Goal: Communication & Community: Answer question/provide support

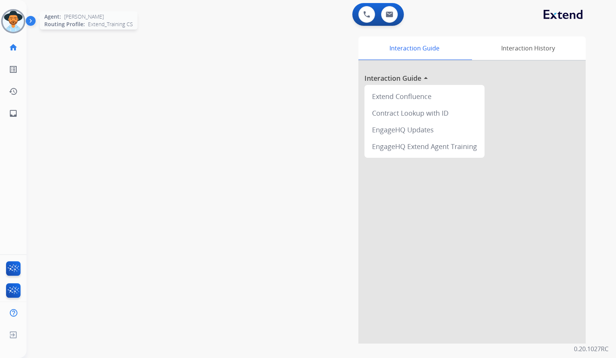
click at [11, 19] on img at bounding box center [13, 21] width 21 height 21
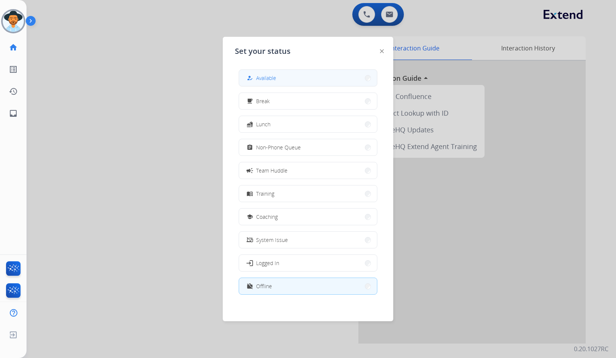
click at [248, 73] on button "how_to_reg Available" at bounding box center [308, 78] width 138 height 16
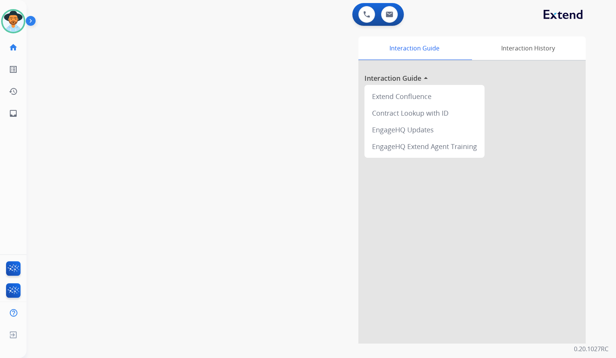
click at [149, 76] on div "swap_horiz Break voice bridge close_fullscreen Connect 3-Way Call merge_type Se…" at bounding box center [312, 185] width 571 height 316
click at [150, 68] on div "swap_horiz Break voice bridge close_fullscreen Connect 3-Way Call merge_type Se…" at bounding box center [312, 185] width 571 height 316
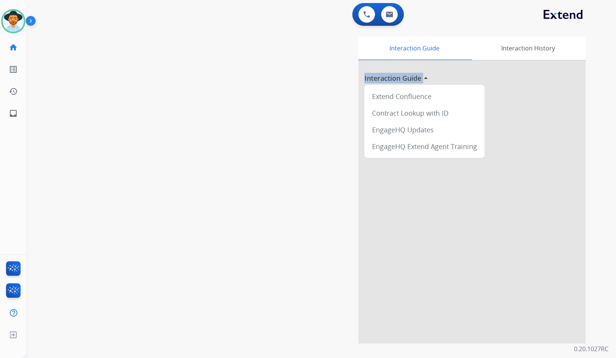
click at [150, 68] on div "swap_horiz Break voice bridge close_fullscreen Connect 3-Way Call merge_type Se…" at bounding box center [312, 185] width 571 height 316
click at [151, 92] on div "swap_horiz Break voice bridge close_fullscreen Connect 3-Way Call merge_type Se…" at bounding box center [312, 185] width 571 height 316
click at [189, 207] on div "swap_horiz Break voice bridge close_fullscreen Connect 3-Way Call merge_type Se…" at bounding box center [312, 185] width 571 height 316
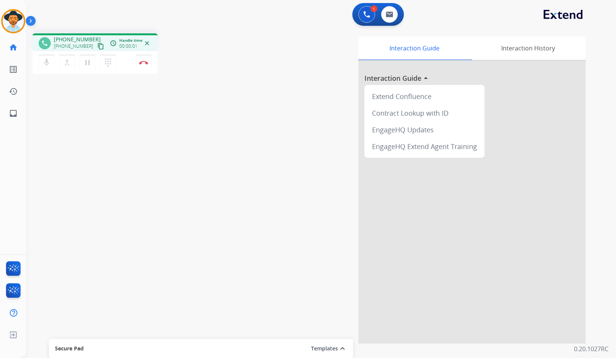
click at [97, 46] on mat-icon "content_copy" at bounding box center [100, 46] width 7 height 7
click at [144, 61] on img at bounding box center [143, 63] width 9 height 4
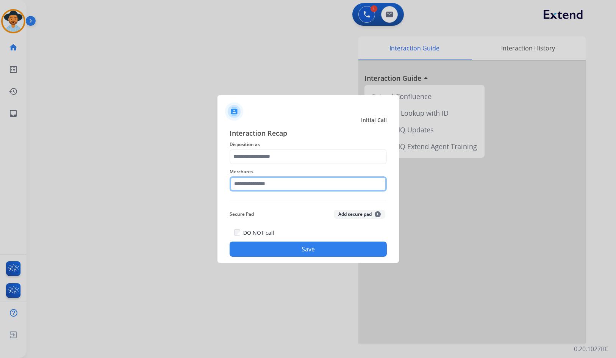
click at [278, 186] on input "text" at bounding box center [308, 183] width 157 height 15
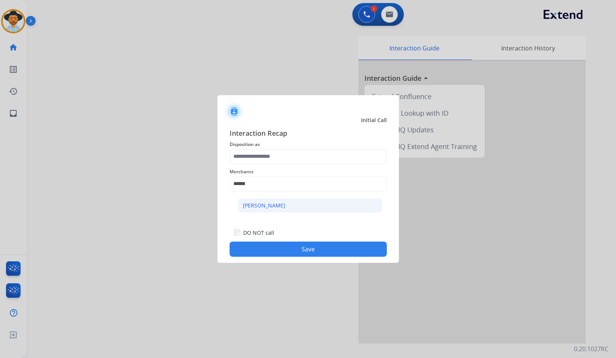
click at [276, 203] on div "[PERSON_NAME]" at bounding box center [264, 206] width 42 height 8
type input "**********"
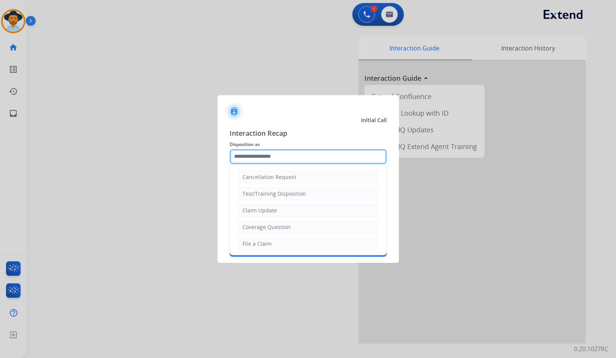
click at [277, 160] on input "text" at bounding box center [308, 156] width 157 height 15
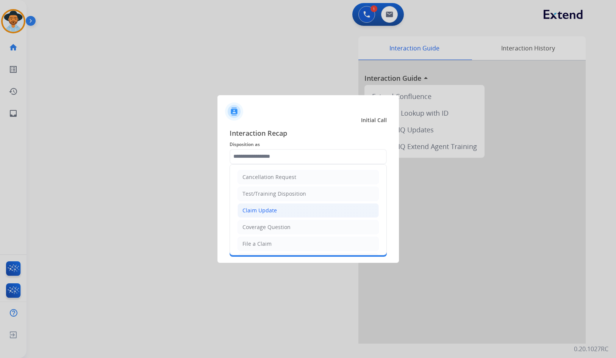
click at [283, 215] on li "Claim Update" at bounding box center [308, 210] width 141 height 14
type input "**********"
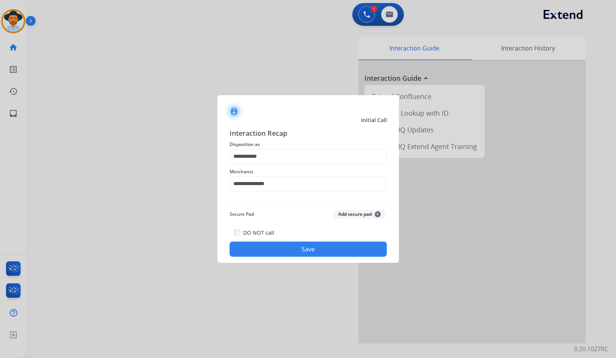
click at [291, 252] on button "Save" at bounding box center [308, 248] width 157 height 15
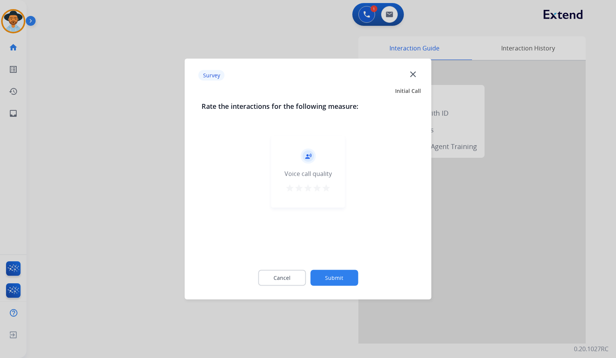
drag, startPoint x: 291, startPoint y: 252, endPoint x: 332, endPoint y: 276, distance: 47.7
click at [332, 276] on button "Submit" at bounding box center [334, 278] width 48 height 16
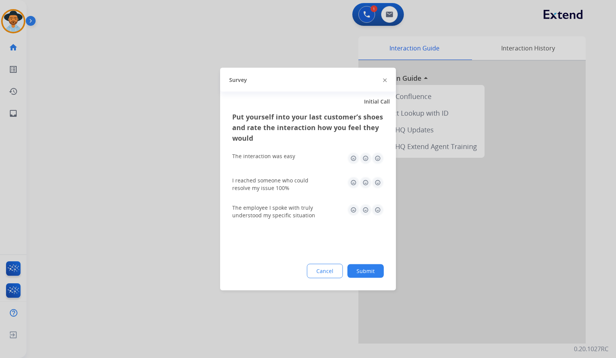
click at [358, 274] on button "Submit" at bounding box center [366, 271] width 36 height 14
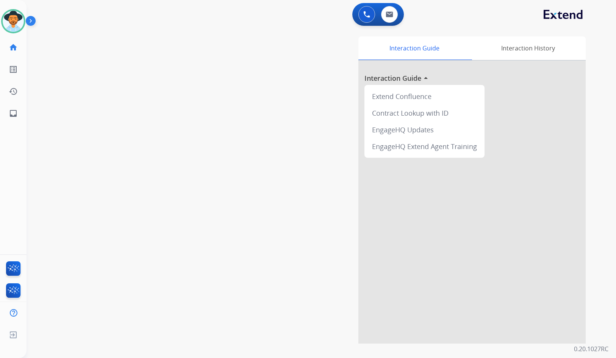
click at [73, 98] on div "swap_horiz Break voice bridge close_fullscreen Connect 3-Way Call merge_type Se…" at bounding box center [312, 185] width 571 height 316
click at [11, 114] on mat-icon "inbox" at bounding box center [13, 113] width 9 height 9
select select "**********"
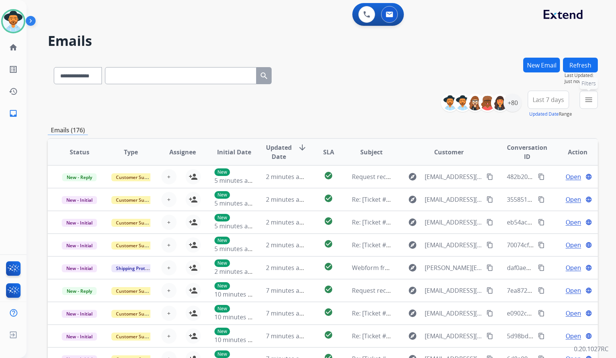
click at [592, 100] on mat-icon "menu" at bounding box center [588, 99] width 9 height 9
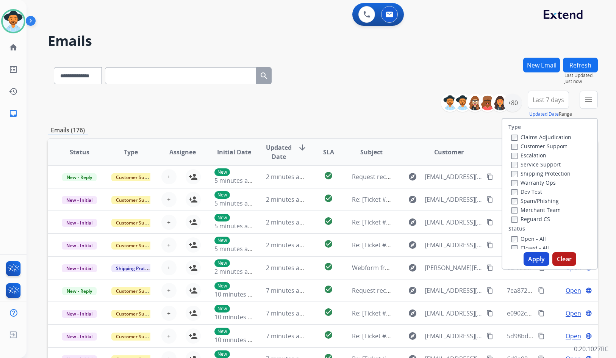
click at [560, 146] on label "Customer Support" at bounding box center [540, 145] width 56 height 7
click at [557, 171] on label "Shipping Protection" at bounding box center [541, 173] width 59 height 7
click at [541, 218] on label "Reguard CS" at bounding box center [531, 218] width 39 height 7
click at [540, 235] on label "Open - All" at bounding box center [529, 238] width 34 height 7
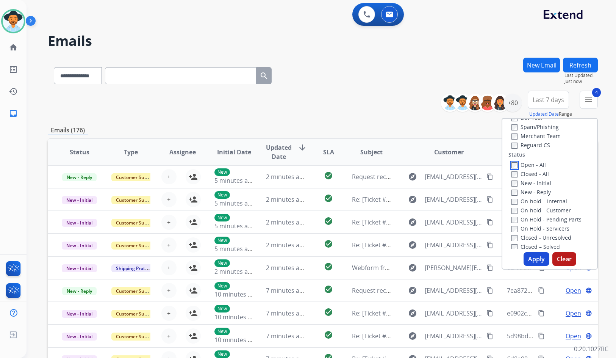
scroll to position [76, 0]
click at [559, 225] on label "On Hold - Servicers" at bounding box center [541, 226] width 58 height 7
click at [559, 217] on label "On Hold - Pending Parts" at bounding box center [547, 217] width 70 height 7
drag, startPoint x: 557, startPoint y: 209, endPoint x: 553, endPoint y: 200, distance: 9.5
click at [557, 208] on label "On-hold - Customer" at bounding box center [541, 208] width 59 height 7
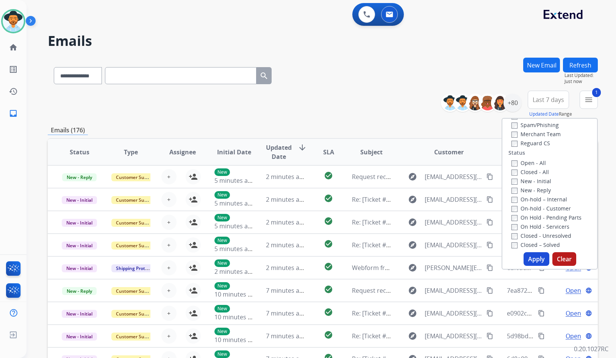
click at [553, 200] on label "On-hold – Internal" at bounding box center [540, 199] width 56 height 7
drag, startPoint x: 535, startPoint y: 191, endPoint x: 533, endPoint y: 182, distance: 9.4
click at [535, 191] on label "New - Reply" at bounding box center [531, 189] width 39 height 7
click at [533, 181] on label "New - Initial" at bounding box center [532, 180] width 40 height 7
click at [532, 258] on button "Apply" at bounding box center [537, 259] width 26 height 14
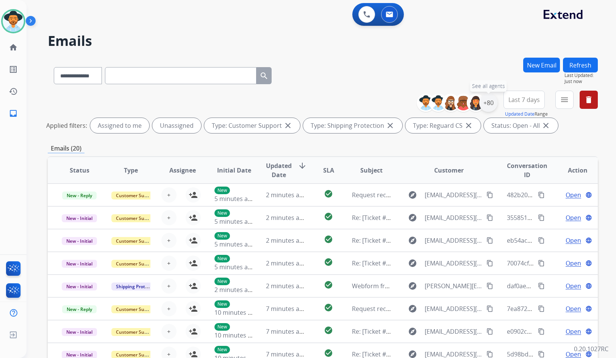
click at [492, 106] on div "+80" at bounding box center [488, 103] width 18 height 18
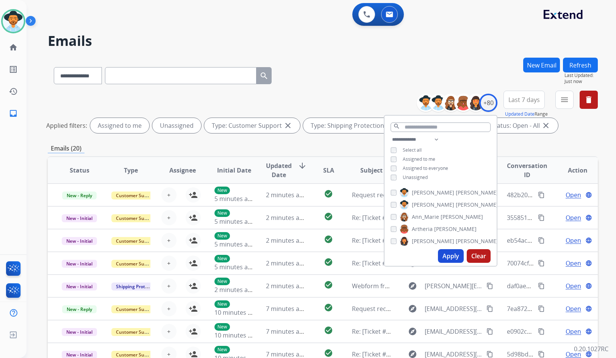
click at [416, 176] on span "Unassigned" at bounding box center [415, 177] width 25 height 6
click at [456, 204] on span "[PERSON_NAME]" at bounding box center [477, 205] width 42 height 8
click at [450, 255] on button "Apply" at bounding box center [451, 256] width 26 height 14
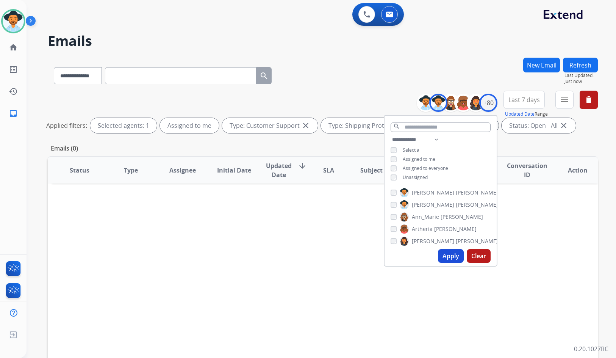
click at [417, 206] on span "[PERSON_NAME]" at bounding box center [433, 205] width 42 height 8
click at [421, 175] on span "Unassigned" at bounding box center [415, 177] width 25 height 6
click at [449, 252] on button "Apply" at bounding box center [451, 256] width 26 height 14
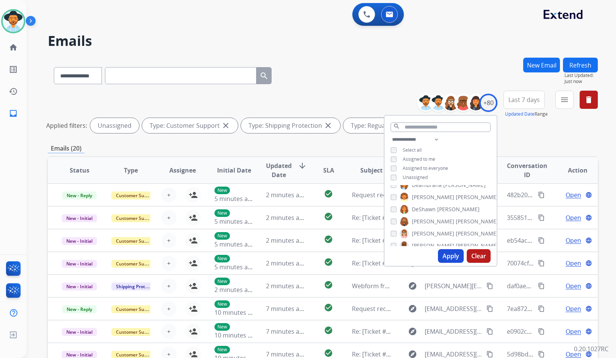
scroll to position [1, 0]
click at [40, 184] on div "**********" at bounding box center [312, 206] width 571 height 358
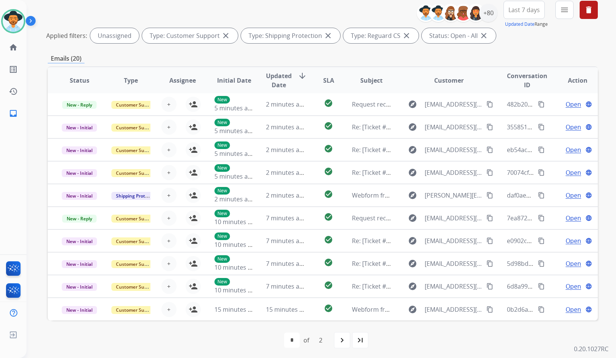
scroll to position [92, 0]
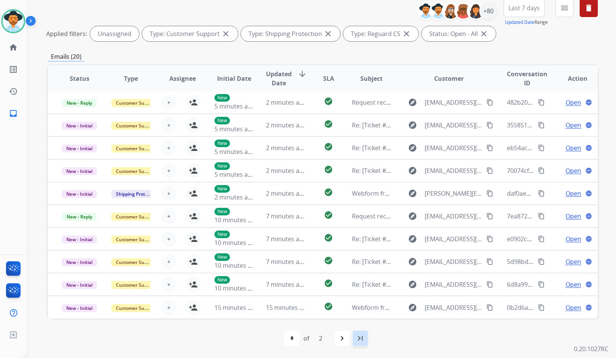
click at [365, 341] on mat-icon "last_page" at bounding box center [360, 337] width 9 height 9
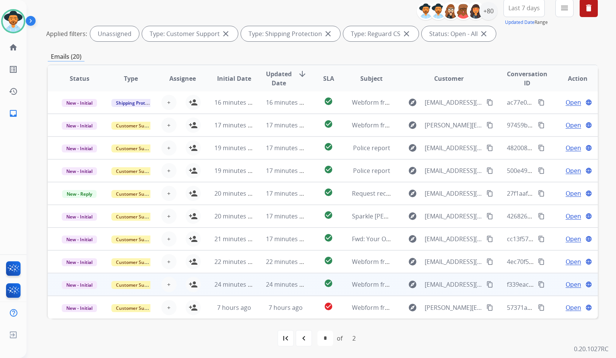
click at [548, 277] on td "Open language" at bounding box center [572, 284] width 52 height 23
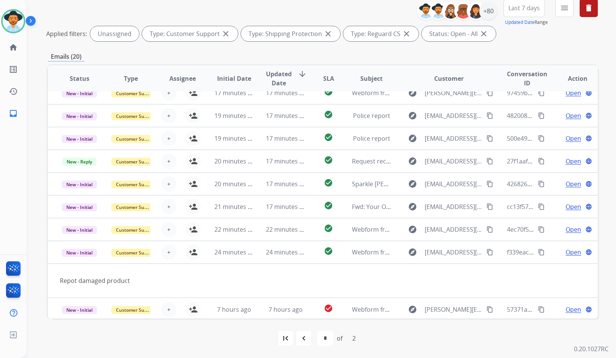
scroll to position [35, 0]
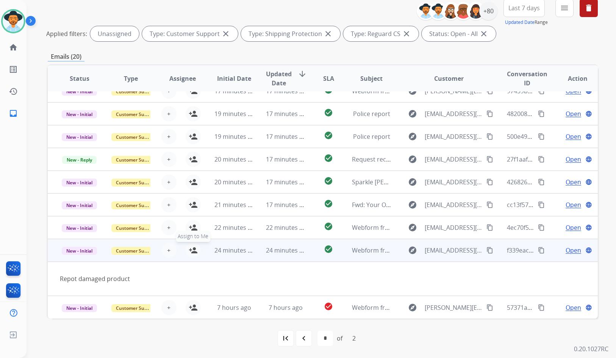
click at [194, 254] on mat-icon "person_add" at bounding box center [193, 250] width 9 height 9
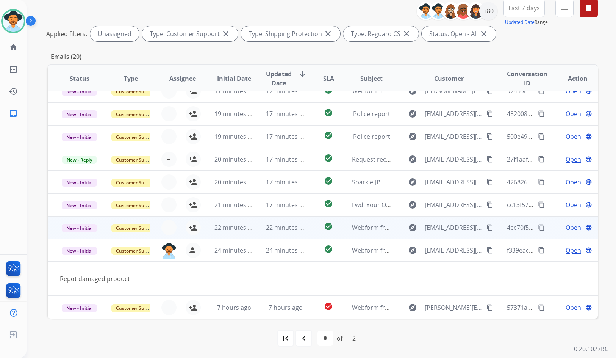
click at [551, 231] on td "Open language" at bounding box center [572, 227] width 52 height 23
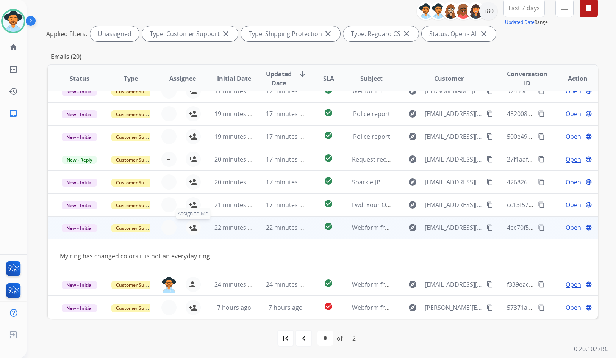
click at [195, 230] on mat-icon "person_add" at bounding box center [193, 227] width 9 height 9
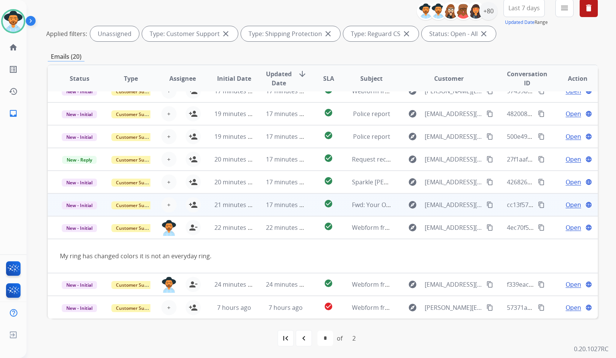
click at [548, 208] on td "Open language" at bounding box center [572, 204] width 52 height 23
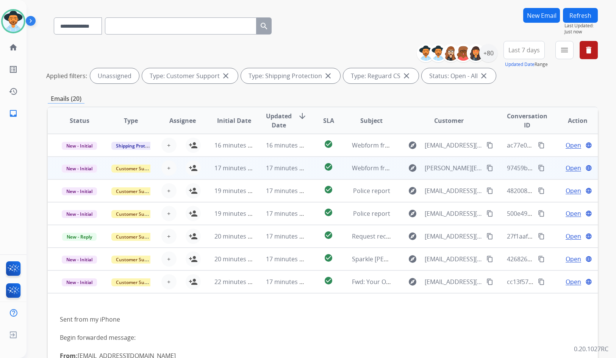
scroll to position [0, 0]
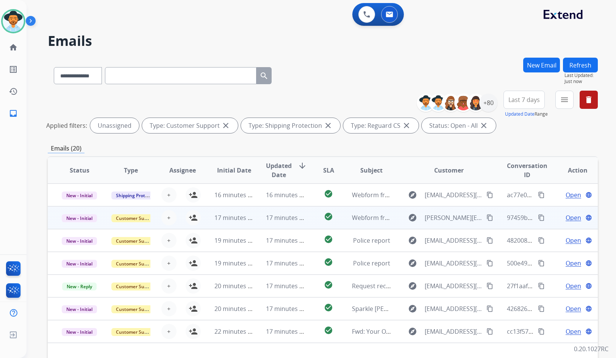
click at [559, 216] on div "Open language" at bounding box center [578, 217] width 39 height 9
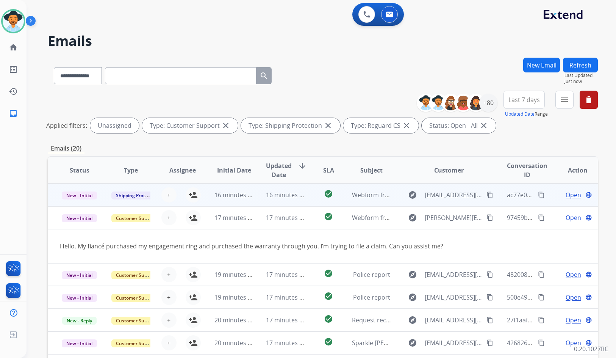
click at [547, 190] on td "Open language" at bounding box center [572, 194] width 52 height 23
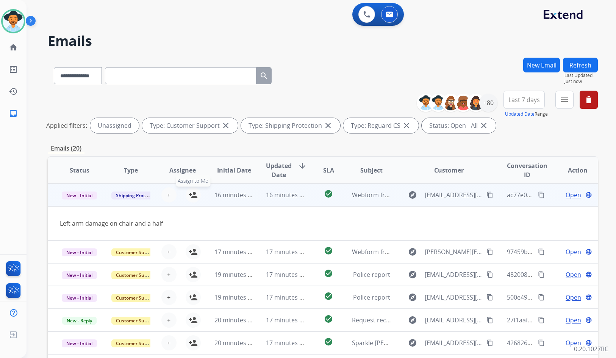
click at [198, 197] on button "person_add Assign to Me" at bounding box center [193, 194] width 15 height 15
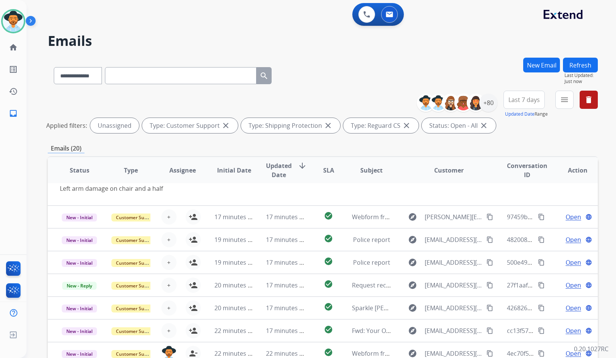
scroll to position [92, 0]
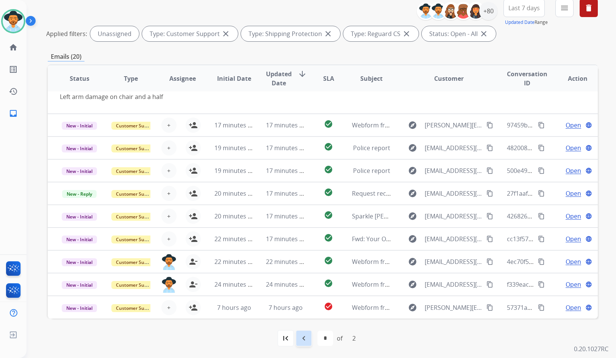
click at [308, 337] on mat-icon "navigate_before" at bounding box center [303, 337] width 9 height 9
select select "*"
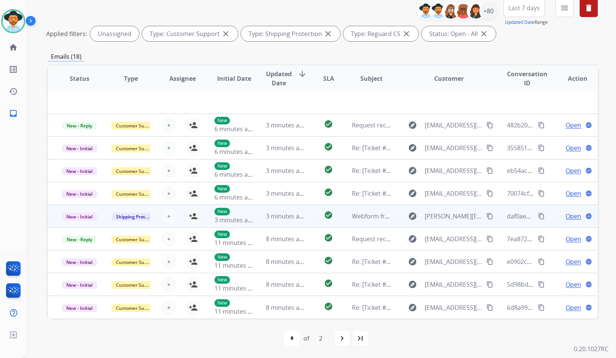
click at [551, 213] on td "Open language" at bounding box center [572, 216] width 52 height 23
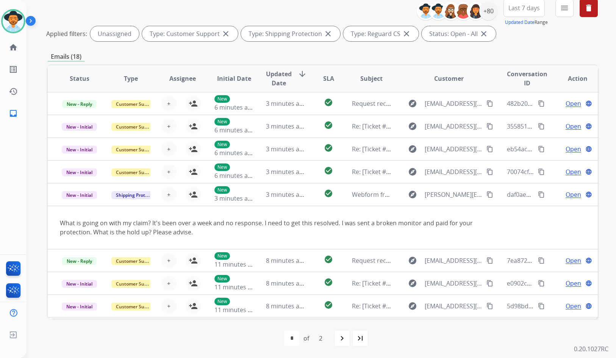
scroll to position [0, 0]
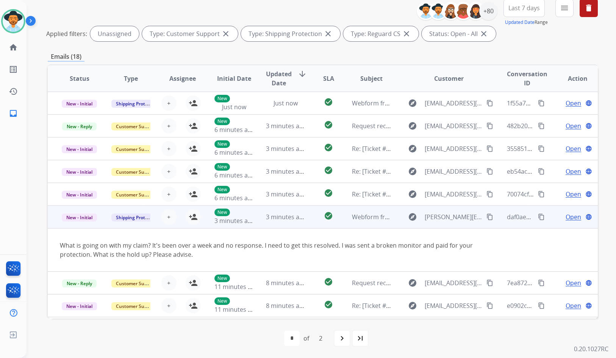
click at [552, 215] on td "Open language" at bounding box center [572, 216] width 52 height 23
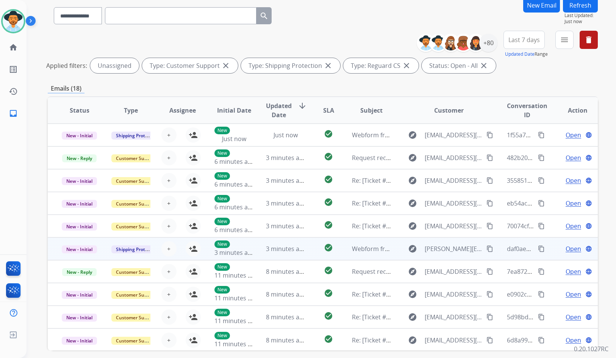
scroll to position [16, 0]
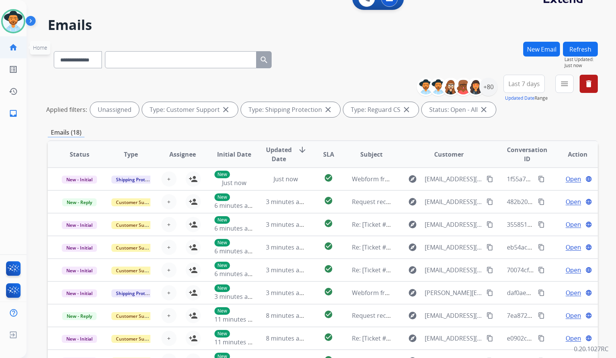
click at [12, 50] on mat-icon "home" at bounding box center [13, 47] width 9 height 9
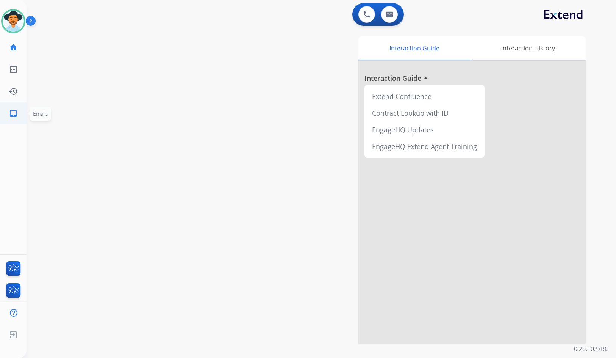
click at [17, 122] on link "inbox Emails" at bounding box center [13, 113] width 21 height 21
select select "**********"
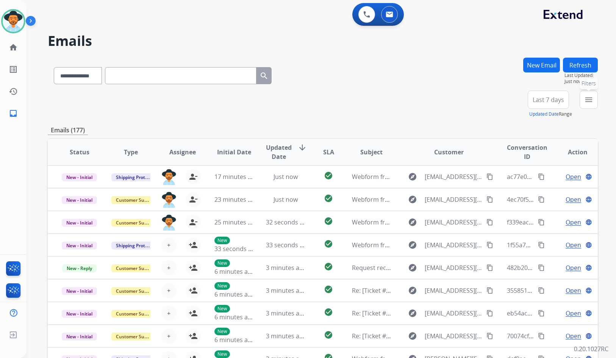
click at [590, 106] on button "menu Filters" at bounding box center [589, 100] width 18 height 18
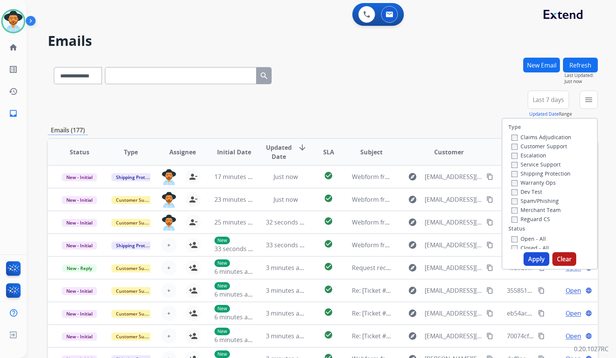
click at [557, 143] on label "Customer Support" at bounding box center [540, 145] width 56 height 7
click at [553, 174] on label "Shipping Protection" at bounding box center [541, 173] width 59 height 7
click at [538, 220] on label "Reguard CS" at bounding box center [531, 218] width 39 height 7
click at [540, 237] on label "Open - All" at bounding box center [529, 238] width 34 height 7
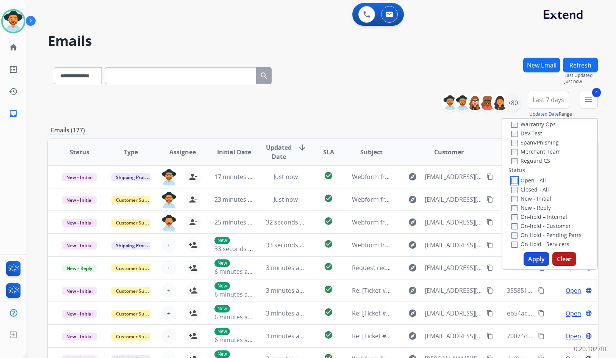
scroll to position [76, 0]
click at [545, 225] on label "On Hold - Servicers" at bounding box center [541, 226] width 58 height 7
click at [546, 218] on label "On Hold - Pending Parts" at bounding box center [547, 217] width 70 height 7
click at [546, 208] on label "On-hold - Customer" at bounding box center [541, 208] width 59 height 7
click at [546, 196] on label "On-hold – Internal" at bounding box center [540, 199] width 56 height 7
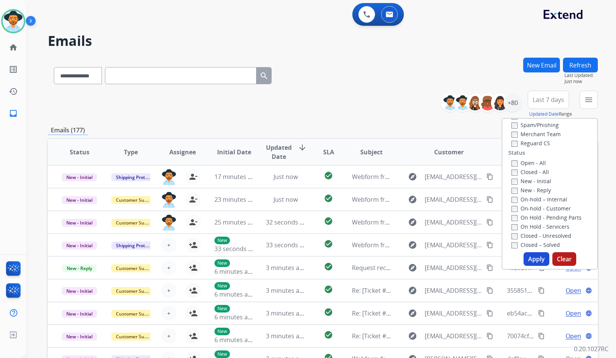
click at [544, 191] on label "New - Reply" at bounding box center [531, 189] width 39 height 7
click at [544, 179] on label "New - Initial" at bounding box center [532, 180] width 40 height 7
click at [538, 261] on button "Apply" at bounding box center [537, 259] width 26 height 14
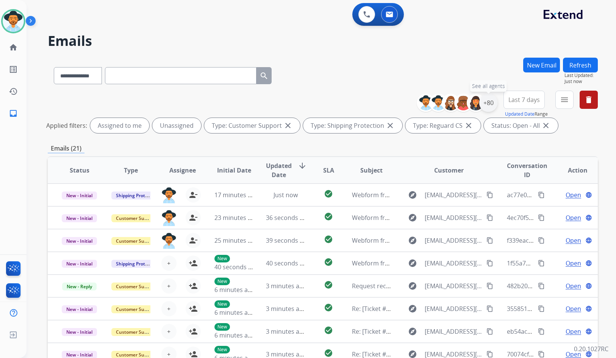
click at [490, 102] on div "+80" at bounding box center [488, 103] width 18 height 18
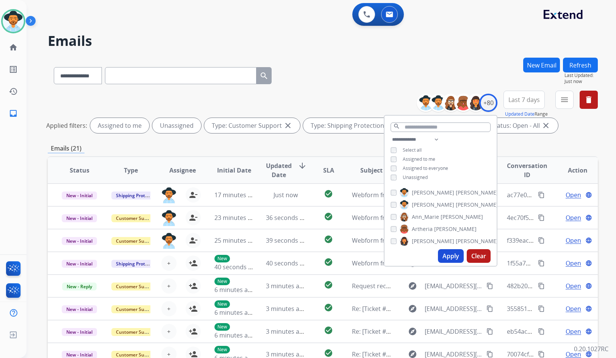
click at [412, 177] on span "Unassigned" at bounding box center [415, 177] width 25 height 6
click at [425, 203] on span "[PERSON_NAME]" at bounding box center [433, 205] width 42 height 8
click at [443, 254] on button "Apply" at bounding box center [451, 256] width 26 height 14
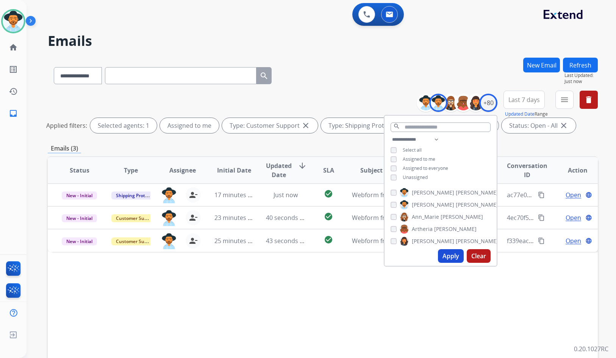
click at [360, 299] on div "Status Type Assignee Initial Date Updated Date arrow_downward SLA Subject Custo…" at bounding box center [323, 283] width 550 height 254
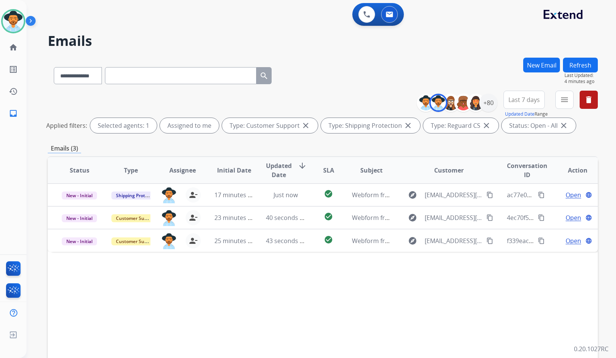
click at [37, 92] on div "**********" at bounding box center [312, 206] width 571 height 358
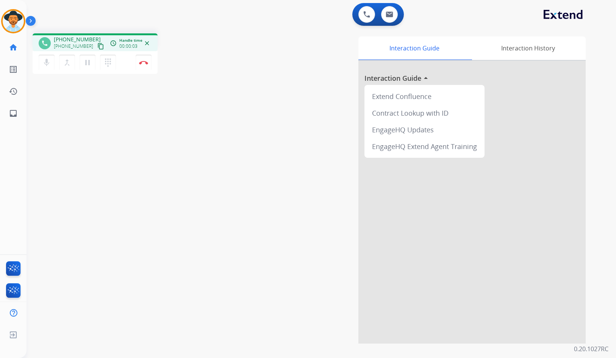
click at [97, 46] on mat-icon "content_copy" at bounding box center [100, 46] width 7 height 7
click at [83, 62] on button "pause Hold" at bounding box center [88, 63] width 16 height 16
click at [90, 64] on mat-icon "play_arrow" at bounding box center [87, 62] width 9 height 9
click at [142, 63] on img at bounding box center [143, 63] width 9 height 4
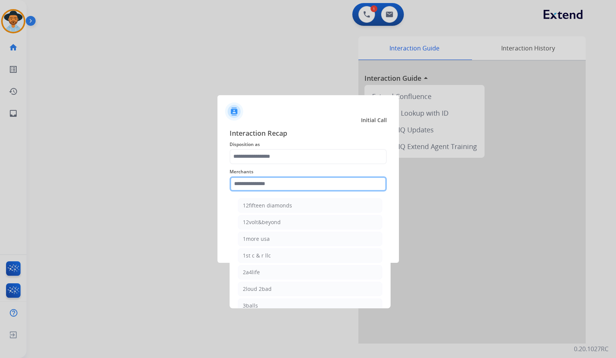
click at [292, 182] on input "text" at bounding box center [308, 183] width 157 height 15
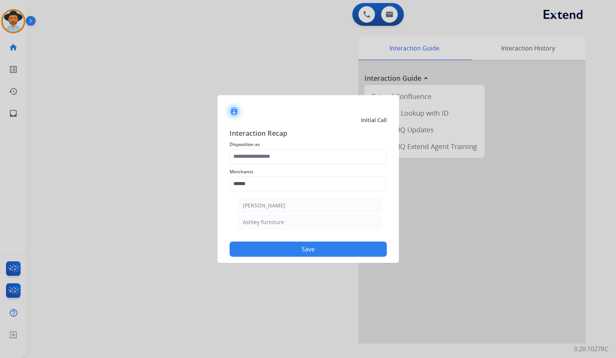
click at [358, 216] on li "Ashley furniture" at bounding box center [310, 222] width 144 height 14
type input "**********"
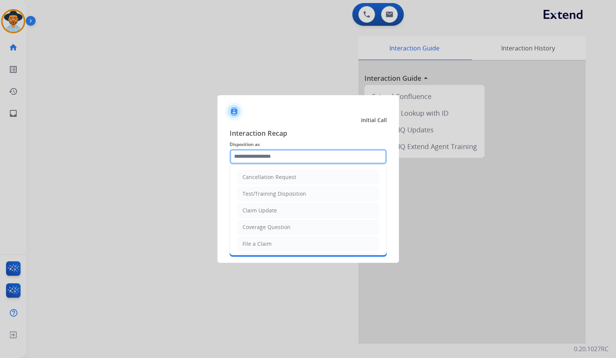
click at [308, 159] on input "text" at bounding box center [308, 156] width 157 height 15
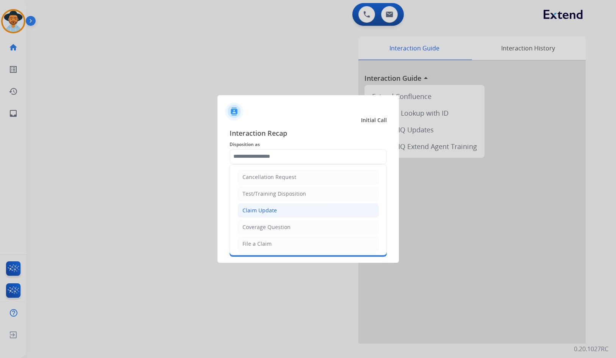
click at [292, 207] on li "Claim Update" at bounding box center [308, 210] width 141 height 14
type input "**********"
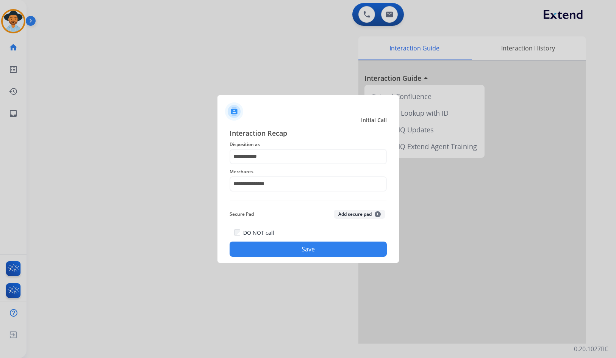
click at [305, 252] on button "Save" at bounding box center [308, 248] width 157 height 15
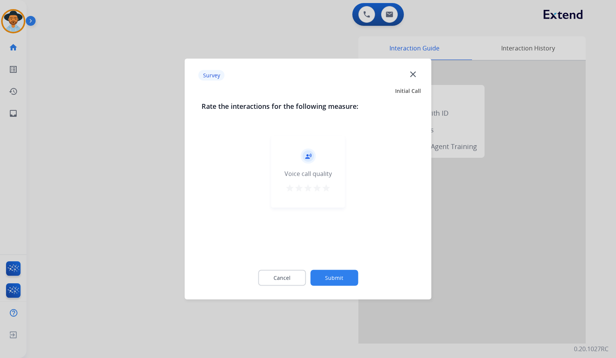
click at [336, 277] on button "Submit" at bounding box center [334, 278] width 48 height 16
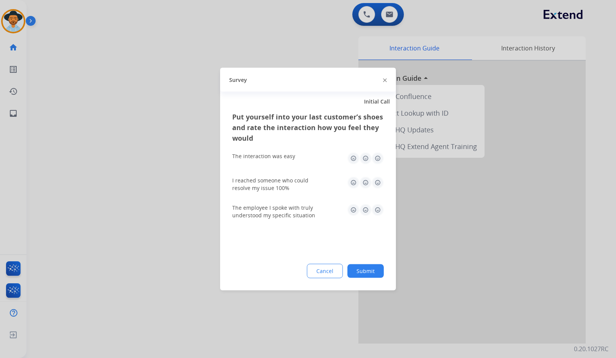
click at [384, 276] on div "Put yourself into your last customer’s shoes and rate the interaction how you f…" at bounding box center [308, 200] width 176 height 179
click at [382, 275] on button "Submit" at bounding box center [366, 271] width 36 height 14
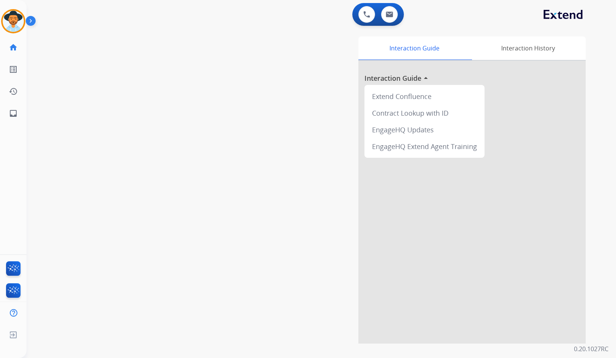
click at [68, 85] on div "swap_horiz Break voice bridge close_fullscreen Connect 3-Way Call merge_type Se…" at bounding box center [312, 185] width 571 height 316
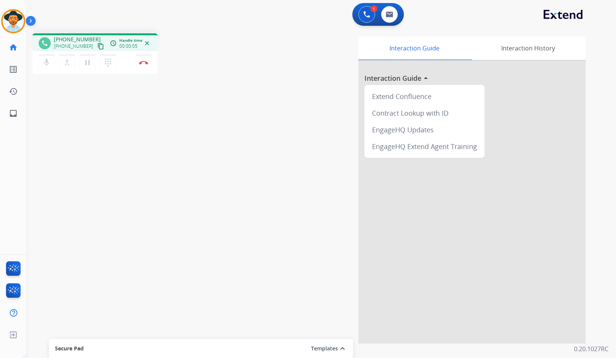
click at [97, 46] on mat-icon "content_copy" at bounding box center [100, 46] width 7 height 7
click at [147, 61] on img at bounding box center [143, 63] width 9 height 4
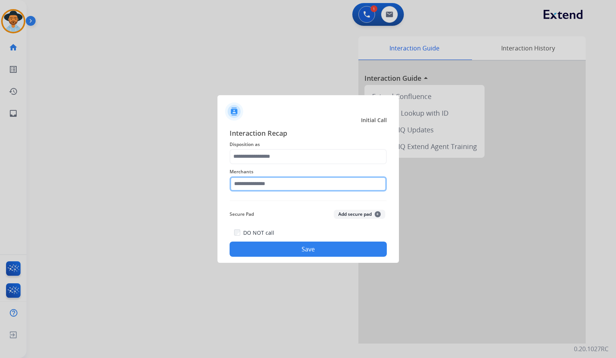
click at [263, 186] on input "text" at bounding box center [308, 183] width 157 height 15
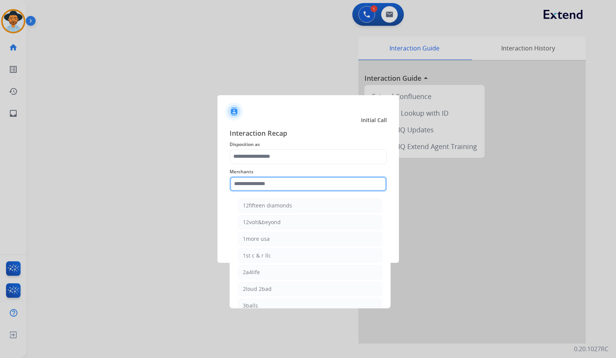
type input "*"
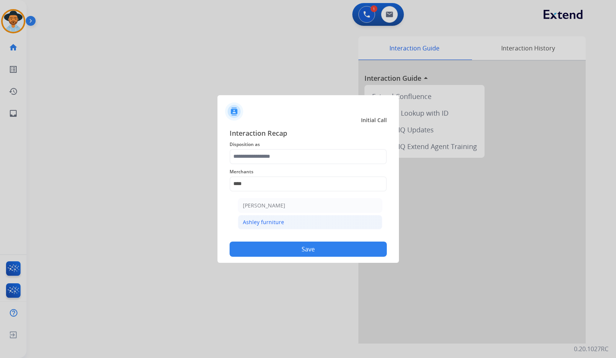
click at [271, 227] on li "Ashley furniture" at bounding box center [310, 222] width 144 height 14
type input "**********"
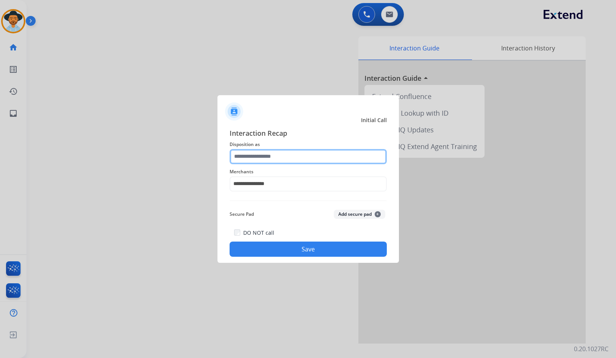
click at [268, 155] on input "text" at bounding box center [308, 156] width 157 height 15
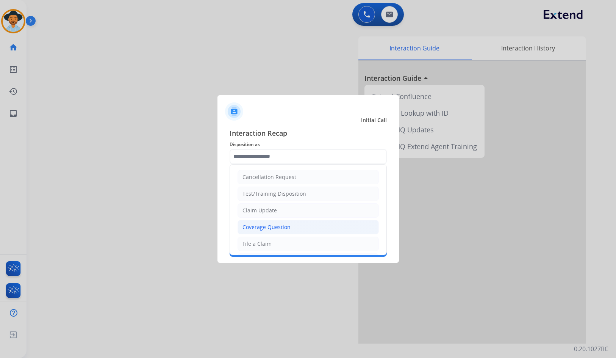
click at [280, 225] on div "Coverage Question" at bounding box center [267, 227] width 48 height 8
type input "**********"
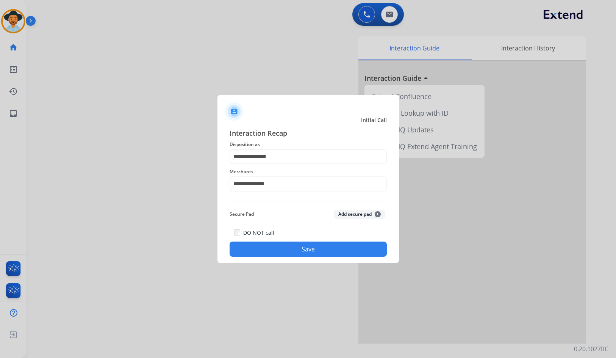
click at [288, 242] on button "Save" at bounding box center [308, 248] width 157 height 15
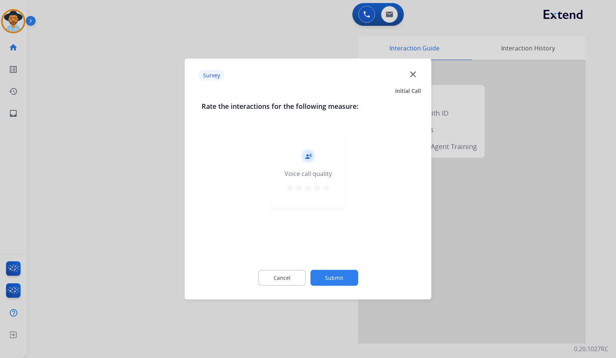
click at [340, 273] on button "Submit" at bounding box center [334, 278] width 48 height 16
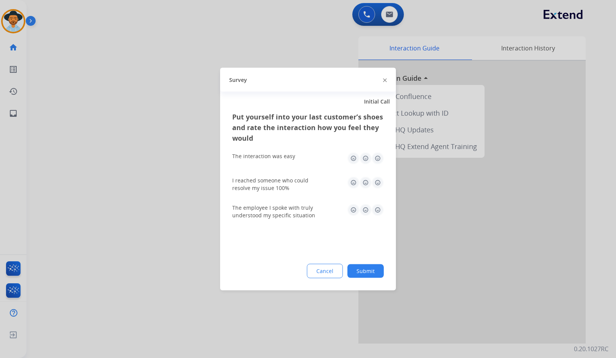
click at [373, 271] on button "Submit" at bounding box center [366, 271] width 36 height 14
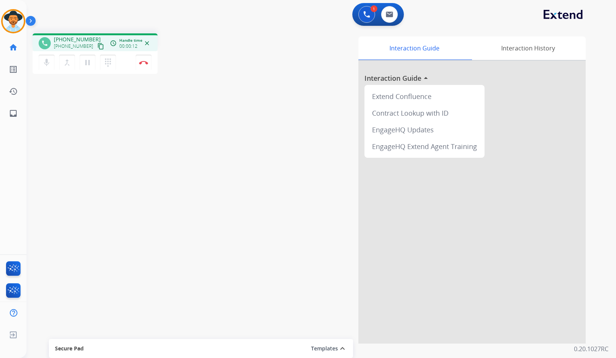
click at [97, 48] on mat-icon "content_copy" at bounding box center [100, 46] width 7 height 7
click at [149, 64] on button "Disconnect" at bounding box center [144, 63] width 16 height 16
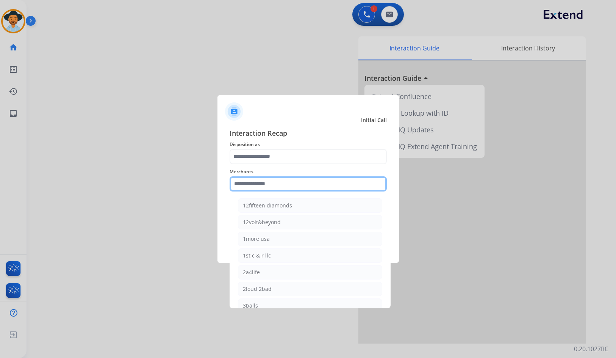
click at [262, 185] on input "text" at bounding box center [308, 183] width 157 height 15
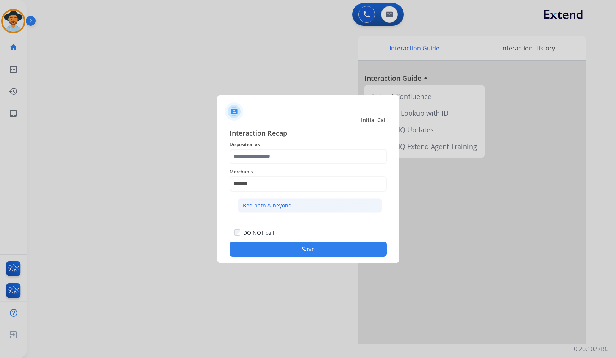
click at [264, 202] on div "Bed bath & beyond" at bounding box center [267, 206] width 49 height 8
type input "**********"
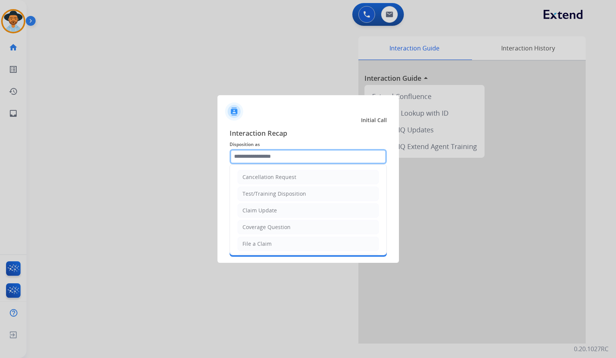
click at [264, 149] on input "text" at bounding box center [308, 156] width 157 height 15
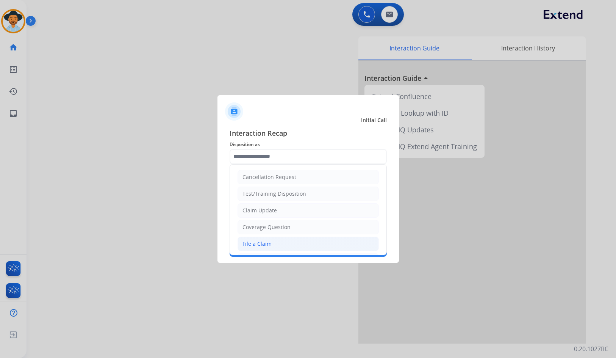
click at [267, 242] on div "File a Claim" at bounding box center [257, 244] width 29 height 8
type input "**********"
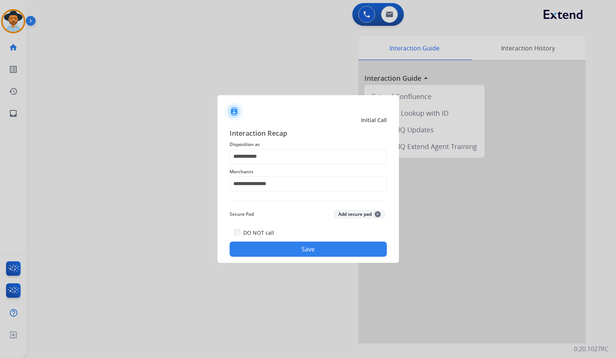
click at [279, 250] on button "Save" at bounding box center [308, 248] width 157 height 15
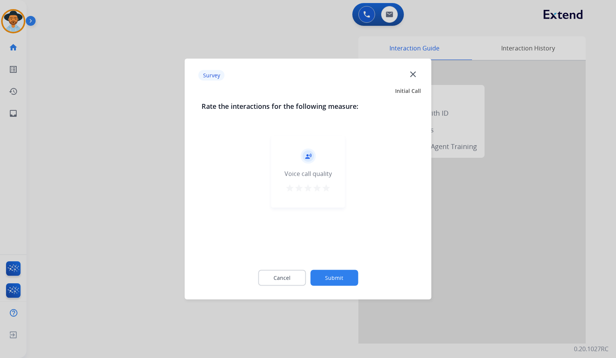
drag, startPoint x: 330, startPoint y: 267, endPoint x: 340, endPoint y: 277, distance: 13.9
click at [334, 272] on div "Cancel Submit" at bounding box center [308, 278] width 213 height 34
click at [342, 279] on button "Submit" at bounding box center [334, 278] width 48 height 16
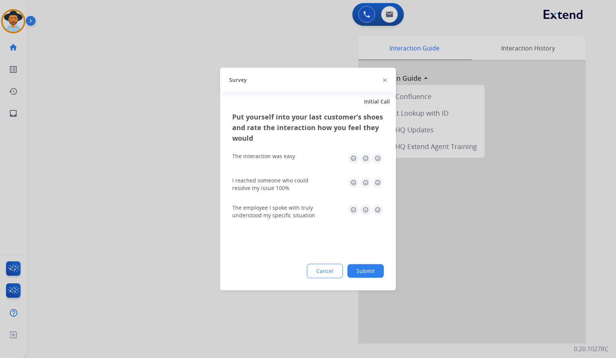
click at [372, 275] on button "Submit" at bounding box center [366, 271] width 36 height 14
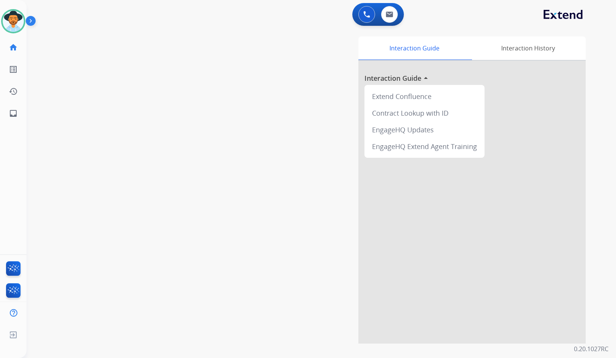
click at [151, 153] on div "swap_horiz Break voice bridge close_fullscreen Connect 3-Way Call merge_type Se…" at bounding box center [312, 185] width 571 height 316
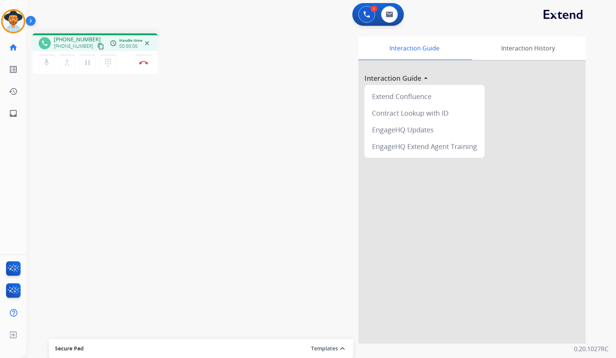
click at [97, 44] on mat-icon "content_copy" at bounding box center [100, 46] width 7 height 7
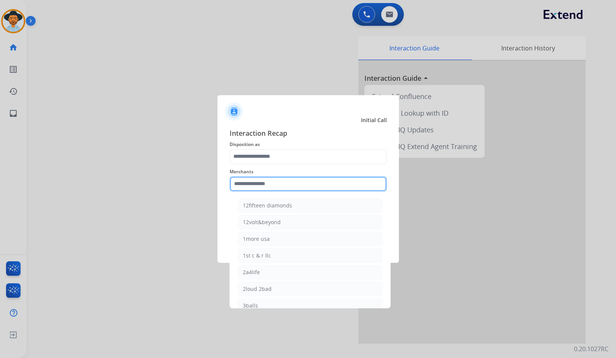
click at [272, 182] on input "text" at bounding box center [308, 183] width 157 height 15
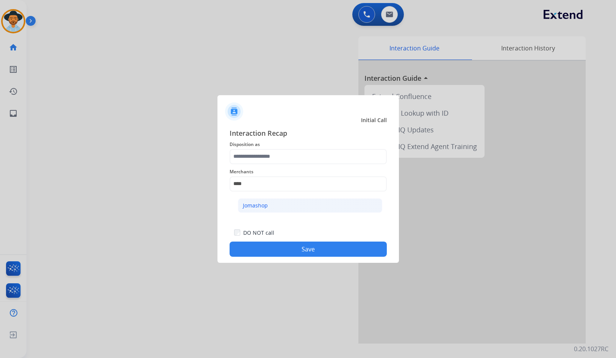
click at [295, 210] on li "Jomashop" at bounding box center [310, 205] width 144 height 14
type input "********"
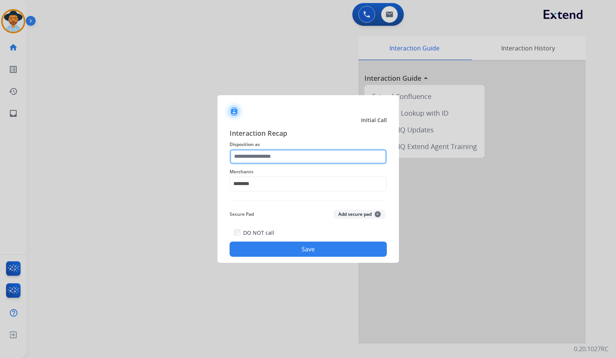
click at [293, 155] on input "text" at bounding box center [308, 156] width 157 height 15
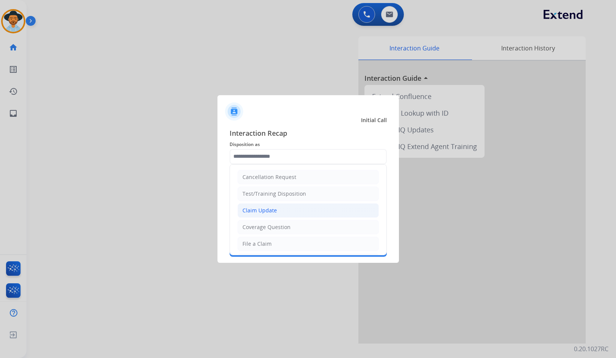
click at [272, 214] on div "Claim Update" at bounding box center [260, 211] width 34 height 8
type input "**********"
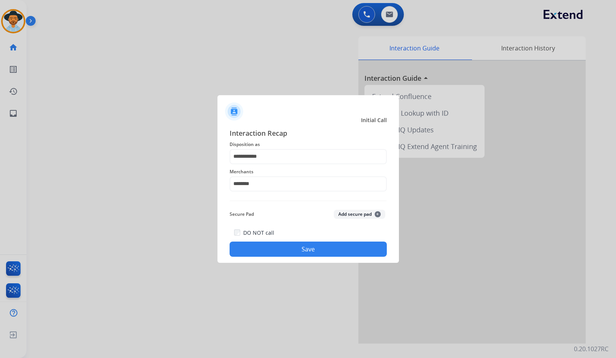
click at [279, 247] on button "Save" at bounding box center [308, 248] width 157 height 15
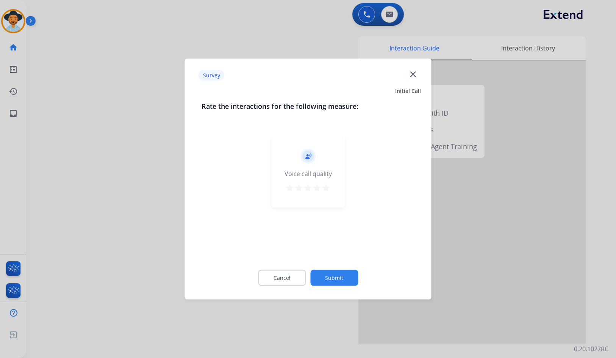
click at [340, 261] on div "Cancel Submit" at bounding box center [308, 278] width 213 height 34
click at [344, 278] on button "Submit" at bounding box center [334, 278] width 48 height 16
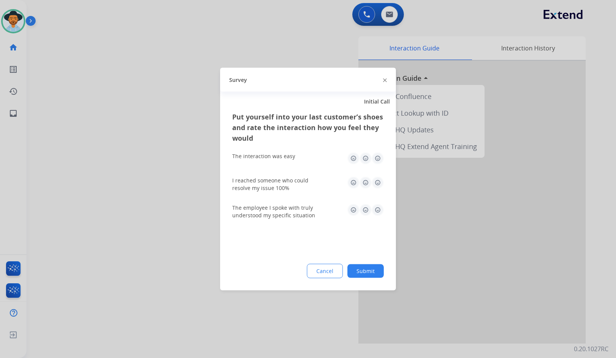
click at [361, 270] on button "Submit" at bounding box center [366, 271] width 36 height 14
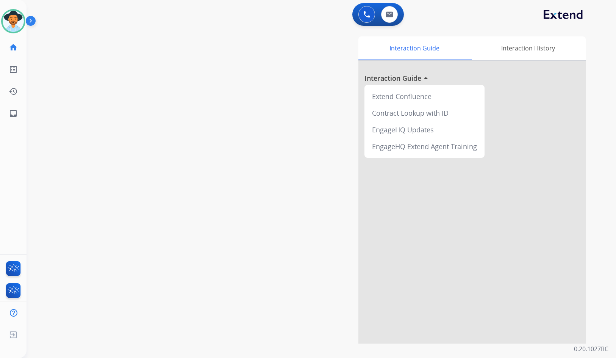
click at [387, 269] on div at bounding box center [471, 202] width 227 height 283
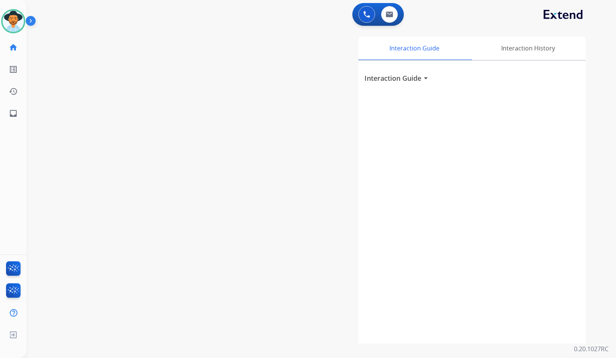
click at [168, 128] on div "swap_horiz Break voice bridge close_fullscreen Connect 3-Way Call merge_type Se…" at bounding box center [312, 185] width 571 height 316
click at [8, 17] on img at bounding box center [13, 21] width 21 height 21
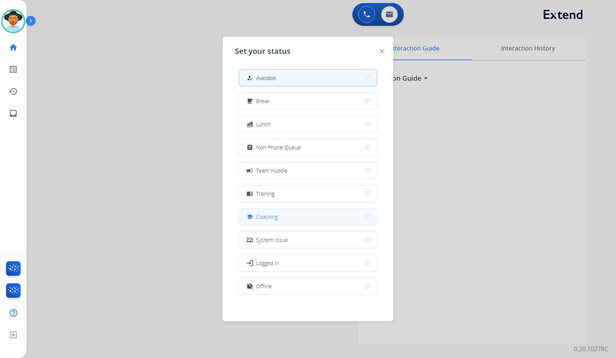
click at [260, 212] on button "school Coaching" at bounding box center [308, 216] width 138 height 16
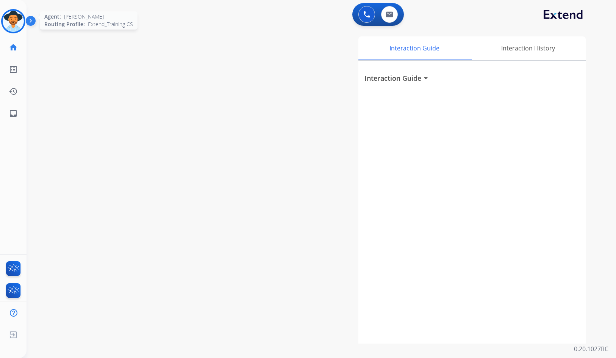
click at [16, 17] on img at bounding box center [13, 21] width 21 height 21
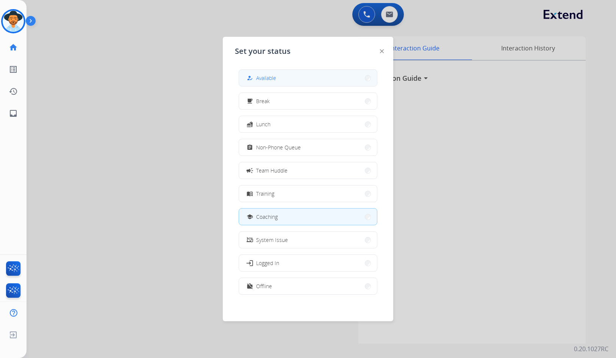
click at [302, 75] on button "how_to_reg Available" at bounding box center [308, 78] width 138 height 16
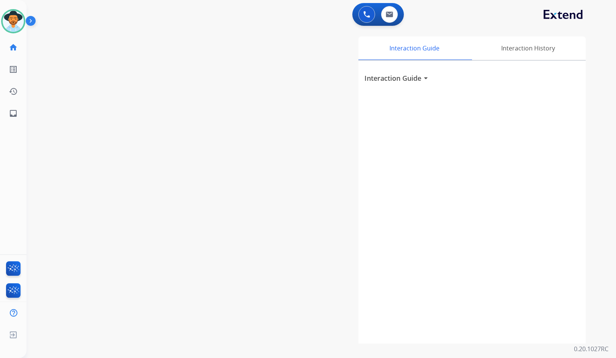
click at [158, 61] on div "swap_horiz Break voice bridge close_fullscreen Connect 3-Way Call merge_type Se…" at bounding box center [312, 185] width 571 height 316
drag, startPoint x: 175, startPoint y: 133, endPoint x: 171, endPoint y: 133, distance: 3.9
click at [175, 133] on div "swap_horiz Break voice bridge close_fullscreen Connect 3-Way Call merge_type Se…" at bounding box center [312, 185] width 571 height 316
click at [14, 22] on img at bounding box center [13, 21] width 21 height 21
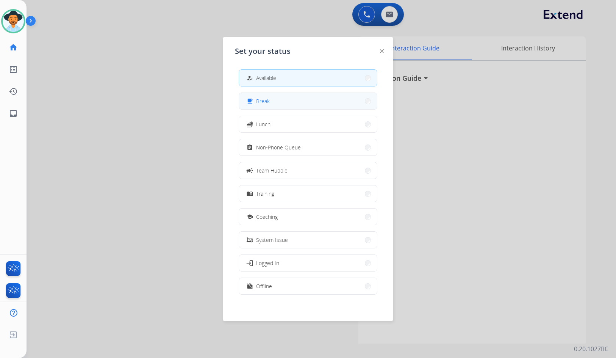
click at [283, 103] on button "free_breakfast Break" at bounding box center [308, 101] width 138 height 16
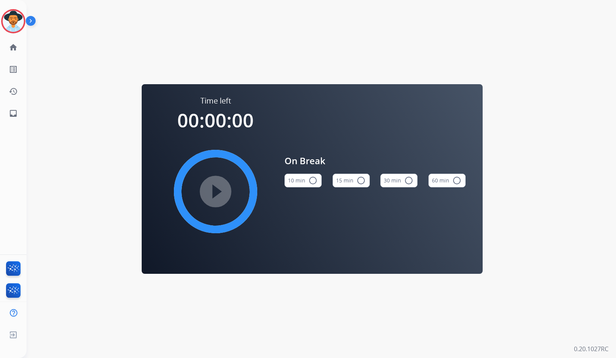
click at [302, 174] on button "10 min radio_button_unchecked" at bounding box center [303, 181] width 37 height 14
click at [14, 29] on img at bounding box center [13, 21] width 21 height 21
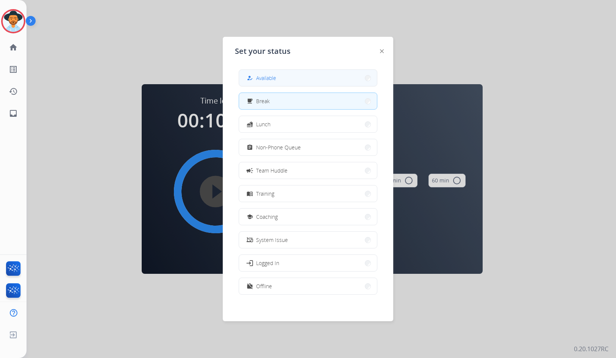
click at [286, 80] on button "how_to_reg Available" at bounding box center [308, 78] width 138 height 16
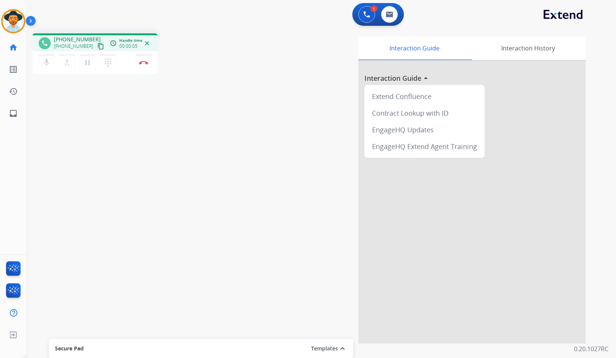
click at [97, 47] on mat-icon "content_copy" at bounding box center [100, 46] width 7 height 7
click at [141, 64] on img at bounding box center [143, 63] width 9 height 4
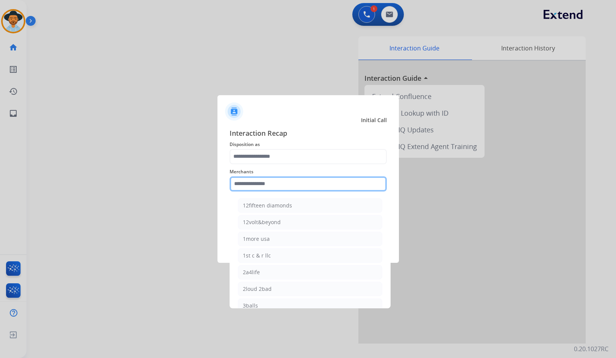
click at [304, 178] on input "text" at bounding box center [308, 183] width 157 height 15
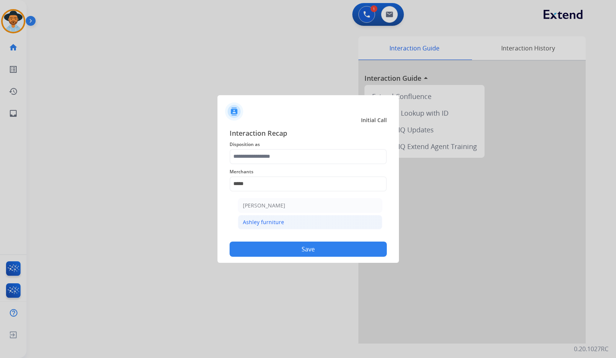
click at [305, 227] on li "Ashley furniture" at bounding box center [310, 222] width 144 height 14
type input "**********"
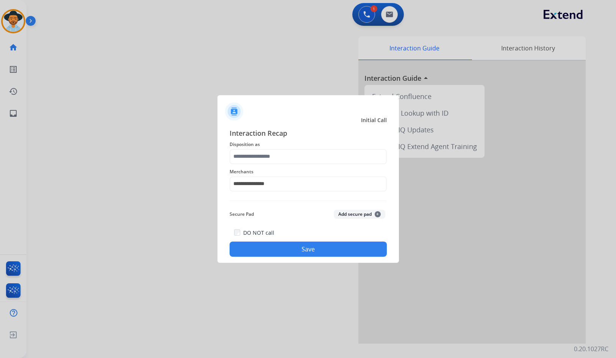
click at [282, 148] on span "Disposition as" at bounding box center [308, 144] width 157 height 9
click at [282, 154] on input "text" at bounding box center [308, 156] width 157 height 15
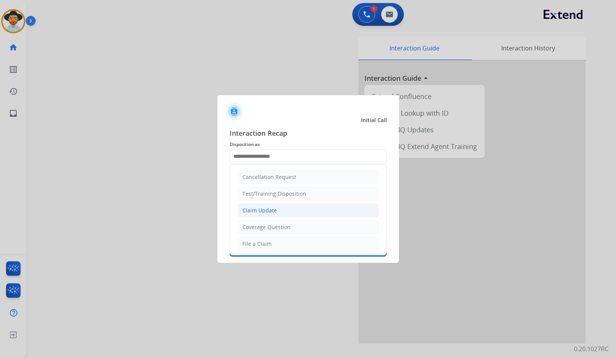
click at [277, 209] on li "Claim Update" at bounding box center [308, 210] width 141 height 14
type input "**********"
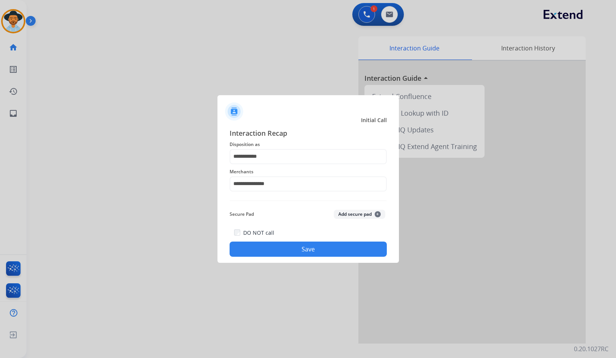
click at [293, 250] on button "Save" at bounding box center [308, 248] width 157 height 15
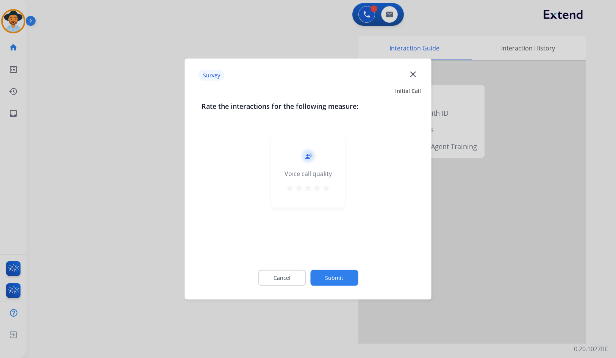
click at [339, 271] on button "Submit" at bounding box center [334, 278] width 48 height 16
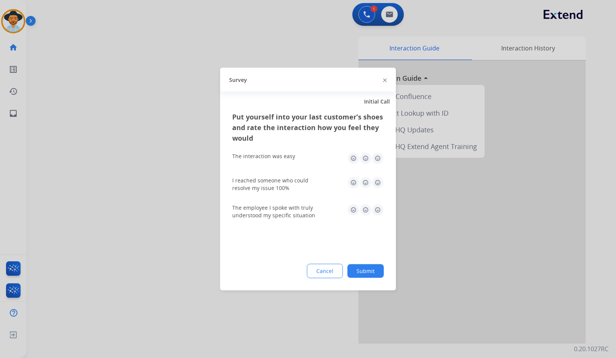
click at [371, 272] on button "Submit" at bounding box center [366, 271] width 36 height 14
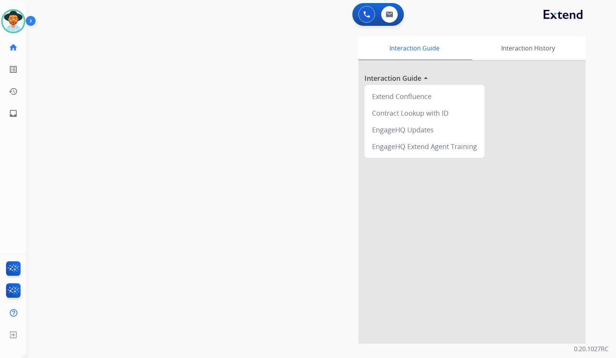
click at [98, 132] on div "swap_horiz Break voice bridge close_fullscreen Connect 3-Way Call merge_type Se…" at bounding box center [312, 185] width 571 height 316
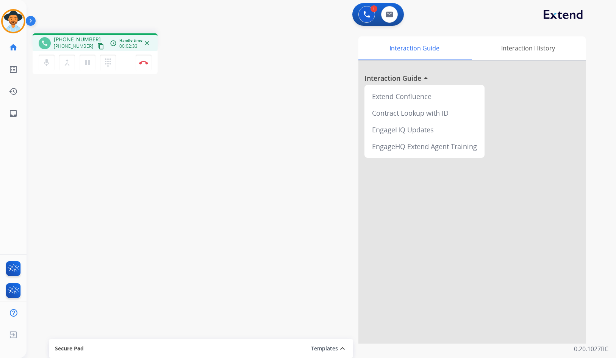
click at [97, 48] on mat-icon "content_copy" at bounding box center [100, 46] width 7 height 7
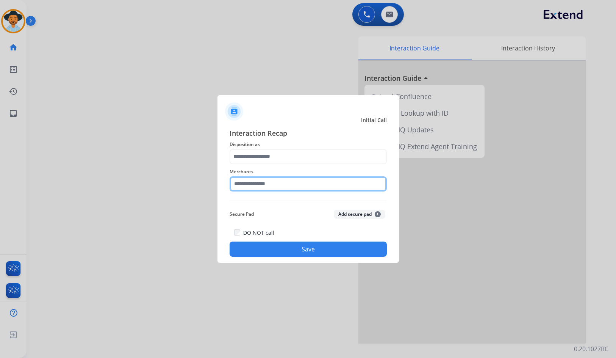
click at [304, 184] on input "text" at bounding box center [308, 183] width 157 height 15
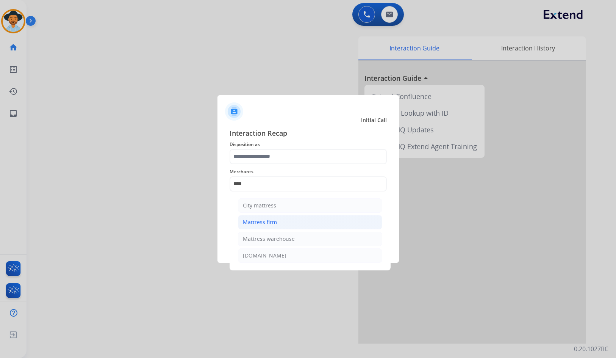
click at [307, 223] on li "Mattress firm" at bounding box center [310, 222] width 144 height 14
type input "**********"
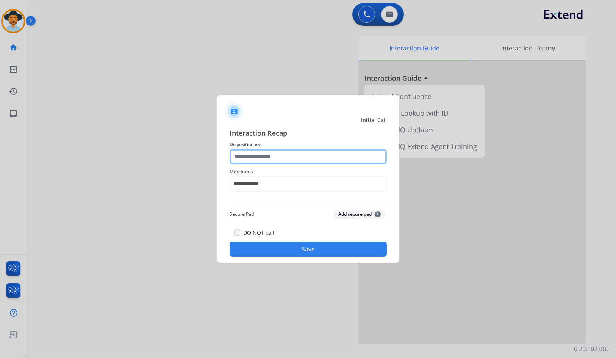
click at [290, 160] on input "text" at bounding box center [308, 156] width 157 height 15
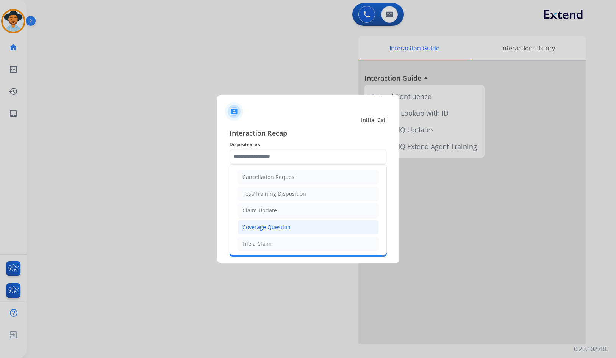
click at [283, 222] on li "Coverage Question" at bounding box center [308, 227] width 141 height 14
type input "**********"
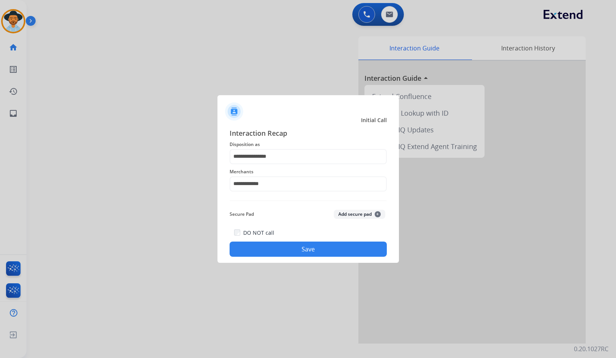
click at [292, 250] on button "Save" at bounding box center [308, 248] width 157 height 15
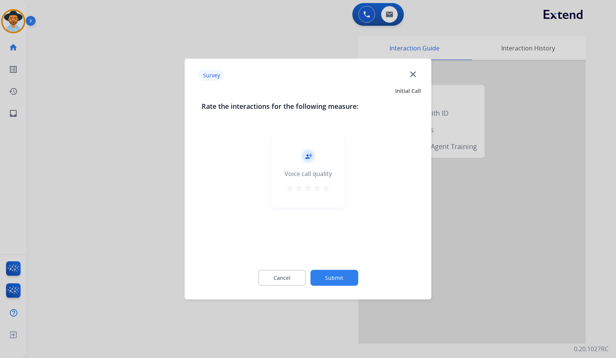
click at [332, 273] on button "Submit" at bounding box center [334, 278] width 48 height 16
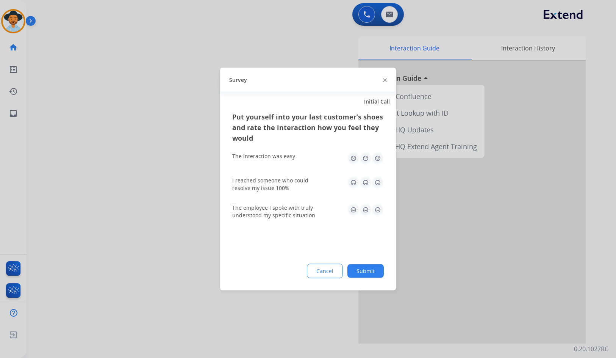
click at [353, 276] on button "Submit" at bounding box center [366, 271] width 36 height 14
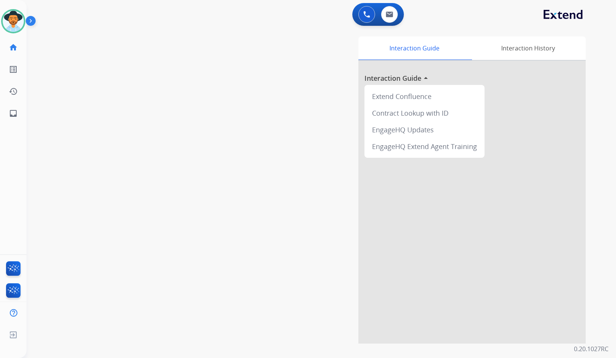
drag, startPoint x: 158, startPoint y: 105, endPoint x: 143, endPoint y: 105, distance: 15.5
click at [157, 105] on div "swap_horiz Break voice bridge close_fullscreen Connect 3-Way Call merge_type Se…" at bounding box center [312, 185] width 571 height 316
click at [130, 123] on div "swap_horiz Break voice bridge close_fullscreen Connect 3-Way Call merge_type Se…" at bounding box center [312, 185] width 571 height 316
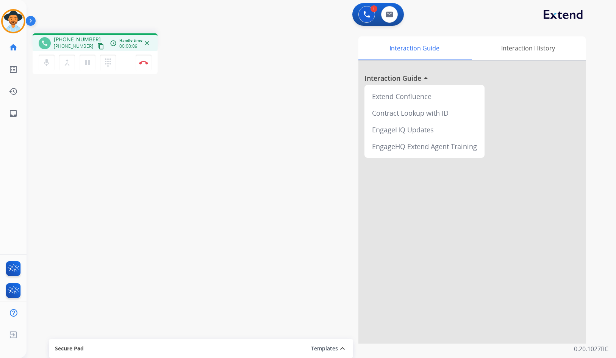
drag, startPoint x: 93, startPoint y: 46, endPoint x: 64, endPoint y: 52, distance: 29.7
click at [97, 46] on mat-icon "content_copy" at bounding box center [100, 46] width 7 height 7
click at [150, 69] on button "Disconnect" at bounding box center [144, 63] width 16 height 16
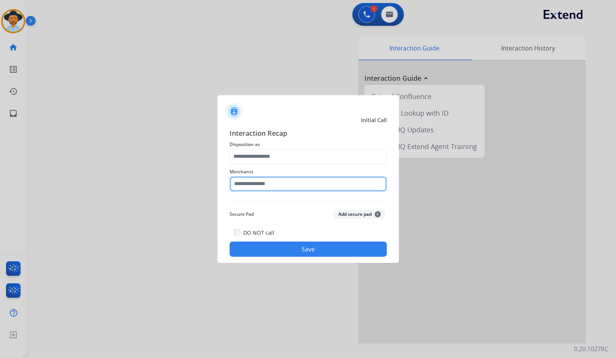
click at [315, 178] on input "text" at bounding box center [308, 183] width 157 height 15
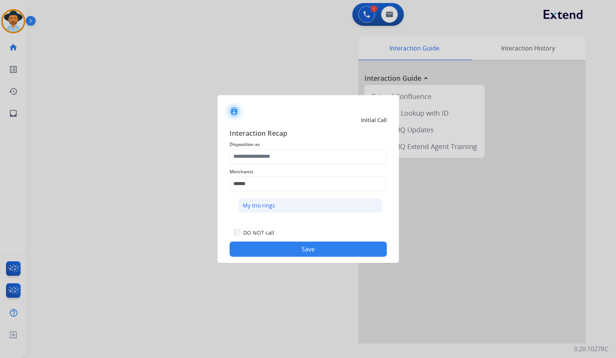
click at [346, 202] on li "My trio rings" at bounding box center [310, 205] width 144 height 14
type input "**********"
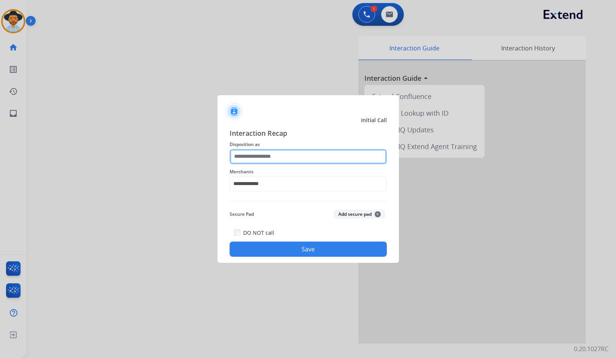
click at [340, 163] on input "text" at bounding box center [308, 156] width 157 height 15
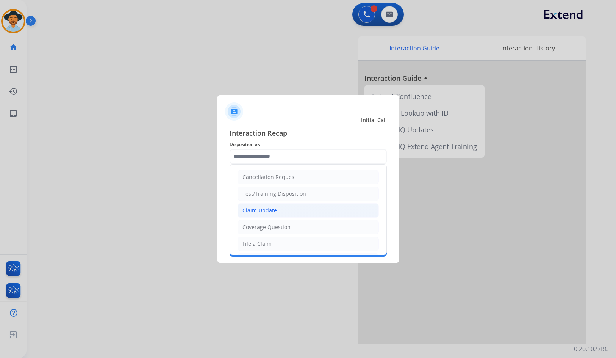
click at [280, 205] on li "Claim Update" at bounding box center [308, 210] width 141 height 14
type input "**********"
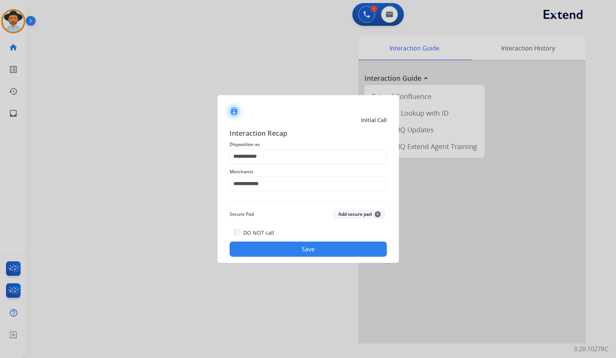
click at [296, 252] on button "Save" at bounding box center [308, 248] width 157 height 15
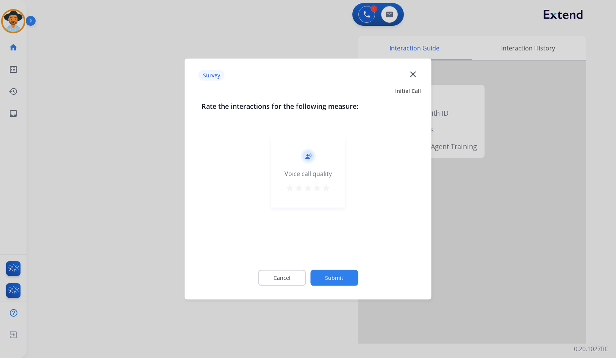
click at [346, 278] on button "Submit" at bounding box center [334, 278] width 48 height 16
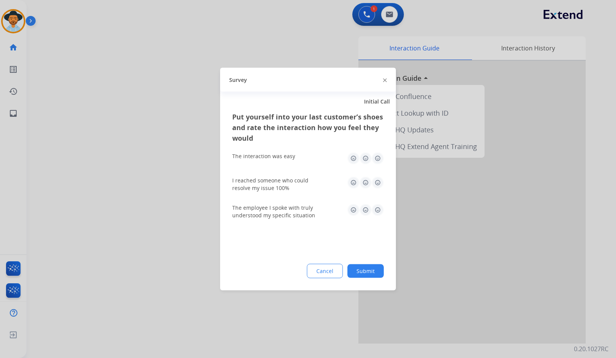
click at [365, 274] on button "Submit" at bounding box center [366, 271] width 36 height 14
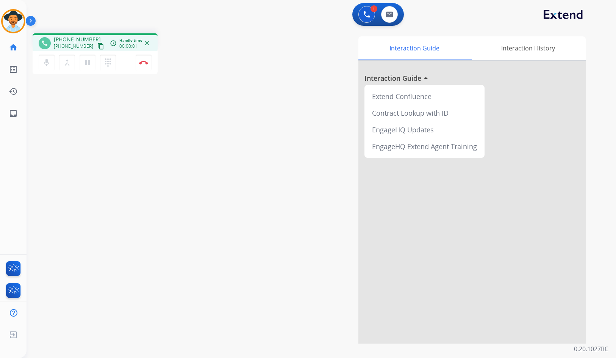
click at [97, 45] on mat-icon "content_copy" at bounding box center [100, 46] width 7 height 7
click at [141, 63] on img at bounding box center [143, 63] width 9 height 4
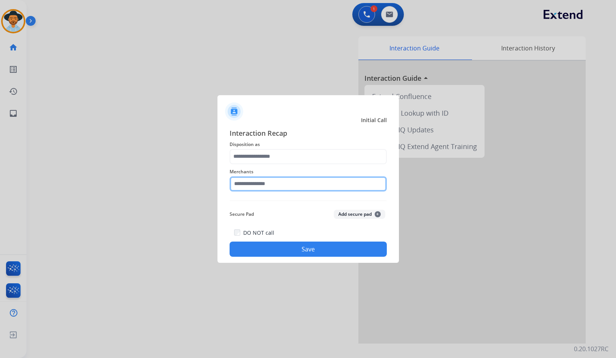
click at [303, 178] on input "text" at bounding box center [308, 183] width 157 height 15
type input "*"
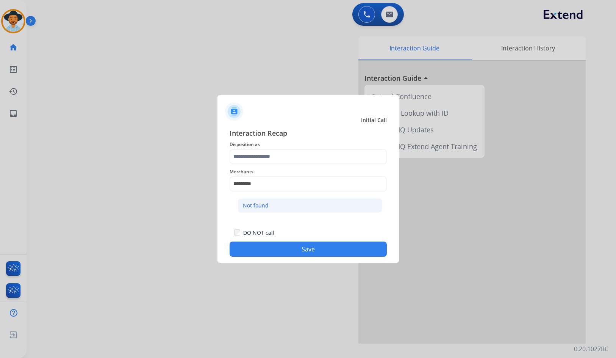
click at [294, 205] on li "Not found" at bounding box center [310, 205] width 144 height 14
type input "*********"
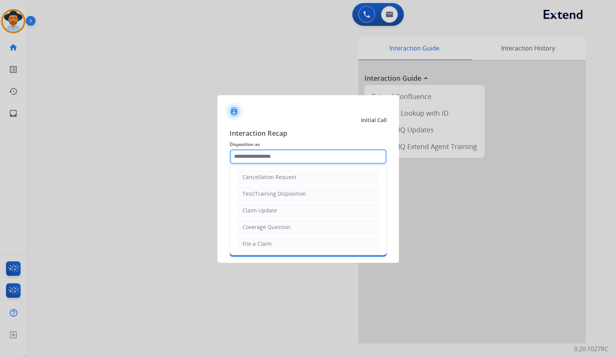
click at [285, 157] on input "text" at bounding box center [308, 156] width 157 height 15
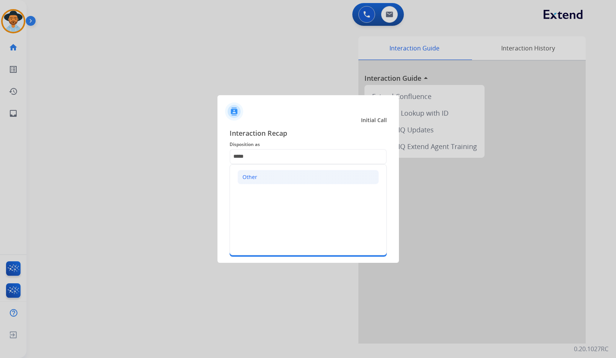
click at [293, 175] on li "Other" at bounding box center [308, 177] width 141 height 14
type input "*****"
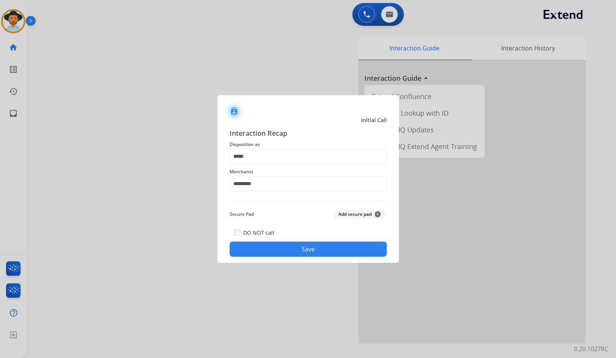
click at [292, 247] on button "Save" at bounding box center [308, 248] width 157 height 15
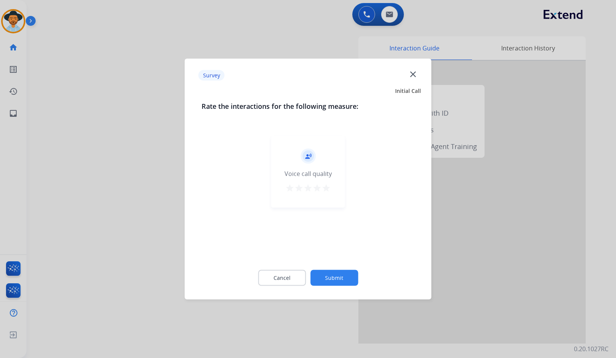
click at [336, 271] on button "Submit" at bounding box center [334, 278] width 48 height 16
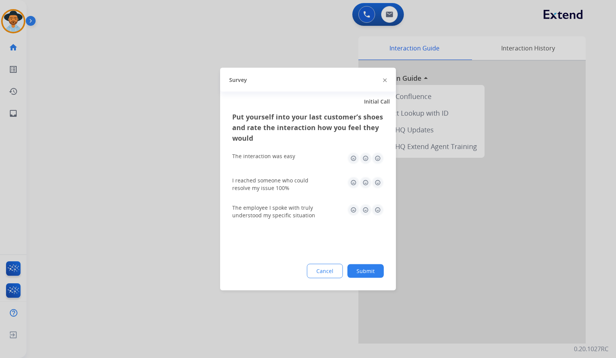
click at [371, 269] on button "Submit" at bounding box center [366, 271] width 36 height 14
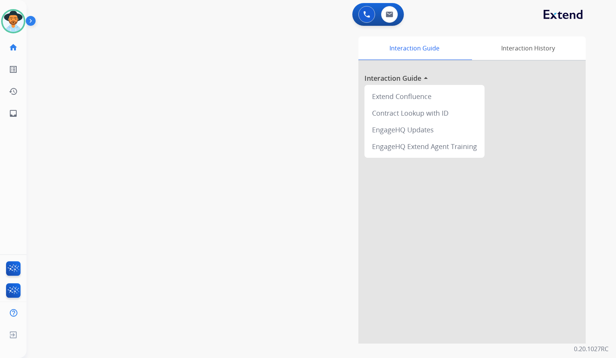
click at [142, 127] on div "swap_horiz Break voice bridge close_fullscreen Connect 3-Way Call merge_type Se…" at bounding box center [312, 185] width 571 height 316
click at [15, 111] on mat-icon "inbox" at bounding box center [13, 113] width 9 height 9
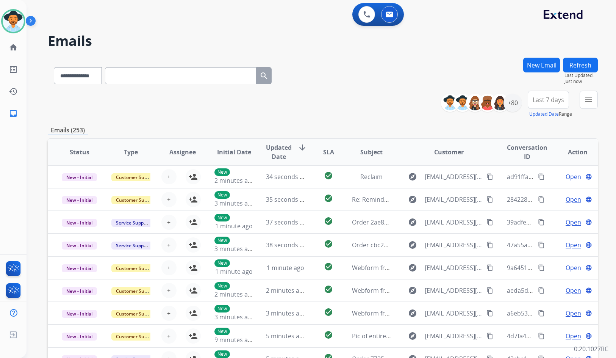
click at [590, 101] on mat-icon "menu" at bounding box center [588, 99] width 9 height 9
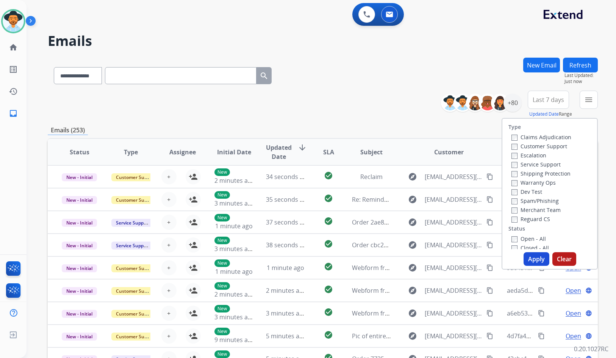
click at [557, 148] on label "Customer Support" at bounding box center [540, 145] width 56 height 7
click at [559, 173] on label "Shipping Protection" at bounding box center [541, 173] width 59 height 7
click at [538, 218] on label "Reguard CS" at bounding box center [531, 218] width 39 height 7
click at [536, 237] on label "Open - All" at bounding box center [529, 238] width 34 height 7
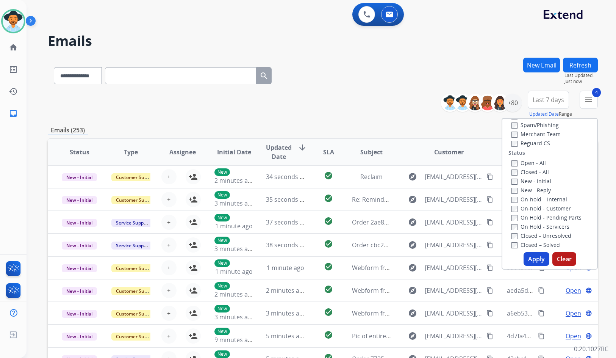
click at [546, 223] on label "On Hold - Servicers" at bounding box center [541, 226] width 58 height 7
click at [546, 218] on label "On Hold - Pending Parts" at bounding box center [547, 217] width 70 height 7
click at [546, 208] on label "On-hold - Customer" at bounding box center [541, 208] width 59 height 7
click at [545, 201] on label "On-hold – Internal" at bounding box center [540, 199] width 56 height 7
click at [537, 191] on label "New - Reply" at bounding box center [531, 189] width 39 height 7
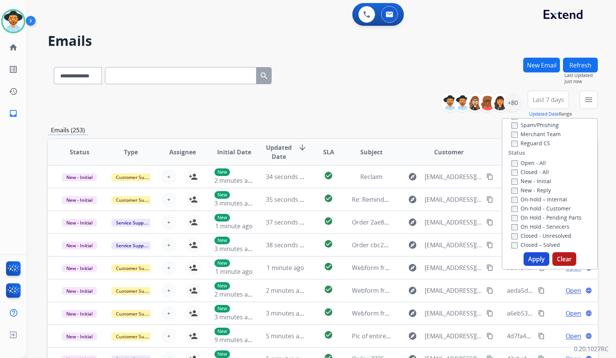
click at [534, 182] on label "New - Initial" at bounding box center [532, 180] width 40 height 7
click at [530, 260] on button "Apply" at bounding box center [537, 259] width 26 height 14
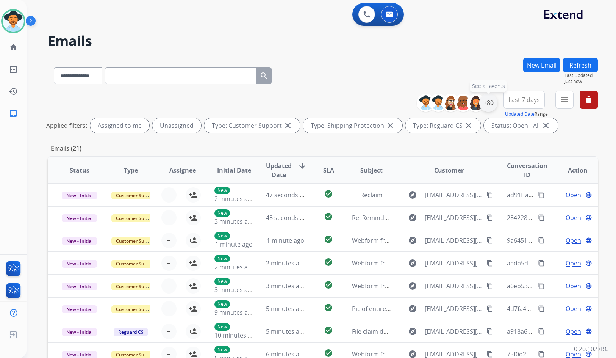
click at [490, 106] on div "+80" at bounding box center [488, 103] width 18 height 18
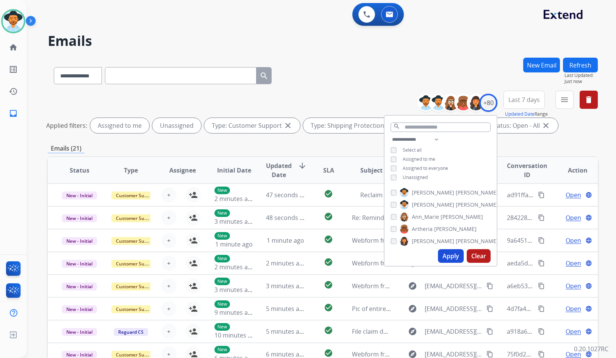
click at [423, 177] on span "Unassigned" at bounding box center [415, 177] width 25 height 6
click at [456, 204] on span "[PERSON_NAME]" at bounding box center [477, 205] width 42 height 8
click at [452, 254] on button "Apply" at bounding box center [451, 256] width 26 height 14
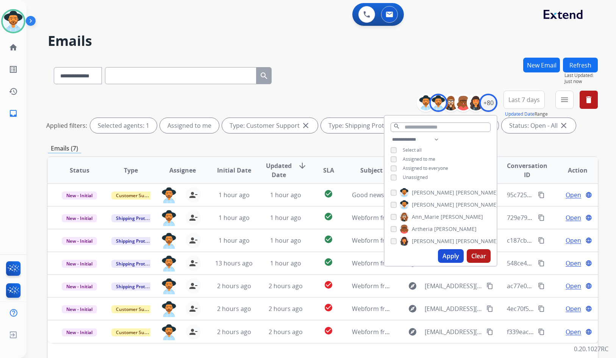
click at [358, 146] on div "Emails (7)" at bounding box center [323, 148] width 550 height 9
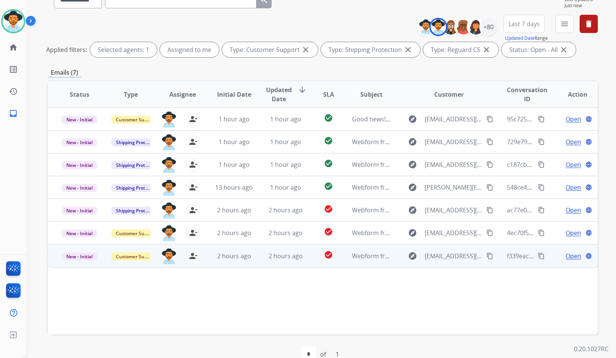
click at [566, 255] on span "Open" at bounding box center [574, 255] width 16 height 9
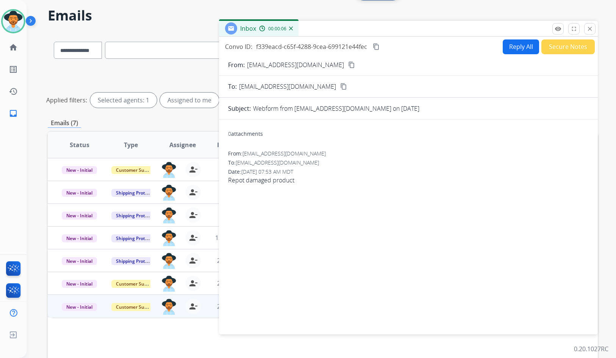
scroll to position [0, 0]
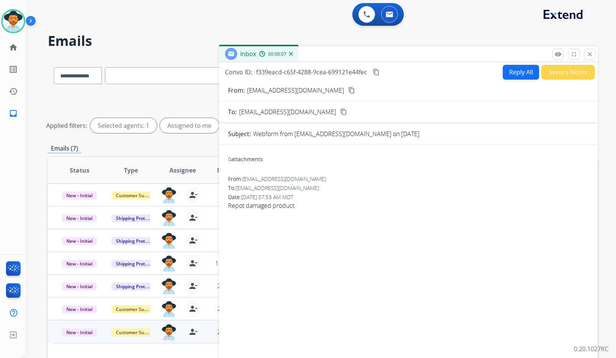
click at [348, 90] on mat-icon "content_copy" at bounding box center [351, 90] width 7 height 7
click at [263, 206] on span "Repot damaged product" at bounding box center [408, 205] width 361 height 9
copy app-emails-table "Repot damaged product remove_red_eye Logs fullscreen Expand close Close Please …"
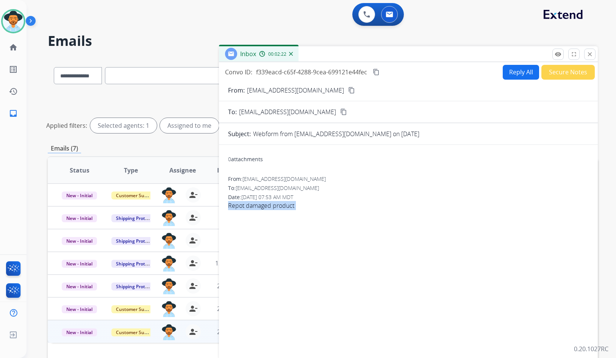
drag, startPoint x: 378, startPoint y: 73, endPoint x: 329, endPoint y: 83, distance: 50.6
click at [378, 73] on mat-icon "content_copy" at bounding box center [376, 72] width 7 height 7
click at [564, 69] on button "Secure Notes" at bounding box center [568, 72] width 53 height 15
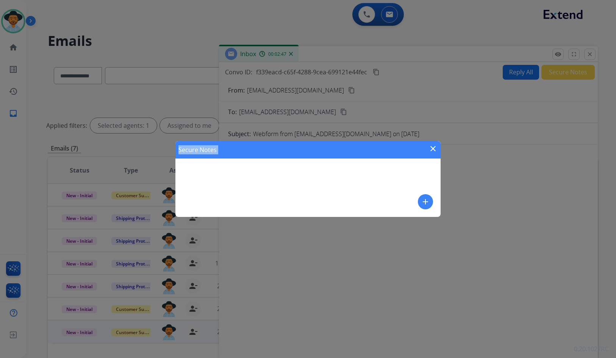
click at [424, 204] on mat-icon "add" at bounding box center [425, 201] width 9 height 9
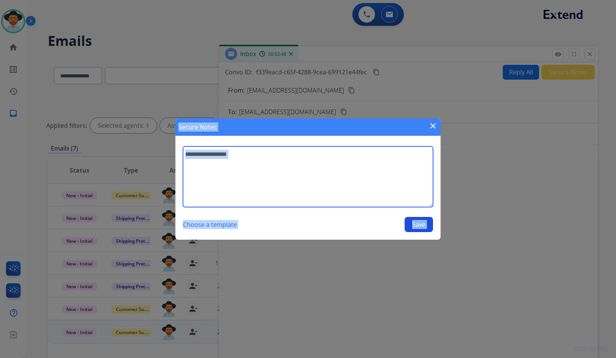
click at [304, 185] on textarea at bounding box center [308, 176] width 250 height 61
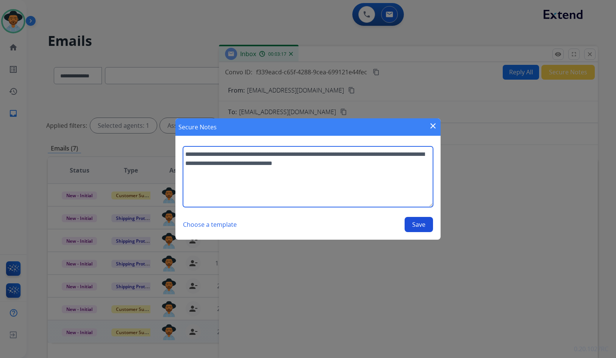
type textarea "**********"
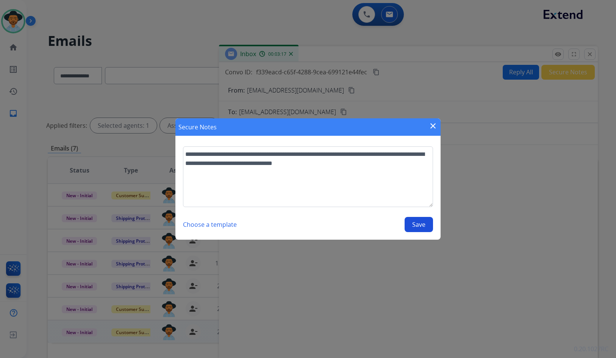
click at [413, 226] on button "Save" at bounding box center [419, 224] width 28 height 15
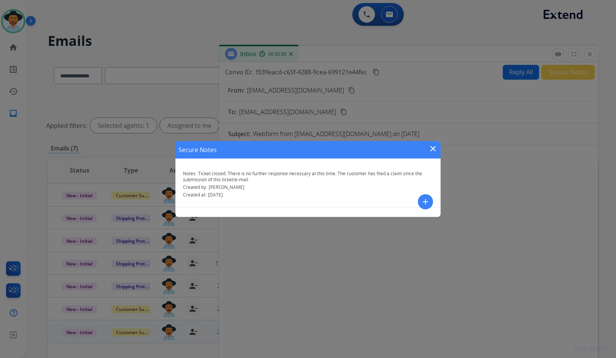
click at [433, 148] on mat-icon "close" at bounding box center [433, 148] width 9 height 9
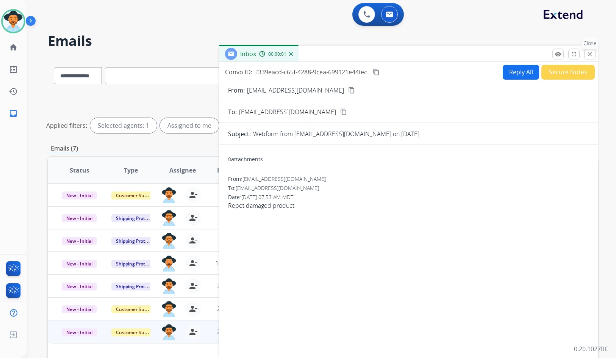
click at [590, 54] on mat-icon "close" at bounding box center [590, 54] width 7 height 7
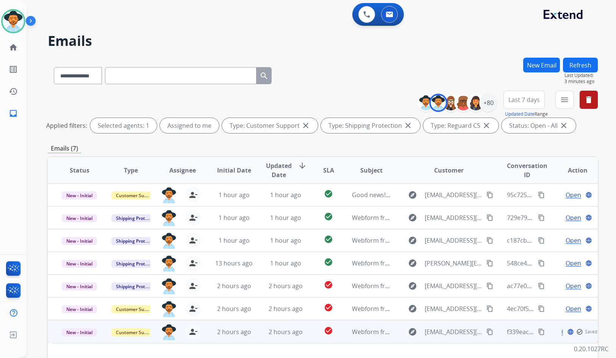
scroll to position [38, 0]
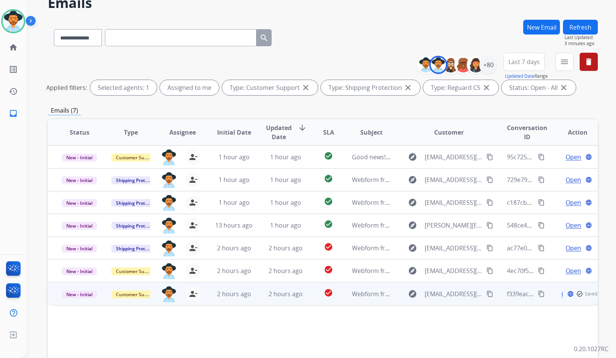
click at [77, 300] on td "New - Initial" at bounding box center [74, 293] width 52 height 23
click at [78, 296] on span "New - Initial" at bounding box center [79, 294] width 35 height 8
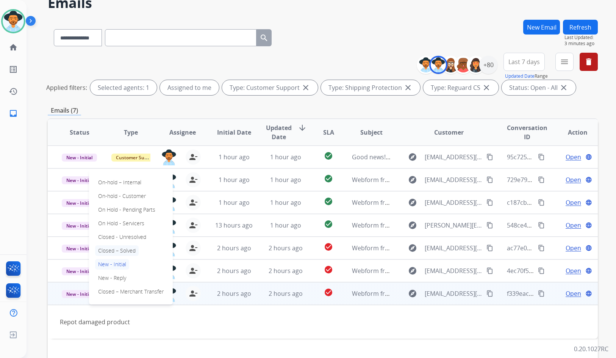
click at [111, 250] on p "Closed – Solved" at bounding box center [117, 250] width 44 height 11
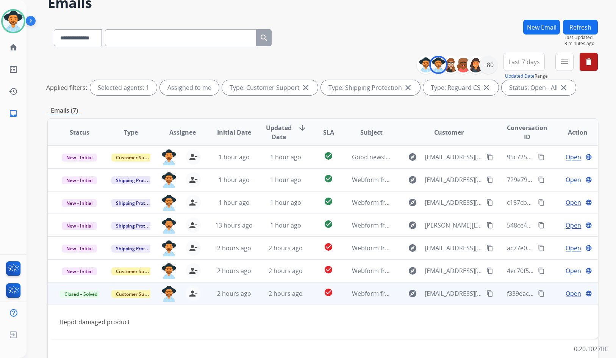
click at [55, 300] on td "Closed – Solved" at bounding box center [74, 293] width 52 height 23
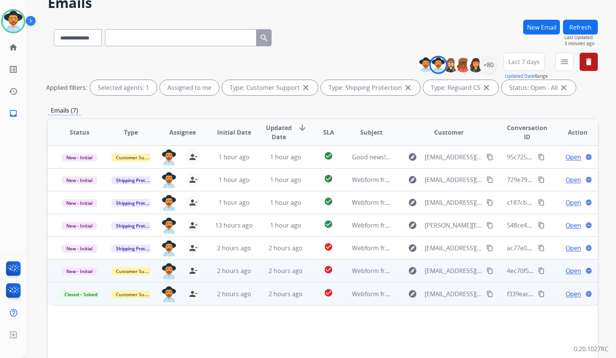
click at [559, 275] on div "Open language" at bounding box center [578, 270] width 39 height 9
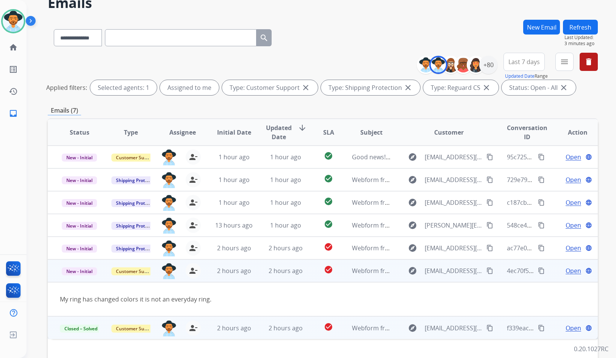
click at [576, 272] on div "Open language" at bounding box center [578, 270] width 39 height 9
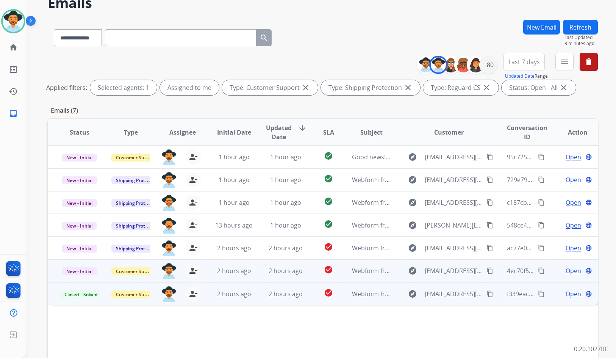
click at [566, 269] on span "Open" at bounding box center [574, 270] width 16 height 9
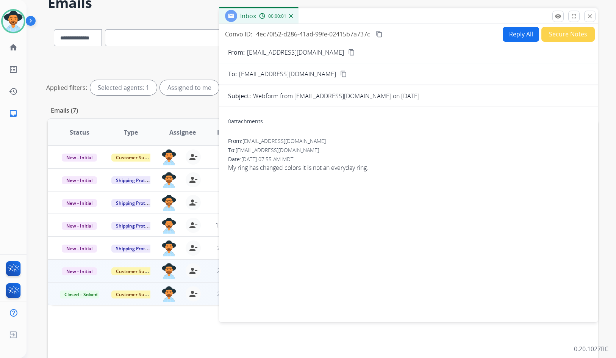
click at [348, 52] on mat-icon "content_copy" at bounding box center [351, 52] width 7 height 7
click at [346, 166] on span "My ring has changed colors it is not an everyday ring." at bounding box center [408, 167] width 361 height 9
copy app-emails-table "My ring has changed colors it is not an everyday ring. remove_red_eye Logs full…"
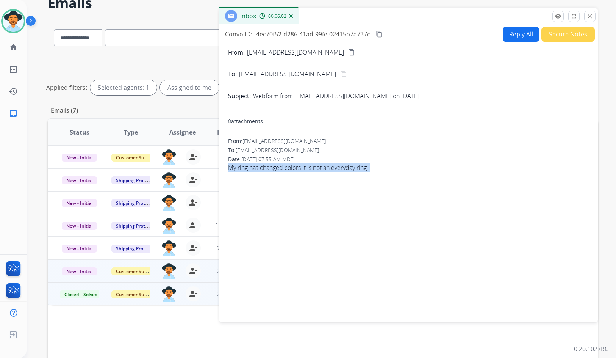
drag, startPoint x: 380, startPoint y: 36, endPoint x: 333, endPoint y: 62, distance: 53.4
click at [380, 36] on mat-icon "content_copy" at bounding box center [379, 34] width 7 height 7
click at [506, 39] on button "Reply All" at bounding box center [521, 34] width 36 height 15
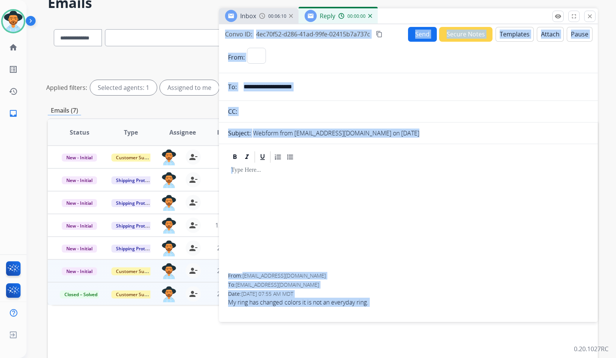
select select "**********"
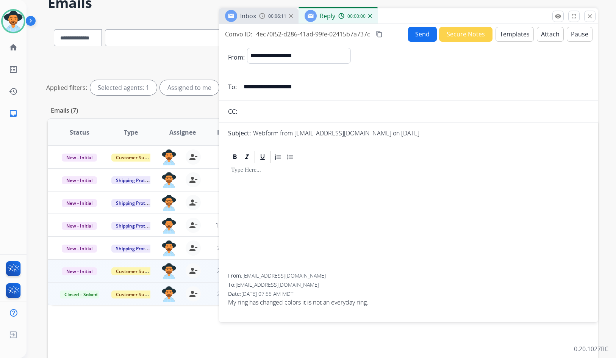
click at [512, 165] on div at bounding box center [408, 219] width 361 height 110
click at [508, 28] on button "Templates" at bounding box center [515, 34] width 38 height 15
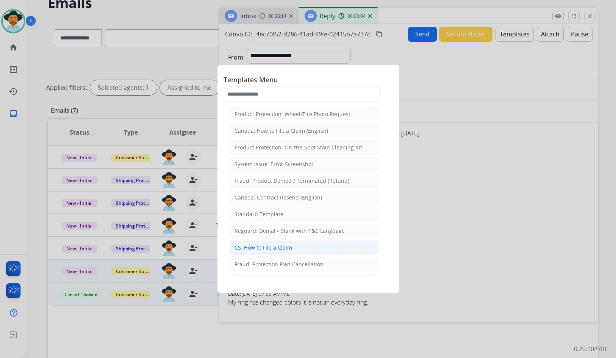
click at [301, 246] on li "CS: How to File a Claim" at bounding box center [304, 247] width 149 height 14
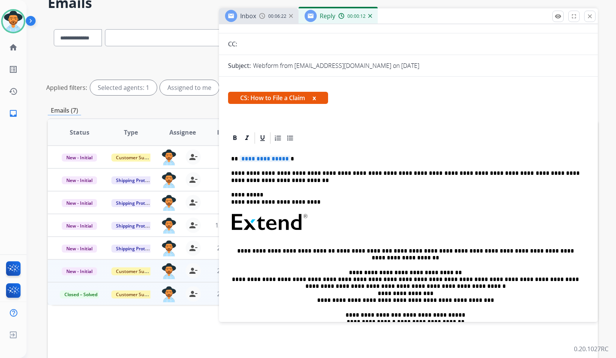
scroll to position [102, 0]
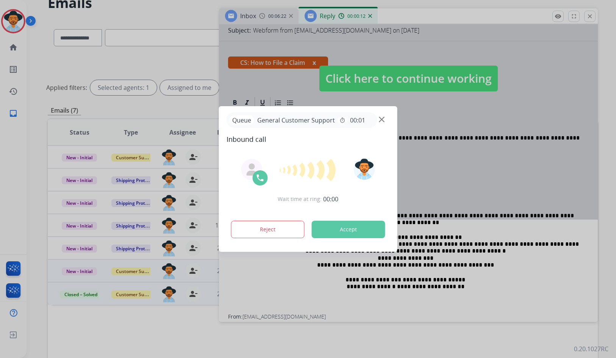
click at [315, 63] on div at bounding box center [308, 179] width 616 height 358
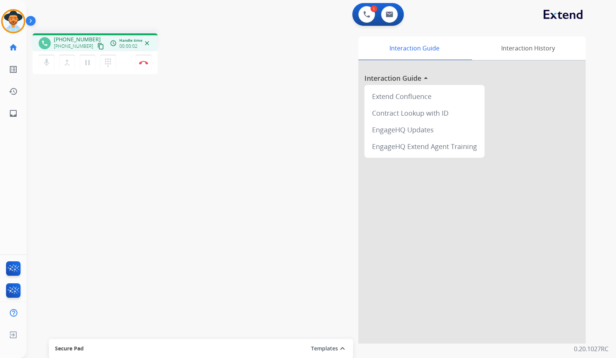
click at [97, 48] on mat-icon "content_copy" at bounding box center [100, 46] width 7 height 7
click at [86, 67] on mat-icon "pause" at bounding box center [87, 62] width 9 height 9
click at [108, 61] on mat-icon "dialpad" at bounding box center [107, 62] width 9 height 9
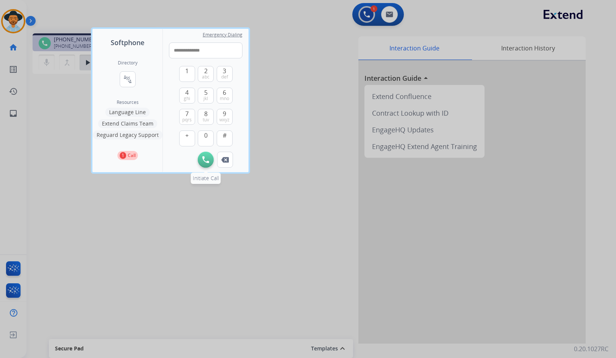
type input "**********"
click at [205, 162] on img at bounding box center [205, 159] width 7 height 7
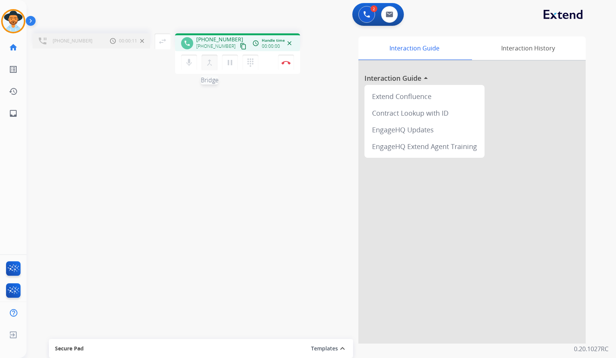
click at [209, 64] on mat-icon "merge_type" at bounding box center [209, 62] width 9 height 9
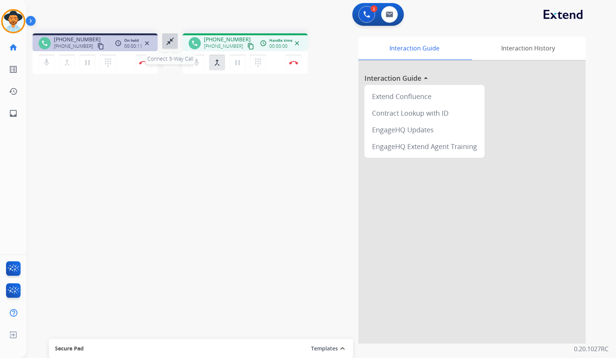
click at [171, 41] on mat-icon "close_fullscreen" at bounding box center [170, 41] width 9 height 9
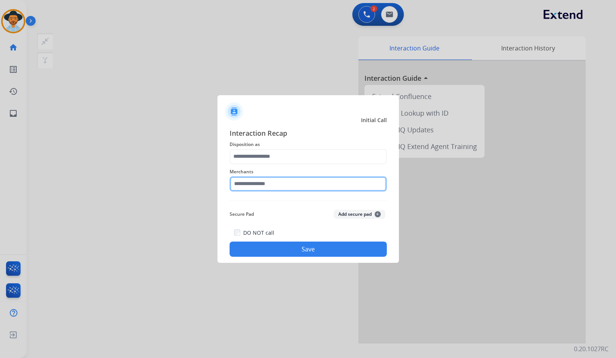
click at [319, 185] on input "text" at bounding box center [308, 183] width 157 height 15
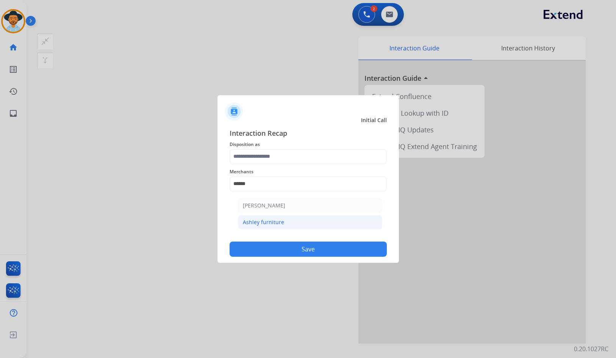
click at [320, 219] on li "Ashley furniture" at bounding box center [310, 222] width 144 height 14
type input "**********"
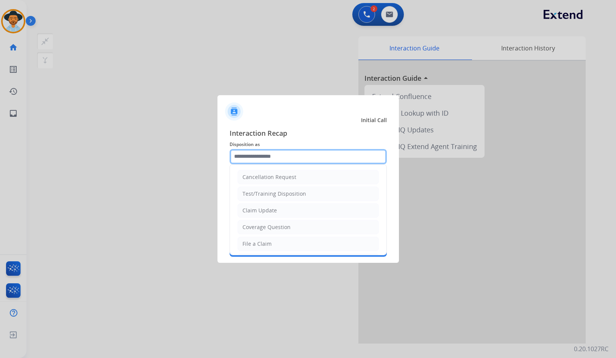
click at [296, 154] on input "text" at bounding box center [308, 156] width 157 height 15
click at [288, 230] on div "Coverage Question" at bounding box center [267, 227] width 48 height 8
type input "**********"
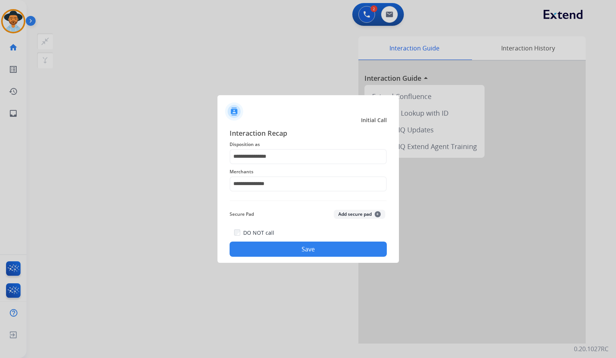
click at [291, 247] on button "Save" at bounding box center [308, 248] width 157 height 15
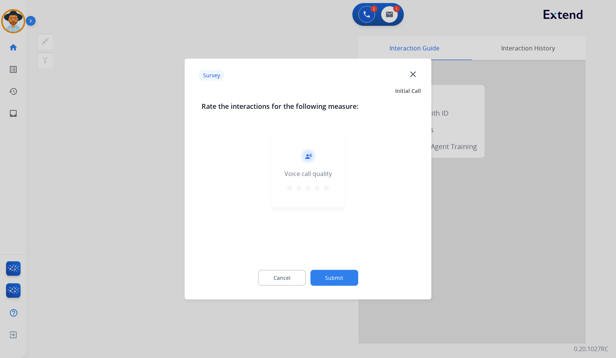
click at [336, 268] on div "Cancel Submit" at bounding box center [308, 278] width 213 height 34
click at [336, 276] on button "Submit" at bounding box center [334, 278] width 48 height 16
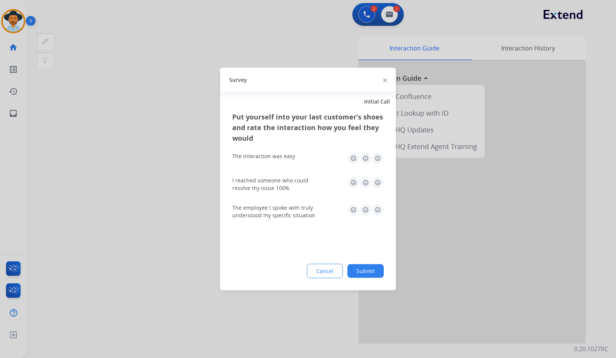
click at [355, 274] on button "Submit" at bounding box center [366, 271] width 36 height 14
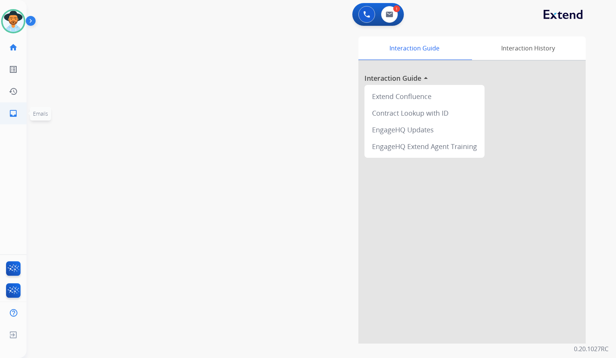
click at [14, 119] on link "inbox Emails" at bounding box center [13, 113] width 21 height 21
select select "**********"
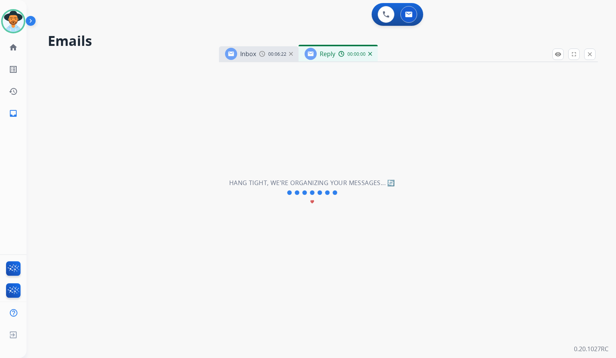
select select "**********"
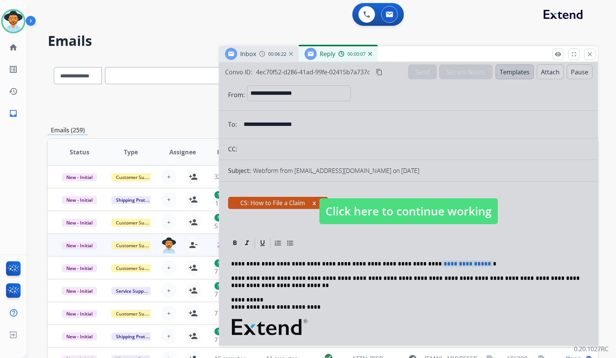
click at [425, 214] on span "Click here to continue working" at bounding box center [408, 211] width 178 height 26
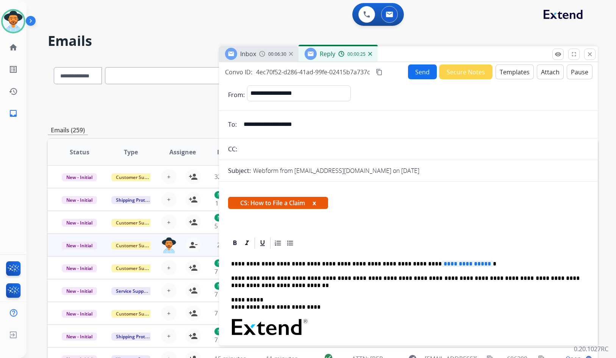
click at [591, 56] on mat-icon "close" at bounding box center [590, 54] width 7 height 7
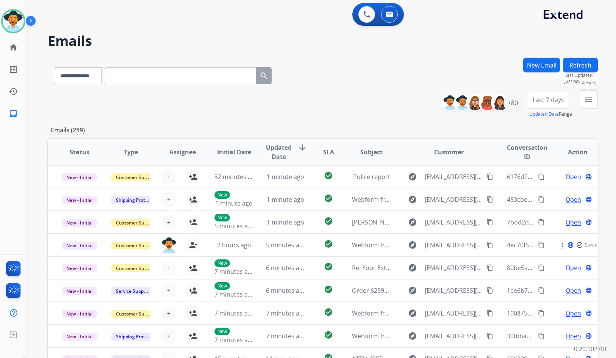
click at [589, 102] on mat-icon "menu" at bounding box center [588, 99] width 9 height 9
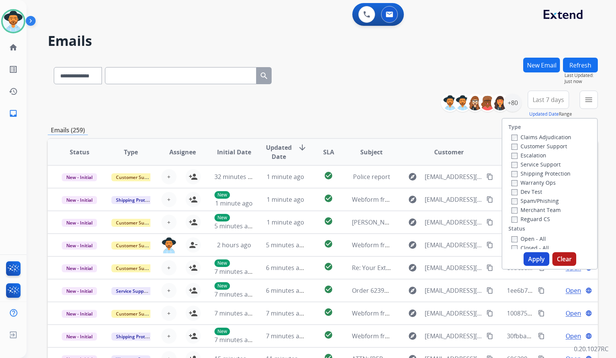
click at [535, 146] on label "Customer Support" at bounding box center [540, 145] width 56 height 7
click at [536, 172] on label "Shipping Protection" at bounding box center [541, 173] width 59 height 7
click at [529, 217] on label "Reguard CS" at bounding box center [531, 218] width 39 height 7
click at [529, 238] on label "Open - All" at bounding box center [529, 238] width 34 height 7
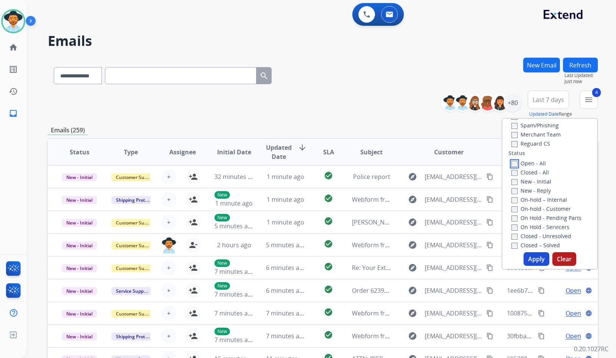
scroll to position [76, 0]
click at [533, 225] on label "On Hold - Servicers" at bounding box center [541, 226] width 58 height 7
click at [533, 211] on label "On-hold - Customer" at bounding box center [541, 208] width 59 height 7
click at [530, 214] on label "On Hold - Pending Parts" at bounding box center [547, 217] width 70 height 7
click at [531, 200] on label "On-hold – Internal" at bounding box center [540, 199] width 56 height 7
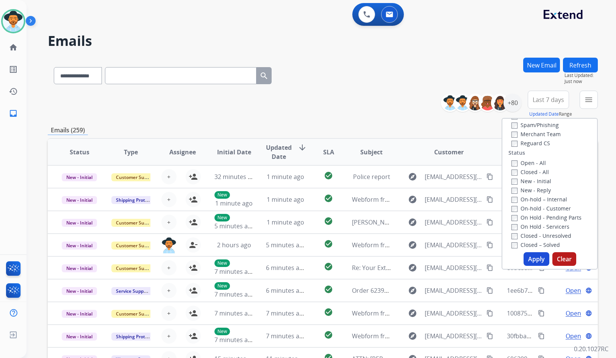
click at [531, 187] on label "New - Reply" at bounding box center [531, 189] width 39 height 7
click at [531, 180] on label "New - Initial" at bounding box center [532, 180] width 40 height 7
click at [536, 256] on button "Apply" at bounding box center [537, 259] width 26 height 14
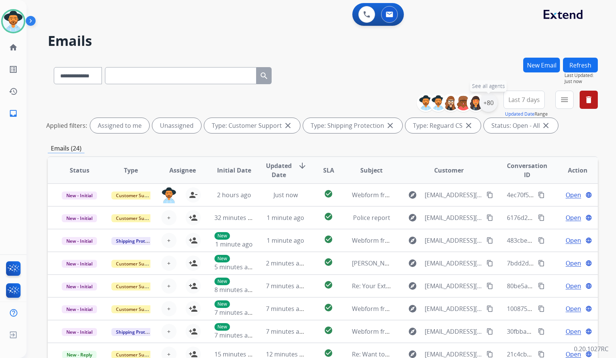
click at [488, 102] on div "+80" at bounding box center [488, 103] width 18 height 18
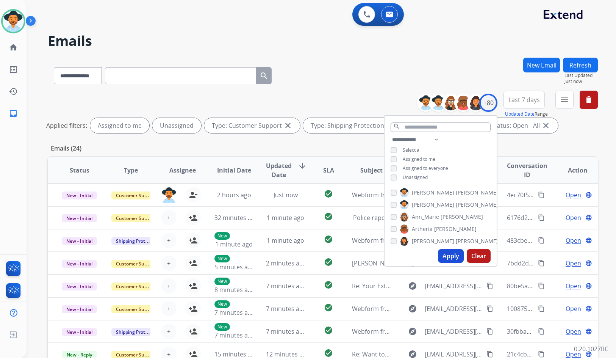
click at [414, 175] on span "Unassigned" at bounding box center [415, 177] width 25 height 6
click at [426, 201] on span "[PERSON_NAME]" at bounding box center [433, 205] width 42 height 8
click at [447, 259] on button "Apply" at bounding box center [451, 256] width 26 height 14
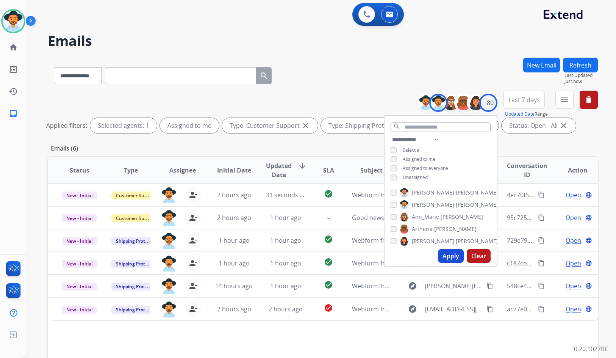
click at [340, 153] on div "**********" at bounding box center [323, 254] width 550 height 392
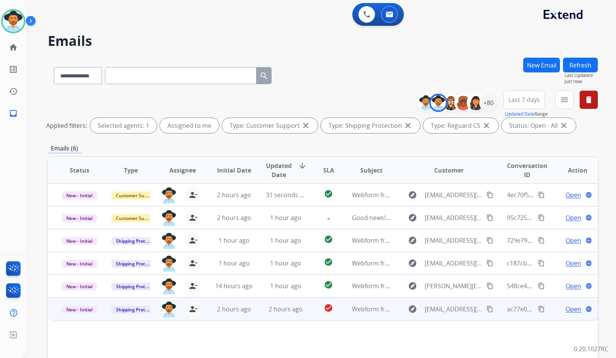
click at [571, 306] on span "Open" at bounding box center [574, 308] width 16 height 9
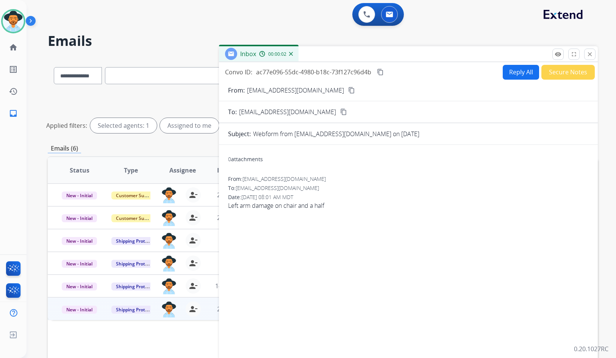
click at [348, 92] on mat-icon "content_copy" at bounding box center [351, 90] width 7 height 7
click at [250, 205] on span "Left arm damage on chair and a half" at bounding box center [408, 205] width 361 height 9
copy app-emails-table "Left arm damage on chair and a half remove_red_eye Logs fullscreen Expand close…"
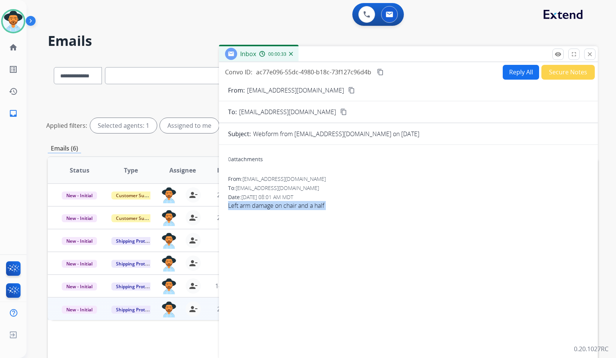
copy app-emails-table "Left arm damage on chair and a half remove_red_eye Logs fullscreen Expand close…"
click at [522, 74] on button "Reply All" at bounding box center [521, 72] width 36 height 15
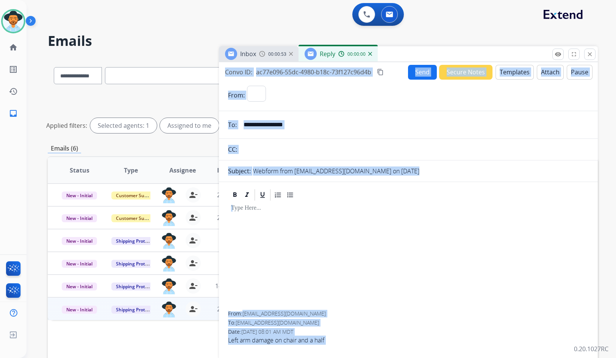
select select "**********"
click at [517, 73] on button "Templates" at bounding box center [515, 72] width 38 height 15
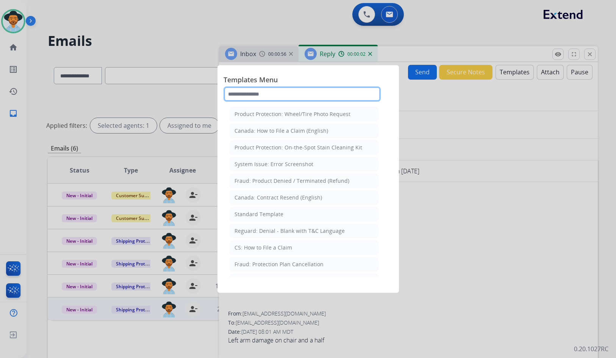
click at [310, 92] on input "text" at bounding box center [302, 93] width 157 height 15
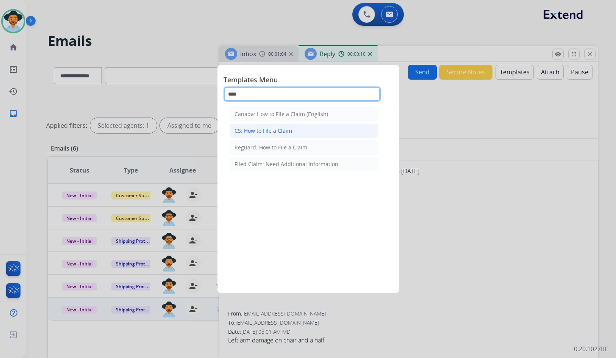
type input "****"
click at [319, 131] on li "CS: How to File a Claim" at bounding box center [304, 131] width 149 height 14
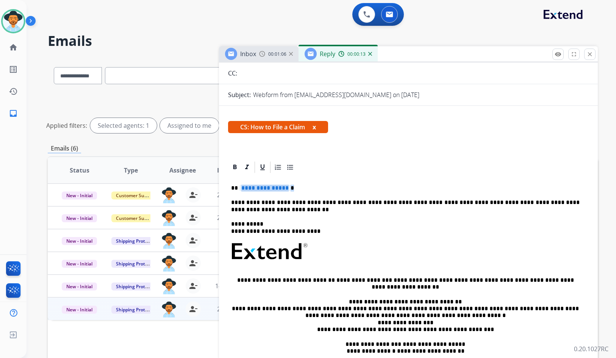
drag, startPoint x: 276, startPoint y: 189, endPoint x: 247, endPoint y: 189, distance: 28.8
click at [247, 189] on p "**********" at bounding box center [405, 188] width 349 height 7
click at [283, 188] on span "**********" at bounding box center [265, 188] width 51 height 6
click at [273, 189] on span "**********" at bounding box center [265, 188] width 51 height 6
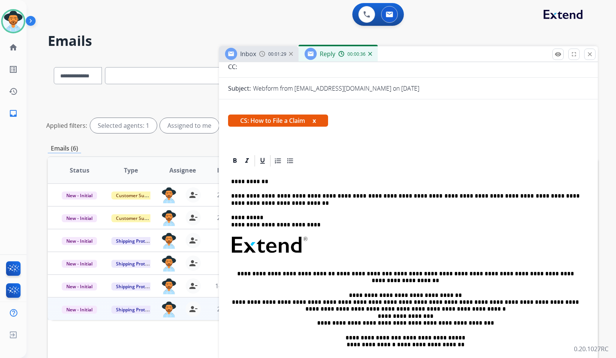
scroll to position [0, 0]
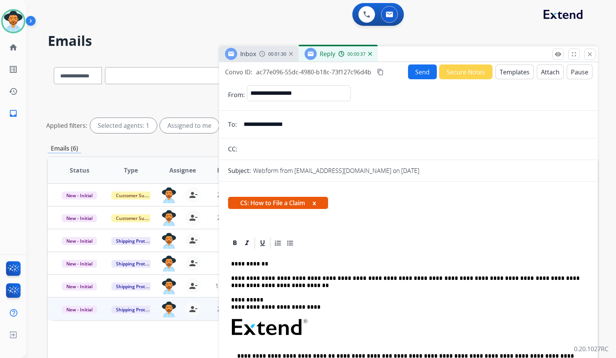
click at [412, 70] on button "Send" at bounding box center [422, 71] width 29 height 15
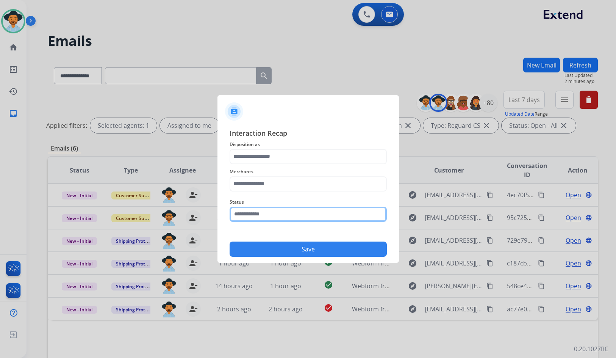
click at [289, 218] on input "text" at bounding box center [308, 214] width 157 height 15
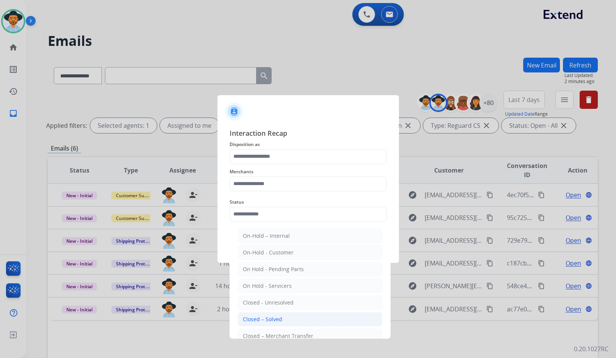
click at [275, 314] on li "Closed – Solved" at bounding box center [310, 319] width 144 height 14
type input "**********"
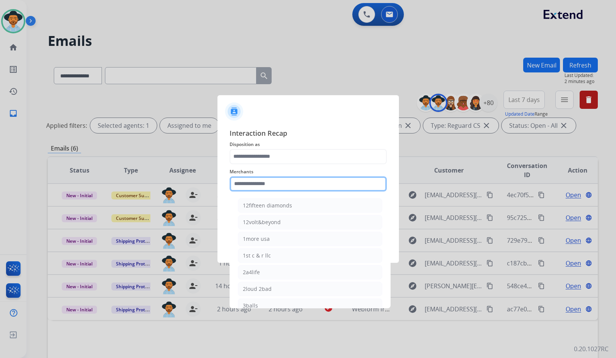
click at [261, 186] on input "text" at bounding box center [308, 183] width 157 height 15
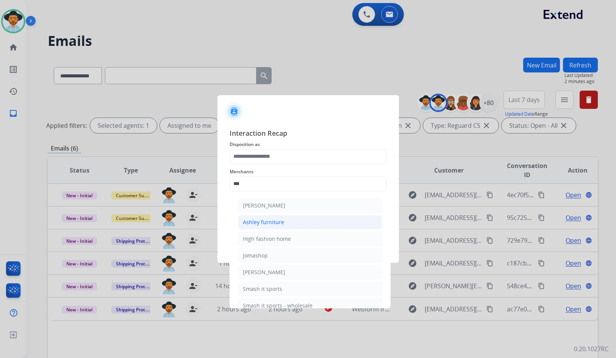
click at [295, 219] on li "Ashley furniture" at bounding box center [310, 222] width 144 height 14
type input "**********"
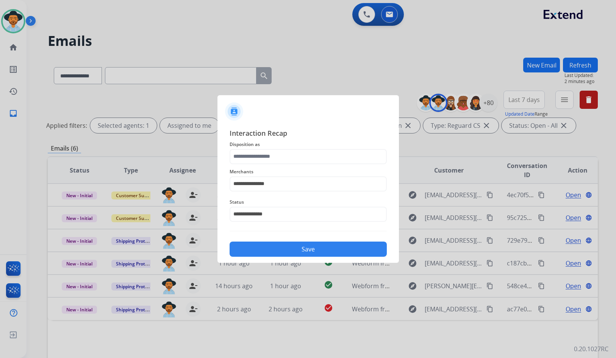
click at [286, 147] on span "Disposition as" at bounding box center [308, 144] width 157 height 9
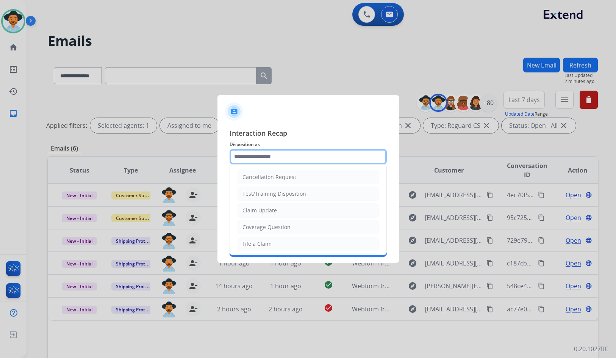
click at [286, 157] on input "text" at bounding box center [308, 156] width 157 height 15
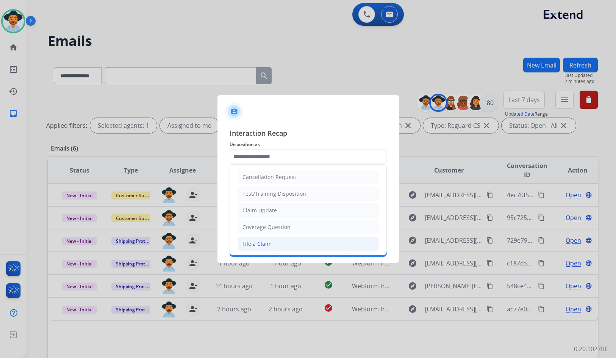
click at [285, 241] on li "File a Claim" at bounding box center [308, 243] width 141 height 14
type input "**********"
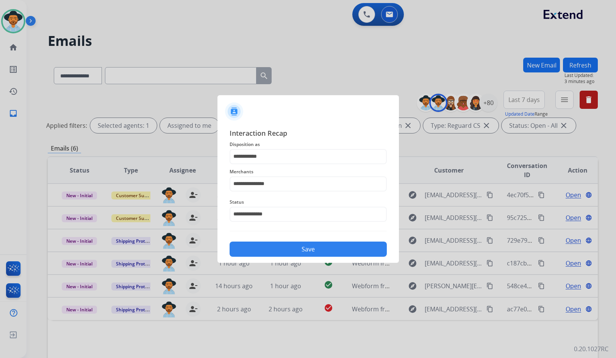
drag, startPoint x: 308, startPoint y: 248, endPoint x: 313, endPoint y: 249, distance: 5.4
click at [308, 248] on button "Save" at bounding box center [308, 248] width 157 height 15
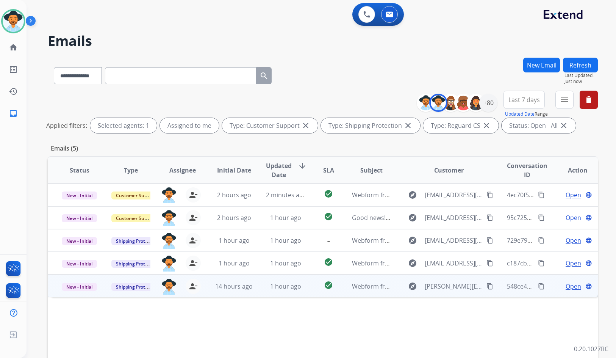
click at [569, 283] on span "Open" at bounding box center [574, 286] width 16 height 9
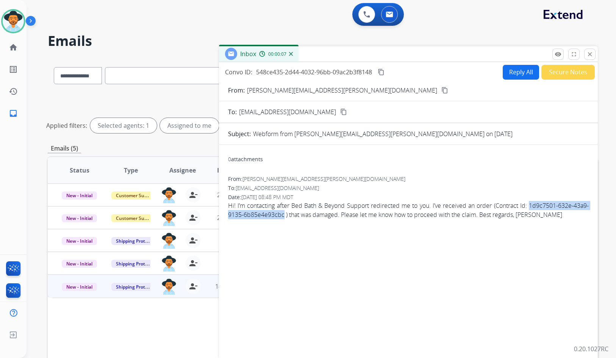
drag, startPoint x: 298, startPoint y: 216, endPoint x: 539, endPoint y: 205, distance: 241.3
click at [539, 205] on span "Hi! I’m contacting after Bed Bath & Beyond Support redirected me to you. I’ve r…" at bounding box center [408, 210] width 361 height 18
copy span "1d9c7501-632e-43a9-9135-6b85e4e93cbc"
click at [375, 218] on span "Hi! I’m contacting after Bed Bath & Beyond Support redirected me to you. I’ve r…" at bounding box center [408, 210] width 361 height 18
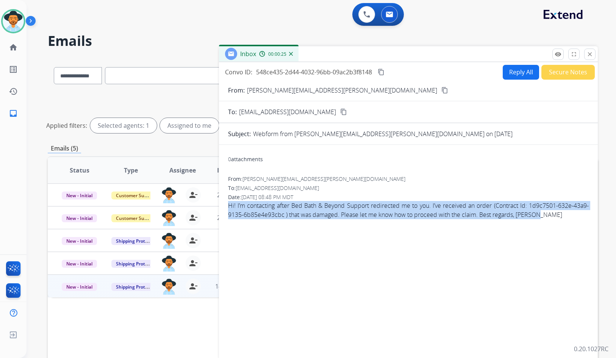
drag, startPoint x: 564, startPoint y: 214, endPoint x: 224, endPoint y: 207, distance: 339.6
click at [224, 207] on div "0 attachments From: michal.jankowiak@gmail.com To: support@extend.com Date: 09/…" at bounding box center [408, 251] width 379 height 200
copy span "Hi! I’m contacting after Bed Bath & Beyond Support redirected me to you. I’ve r…"
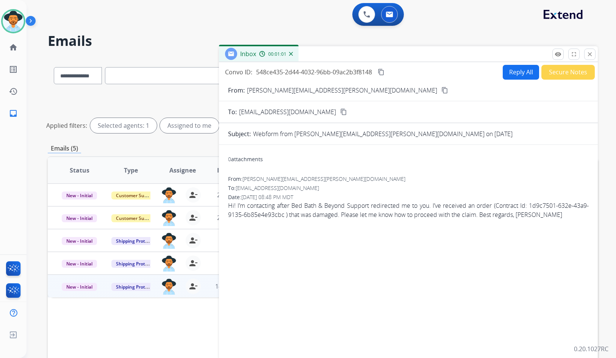
click at [448, 173] on div "0 attachments From: michal.jankowiak@gmail.com To: support@extend.com Date: 09/…" at bounding box center [408, 251] width 379 height 200
click at [512, 76] on button "Reply All" at bounding box center [521, 72] width 36 height 15
select select "**********"
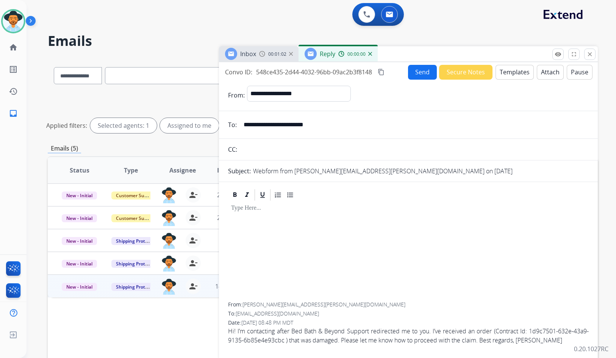
click at [512, 72] on button "Templates" at bounding box center [515, 72] width 38 height 15
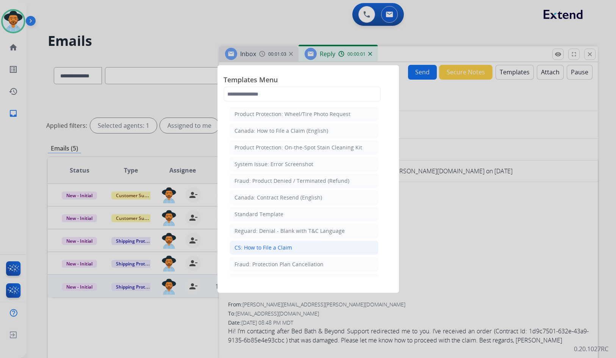
click at [302, 243] on li "CS: How to File a Claim" at bounding box center [304, 247] width 149 height 14
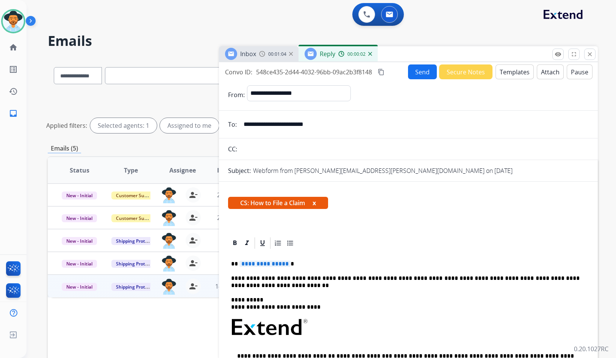
scroll to position [76, 0]
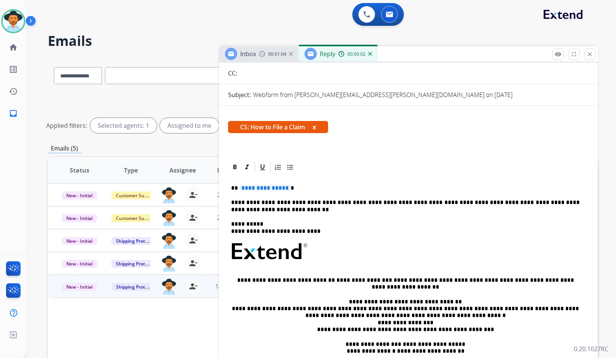
click at [276, 188] on span "**********" at bounding box center [265, 188] width 51 height 6
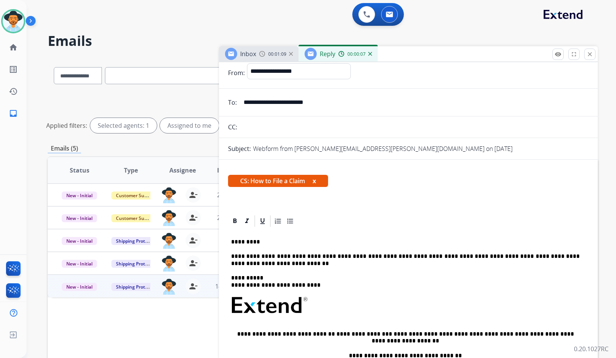
scroll to position [0, 0]
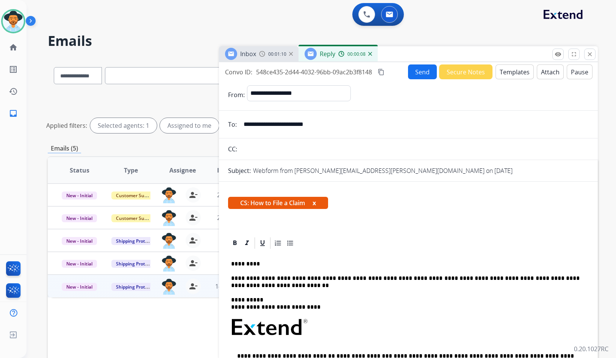
click at [382, 74] on mat-icon "content_copy" at bounding box center [381, 72] width 7 height 7
drag, startPoint x: 426, startPoint y: 62, endPoint x: 416, endPoint y: 66, distance: 11.3
click at [419, 65] on div "**********" at bounding box center [408, 209] width 379 height 294
click at [421, 70] on button "Send" at bounding box center [422, 71] width 29 height 15
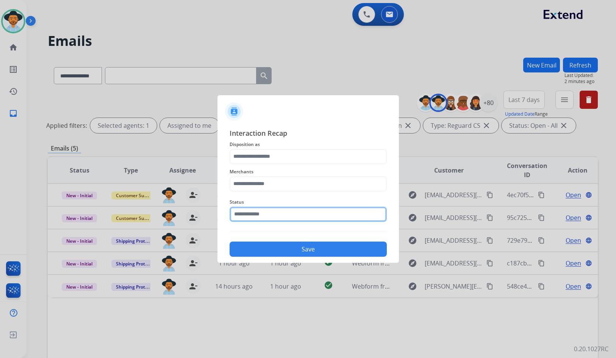
click at [251, 213] on input "text" at bounding box center [308, 214] width 157 height 15
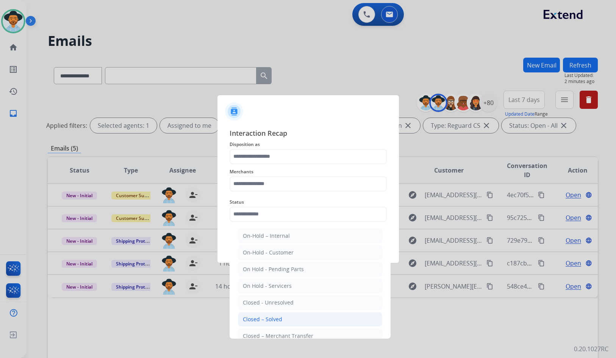
drag, startPoint x: 280, startPoint y: 318, endPoint x: 270, endPoint y: 209, distance: 109.3
click at [280, 318] on div "Closed – Solved" at bounding box center [262, 319] width 39 height 8
type input "**********"
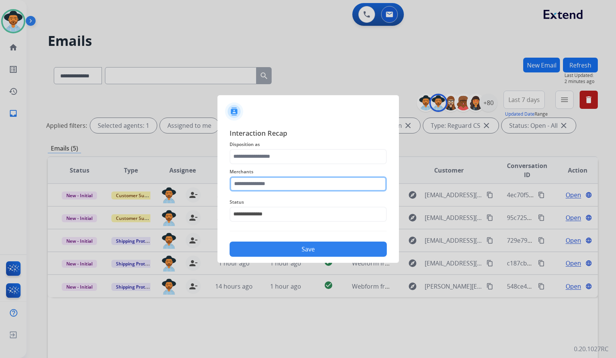
click at [276, 184] on input "text" at bounding box center [308, 183] width 157 height 15
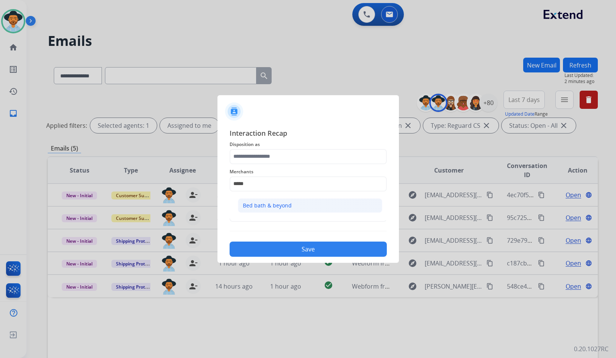
click at [286, 203] on div "Bed bath & beyond" at bounding box center [267, 206] width 49 height 8
type input "**********"
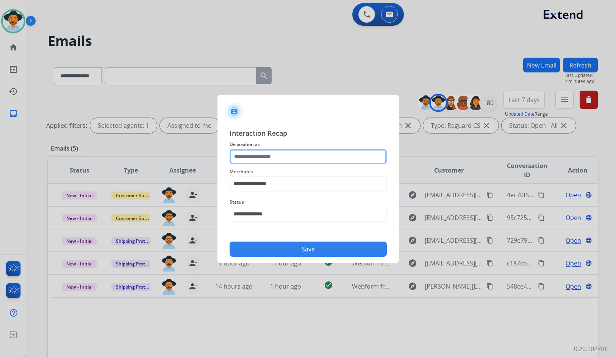
click at [279, 160] on input "text" at bounding box center [308, 156] width 157 height 15
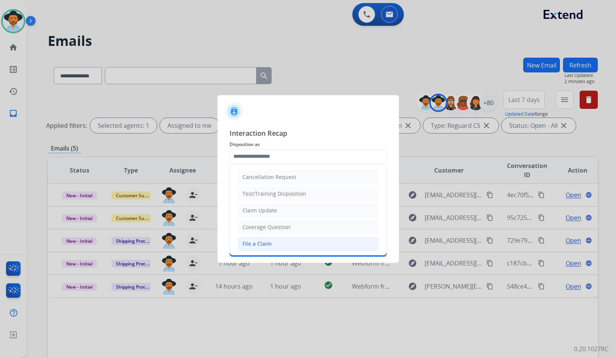
click at [282, 238] on li "File a Claim" at bounding box center [308, 243] width 141 height 14
type input "**********"
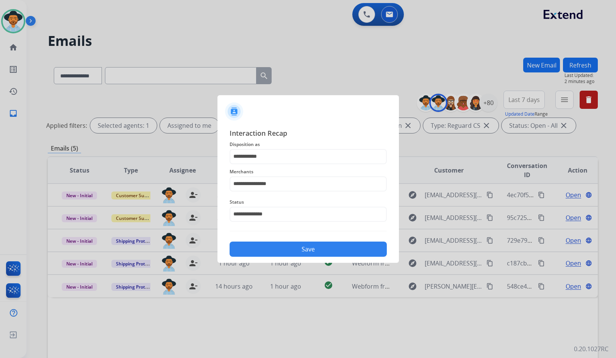
click at [290, 246] on button "Save" at bounding box center [308, 248] width 157 height 15
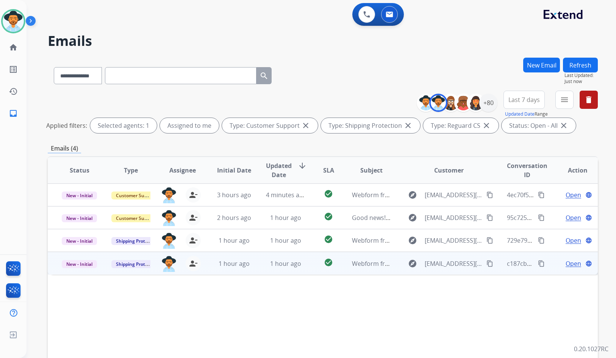
click at [566, 265] on span "Open" at bounding box center [574, 263] width 16 height 9
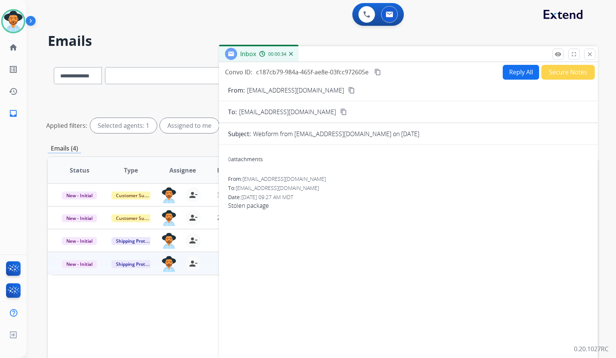
click at [252, 198] on span "09/02/2025 - 09:27 AM MDT" at bounding box center [267, 196] width 52 height 7
click at [252, 204] on span "Stolen package" at bounding box center [408, 205] width 361 height 9
copy app-emails-table "Stolen package remove_red_eye Logs fullscreen Expand close Close Hold on, prior…"
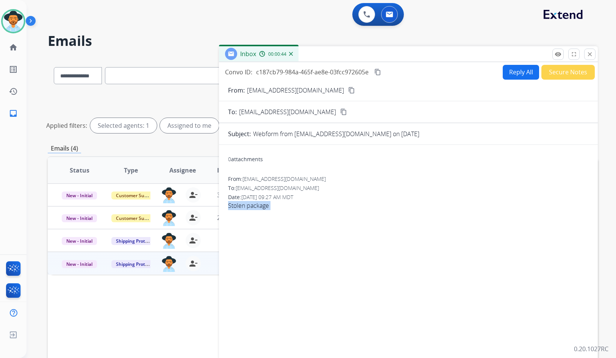
click at [377, 71] on mat-icon "content_copy" at bounding box center [377, 72] width 7 height 7
click at [348, 89] on mat-icon "content_copy" at bounding box center [351, 90] width 7 height 7
click at [518, 72] on button "Reply All" at bounding box center [521, 72] width 36 height 15
select select "**********"
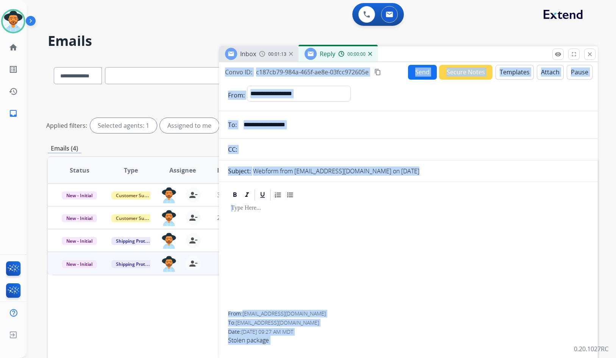
click at [498, 72] on button "Templates" at bounding box center [515, 72] width 38 height 15
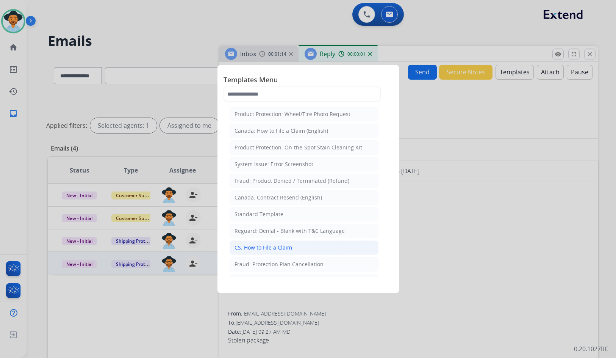
click at [288, 245] on div "CS: How to File a Claim" at bounding box center [264, 248] width 58 height 8
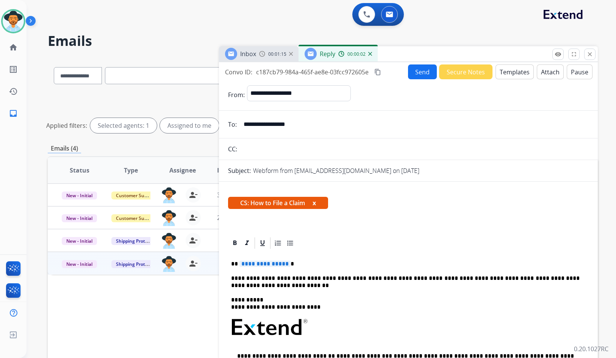
scroll to position [38, 0]
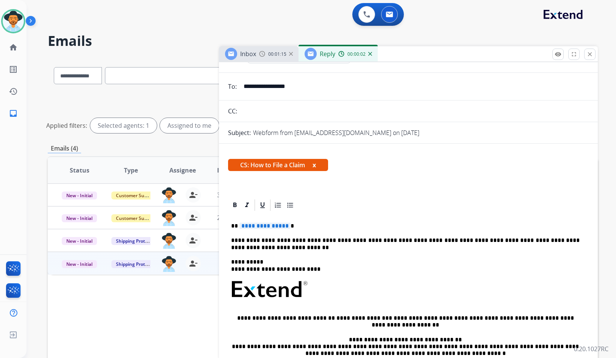
click at [264, 224] on span "**********" at bounding box center [265, 225] width 51 height 6
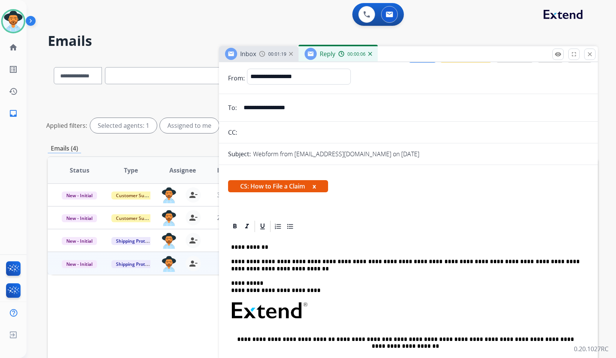
scroll to position [0, 0]
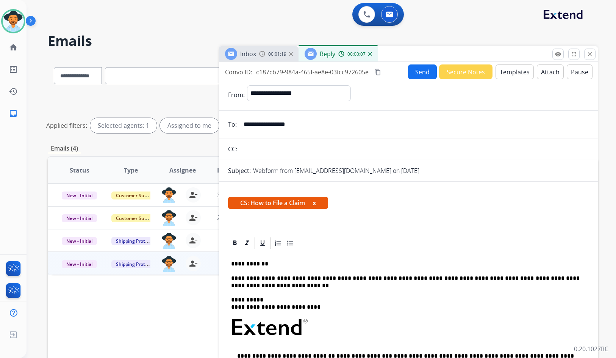
click at [416, 69] on button "Send" at bounding box center [422, 71] width 29 height 15
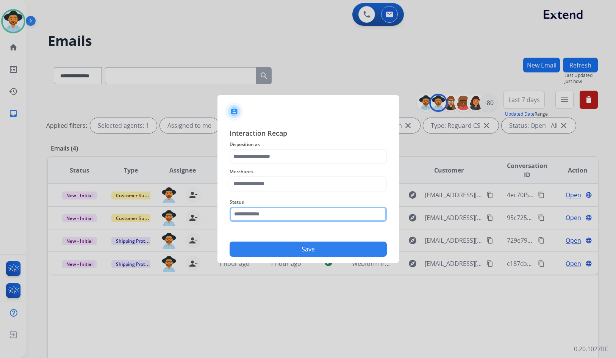
click at [248, 213] on input "text" at bounding box center [308, 214] width 157 height 15
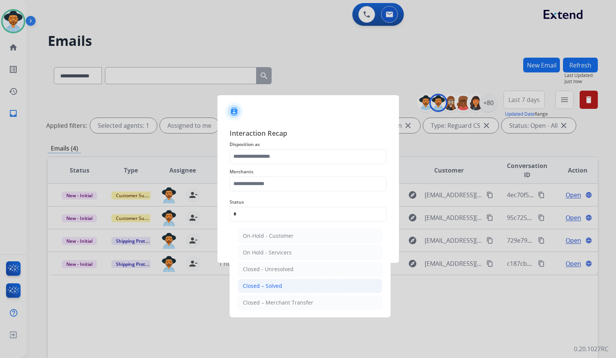
click at [267, 282] on div "Closed – Solved" at bounding box center [262, 286] width 39 height 8
type input "**********"
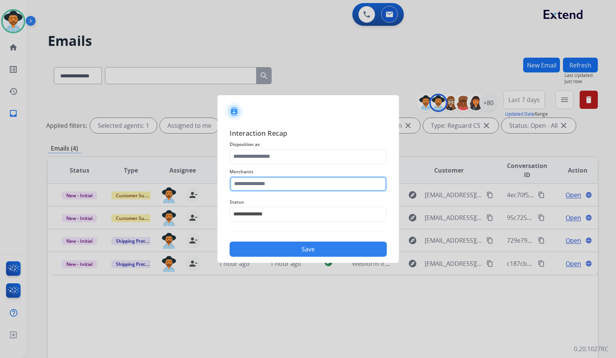
click at [265, 182] on input "text" at bounding box center [308, 183] width 157 height 15
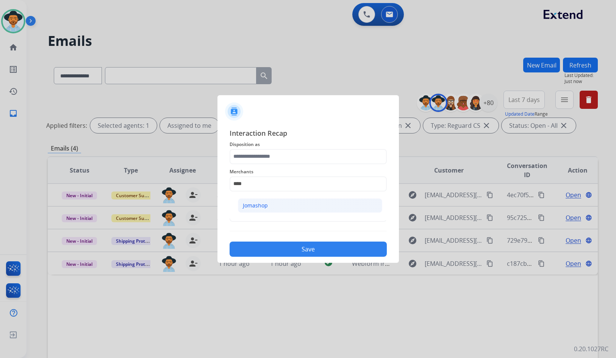
drag, startPoint x: 281, startPoint y: 203, endPoint x: 276, endPoint y: 178, distance: 25.2
click at [281, 201] on li "Jomashop" at bounding box center [310, 205] width 144 height 14
type input "********"
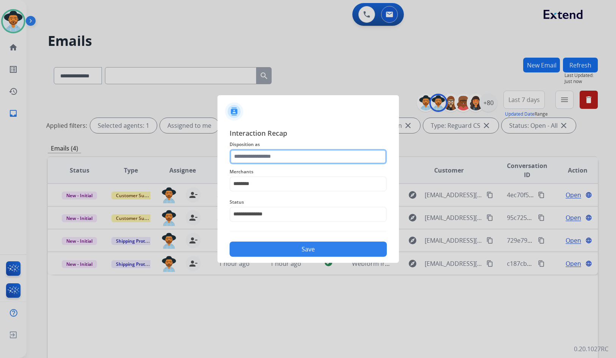
click at [272, 157] on input "text" at bounding box center [308, 156] width 157 height 15
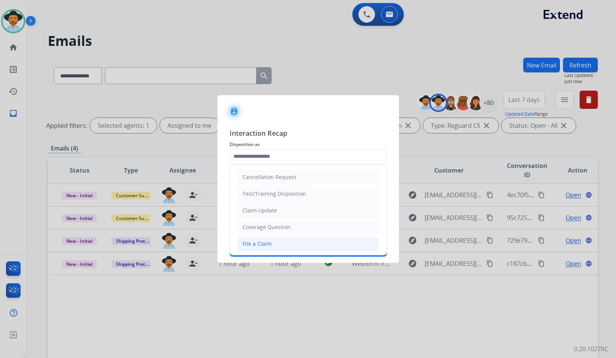
click at [274, 245] on li "File a Claim" at bounding box center [308, 243] width 141 height 14
type input "**********"
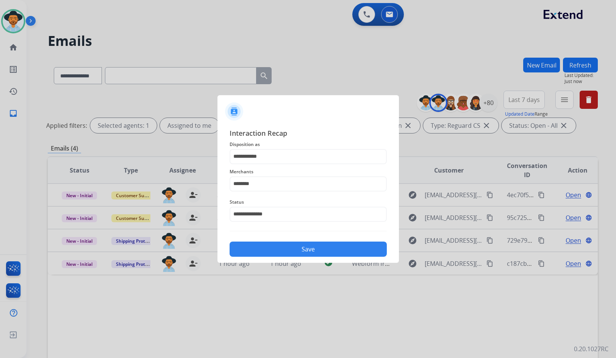
click at [280, 250] on button "Save" at bounding box center [308, 248] width 157 height 15
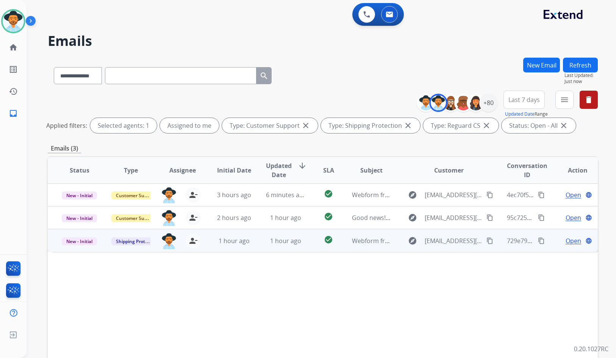
click at [566, 241] on span "Open" at bounding box center [574, 240] width 16 height 9
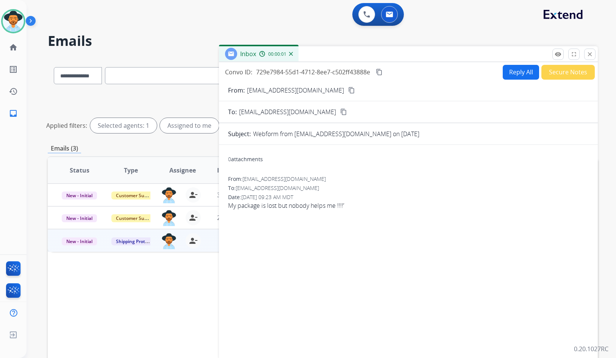
click at [348, 93] on mat-icon "content_copy" at bounding box center [351, 90] width 7 height 7
click at [284, 207] on span "My package is lost but nobody helps me !!!!’" at bounding box center [408, 205] width 361 height 9
copy app-emails-table "My package is lost but nobody helps me !!!!’ remove_red_eye Logs fullscreen Exp…"
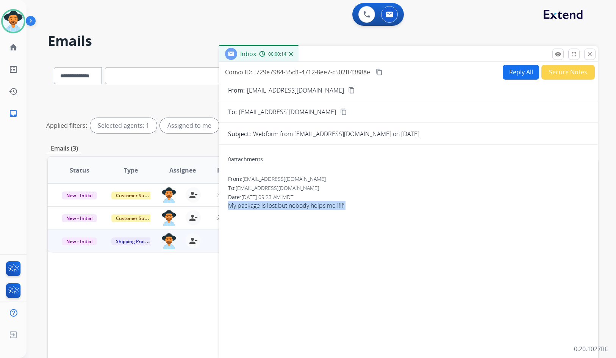
click at [378, 70] on mat-icon "content_copy" at bounding box center [379, 72] width 7 height 7
click at [513, 74] on button "Reply All" at bounding box center [521, 72] width 36 height 15
select select "**********"
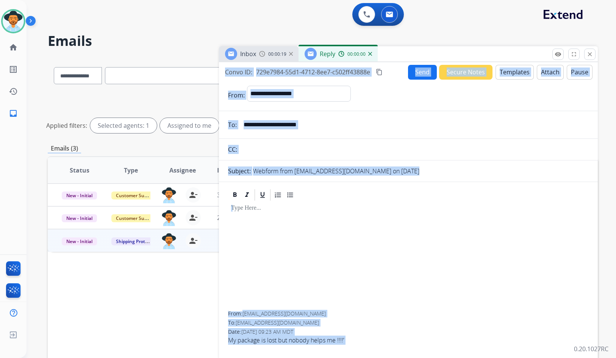
click at [513, 74] on button "Templates" at bounding box center [515, 72] width 38 height 15
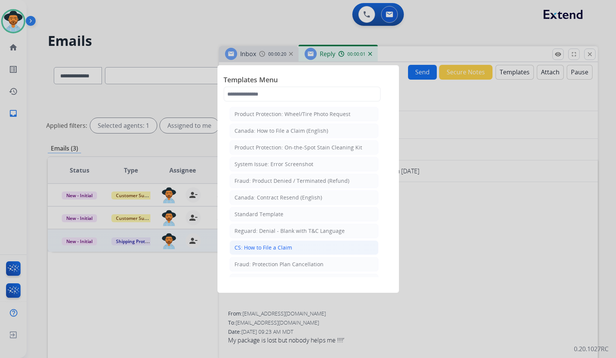
click at [282, 248] on div "CS: How to File a Claim" at bounding box center [264, 248] width 58 height 8
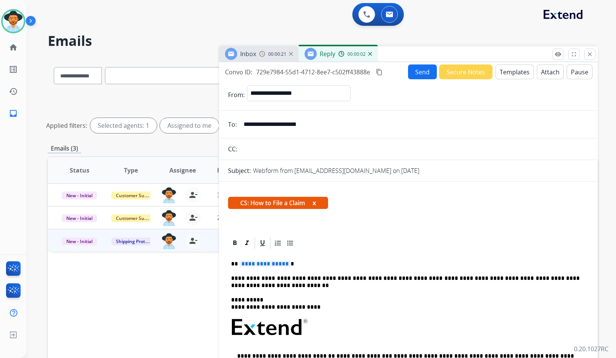
click at [277, 266] on span "**********" at bounding box center [265, 263] width 51 height 6
click at [423, 74] on button "Send" at bounding box center [422, 71] width 29 height 15
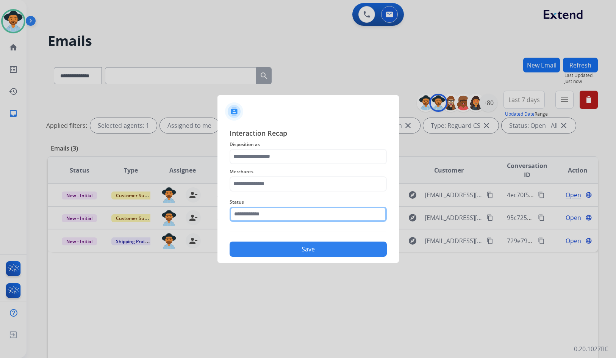
click at [248, 218] on input "text" at bounding box center [308, 214] width 157 height 15
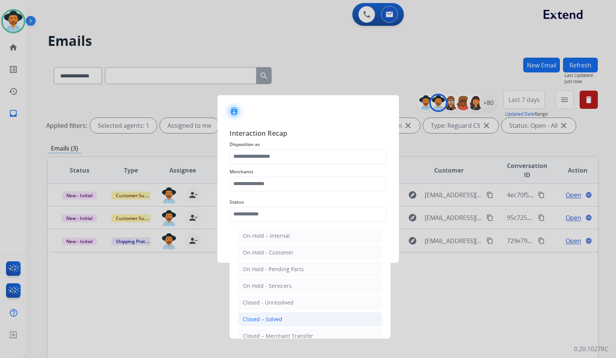
click at [270, 319] on div "Closed – Solved" at bounding box center [262, 319] width 39 height 8
type input "**********"
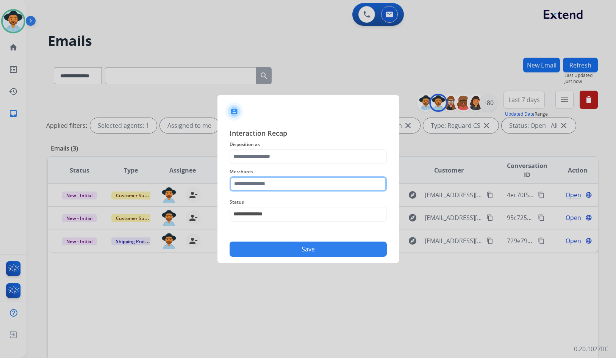
click at [257, 182] on input "text" at bounding box center [308, 183] width 157 height 15
click at [269, 210] on li "Jomashop" at bounding box center [310, 205] width 144 height 14
type input "********"
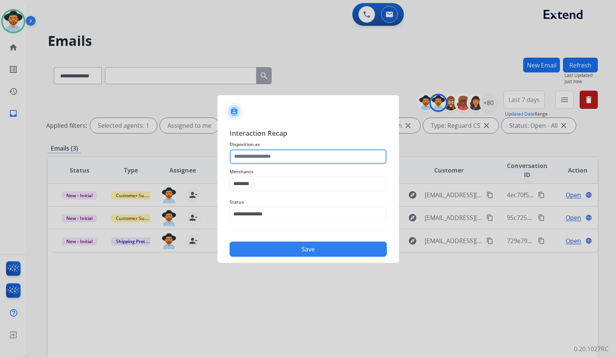
click at [260, 151] on input "text" at bounding box center [308, 156] width 157 height 15
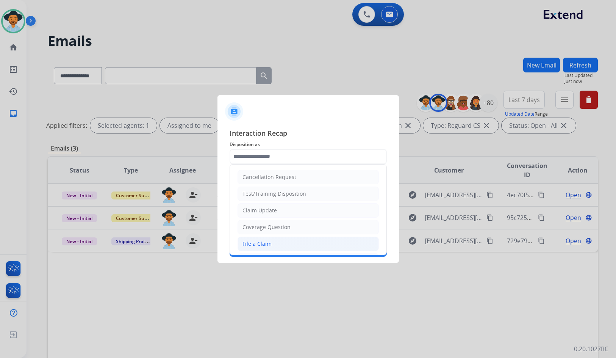
click at [277, 244] on li "File a Claim" at bounding box center [308, 243] width 141 height 14
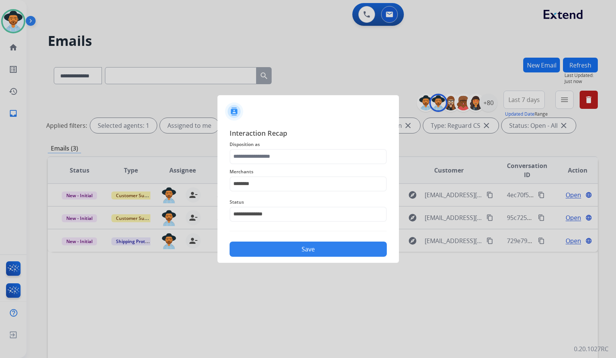
type input "**********"
click at [300, 247] on button "Save" at bounding box center [308, 248] width 157 height 15
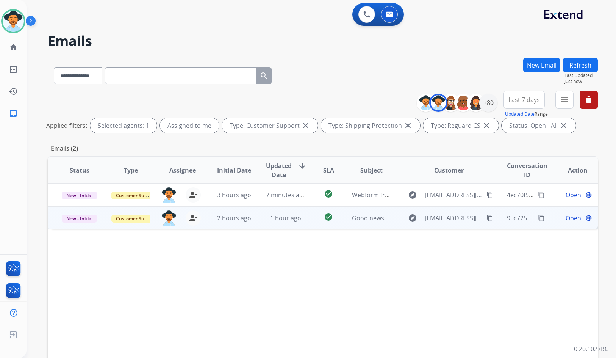
click at [570, 219] on span "Open" at bounding box center [574, 217] width 16 height 9
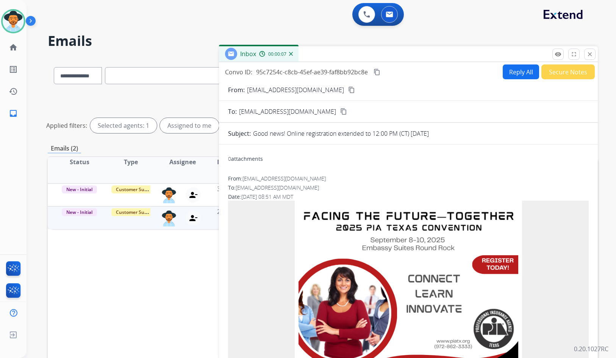
click at [574, 74] on button "Secure Notes" at bounding box center [568, 71] width 53 height 15
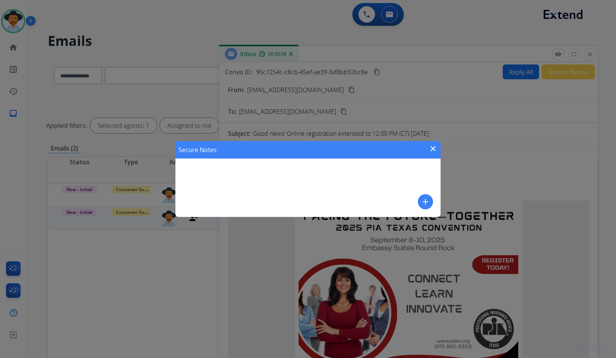
click at [427, 199] on mat-icon "add" at bounding box center [425, 201] width 9 height 9
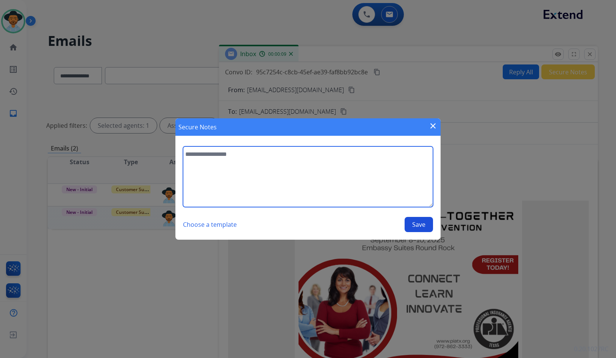
click at [355, 180] on textarea at bounding box center [308, 176] width 250 height 61
type textarea "**********"
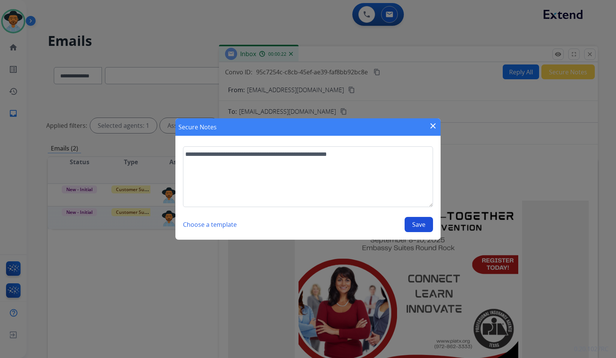
click at [424, 223] on button "Save" at bounding box center [419, 224] width 28 height 15
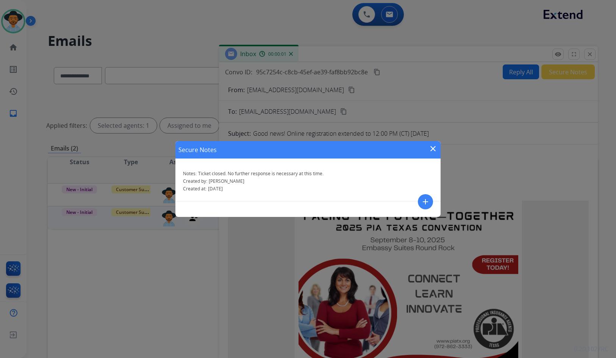
click at [436, 149] on mat-icon "close" at bounding box center [433, 148] width 9 height 9
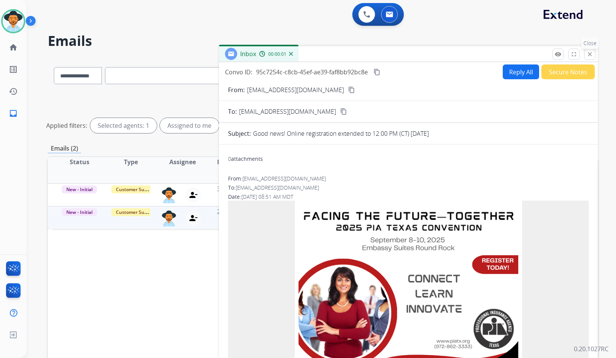
click at [586, 53] on button "close Close" at bounding box center [589, 54] width 11 height 11
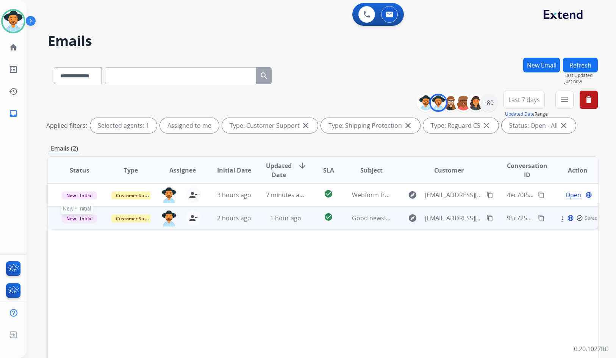
click at [78, 220] on span "New - Initial" at bounding box center [79, 218] width 35 height 8
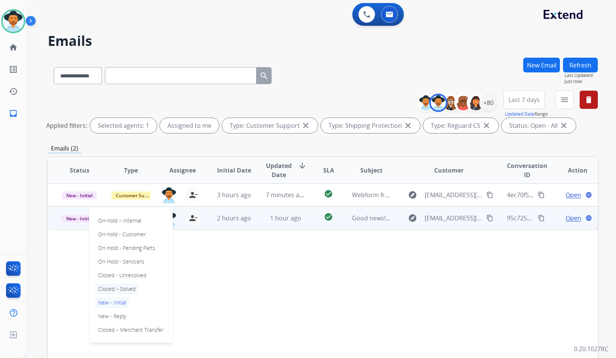
click at [102, 285] on p "Closed – Solved" at bounding box center [117, 288] width 44 height 11
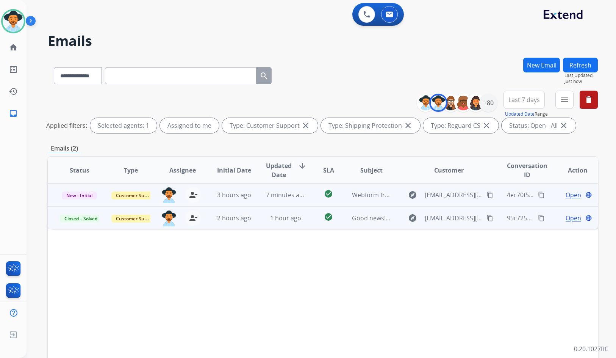
click at [566, 199] on span "Open" at bounding box center [574, 194] width 16 height 9
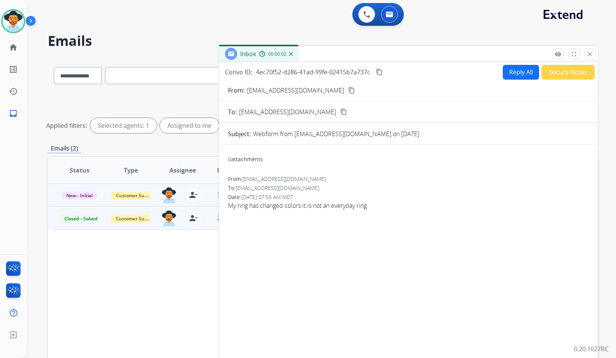
click at [348, 92] on mat-icon "content_copy" at bounding box center [351, 90] width 7 height 7
click at [310, 207] on span "My ring has changed colors it is not an everyday ring." at bounding box center [408, 205] width 361 height 9
copy app-emails-table "My ring has changed colors it is not an everyday ring. remove_red_eye Logs full…"
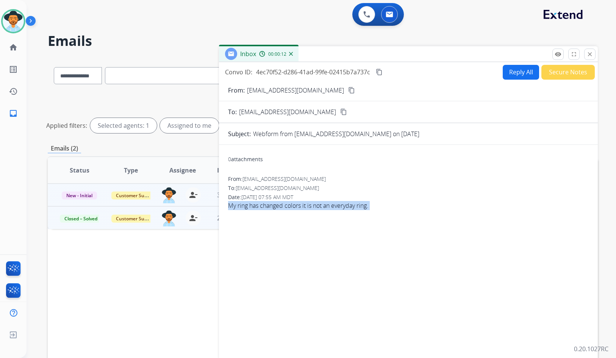
drag, startPoint x: 382, startPoint y: 72, endPoint x: 341, endPoint y: 80, distance: 42.4
click at [382, 72] on mat-icon "content_copy" at bounding box center [379, 72] width 7 height 7
click at [511, 76] on button "Reply All" at bounding box center [521, 72] width 36 height 15
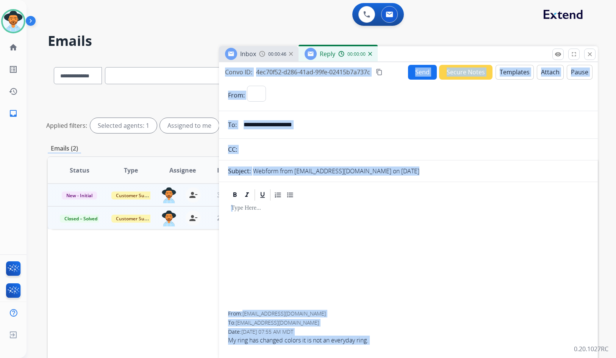
select select "**********"
click at [511, 71] on button "Templates" at bounding box center [515, 72] width 38 height 15
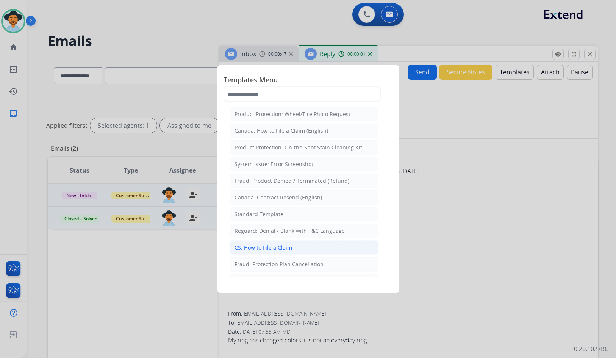
click at [305, 251] on li "CS: How to File a Claim" at bounding box center [304, 247] width 149 height 14
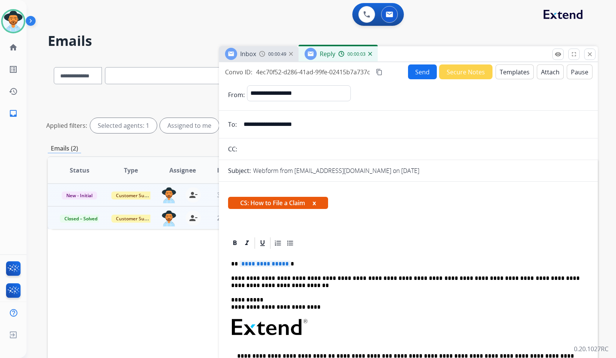
click at [270, 264] on span "**********" at bounding box center [265, 263] width 51 height 6
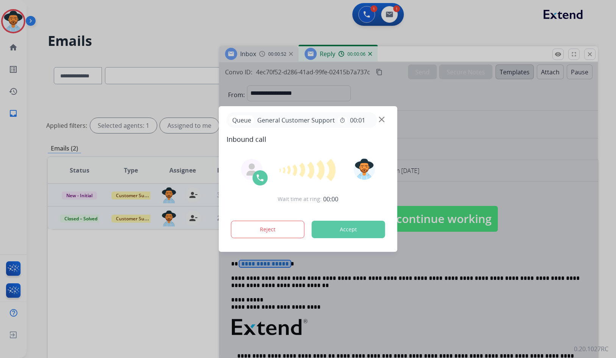
click at [298, 181] on div at bounding box center [308, 169] width 58 height 23
click at [305, 144] on div "Queue General Customer Support timer 00:01 Inbound call Wait time at ring: 00:0…" at bounding box center [308, 179] width 178 height 146
click at [16, 117] on div at bounding box center [308, 179] width 616 height 358
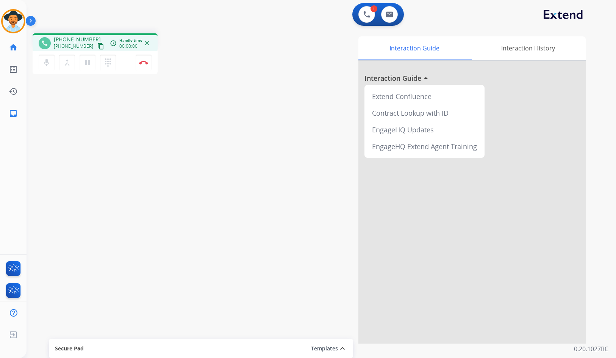
click at [12, 114] on mat-icon "inbox" at bounding box center [13, 113] width 9 height 9
select select "**********"
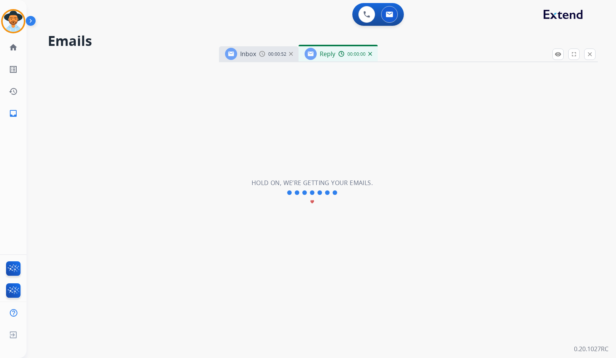
select select "**********"
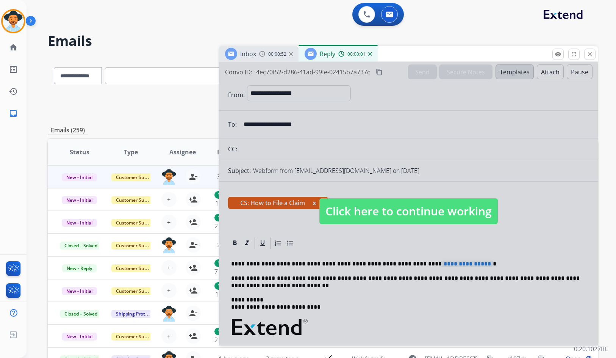
click at [343, 213] on span "Click here to continue working" at bounding box center [408, 211] width 178 height 26
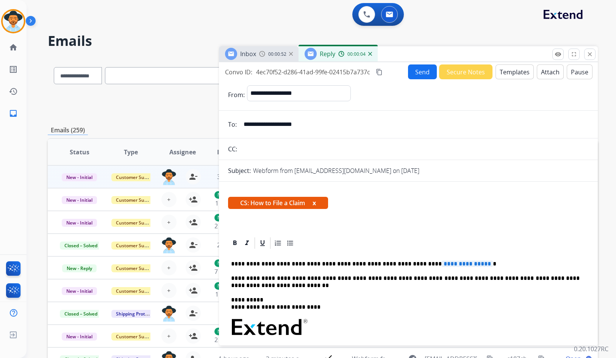
click at [371, 55] on img at bounding box center [370, 54] width 4 height 4
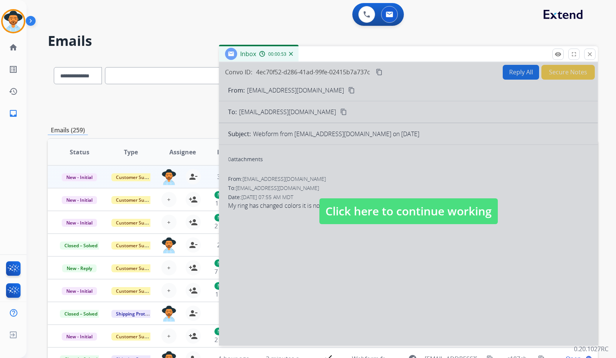
click at [402, 211] on span "Click here to continue working" at bounding box center [408, 211] width 178 height 26
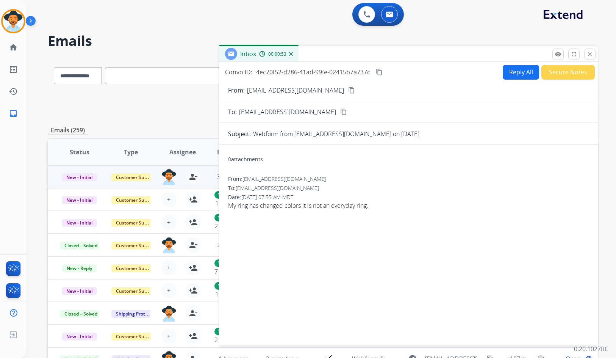
click at [520, 75] on button "Reply All" at bounding box center [521, 72] width 36 height 15
select select "**********"
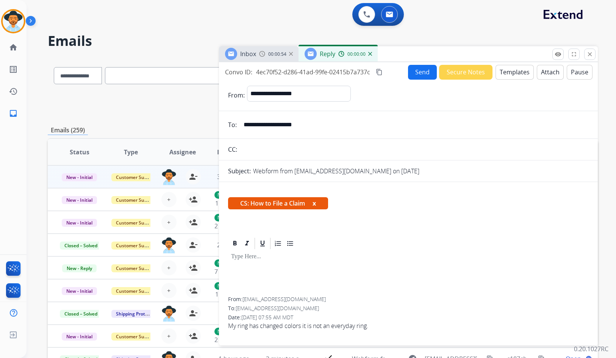
click at [513, 72] on button "Templates" at bounding box center [515, 72] width 38 height 15
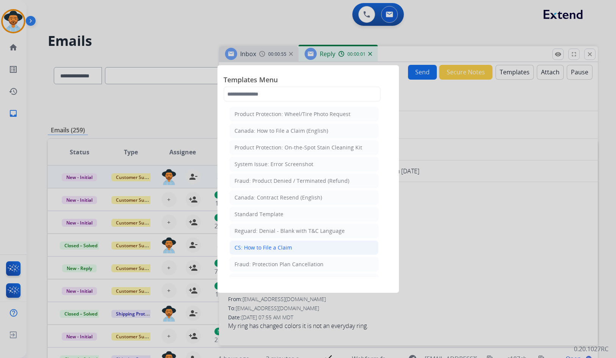
click at [280, 247] on div "CS: How to File a Claim" at bounding box center [264, 248] width 58 height 8
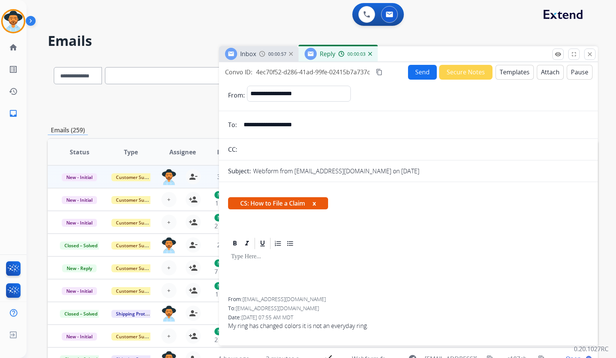
click at [371, 54] on img at bounding box center [370, 54] width 4 height 4
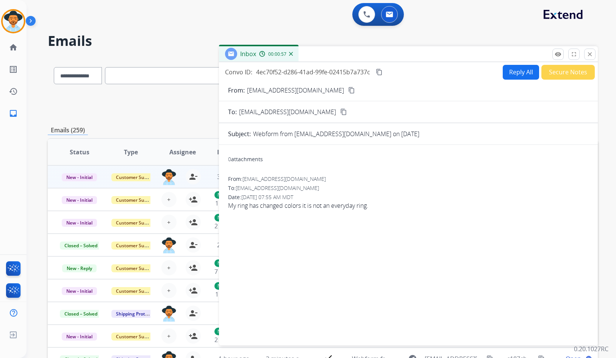
click at [510, 72] on button "Reply All" at bounding box center [521, 72] width 36 height 15
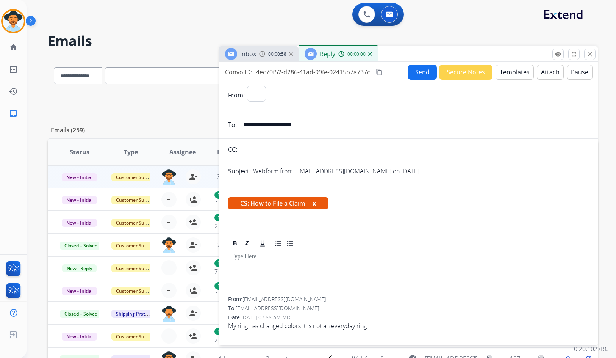
select select "**********"
click at [510, 72] on button "Templates" at bounding box center [515, 72] width 38 height 15
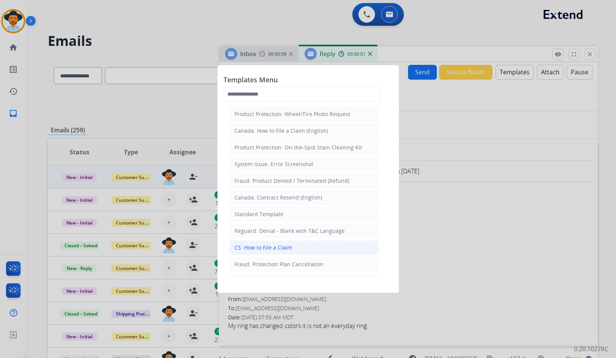
click at [264, 251] on div "CS: How to File a Claim" at bounding box center [264, 248] width 58 height 8
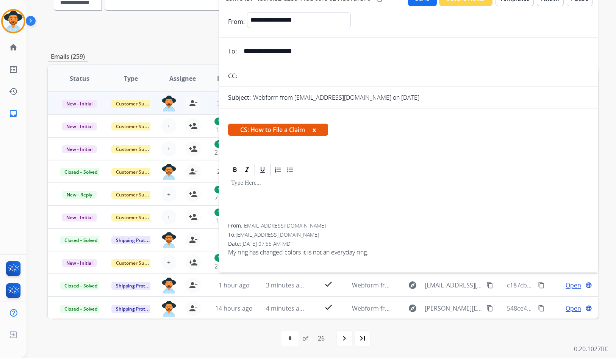
click at [267, 193] on div at bounding box center [408, 200] width 361 height 47
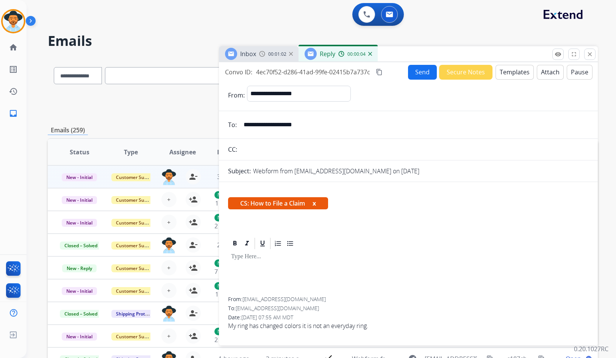
click at [517, 70] on button "Templates" at bounding box center [515, 72] width 38 height 15
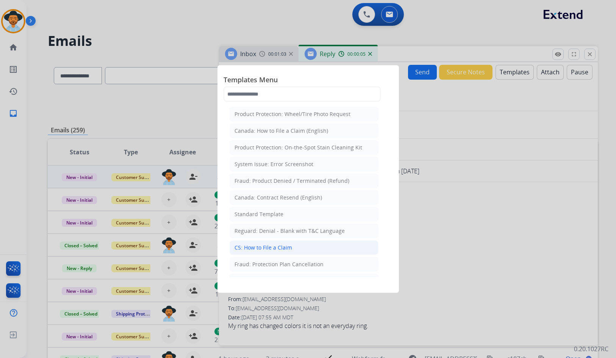
click at [247, 246] on div "CS: How to File a Claim" at bounding box center [264, 248] width 58 height 8
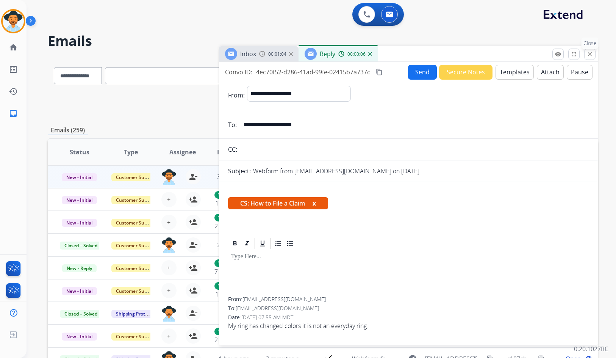
click at [592, 55] on mat-icon "close" at bounding box center [590, 54] width 7 height 7
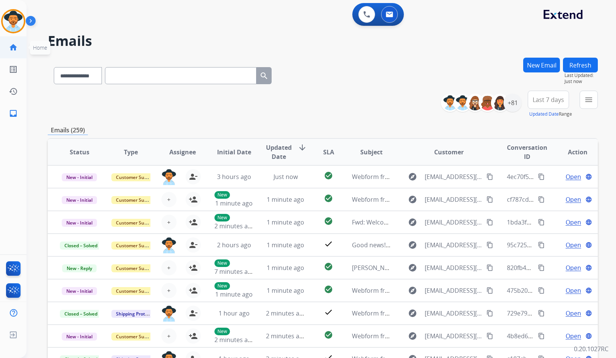
click at [16, 49] on mat-icon "home" at bounding box center [13, 47] width 9 height 9
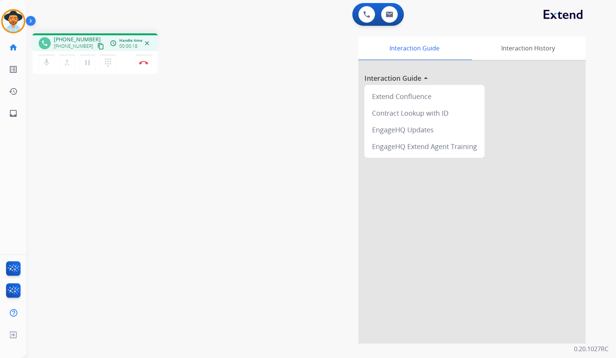
click at [97, 44] on mat-icon "content_copy" at bounding box center [100, 46] width 7 height 7
click at [97, 46] on div "+12095612335 content_copy Copied!" at bounding box center [80, 46] width 52 height 9
click at [97, 46] on mat-icon "content_copy" at bounding box center [100, 46] width 7 height 7
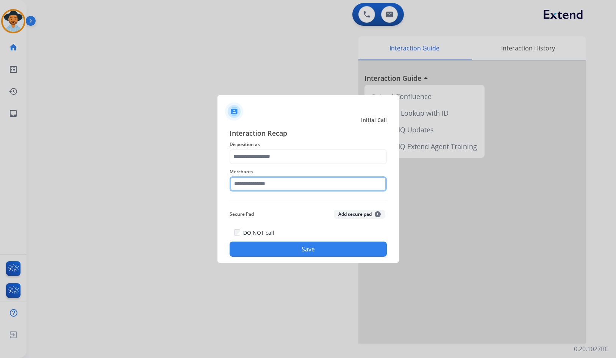
click at [338, 184] on input "text" at bounding box center [308, 183] width 157 height 15
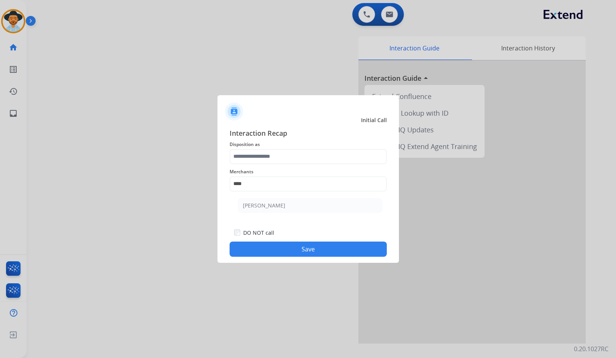
click at [313, 219] on ul "[PERSON_NAME]" at bounding box center [310, 207] width 149 height 26
click at [312, 211] on li "[PERSON_NAME]" at bounding box center [310, 205] width 144 height 14
type input "**********"
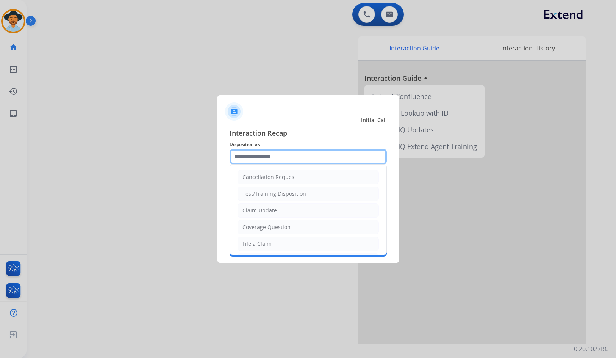
click at [283, 150] on input "text" at bounding box center [308, 156] width 157 height 15
click at [282, 149] on input "text" at bounding box center [308, 156] width 157 height 15
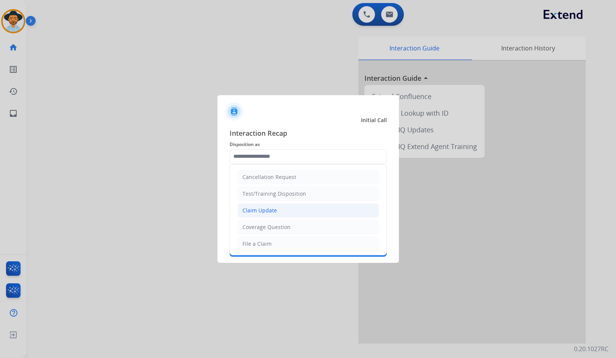
click at [274, 207] on div "Claim Update" at bounding box center [260, 211] width 34 height 8
type input "**********"
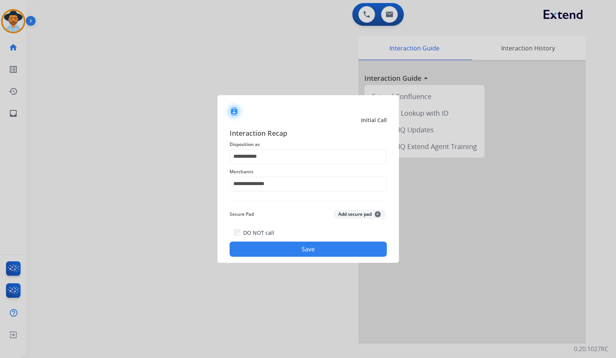
click at [286, 246] on button "Save" at bounding box center [308, 248] width 157 height 15
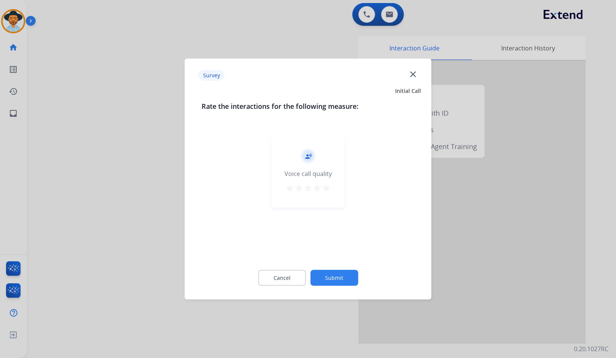
click at [337, 279] on button "Submit" at bounding box center [334, 278] width 48 height 16
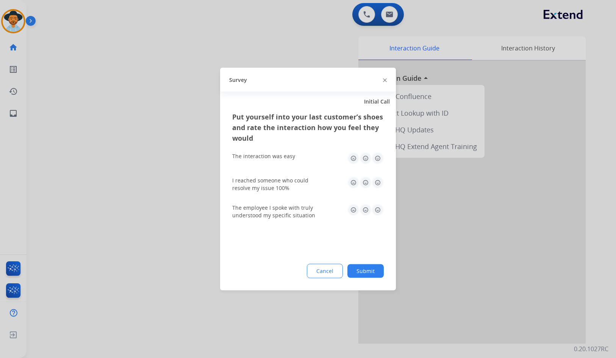
click at [365, 280] on div "Put yourself into your last customer’s shoes and rate the interaction how you f…" at bounding box center [308, 200] width 176 height 179
click at [365, 268] on button "Submit" at bounding box center [366, 271] width 36 height 14
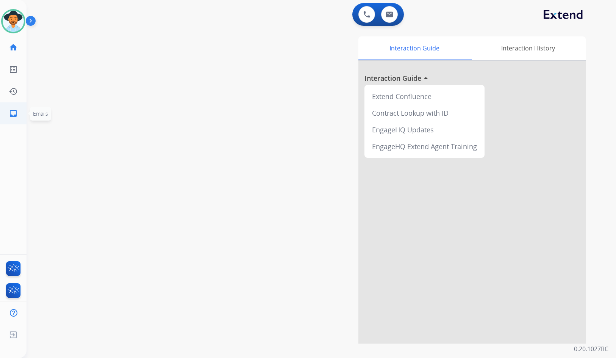
click at [11, 106] on link "inbox Emails" at bounding box center [13, 113] width 21 height 21
select select "**********"
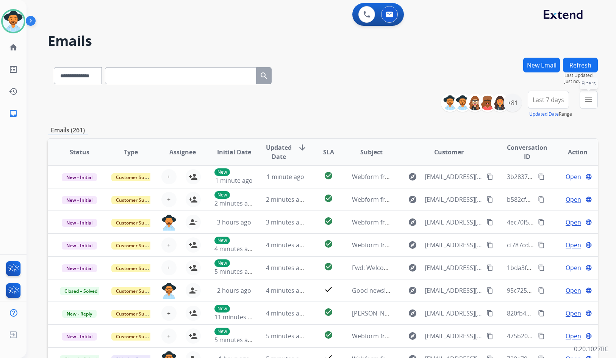
click at [583, 102] on button "menu Filters" at bounding box center [589, 100] width 18 height 18
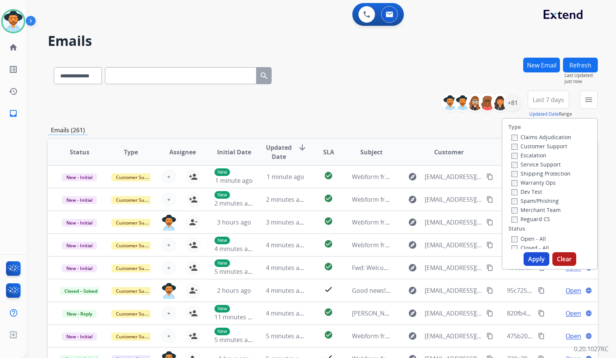
click at [545, 147] on label "Customer Support" at bounding box center [540, 145] width 56 height 7
click at [540, 174] on label "Shipping Protection" at bounding box center [541, 173] width 59 height 7
click at [534, 218] on label "Reguard CS" at bounding box center [531, 218] width 39 height 7
click at [524, 238] on label "Open - All" at bounding box center [529, 238] width 34 height 7
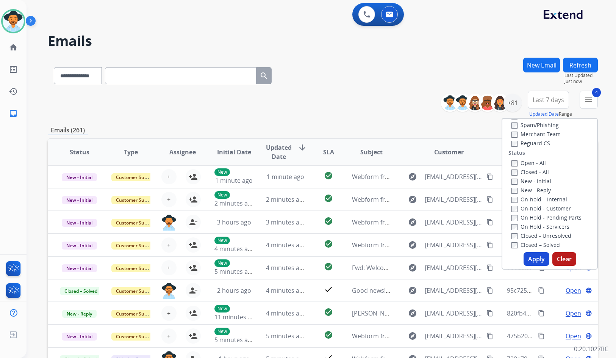
click at [536, 225] on label "On Hold - Servicers" at bounding box center [541, 226] width 58 height 7
click at [536, 218] on label "On Hold - Pending Parts" at bounding box center [547, 217] width 70 height 7
click at [537, 208] on label "On-hold - Customer" at bounding box center [541, 208] width 59 height 7
click at [537, 197] on label "On-hold – Internal" at bounding box center [540, 199] width 56 height 7
click at [537, 189] on label "New - Reply" at bounding box center [531, 189] width 39 height 7
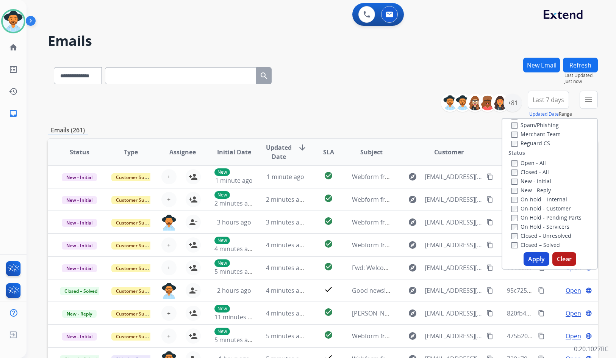
click at [537, 178] on label "New - Initial" at bounding box center [532, 180] width 40 height 7
click at [532, 259] on button "Apply" at bounding box center [537, 259] width 26 height 14
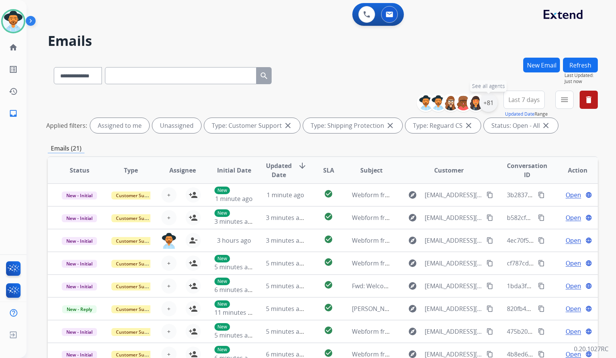
click at [487, 106] on div "+81" at bounding box center [488, 103] width 18 height 18
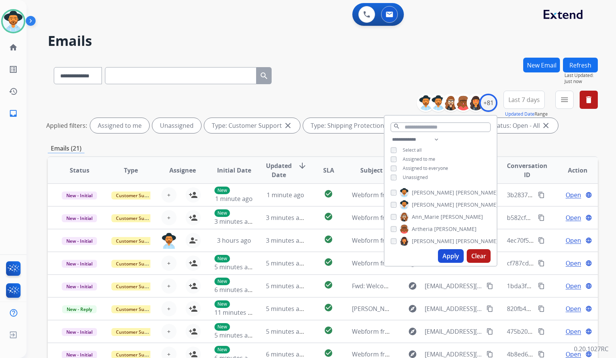
click at [408, 174] on span "Unassigned" at bounding box center [415, 177] width 25 height 6
click at [424, 205] on span "[PERSON_NAME]" at bounding box center [433, 205] width 42 height 8
click at [451, 260] on button "Apply" at bounding box center [451, 256] width 26 height 14
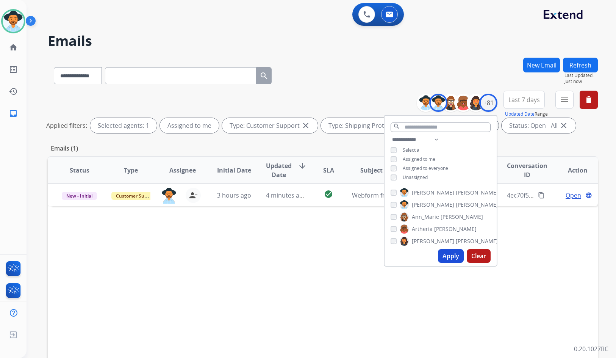
click at [344, 275] on div "Status Type Assignee Initial Date Updated Date arrow_downward SLA Subject Custo…" at bounding box center [323, 283] width 550 height 254
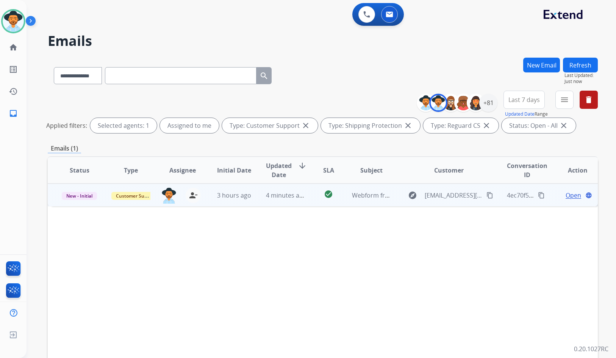
click at [548, 199] on td "Open language" at bounding box center [572, 194] width 52 height 23
click at [567, 194] on span "Open" at bounding box center [574, 194] width 16 height 9
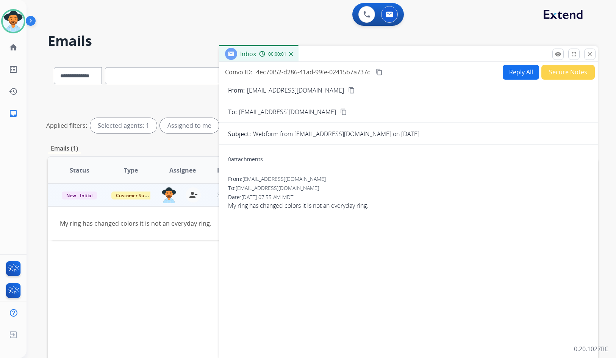
click at [523, 69] on button "Reply All" at bounding box center [521, 72] width 36 height 15
select select "**********"
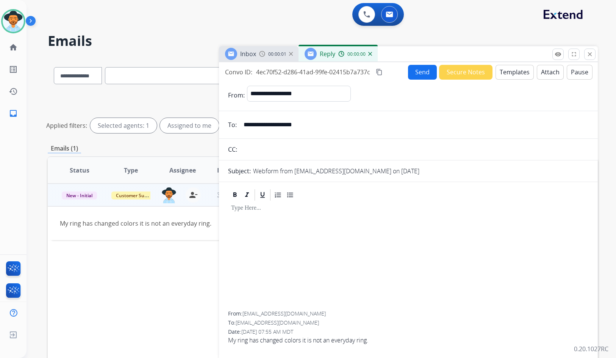
click at [499, 74] on button "Templates" at bounding box center [515, 72] width 38 height 15
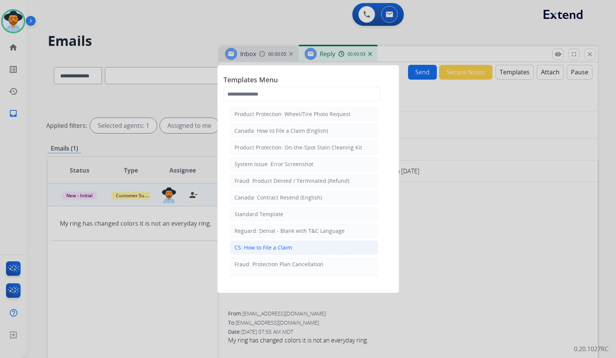
click at [287, 241] on li "CS: How to File a Claim" at bounding box center [304, 247] width 149 height 14
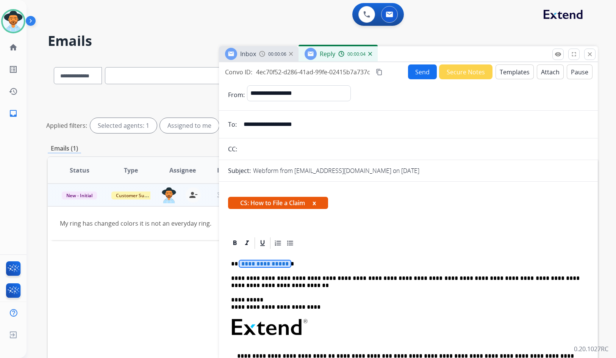
click at [263, 263] on span "**********" at bounding box center [265, 263] width 51 height 6
click at [408, 70] on button "Send" at bounding box center [422, 71] width 29 height 15
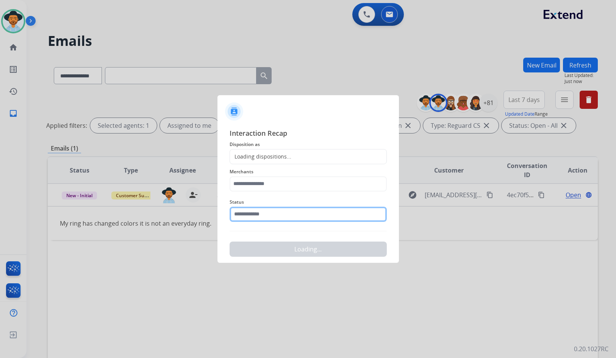
click at [263, 216] on input "text" at bounding box center [308, 214] width 157 height 15
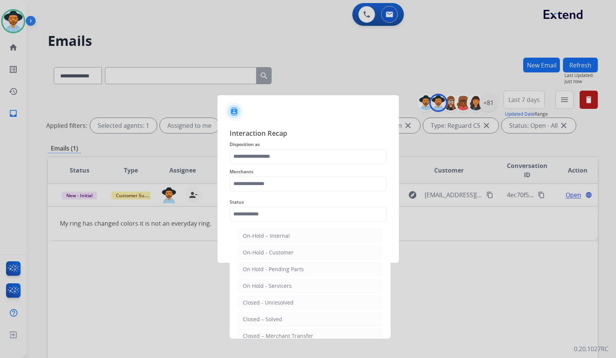
click at [275, 317] on div "Closed – Solved" at bounding box center [262, 319] width 39 height 8
type input "**********"
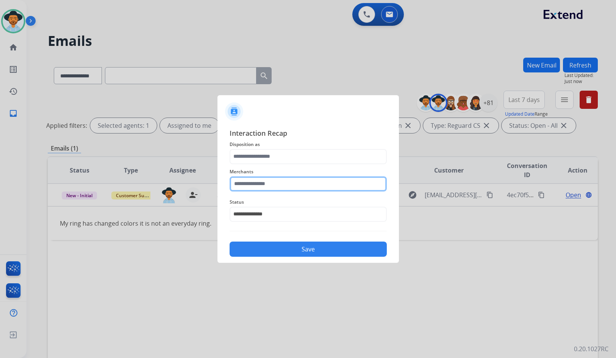
click at [286, 189] on input "text" at bounding box center [308, 183] width 157 height 15
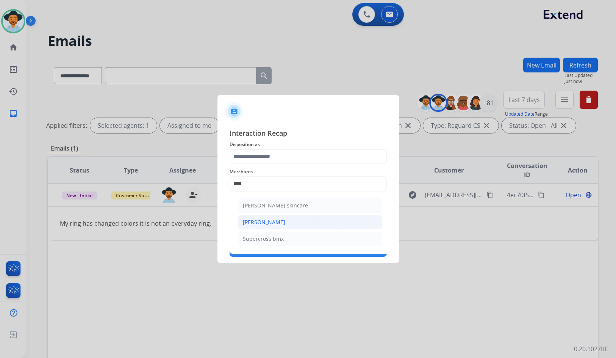
click at [285, 222] on li "[PERSON_NAME]" at bounding box center [310, 222] width 144 height 14
type input "**********"
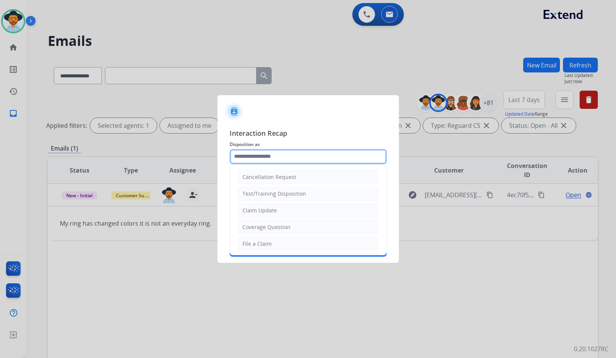
click at [268, 158] on input "text" at bounding box center [308, 156] width 157 height 15
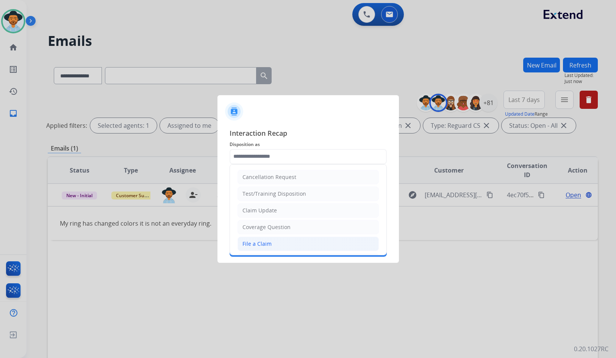
click at [287, 246] on li "File a Claim" at bounding box center [308, 243] width 141 height 14
type input "**********"
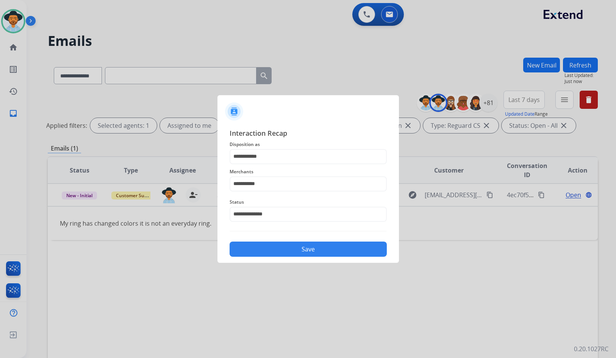
click at [293, 254] on button "Save" at bounding box center [308, 248] width 157 height 15
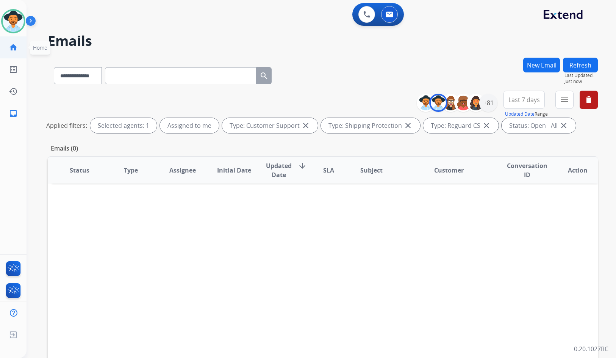
click at [19, 53] on link "home Home" at bounding box center [13, 47] width 21 height 21
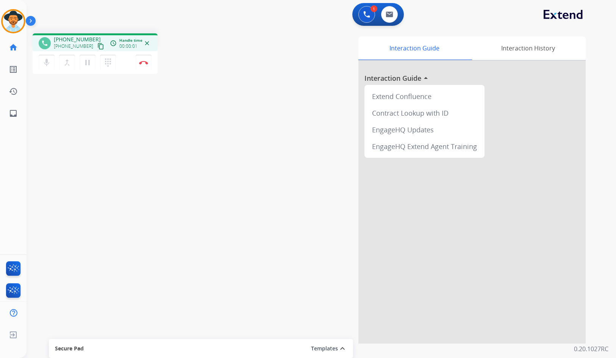
drag, startPoint x: 93, startPoint y: 45, endPoint x: 37, endPoint y: 52, distance: 56.6
click at [97, 45] on mat-icon "content_copy" at bounding box center [100, 46] width 7 height 7
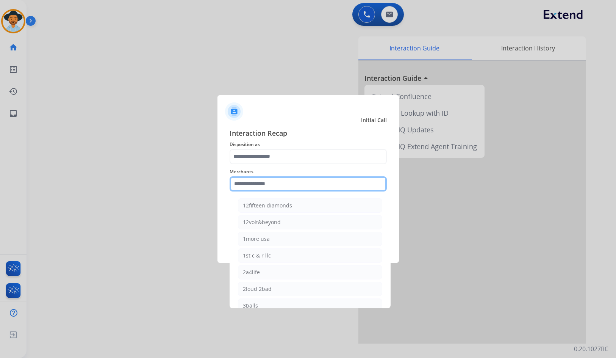
click at [288, 186] on input "text" at bounding box center [308, 183] width 157 height 15
click at [317, 185] on input "text" at bounding box center [308, 183] width 157 height 15
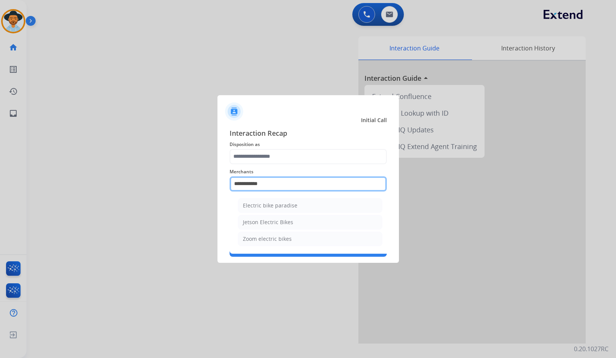
drag, startPoint x: 264, startPoint y: 184, endPoint x: 224, endPoint y: 184, distance: 40.2
click at [224, 184] on div "**********" at bounding box center [309, 192] width 182 height 141
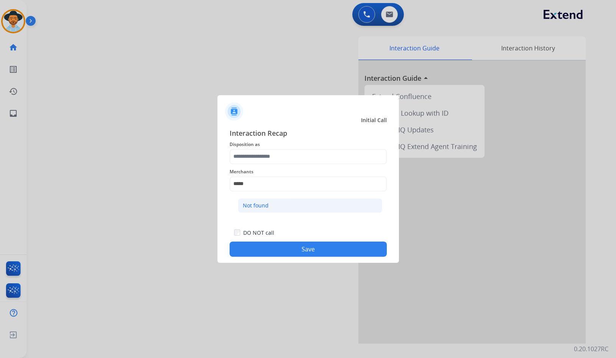
click at [267, 208] on div "Not found" at bounding box center [256, 206] width 26 height 8
type input "*********"
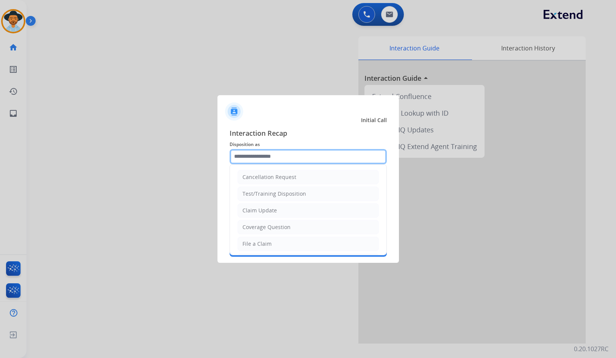
click at [272, 154] on input "text" at bounding box center [308, 156] width 157 height 15
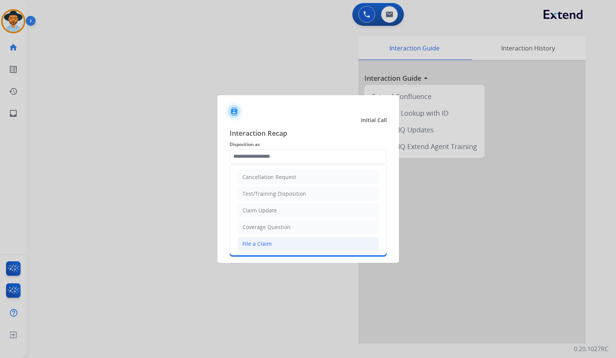
click at [270, 242] on div "File a Claim" at bounding box center [257, 244] width 29 height 8
type input "**********"
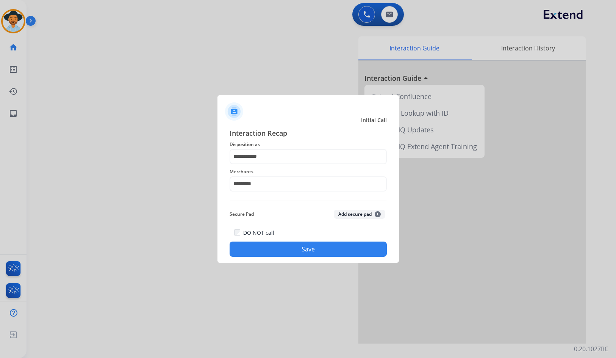
click at [285, 249] on button "Save" at bounding box center [308, 248] width 157 height 15
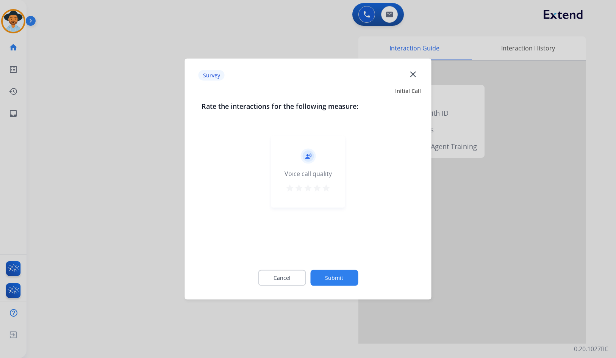
click at [345, 275] on button "Submit" at bounding box center [334, 278] width 48 height 16
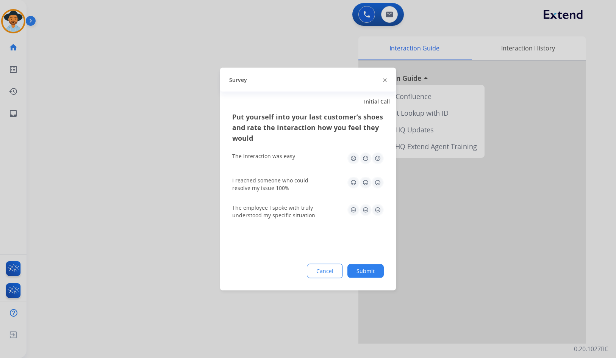
click at [373, 273] on button "Submit" at bounding box center [366, 271] width 36 height 14
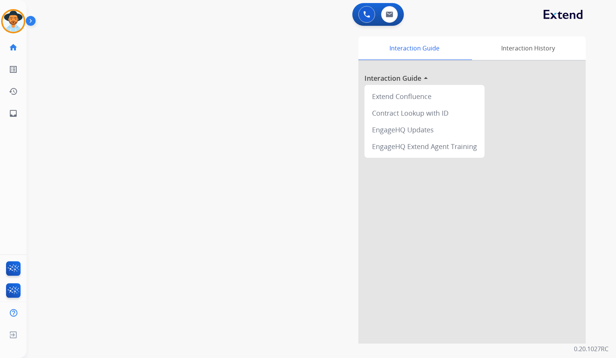
drag, startPoint x: 16, startPoint y: 15, endPoint x: 32, endPoint y: 18, distance: 16.9
click at [16, 15] on img at bounding box center [13, 21] width 21 height 21
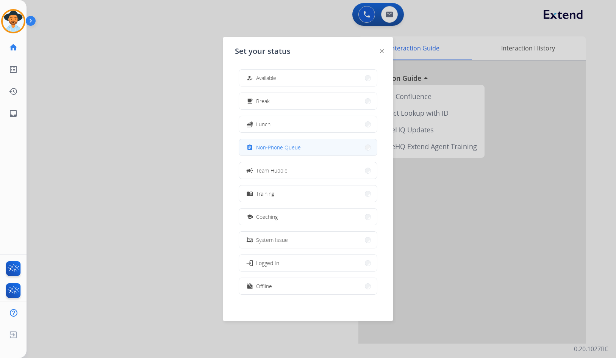
click at [295, 149] on span "Non-Phone Queue" at bounding box center [278, 147] width 45 height 8
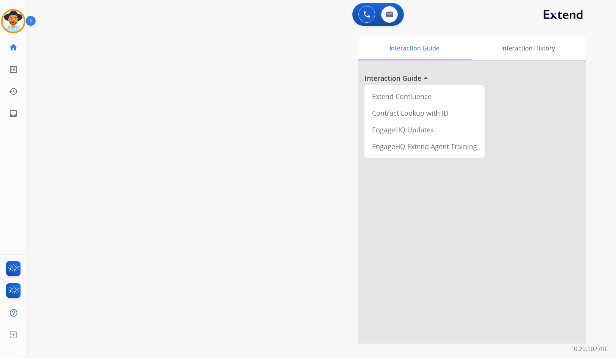
click at [133, 141] on div "swap_horiz Break voice bridge close_fullscreen Connect 3-Way Call merge_type Se…" at bounding box center [312, 185] width 571 height 316
drag, startPoint x: 92, startPoint y: 49, endPoint x: 83, endPoint y: 49, distance: 8.7
click at [97, 49] on mat-icon "content_copy" at bounding box center [100, 46] width 7 height 7
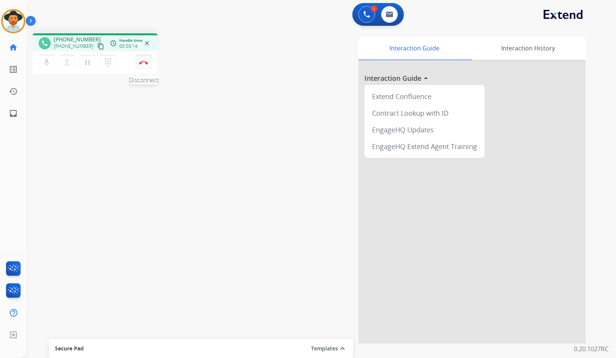
click at [149, 61] on button "Disconnect" at bounding box center [144, 63] width 16 height 16
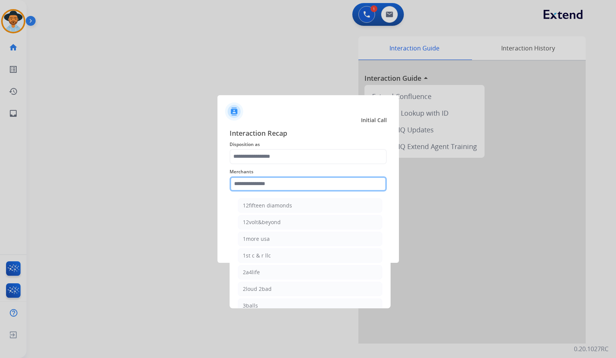
click at [287, 186] on input "text" at bounding box center [308, 183] width 157 height 15
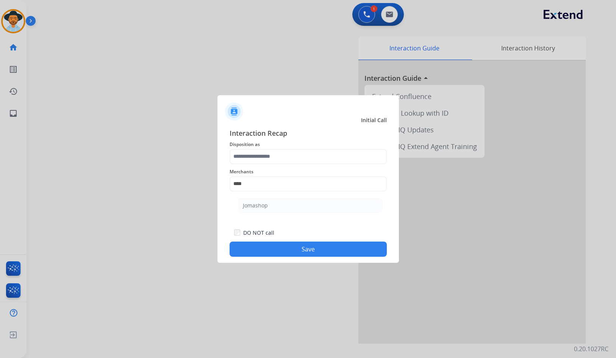
click at [299, 196] on ul "Jomashop" at bounding box center [310, 207] width 149 height 26
click at [298, 206] on li "Jomashop" at bounding box center [310, 205] width 144 height 14
type input "********"
click at [304, 158] on input "text" at bounding box center [308, 156] width 157 height 15
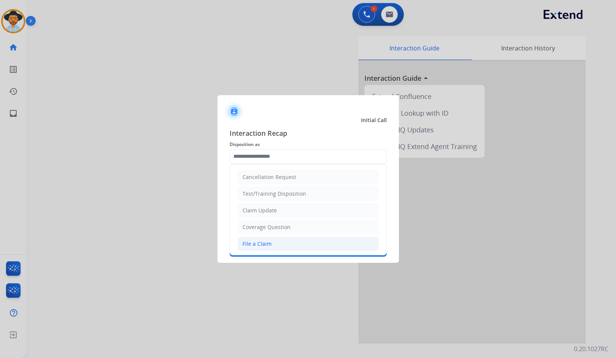
click at [285, 247] on li "File a Claim" at bounding box center [308, 243] width 141 height 14
type input "**********"
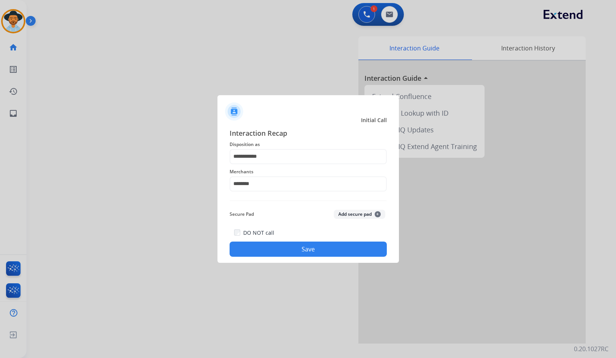
click at [296, 252] on button "Save" at bounding box center [308, 248] width 157 height 15
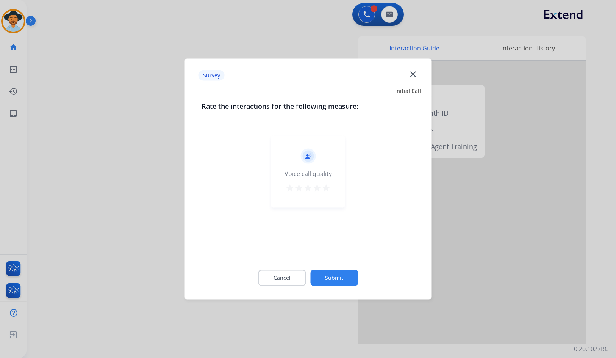
click at [348, 275] on button "Submit" at bounding box center [334, 278] width 48 height 16
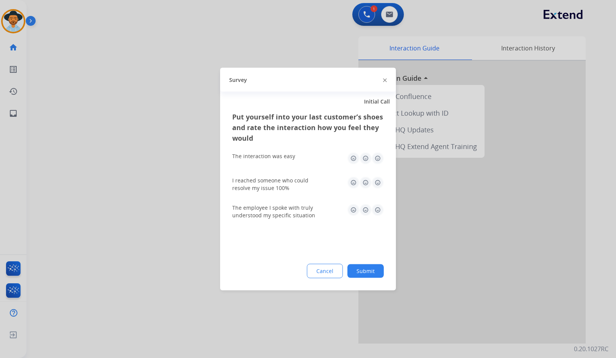
click at [369, 275] on button "Submit" at bounding box center [366, 271] width 36 height 14
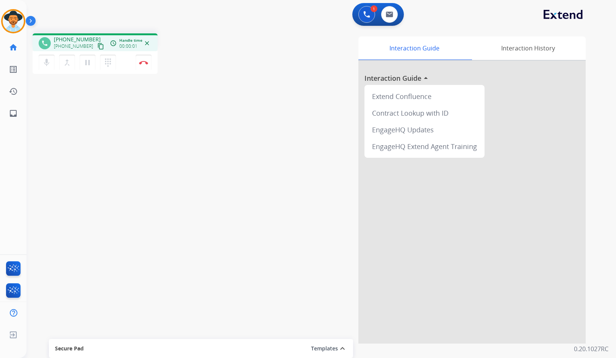
click at [97, 47] on mat-icon "content_copy" at bounding box center [100, 46] width 7 height 7
click at [146, 62] on img at bounding box center [143, 63] width 9 height 4
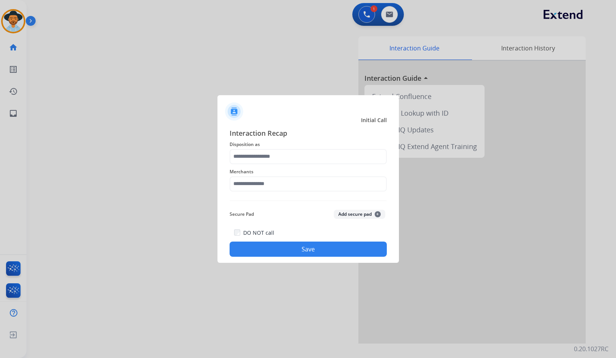
drag, startPoint x: 247, startPoint y: 193, endPoint x: 255, endPoint y: 180, distance: 14.3
click at [247, 192] on div "Merchants" at bounding box center [308, 179] width 157 height 30
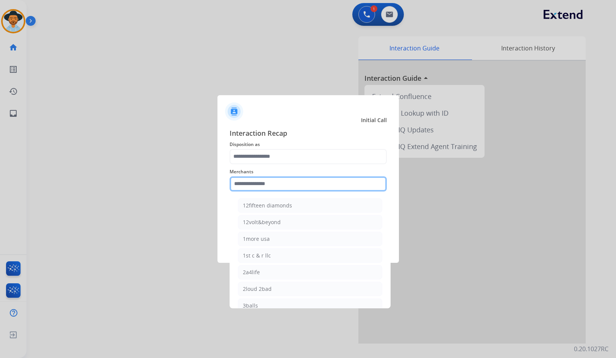
click at [255, 180] on input "text" at bounding box center [308, 183] width 157 height 15
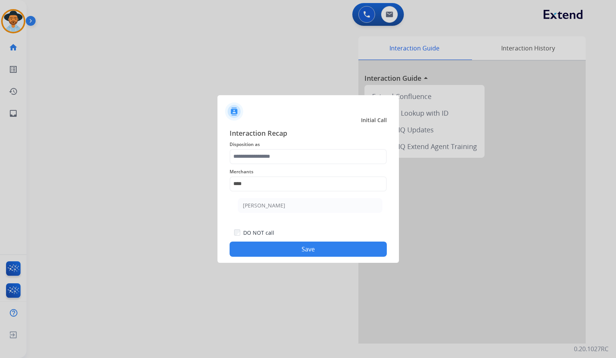
drag, startPoint x: 266, startPoint y: 205, endPoint x: 265, endPoint y: 197, distance: 7.7
click at [265, 205] on div "[PERSON_NAME]" at bounding box center [264, 206] width 42 height 8
type input "**********"
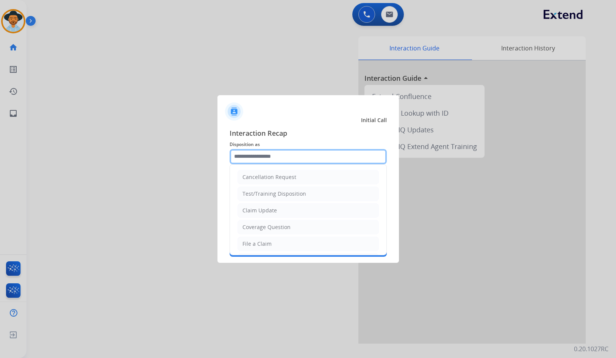
click at [265, 155] on input "text" at bounding box center [308, 156] width 157 height 15
click at [278, 225] on div "Coverage Question" at bounding box center [267, 227] width 48 height 8
type input "**********"
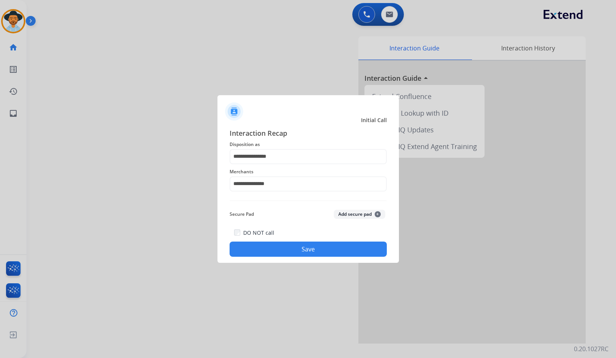
click at [296, 255] on button "Save" at bounding box center [308, 248] width 157 height 15
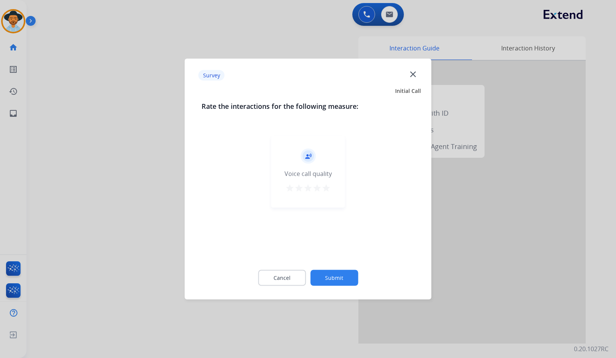
click at [335, 277] on button "Submit" at bounding box center [334, 278] width 48 height 16
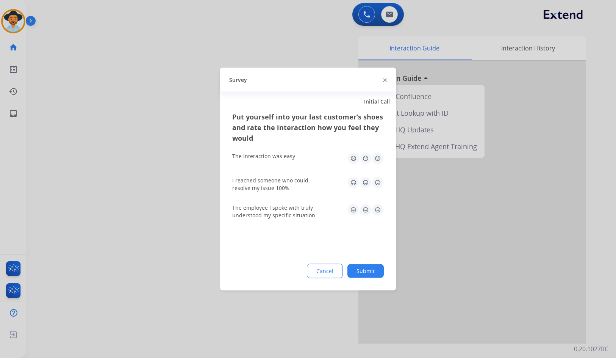
click at [368, 272] on button "Submit" at bounding box center [366, 271] width 36 height 14
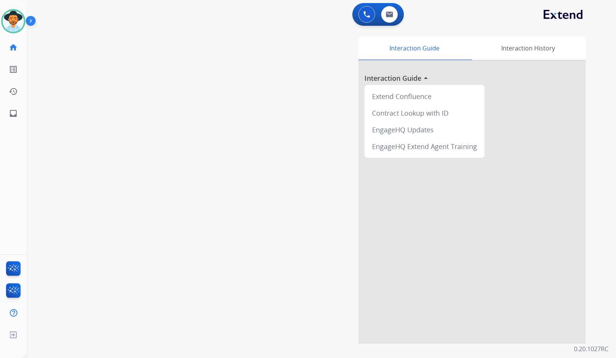
click at [47, 88] on div "swap_horiz Break voice bridge close_fullscreen Connect 3-Way Call merge_type Se…" at bounding box center [312, 185] width 571 height 316
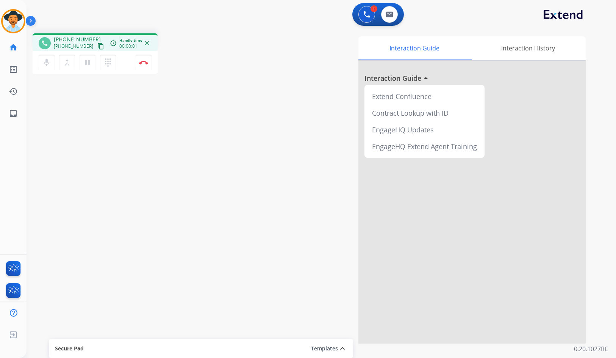
click at [97, 46] on mat-icon "content_copy" at bounding box center [100, 46] width 7 height 7
click at [201, 169] on div "phone +12249356161 +12249356161 content_copy access_time Call metrics Queue 00:…" at bounding box center [312, 185] width 571 height 316
click at [137, 61] on button "Disconnect" at bounding box center [144, 63] width 16 height 16
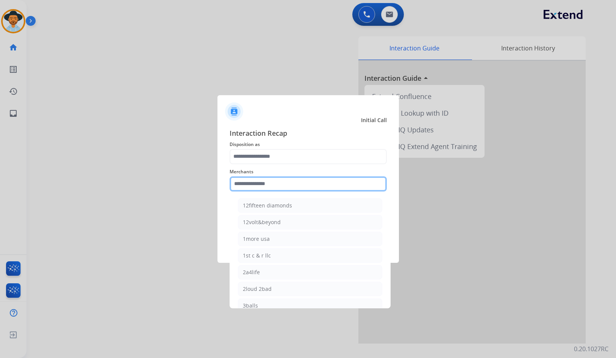
click at [277, 184] on input "text" at bounding box center [308, 183] width 157 height 15
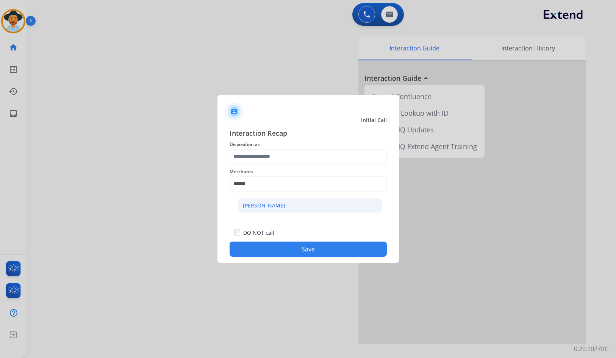
click at [329, 205] on li "[PERSON_NAME]" at bounding box center [310, 205] width 144 height 14
type input "**********"
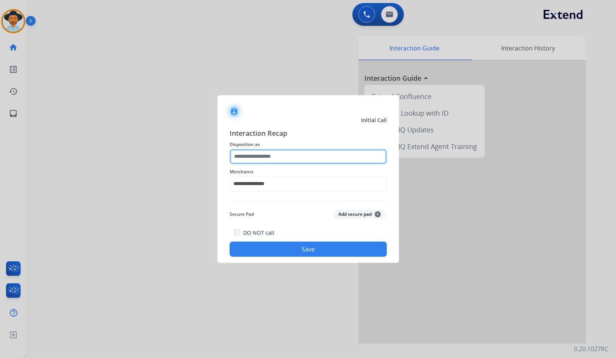
click at [303, 159] on input "text" at bounding box center [308, 156] width 157 height 15
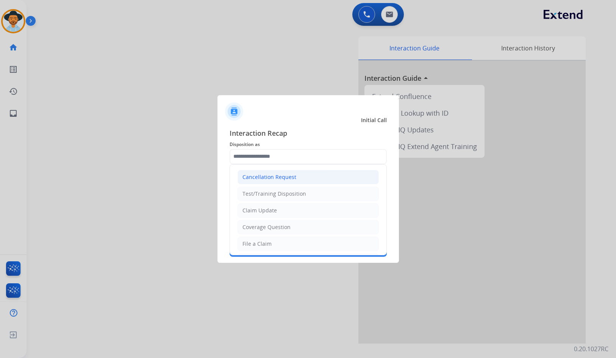
click at [292, 175] on div "Cancellation Request" at bounding box center [270, 177] width 54 height 8
type input "**********"
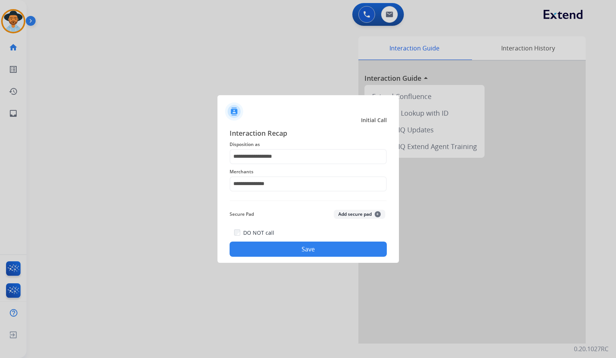
click at [307, 254] on button "Save" at bounding box center [308, 248] width 157 height 15
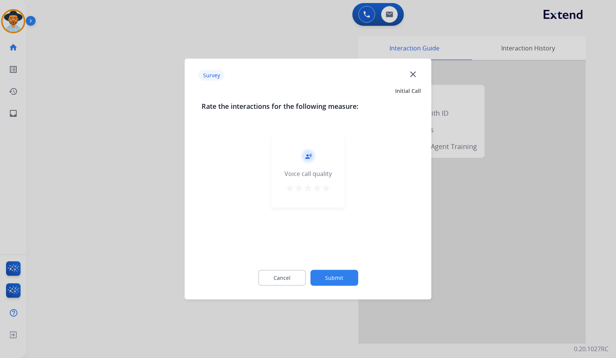
click at [336, 279] on button "Submit" at bounding box center [334, 278] width 48 height 16
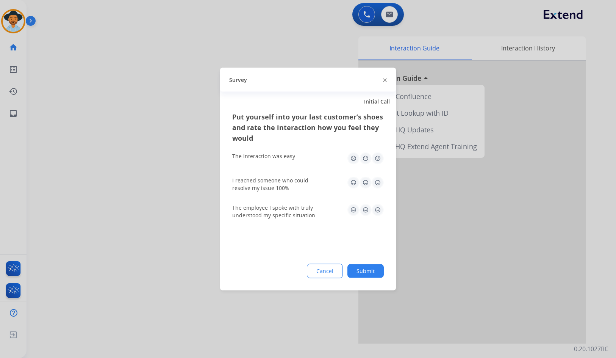
click at [360, 274] on button "Submit" at bounding box center [366, 271] width 36 height 14
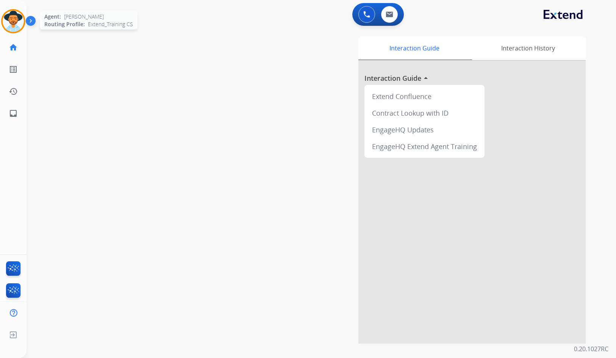
click at [14, 19] on img at bounding box center [13, 21] width 21 height 21
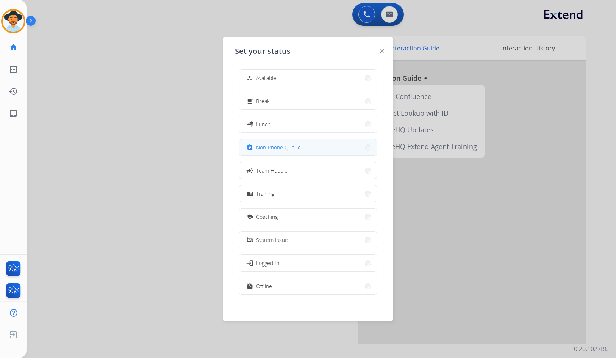
click at [294, 145] on span "Non-Phone Queue" at bounding box center [278, 147] width 45 height 8
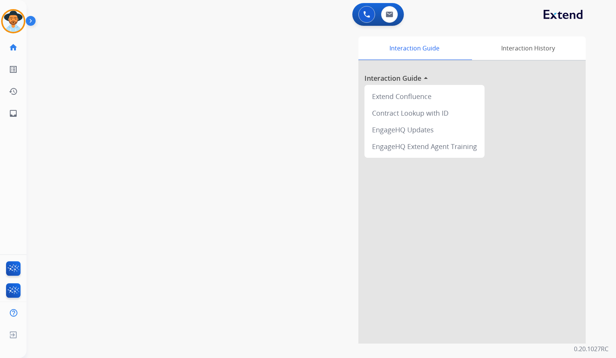
drag, startPoint x: 252, startPoint y: 100, endPoint x: 56, endPoint y: 40, distance: 205.5
click at [249, 100] on div "Interaction Guide Interaction History Interaction Guide arrow_drop_up Extend Co…" at bounding box center [412, 189] width 348 height 307
drag, startPoint x: 23, startPoint y: 25, endPoint x: 31, endPoint y: 27, distance: 8.1
click at [22, 25] on img at bounding box center [13, 21] width 21 height 21
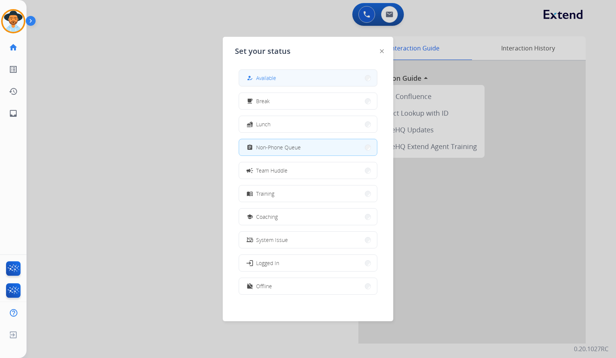
click at [305, 77] on button "how_to_reg Available" at bounding box center [308, 78] width 138 height 16
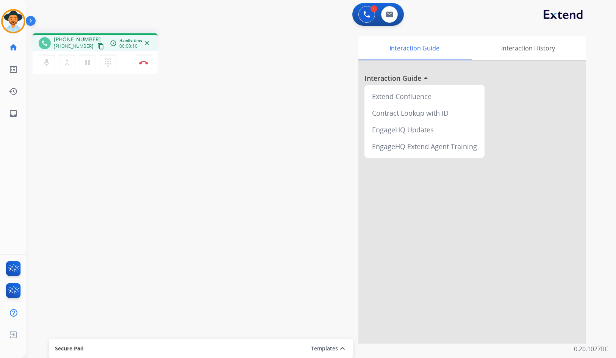
click at [97, 47] on mat-icon "content_copy" at bounding box center [100, 46] width 7 height 7
click at [140, 61] on img at bounding box center [143, 63] width 9 height 4
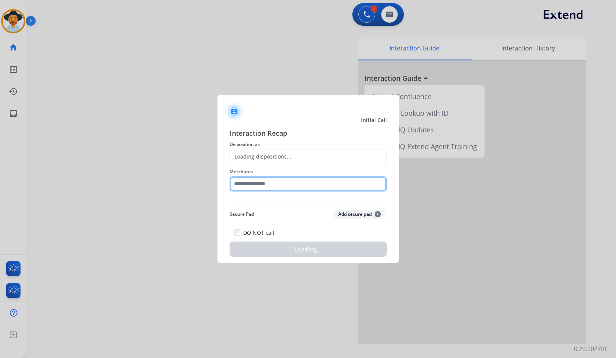
click at [271, 185] on input "text" at bounding box center [308, 183] width 157 height 15
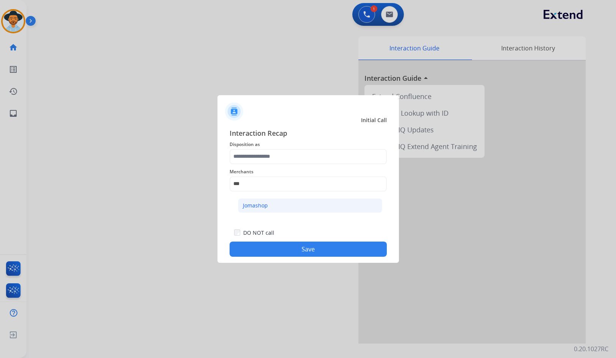
click at [275, 210] on li "Jomashop" at bounding box center [310, 205] width 144 height 14
type input "********"
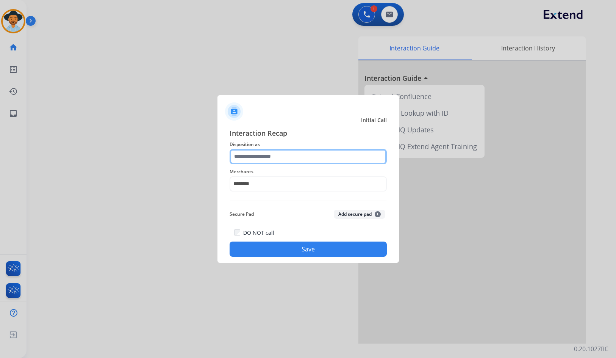
click at [269, 158] on input "text" at bounding box center [308, 156] width 157 height 15
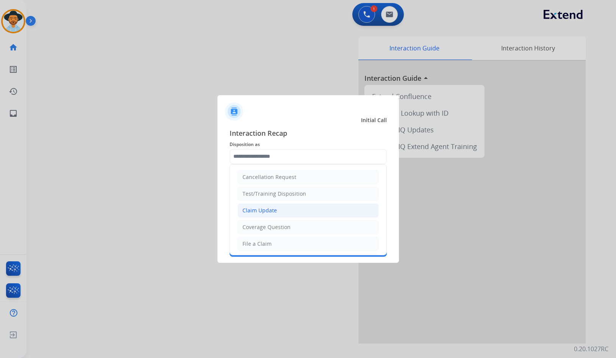
click at [277, 212] on li "Claim Update" at bounding box center [308, 210] width 141 height 14
type input "**********"
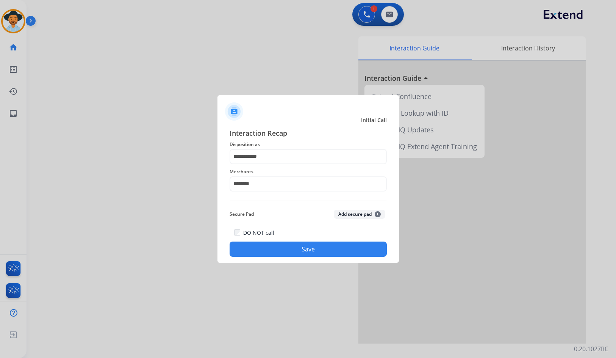
click at [281, 246] on button "Save" at bounding box center [308, 248] width 157 height 15
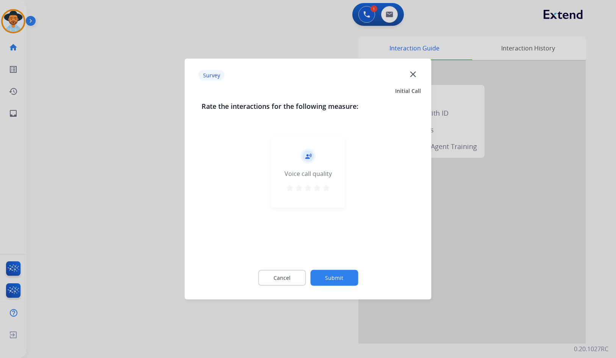
drag, startPoint x: 315, startPoint y: 258, endPoint x: 338, endPoint y: 275, distance: 29.0
click at [321, 263] on div "Rate the interactions for the following measure: record_voice_over Voice call q…" at bounding box center [308, 198] width 238 height 194
click at [339, 276] on button "Submit" at bounding box center [334, 278] width 48 height 16
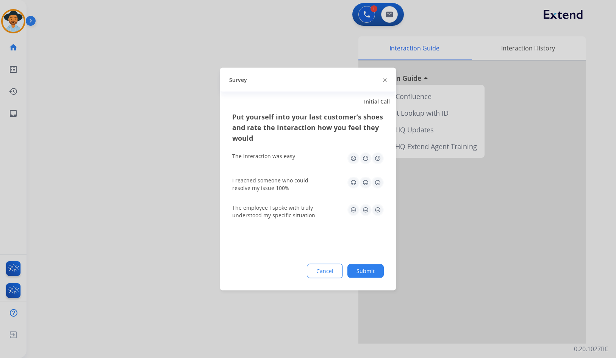
click at [369, 272] on button "Submit" at bounding box center [366, 271] width 36 height 14
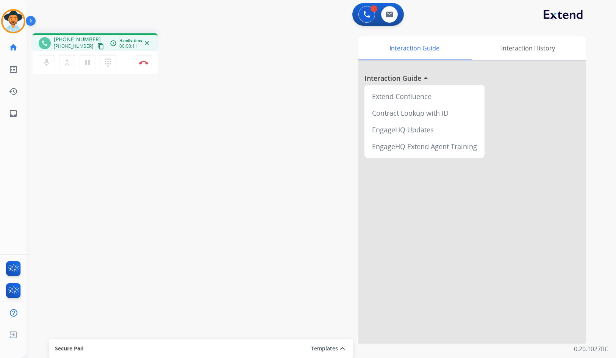
click at [97, 45] on mat-icon "content_copy" at bounding box center [100, 46] width 7 height 7
click at [144, 63] on img at bounding box center [143, 63] width 9 height 4
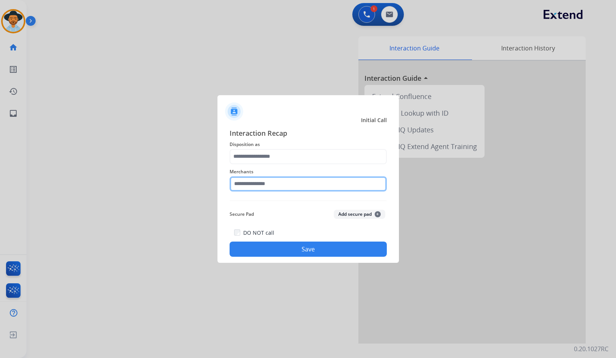
click at [298, 189] on input "text" at bounding box center [308, 183] width 157 height 15
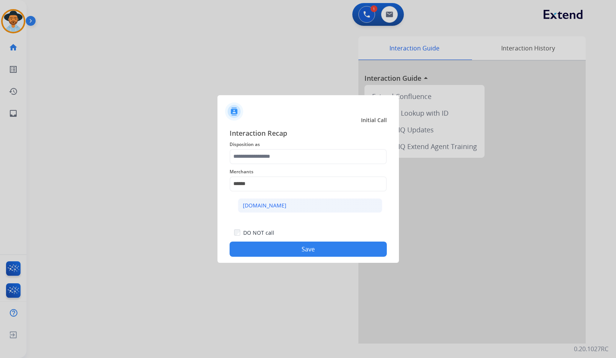
click at [299, 212] on li "[DOMAIN_NAME]" at bounding box center [310, 205] width 144 height 14
type input "**********"
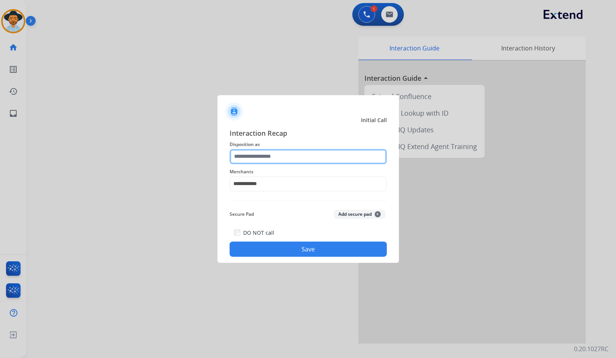
click at [282, 150] on input "text" at bounding box center [308, 156] width 157 height 15
click at [248, 157] on input "text" at bounding box center [308, 156] width 157 height 15
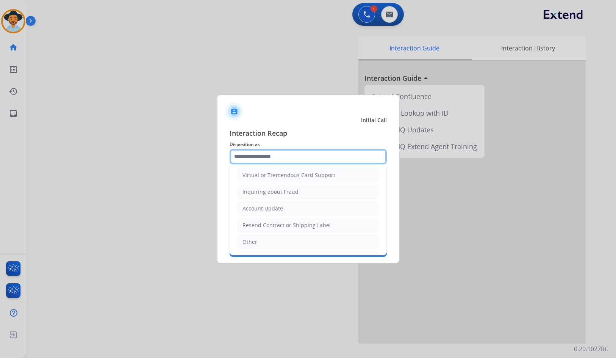
scroll to position [114, 0]
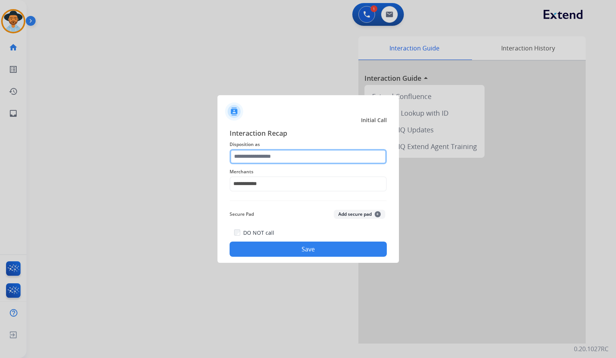
click at [258, 157] on input "text" at bounding box center [308, 156] width 157 height 15
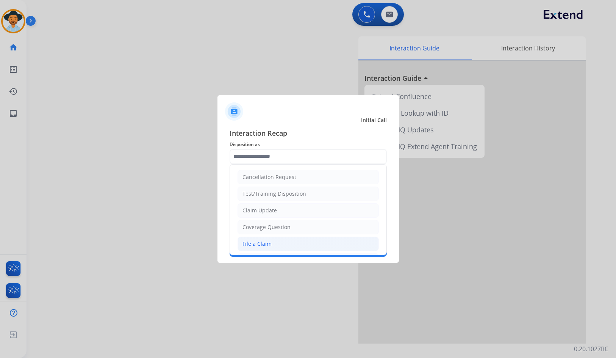
click at [268, 242] on div "File a Claim" at bounding box center [257, 244] width 29 height 8
type input "**********"
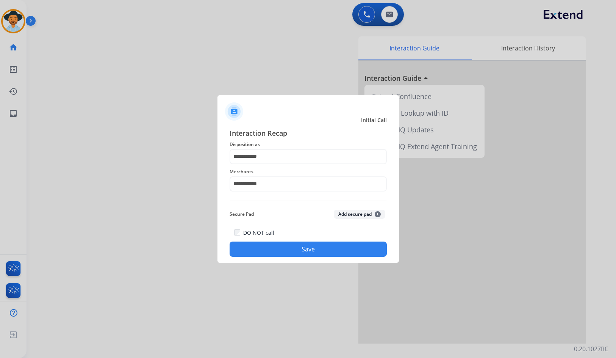
click at [304, 249] on button "Save" at bounding box center [308, 248] width 157 height 15
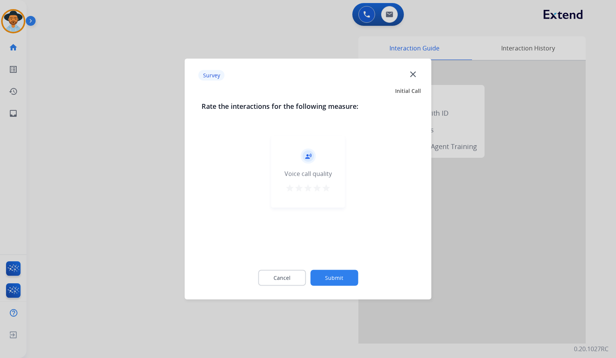
click at [352, 271] on button "Submit" at bounding box center [334, 278] width 48 height 16
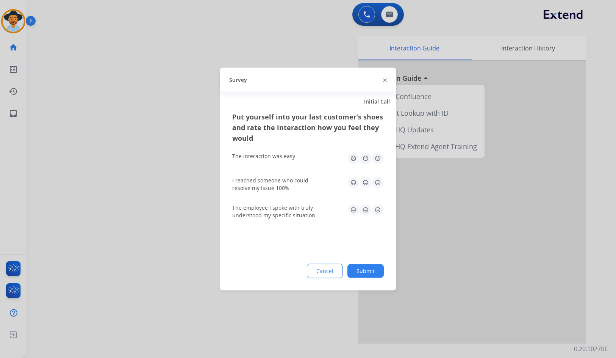
click at [372, 266] on button "Submit" at bounding box center [366, 271] width 36 height 14
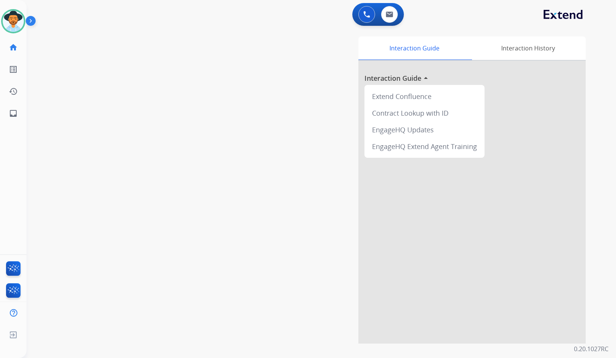
click at [119, 128] on div "swap_horiz Break voice bridge close_fullscreen Connect 3-Way Call merge_type Se…" at bounding box center [312, 185] width 571 height 316
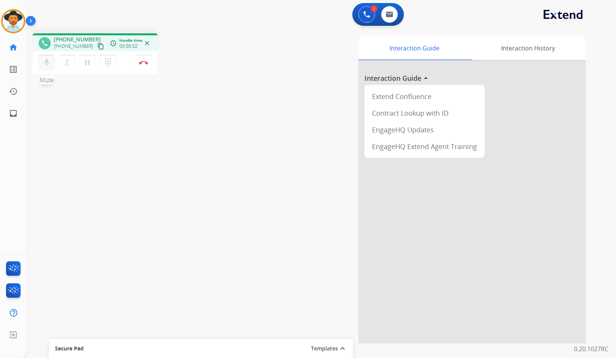
drag, startPoint x: 91, startPoint y: 47, endPoint x: 41, endPoint y: 59, distance: 52.4
click at [97, 47] on mat-icon "content_copy" at bounding box center [100, 46] width 7 height 7
click at [169, 99] on div "phone +17739665687 +17739665687 content_copy access_time Call metrics Queue 00:…" at bounding box center [312, 185] width 571 height 316
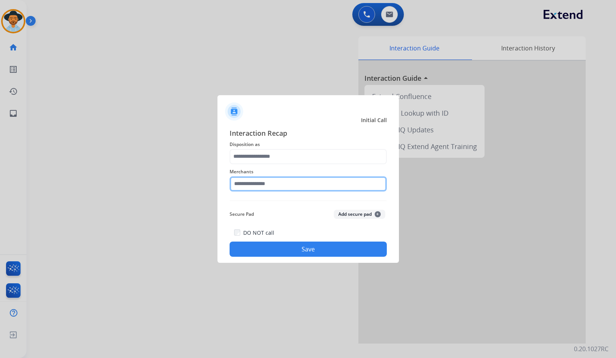
drag, startPoint x: 298, startPoint y: 182, endPoint x: 326, endPoint y: 187, distance: 27.9
click at [298, 182] on input "text" at bounding box center [308, 183] width 157 height 15
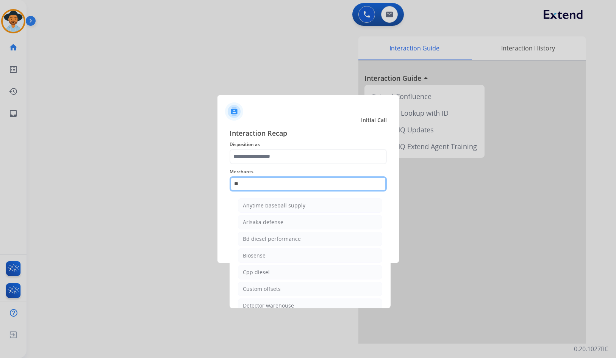
type input "*"
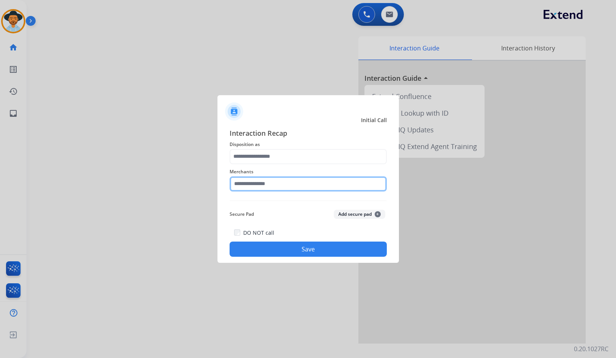
click at [306, 187] on input "text" at bounding box center [308, 183] width 157 height 15
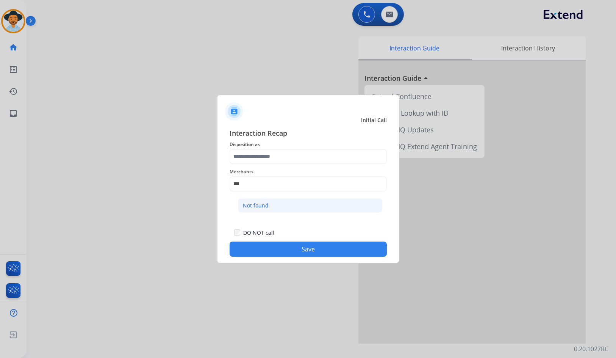
click at [295, 200] on li "Not found" at bounding box center [310, 205] width 144 height 14
type input "*********"
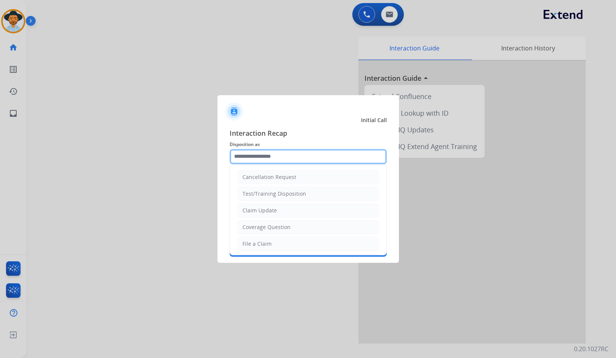
click at [293, 163] on input "text" at bounding box center [308, 156] width 157 height 15
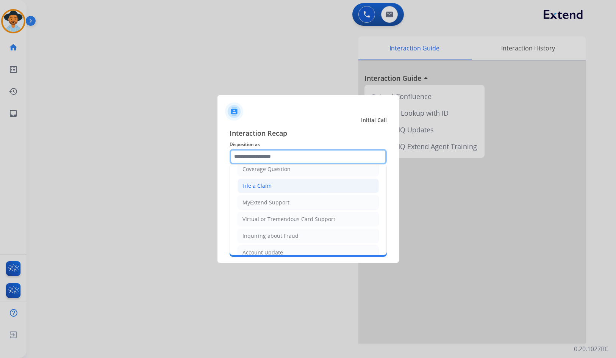
scroll to position [118, 0]
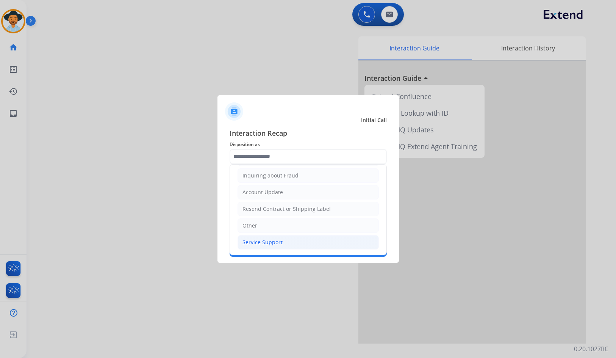
click at [291, 239] on li "Service Support" at bounding box center [308, 242] width 141 height 14
type input "**********"
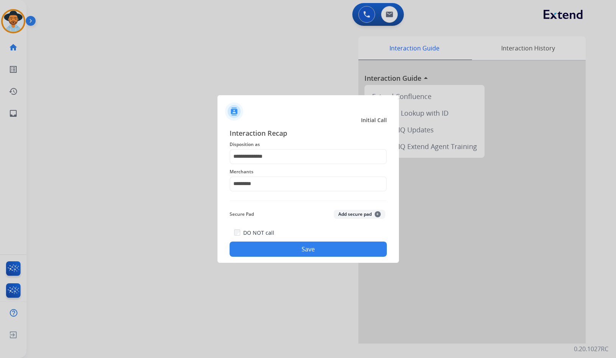
click at [348, 250] on button "Save" at bounding box center [308, 248] width 157 height 15
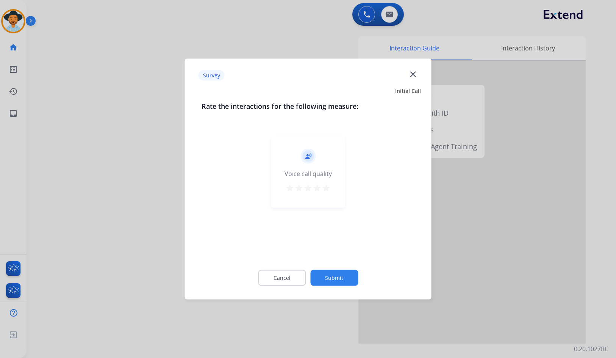
click at [343, 282] on button "Submit" at bounding box center [334, 278] width 48 height 16
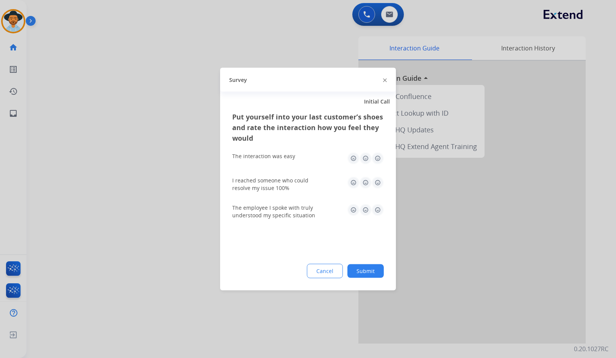
click at [379, 275] on button "Submit" at bounding box center [366, 271] width 36 height 14
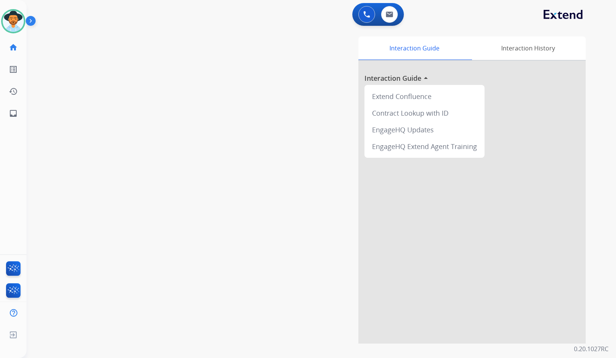
click at [277, 232] on div "Interaction Guide Interaction History Interaction Guide arrow_drop_up Extend Co…" at bounding box center [412, 189] width 348 height 307
drag, startPoint x: 8, startPoint y: 24, endPoint x: 19, endPoint y: 22, distance: 11.2
click at [8, 24] on img at bounding box center [13, 21] width 21 height 21
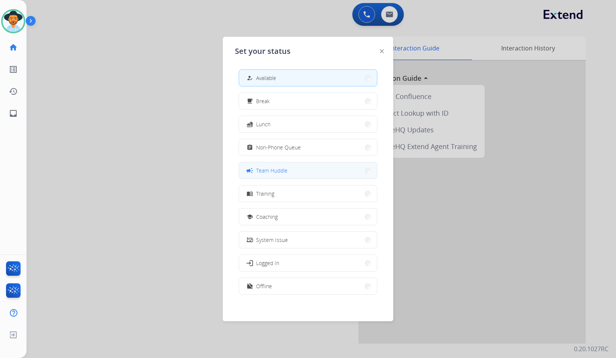
click at [286, 171] on span "Team Huddle" at bounding box center [271, 170] width 31 height 8
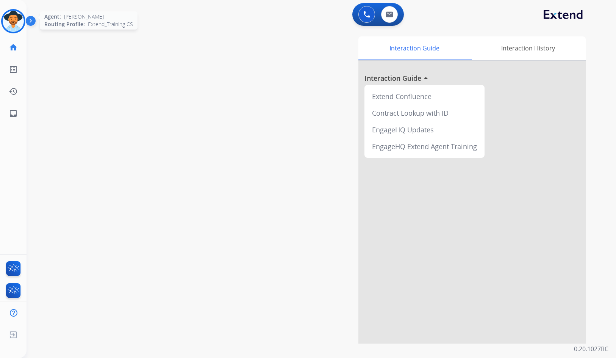
click at [19, 23] on img at bounding box center [13, 21] width 21 height 21
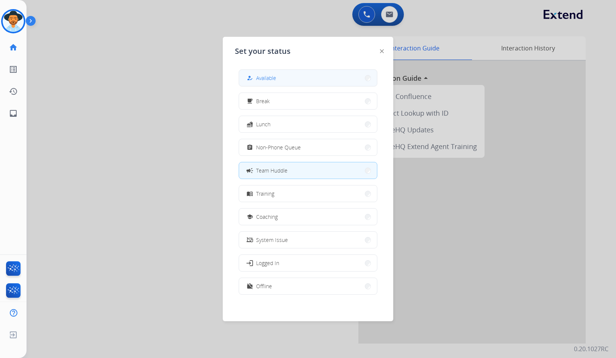
click at [296, 81] on button "how_to_reg Available" at bounding box center [308, 78] width 138 height 16
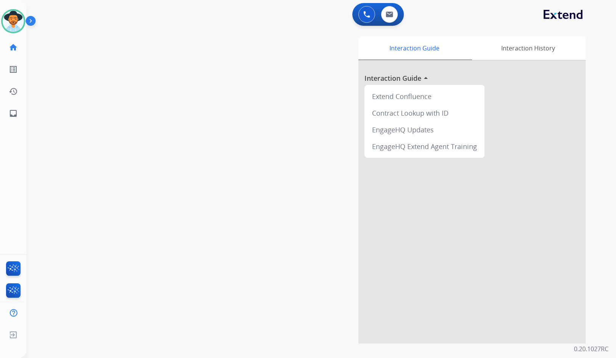
click at [185, 193] on div "swap_horiz Break voice bridge close_fullscreen Connect 3-Way Call merge_type Se…" at bounding box center [312, 185] width 571 height 316
click at [16, 23] on img at bounding box center [13, 21] width 21 height 21
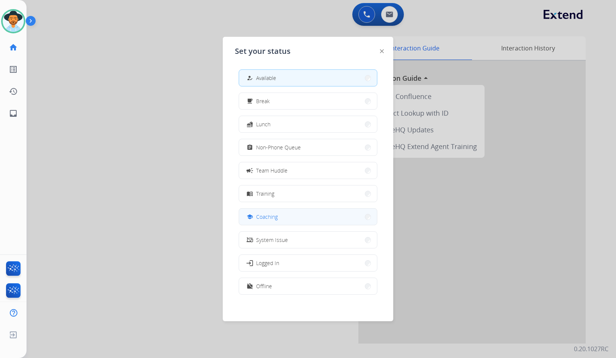
click at [285, 214] on button "school Coaching" at bounding box center [308, 216] width 138 height 16
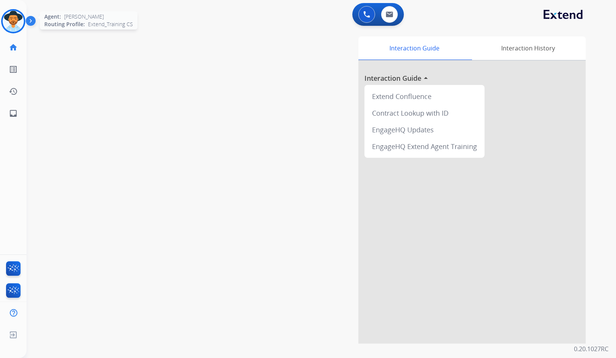
click at [15, 24] on img at bounding box center [13, 21] width 21 height 21
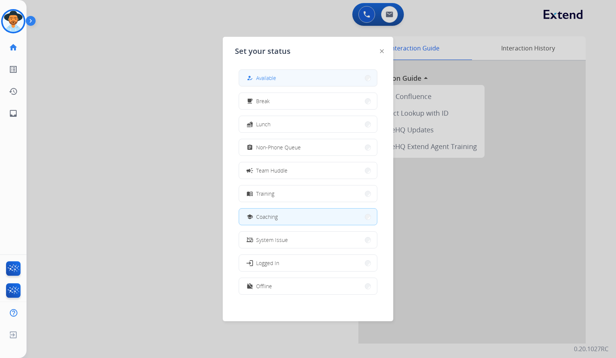
click at [265, 81] on span "Available" at bounding box center [266, 78] width 20 height 8
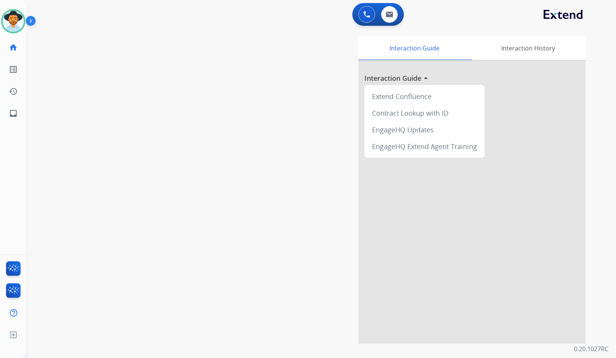
click at [140, 167] on div "swap_horiz Break voice bridge close_fullscreen Connect 3-Way Call merge_type Se…" at bounding box center [312, 185] width 571 height 316
click at [171, 157] on div "swap_horiz Break voice bridge close_fullscreen Connect 3-Way Call merge_type Se…" at bounding box center [312, 185] width 571 height 316
drag, startPoint x: 18, startPoint y: 19, endPoint x: 23, endPoint y: 24, distance: 7.2
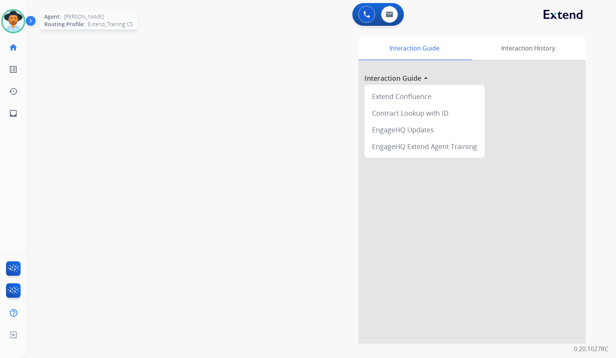
click at [18, 19] on img at bounding box center [13, 21] width 21 height 21
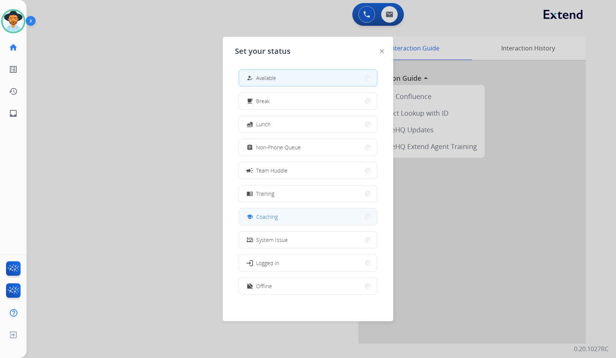
click at [297, 211] on button "school Coaching" at bounding box center [308, 216] width 138 height 16
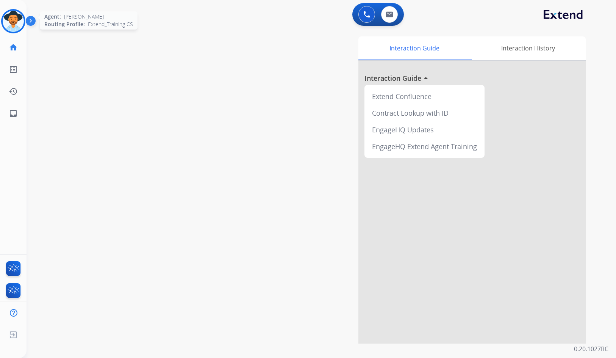
click at [4, 19] on img at bounding box center [13, 21] width 21 height 21
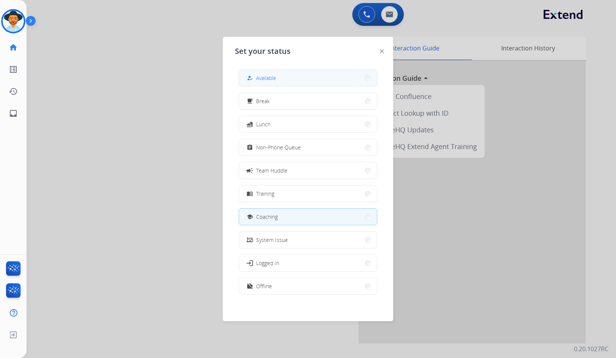
click at [276, 81] on span "Available" at bounding box center [266, 78] width 20 height 8
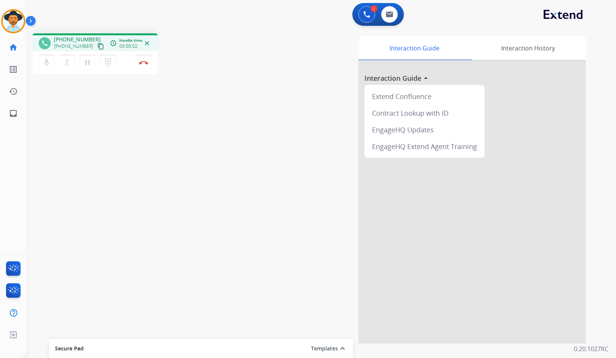
click at [97, 46] on mat-icon "content_copy" at bounding box center [100, 46] width 7 height 7
click at [148, 67] on button "Disconnect" at bounding box center [144, 63] width 16 height 16
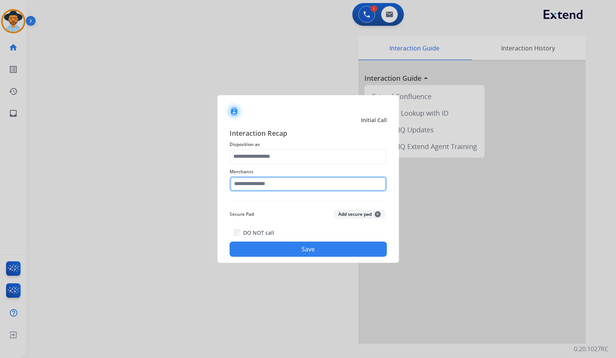
click at [289, 179] on input "text" at bounding box center [308, 183] width 157 height 15
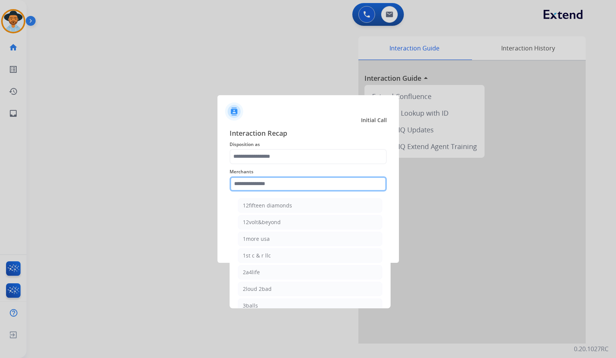
click at [271, 183] on input "text" at bounding box center [308, 183] width 157 height 15
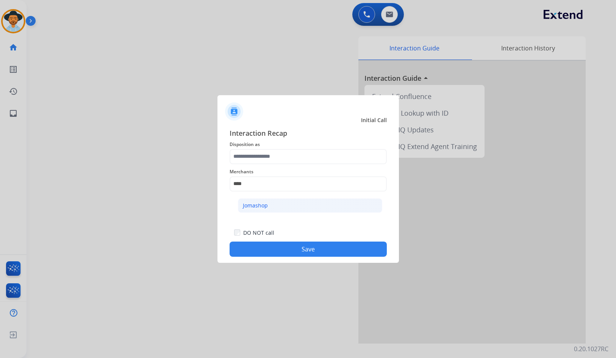
click at [283, 209] on li "Jomashop" at bounding box center [310, 205] width 144 height 14
type input "********"
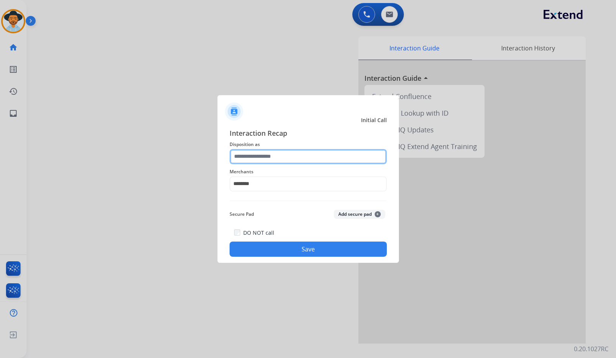
click at [284, 157] on input "text" at bounding box center [308, 156] width 157 height 15
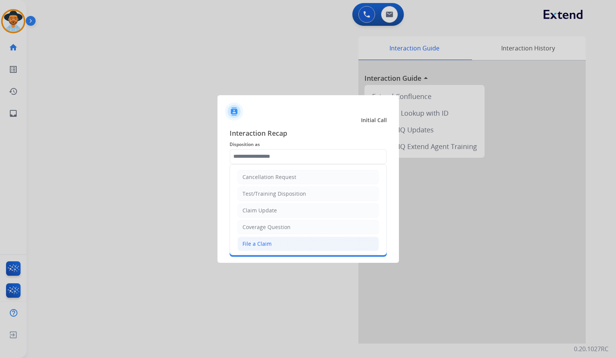
click at [275, 243] on li "File a Claim" at bounding box center [308, 243] width 141 height 14
type input "**********"
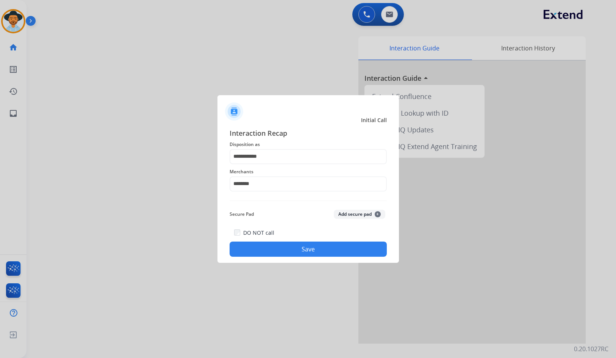
click at [324, 257] on div "**********" at bounding box center [309, 192] width 182 height 141
click at [339, 251] on button "Save" at bounding box center [308, 248] width 157 height 15
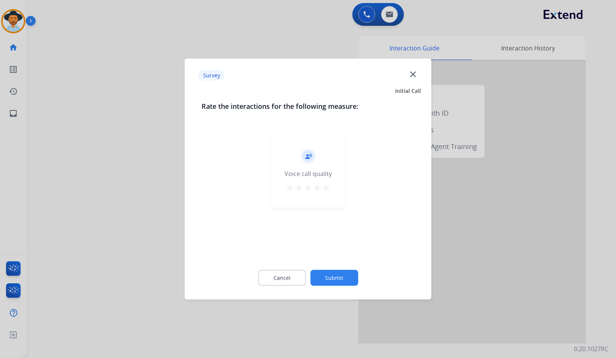
click at [342, 269] on div "Cancel Submit" at bounding box center [308, 278] width 213 height 34
click at [335, 274] on button "Submit" at bounding box center [334, 278] width 48 height 16
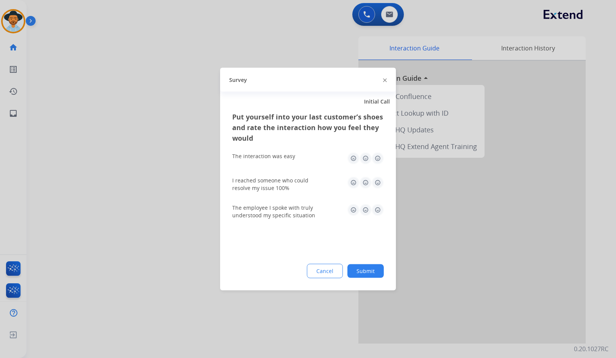
click at [372, 275] on button "Submit" at bounding box center [366, 271] width 36 height 14
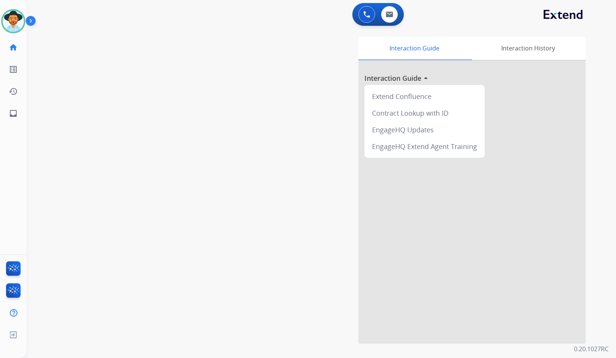
drag, startPoint x: 261, startPoint y: 115, endPoint x: 256, endPoint y: 115, distance: 5.3
click at [261, 115] on div "Interaction Guide Interaction History Interaction Guide arrow_drop_up Extend Co…" at bounding box center [412, 189] width 348 height 307
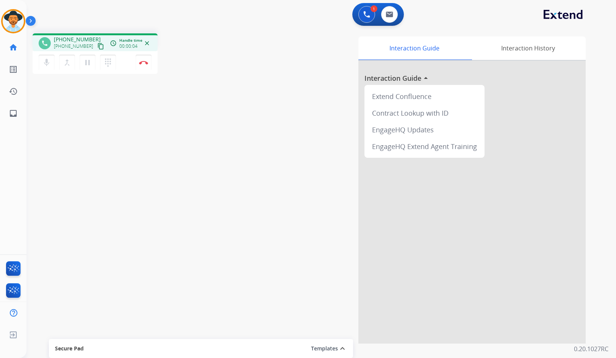
click at [97, 45] on mat-icon "content_copy" at bounding box center [100, 46] width 7 height 7
click at [143, 63] on img at bounding box center [143, 63] width 9 height 4
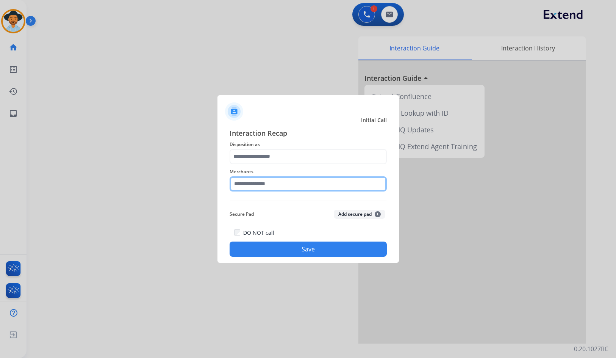
click at [271, 188] on input "text" at bounding box center [308, 183] width 157 height 15
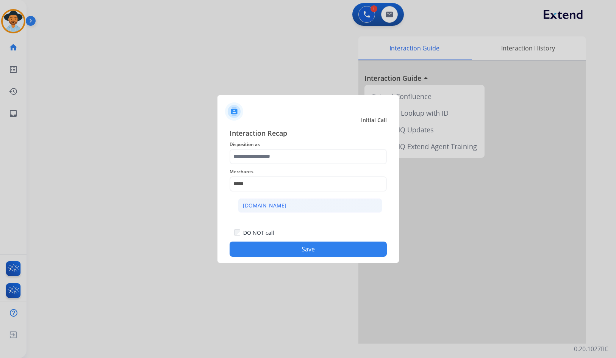
click at [273, 207] on div "[DOMAIN_NAME]" at bounding box center [265, 206] width 44 height 8
type input "**********"
click at [299, 250] on button "Save" at bounding box center [308, 248] width 157 height 15
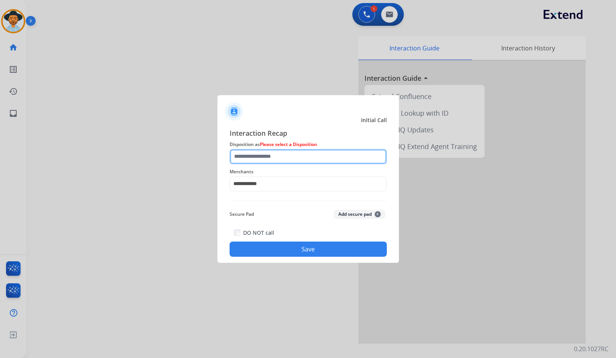
click at [275, 160] on input "text" at bounding box center [308, 156] width 157 height 15
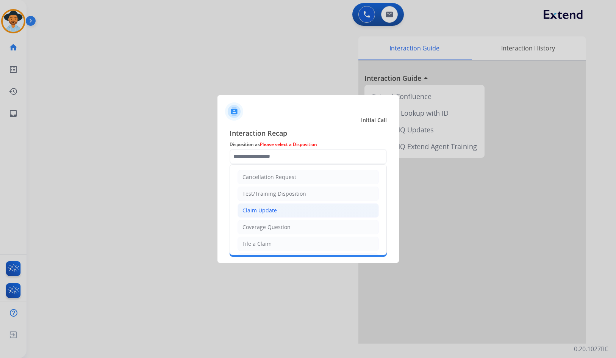
click at [280, 210] on li "Claim Update" at bounding box center [308, 210] width 141 height 14
type input "**********"
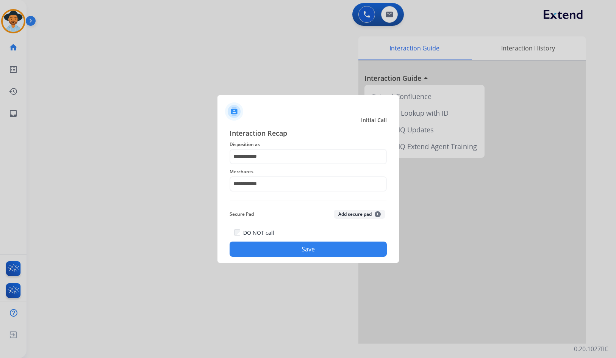
click at [297, 254] on button "Save" at bounding box center [308, 248] width 157 height 15
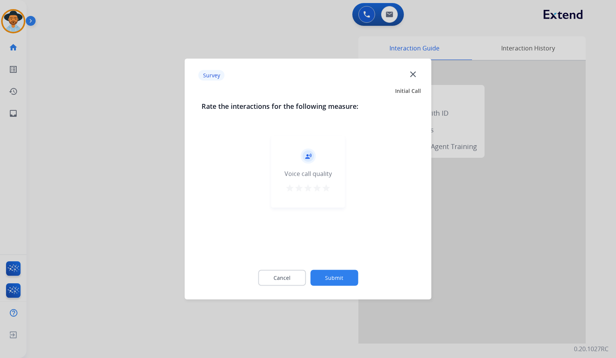
click at [343, 279] on button "Submit" at bounding box center [334, 278] width 48 height 16
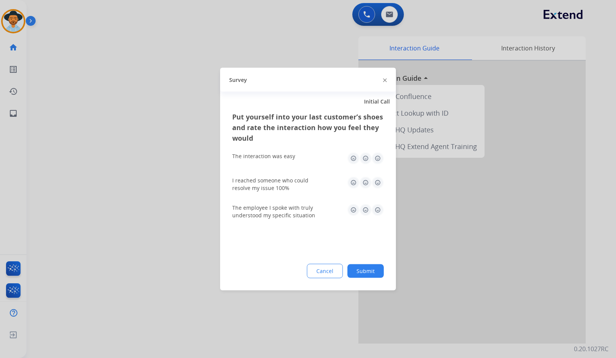
click at [375, 273] on button "Submit" at bounding box center [366, 271] width 36 height 14
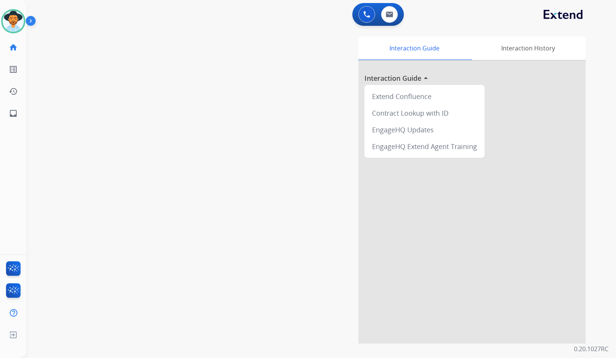
click at [136, 160] on div "swap_horiz Break voice bridge close_fullscreen Connect 3-Way Call merge_type Se…" at bounding box center [312, 185] width 571 height 316
click at [13, 111] on mat-icon "inbox" at bounding box center [13, 113] width 9 height 9
select select "**********"
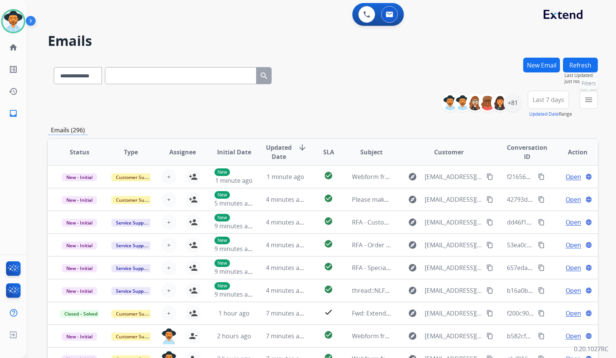
click at [593, 99] on mat-icon "menu" at bounding box center [588, 99] width 9 height 9
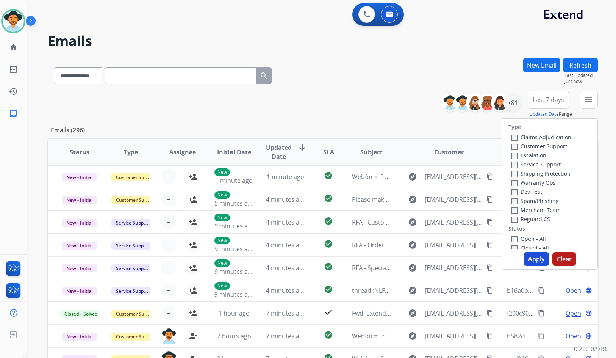
click at [550, 149] on label "Customer Support" at bounding box center [540, 145] width 56 height 7
click at [545, 171] on label "Shipping Protection" at bounding box center [541, 173] width 59 height 7
click at [534, 220] on label "Reguard CS" at bounding box center [531, 218] width 39 height 7
click at [535, 238] on label "Open - All" at bounding box center [529, 238] width 34 height 7
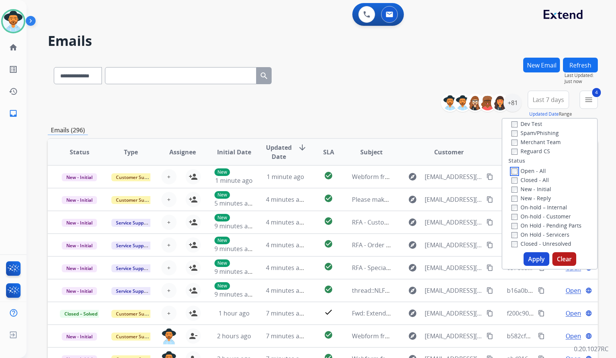
scroll to position [76, 0]
click at [539, 228] on label "On Hold - Servicers" at bounding box center [541, 226] width 58 height 7
click at [542, 216] on label "On Hold - Pending Parts" at bounding box center [547, 217] width 70 height 7
click at [541, 210] on label "On-hold - Customer" at bounding box center [541, 208] width 59 height 7
click at [539, 200] on label "On-hold – Internal" at bounding box center [540, 199] width 56 height 7
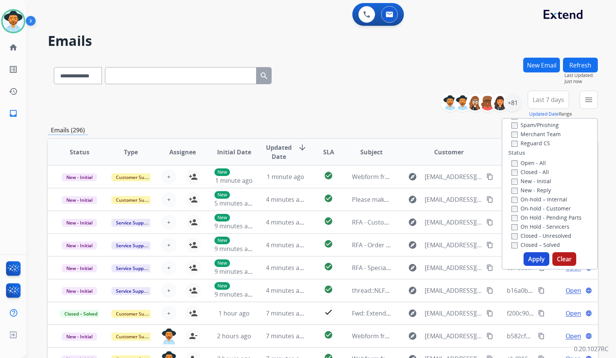
click at [535, 192] on label "New - Reply" at bounding box center [531, 189] width 39 height 7
click at [533, 182] on label "New - Initial" at bounding box center [532, 180] width 40 height 7
click at [532, 256] on button "Apply" at bounding box center [537, 259] width 26 height 14
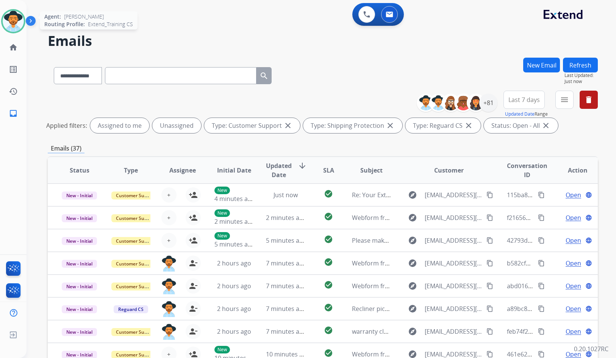
click at [11, 22] on img at bounding box center [13, 21] width 21 height 21
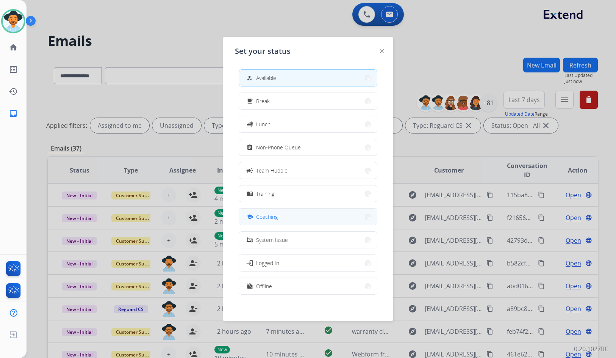
click at [277, 219] on span "Coaching" at bounding box center [267, 217] width 22 height 8
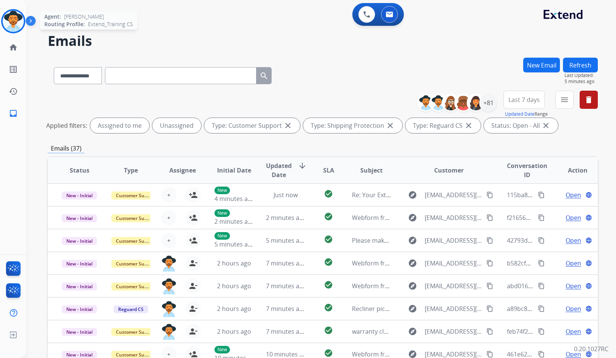
click at [14, 22] on img at bounding box center [13, 21] width 21 height 21
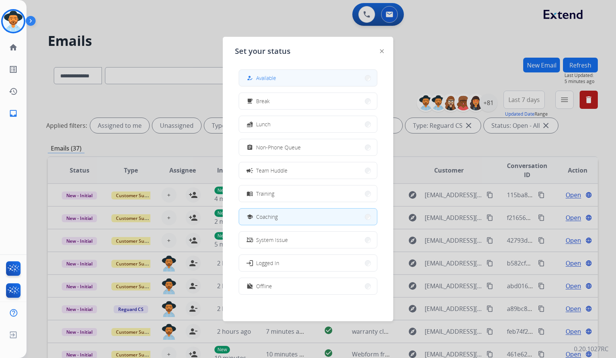
click at [257, 78] on div "how_to_reg Available" at bounding box center [260, 78] width 31 height 9
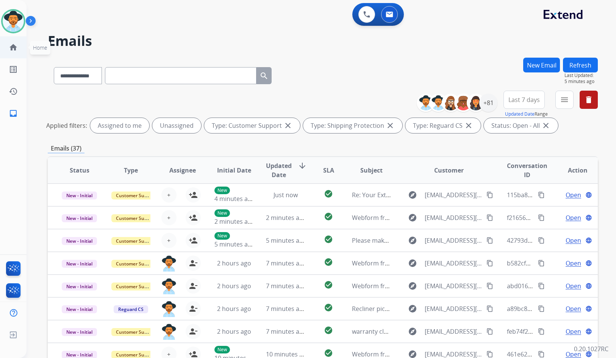
click at [17, 44] on mat-icon "home" at bounding box center [13, 47] width 9 height 9
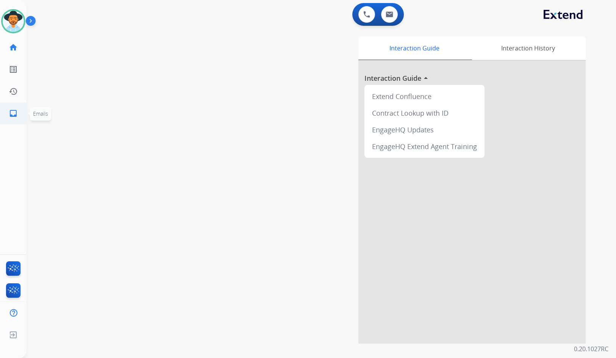
click at [14, 118] on link "inbox Emails" at bounding box center [13, 113] width 21 height 21
select select "**********"
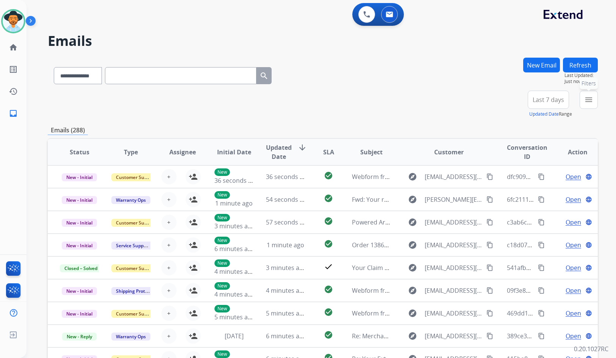
click at [592, 103] on mat-icon "menu" at bounding box center [588, 99] width 9 height 9
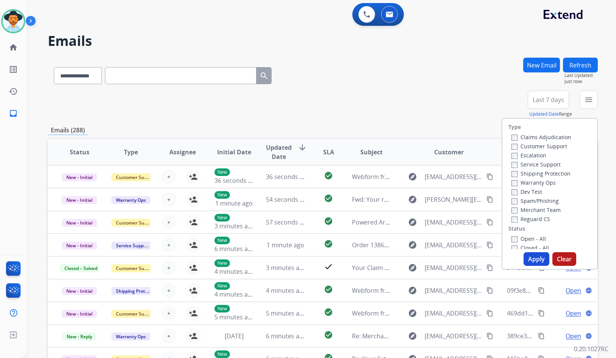
click at [554, 145] on label "Customer Support" at bounding box center [540, 145] width 56 height 7
click at [547, 174] on label "Shipping Protection" at bounding box center [541, 173] width 59 height 7
click at [544, 221] on label "Reguard CS" at bounding box center [531, 218] width 39 height 7
click at [538, 238] on label "Open - All" at bounding box center [529, 238] width 34 height 7
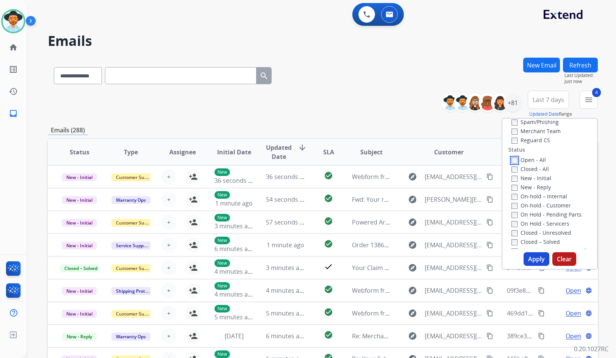
scroll to position [76, 0]
click at [543, 235] on label "Closed - Unresolved" at bounding box center [542, 235] width 60 height 7
click at [545, 235] on label "Closed - Unresolved" at bounding box center [542, 235] width 60 height 7
click at [545, 226] on label "On Hold - Servicers" at bounding box center [541, 226] width 58 height 7
click at [547, 218] on label "On Hold - Pending Parts" at bounding box center [547, 217] width 70 height 7
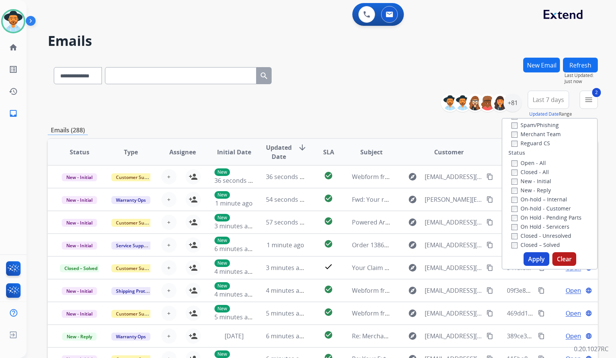
click at [547, 205] on label "On-hold - Customer" at bounding box center [541, 208] width 59 height 7
click at [547, 201] on label "On-hold – Internal" at bounding box center [540, 199] width 56 height 7
click at [543, 193] on label "New - Reply" at bounding box center [531, 189] width 39 height 7
click at [542, 182] on label "New - Initial" at bounding box center [532, 180] width 40 height 7
click at [537, 265] on button "Apply" at bounding box center [537, 259] width 26 height 14
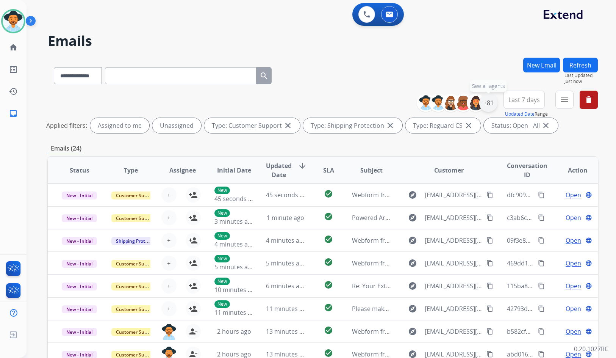
click at [485, 103] on div "+81" at bounding box center [488, 103] width 18 height 18
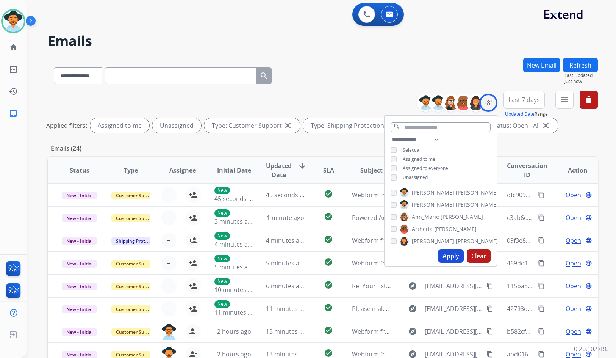
click at [421, 178] on span "Unassigned" at bounding box center [415, 177] width 25 height 6
click at [432, 204] on label "[PERSON_NAME]" at bounding box center [449, 204] width 99 height 9
click at [445, 260] on button "Apply" at bounding box center [451, 256] width 26 height 14
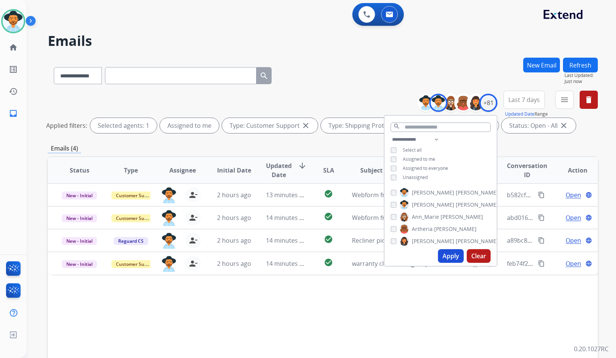
click at [363, 307] on div "Status Type Assignee Initial Date Updated Date arrow_downward SLA Subject Custo…" at bounding box center [323, 283] width 550 height 254
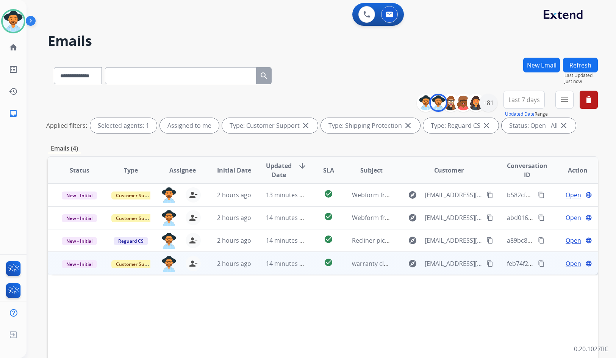
click at [550, 267] on td "Open language" at bounding box center [572, 263] width 52 height 23
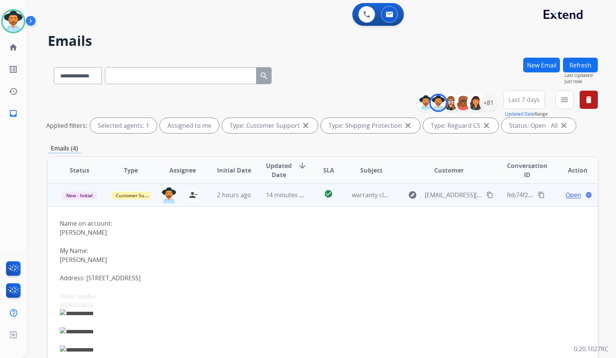
scroll to position [0, 0]
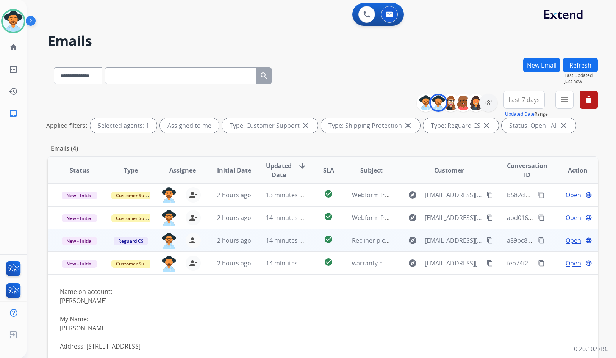
click at [552, 239] on td "Open language" at bounding box center [572, 240] width 52 height 23
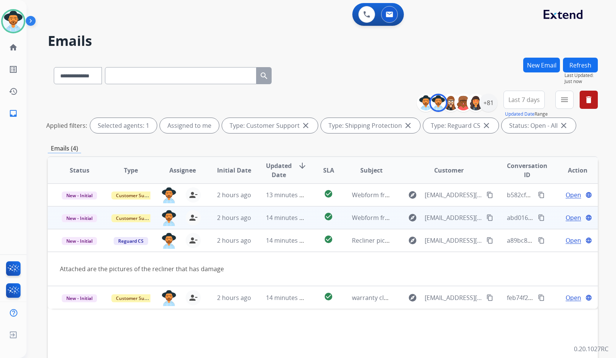
click at [546, 219] on td "Open language" at bounding box center [572, 217] width 52 height 23
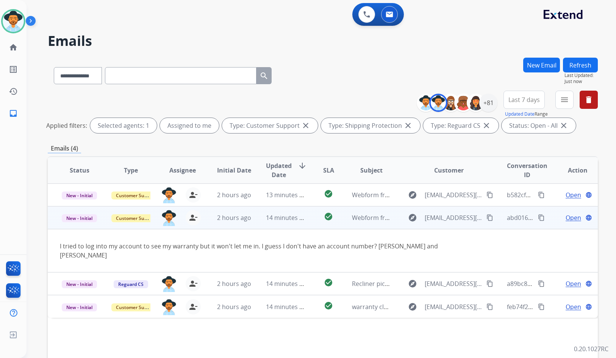
click at [546, 219] on td "Open language" at bounding box center [572, 217] width 52 height 23
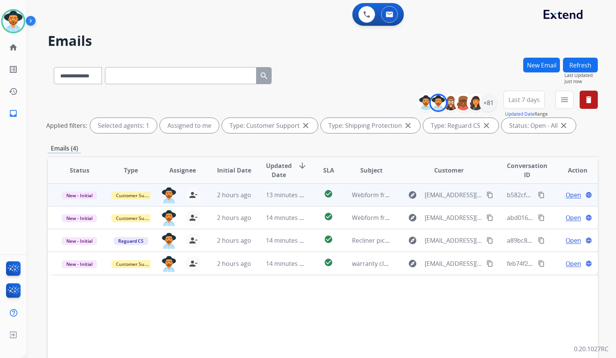
click at [552, 193] on td "Open language" at bounding box center [572, 194] width 52 height 23
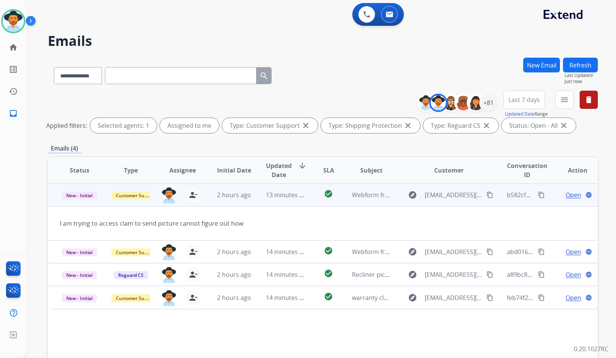
click at [552, 193] on td "Open language" at bounding box center [572, 194] width 52 height 23
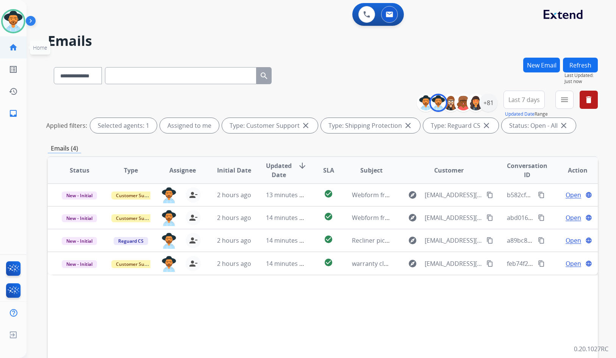
click at [20, 49] on link "home Home" at bounding box center [13, 47] width 21 height 21
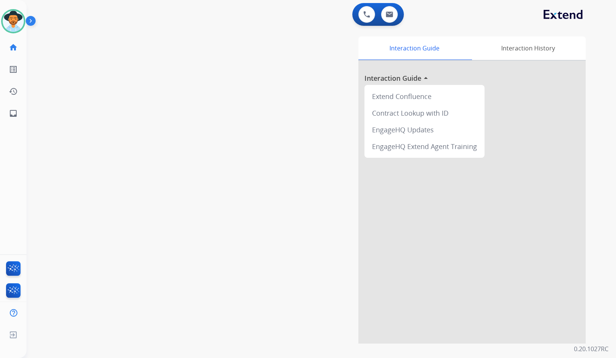
click at [52, 137] on div "swap_horiz Break voice bridge close_fullscreen Connect 3-Way Call merge_type Se…" at bounding box center [312, 185] width 571 height 316
click at [155, 202] on div "swap_horiz Break voice bridge close_fullscreen Connect 3-Way Call merge_type Se…" at bounding box center [312, 185] width 571 height 316
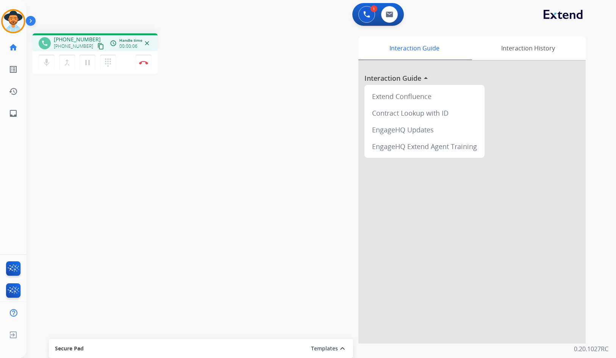
click at [97, 47] on mat-icon "content_copy" at bounding box center [100, 46] width 7 height 7
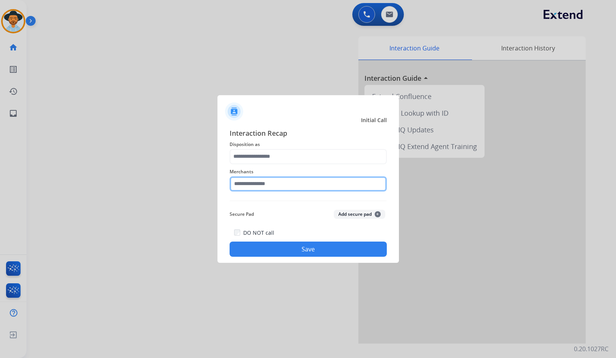
click at [311, 185] on input "text" at bounding box center [308, 183] width 157 height 15
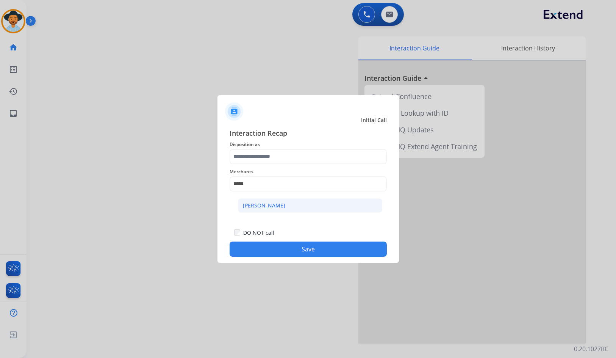
click at [291, 209] on li "[PERSON_NAME]" at bounding box center [310, 205] width 144 height 14
type input "**********"
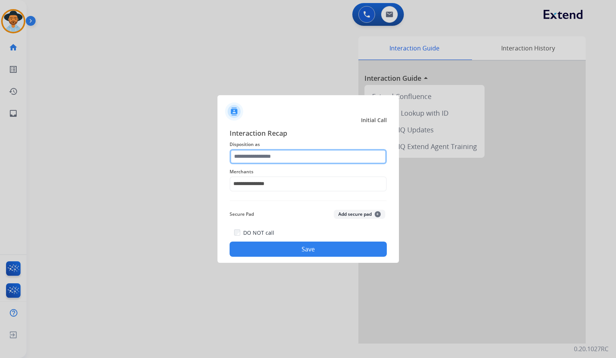
click at [286, 155] on input "text" at bounding box center [308, 156] width 157 height 15
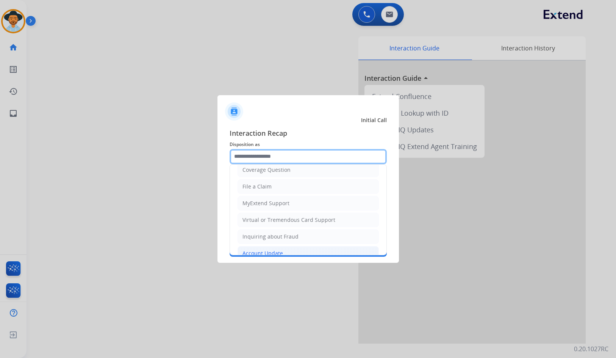
scroll to position [118, 0]
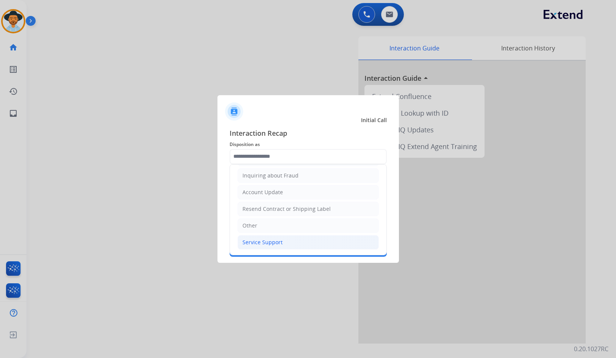
click at [276, 240] on div "Service Support" at bounding box center [263, 242] width 40 height 8
type input "**********"
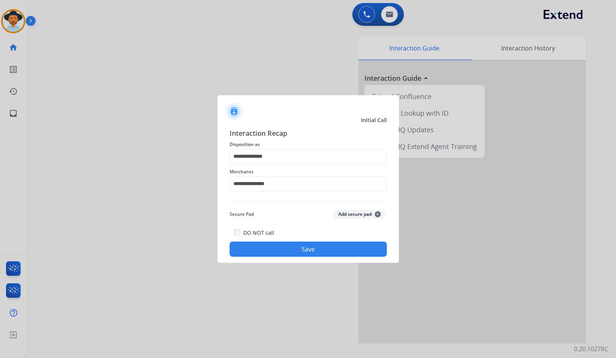
click at [293, 249] on button "Save" at bounding box center [308, 248] width 157 height 15
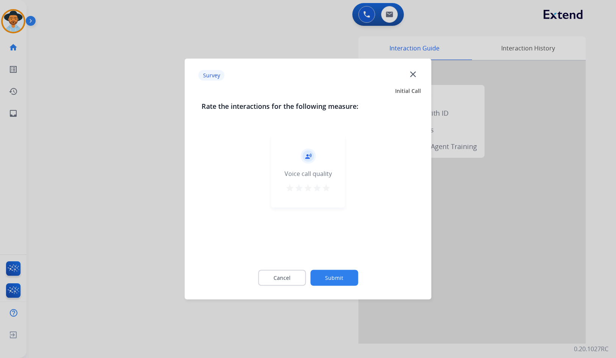
click at [333, 273] on button "Submit" at bounding box center [334, 278] width 48 height 16
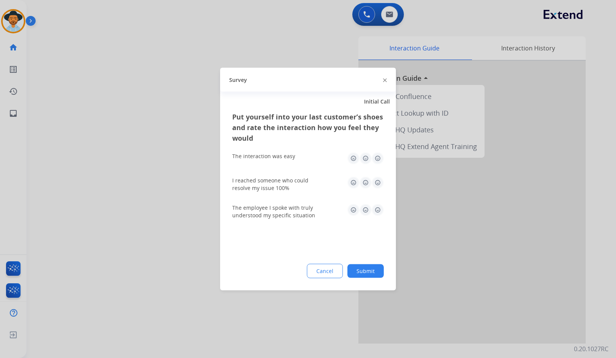
click at [371, 274] on button "Submit" at bounding box center [366, 271] width 36 height 14
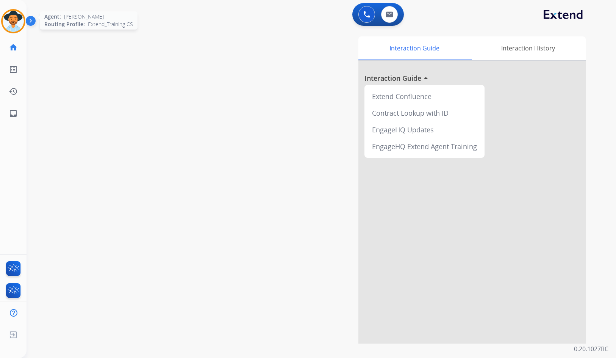
click at [8, 26] on img at bounding box center [13, 21] width 21 height 21
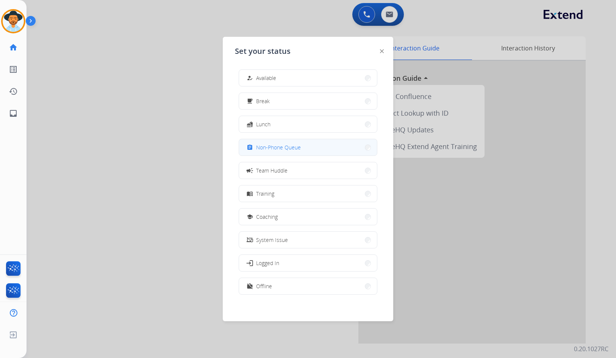
click at [323, 149] on button "assignment Non-Phone Queue" at bounding box center [308, 147] width 138 height 16
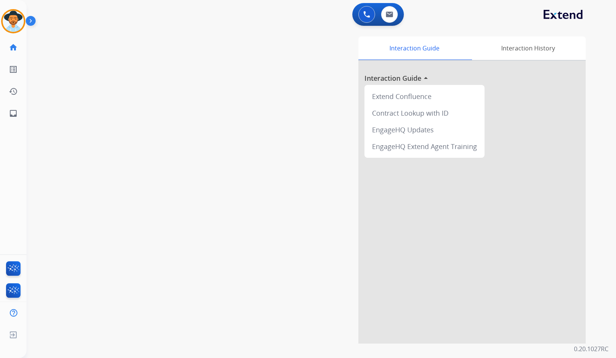
click at [214, 117] on div "swap_horiz Break voice bridge close_fullscreen Connect 3-Way Call merge_type Se…" at bounding box center [312, 185] width 571 height 316
click at [151, 98] on div "swap_horiz Break voice bridge close_fullscreen Connect 3-Way Call merge_type Se…" at bounding box center [312, 185] width 571 height 316
click at [13, 18] on img at bounding box center [13, 21] width 21 height 21
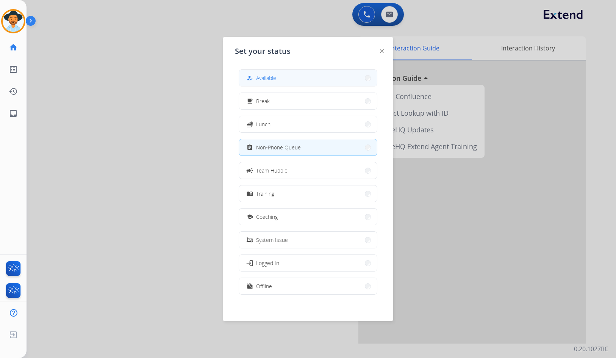
click at [274, 74] on span "Available" at bounding box center [266, 78] width 20 height 8
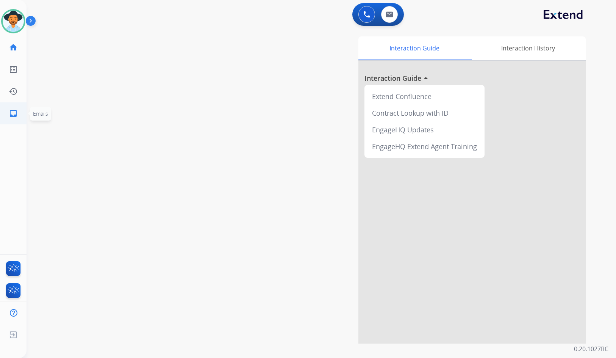
click at [14, 114] on mat-icon "inbox" at bounding box center [13, 113] width 9 height 9
select select "**********"
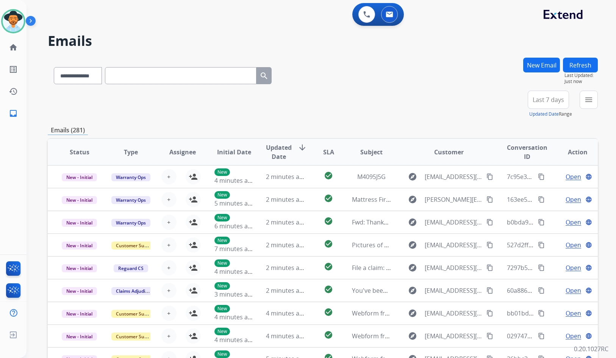
click at [584, 100] on button "menu" at bounding box center [589, 100] width 18 height 18
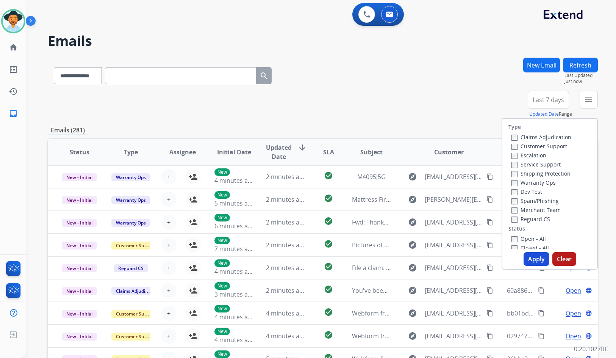
click at [546, 147] on label "Customer Support" at bounding box center [540, 145] width 56 height 7
click at [546, 170] on label "Shipping Protection" at bounding box center [541, 173] width 59 height 7
click at [538, 219] on label "Reguard CS" at bounding box center [531, 218] width 39 height 7
click at [532, 241] on label "Open - All" at bounding box center [529, 238] width 34 height 7
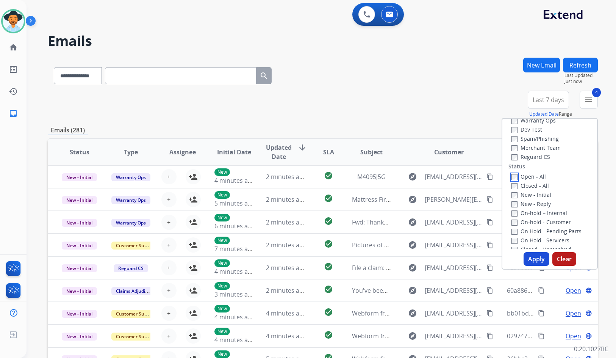
scroll to position [76, 0]
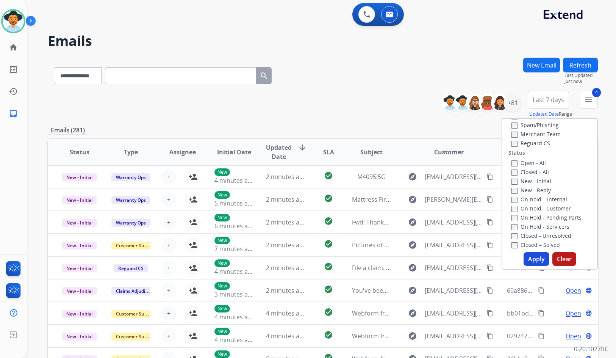
click at [538, 224] on label "On Hold - Servicers" at bounding box center [541, 226] width 58 height 7
click at [538, 217] on label "On Hold - Pending Parts" at bounding box center [547, 217] width 70 height 7
click at [538, 209] on label "On-hold - Customer" at bounding box center [541, 208] width 59 height 7
click at [538, 199] on label "On-hold – Internal" at bounding box center [540, 199] width 56 height 7
drag, startPoint x: 534, startPoint y: 190, endPoint x: 530, endPoint y: 179, distance: 12.0
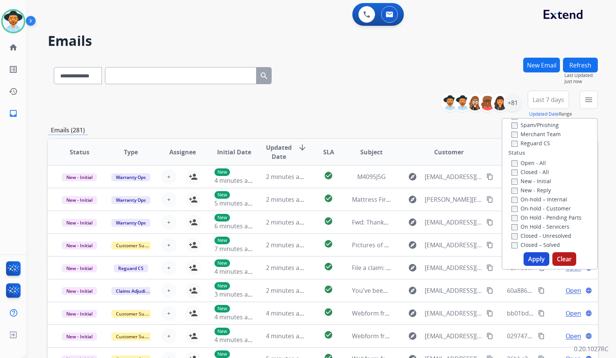
click at [534, 190] on label "New - Reply" at bounding box center [531, 189] width 39 height 7
click at [530, 179] on label "New - Initial" at bounding box center [532, 180] width 40 height 7
click at [533, 257] on button "Apply" at bounding box center [537, 259] width 26 height 14
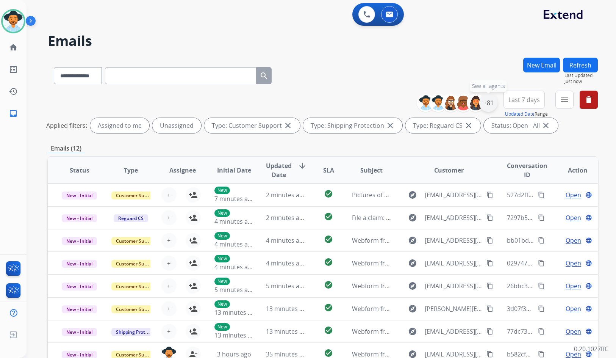
click at [489, 106] on div "+81" at bounding box center [488, 103] width 18 height 18
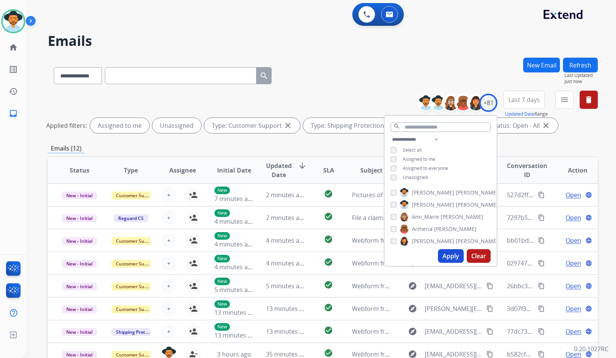
click at [419, 174] on span "Unassigned" at bounding box center [415, 177] width 25 height 6
click at [424, 202] on span "[PERSON_NAME]" at bounding box center [433, 205] width 42 height 8
click at [449, 255] on button "Apply" at bounding box center [451, 256] width 26 height 14
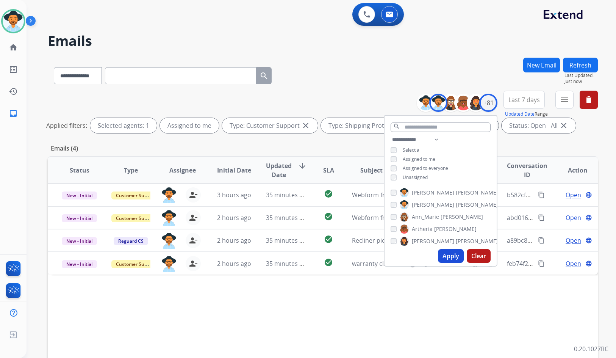
scroll to position [38, 0]
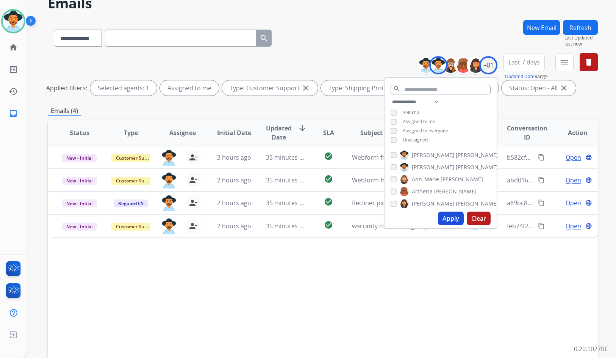
click at [318, 91] on div "Applied filters: Selected agents: 1 Assigned to me Type: Customer Support close…" at bounding box center [321, 87] width 550 height 15
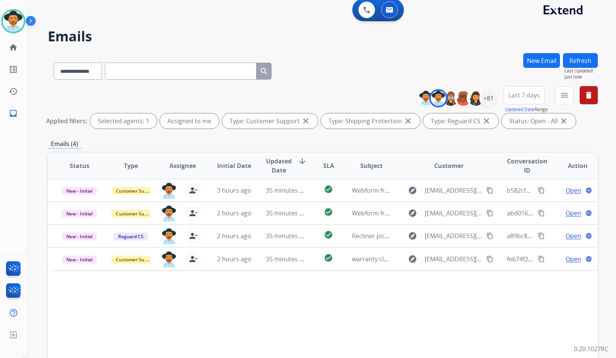
scroll to position [0, 0]
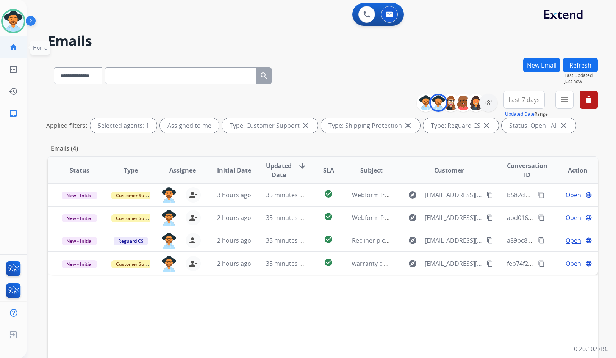
click at [16, 43] on mat-icon "home" at bounding box center [13, 47] width 9 height 9
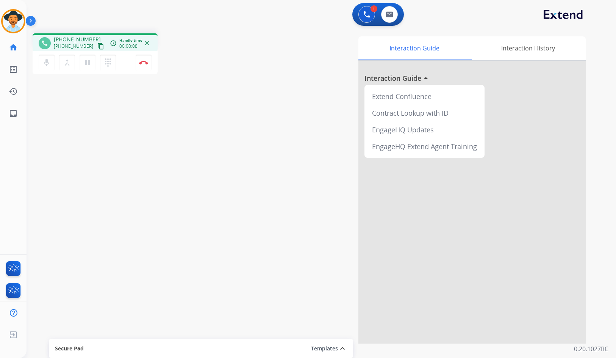
click at [97, 45] on mat-icon "content_copy" at bounding box center [100, 46] width 7 height 7
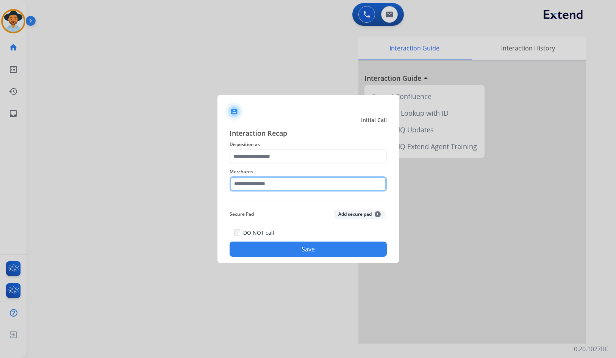
click at [281, 187] on input "text" at bounding box center [308, 183] width 157 height 15
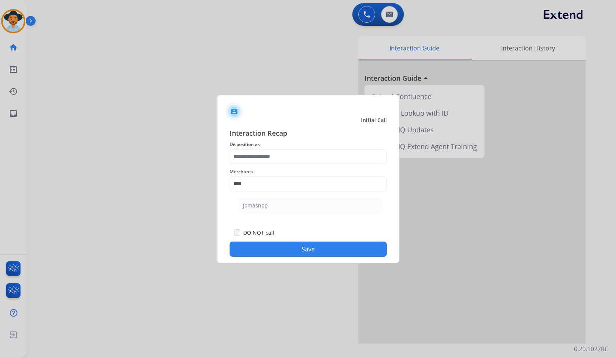
drag, startPoint x: 283, startPoint y: 203, endPoint x: 282, endPoint y: 198, distance: 5.9
click at [283, 203] on li "Jomashop" at bounding box center [310, 205] width 144 height 14
type input "********"
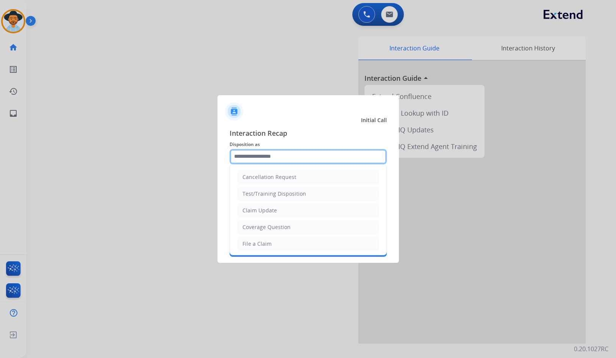
click at [278, 159] on input "text" at bounding box center [308, 156] width 157 height 15
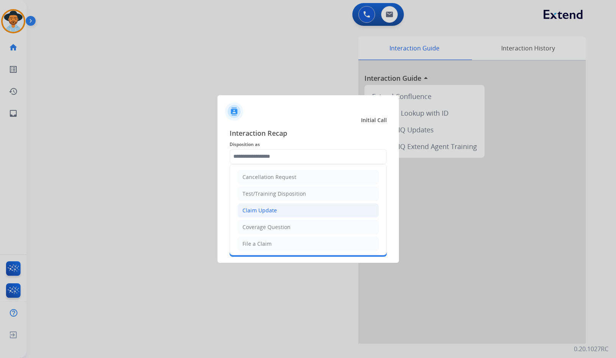
click at [272, 211] on div "Claim Update" at bounding box center [260, 211] width 34 height 8
type input "**********"
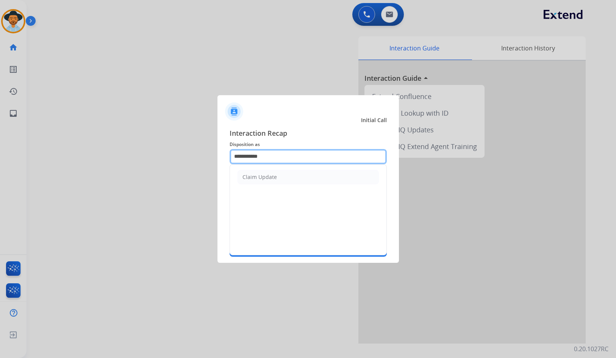
drag, startPoint x: 225, startPoint y: 159, endPoint x: 157, endPoint y: 165, distance: 68.8
click at [0, 165] on app-contact-recap-modal "**********" at bounding box center [0, 179] width 0 height 358
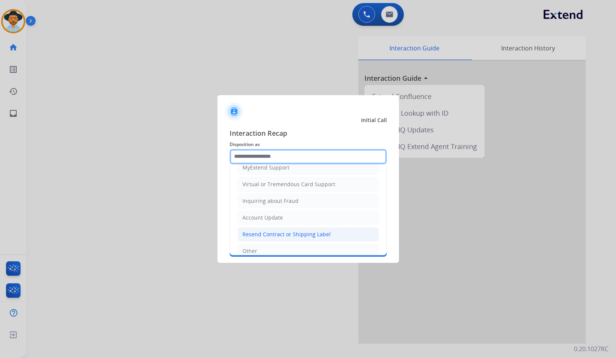
scroll to position [80, 0]
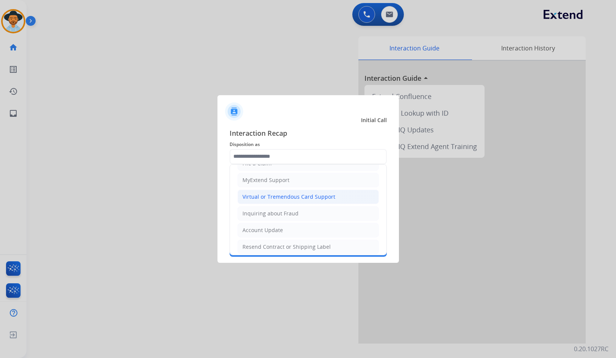
click at [297, 197] on div "Virtual or Tremendous Card Support" at bounding box center [289, 197] width 93 height 8
type input "**********"
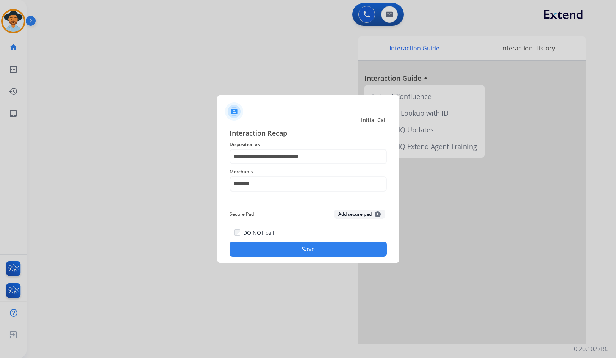
drag, startPoint x: 309, startPoint y: 262, endPoint x: 310, endPoint y: 252, distance: 9.9
click at [309, 261] on div "**********" at bounding box center [309, 192] width 182 height 141
click at [310, 252] on button "Save" at bounding box center [308, 248] width 157 height 15
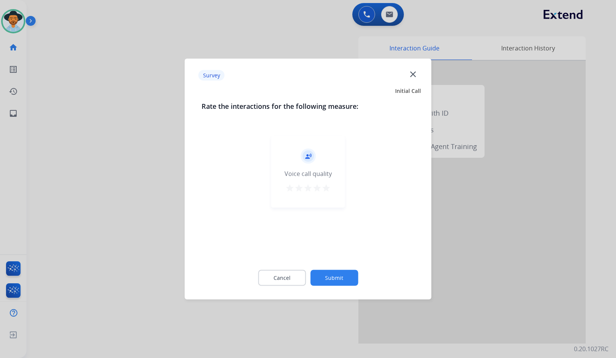
click at [349, 276] on button "Submit" at bounding box center [334, 278] width 48 height 16
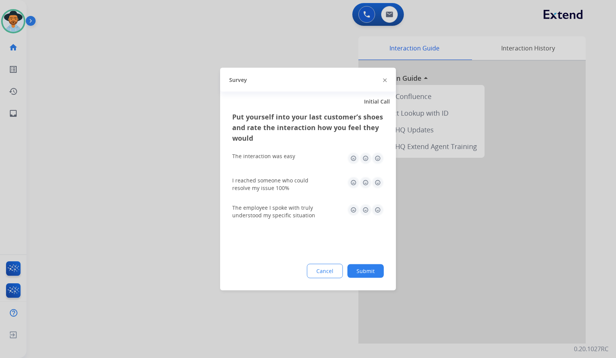
click at [371, 273] on button "Submit" at bounding box center [366, 271] width 36 height 14
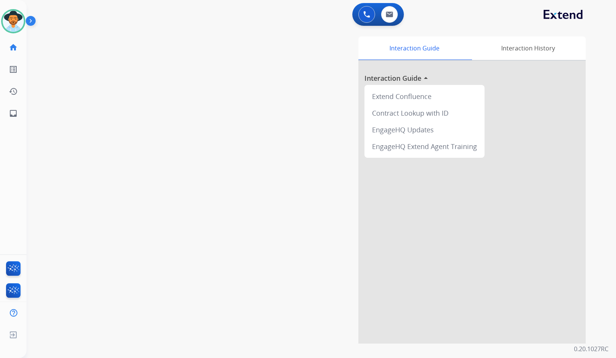
click at [380, 268] on div at bounding box center [471, 202] width 227 height 283
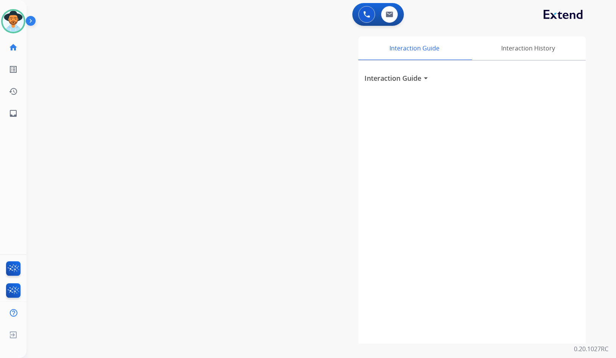
click at [285, 213] on div "Interaction Guide Interaction History Interaction Guide arrow_drop_down" at bounding box center [412, 189] width 348 height 307
click at [524, 44] on div "Interaction History" at bounding box center [528, 47] width 116 height 23
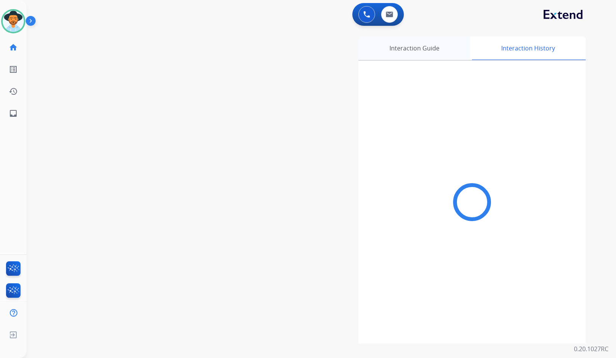
click at [445, 47] on div "Interaction Guide" at bounding box center [414, 47] width 112 height 23
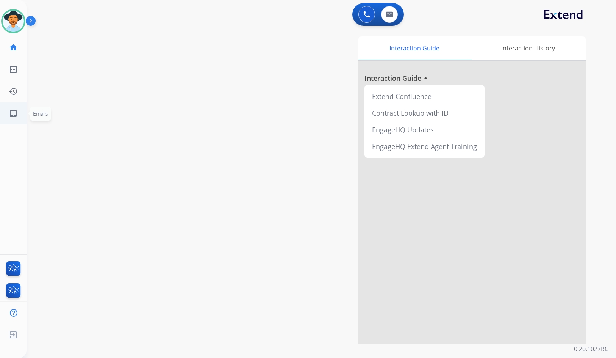
drag, startPoint x: 176, startPoint y: 140, endPoint x: 8, endPoint y: 117, distance: 169.0
click at [174, 140] on div "swap_horiz Break voice bridge close_fullscreen Connect 3-Way Call merge_type Se…" at bounding box center [312, 185] width 571 height 316
click at [7, 113] on link "inbox Emails" at bounding box center [13, 113] width 21 height 21
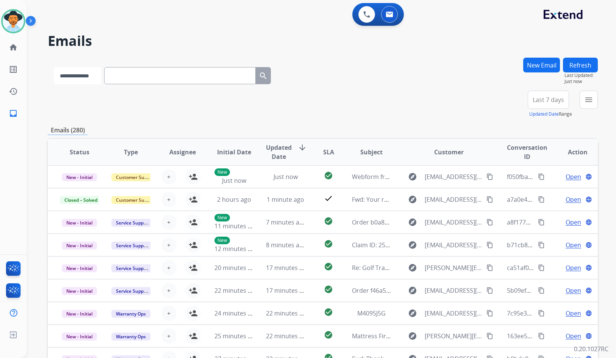
drag, startPoint x: 76, startPoint y: 79, endPoint x: 78, endPoint y: 84, distance: 4.9
click at [76, 79] on select "**********" at bounding box center [77, 75] width 47 height 17
select select "**********"
click at [54, 67] on select "**********" at bounding box center [77, 75] width 47 height 17
click at [133, 76] on input "text" at bounding box center [181, 75] width 152 height 17
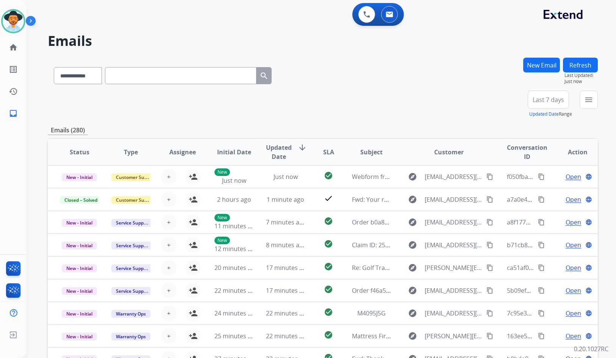
paste input "**********"
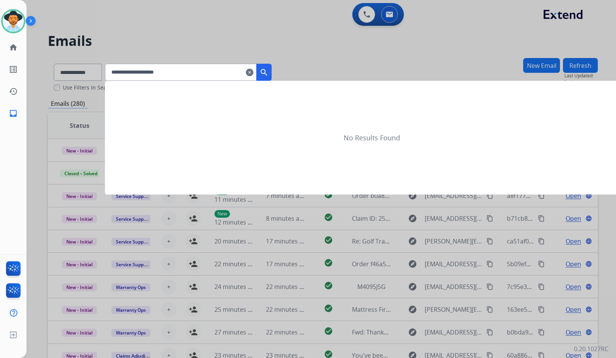
type input "**********"
click at [269, 72] on mat-icon "search" at bounding box center [264, 72] width 9 height 9
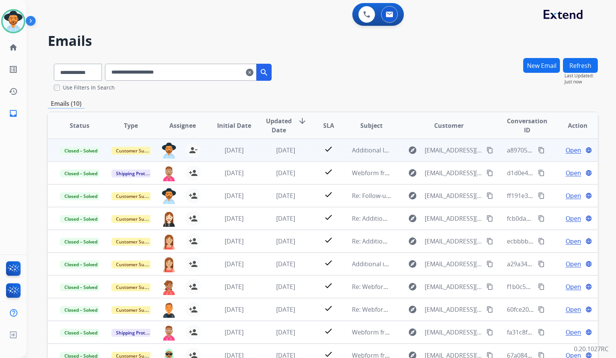
click at [547, 146] on td "Open language" at bounding box center [572, 150] width 52 height 23
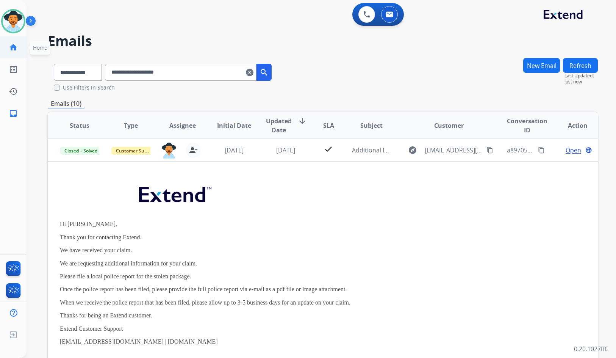
click at [13, 50] on mat-icon "home" at bounding box center [13, 47] width 9 height 9
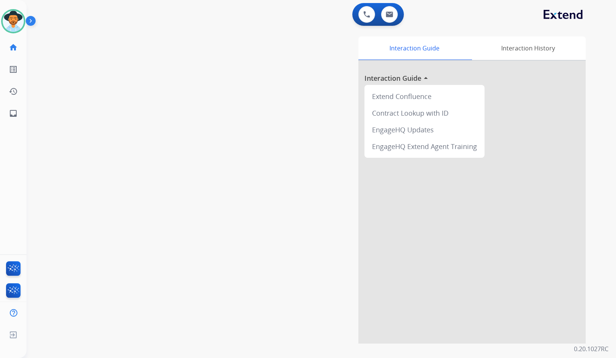
click at [58, 196] on div "swap_horiz Break voice bridge close_fullscreen Connect 3-Way Call merge_type Se…" at bounding box center [312, 185] width 571 height 316
click at [105, 165] on div "swap_horiz Break voice bridge close_fullscreen Connect 3-Way Call merge_type Se…" at bounding box center [312, 185] width 571 height 316
click at [83, 145] on div "swap_horiz Break voice bridge close_fullscreen Connect 3-Way Call merge_type Se…" at bounding box center [312, 185] width 571 height 316
click at [131, 180] on div "swap_horiz Break voice bridge close_fullscreen Connect 3-Way Call merge_type Se…" at bounding box center [312, 185] width 571 height 316
click at [13, 114] on mat-icon "inbox" at bounding box center [13, 113] width 9 height 9
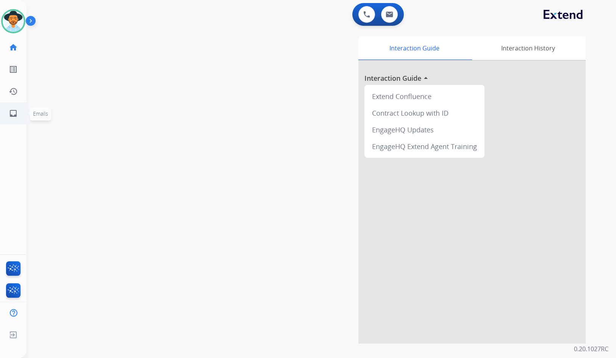
select select "**********"
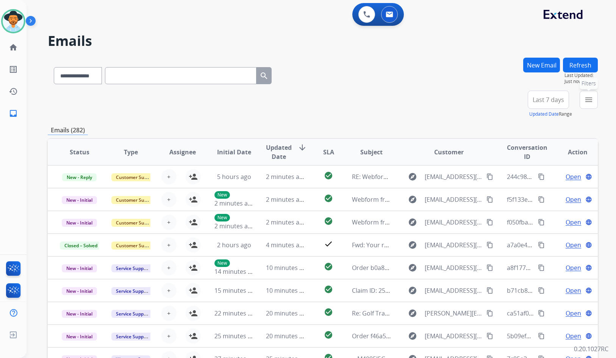
click at [594, 103] on button "menu Filters" at bounding box center [589, 100] width 18 height 18
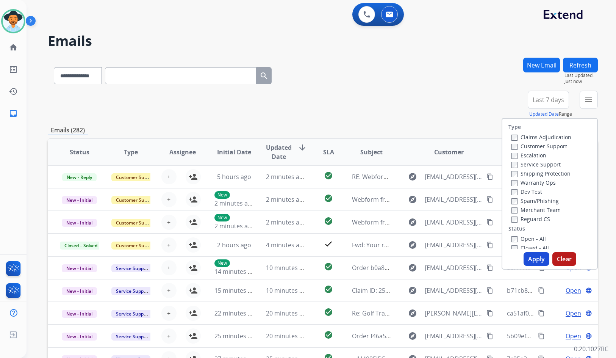
click at [555, 148] on label "Customer Support" at bounding box center [540, 145] width 56 height 7
click at [556, 172] on label "Shipping Protection" at bounding box center [541, 173] width 59 height 7
click at [543, 215] on label "Reguard CS" at bounding box center [531, 218] width 39 height 7
click at [536, 237] on label "Open - All" at bounding box center [529, 238] width 34 height 7
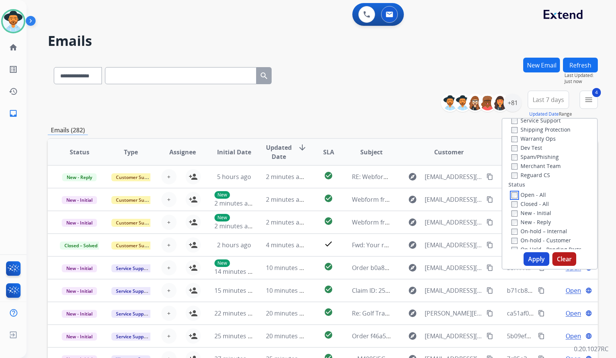
scroll to position [114, 0]
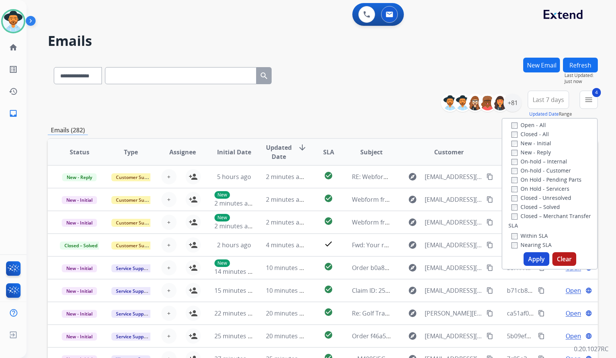
click at [537, 188] on label "On Hold - Servicers" at bounding box center [541, 188] width 58 height 7
click at [537, 179] on label "On Hold - Pending Parts" at bounding box center [547, 179] width 70 height 7
click at [535, 171] on label "On-hold - Customer" at bounding box center [541, 170] width 59 height 7
click at [535, 163] on label "On-hold – Internal" at bounding box center [540, 161] width 56 height 7
click at [532, 152] on label "New - Reply" at bounding box center [531, 152] width 39 height 7
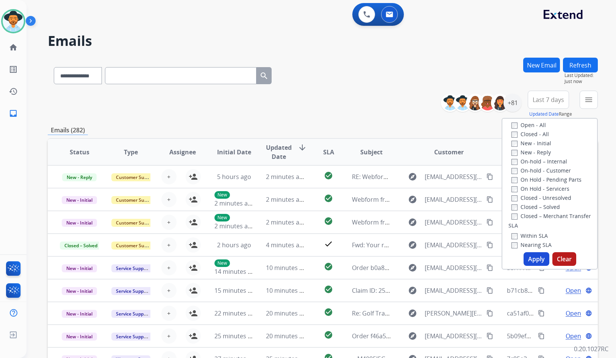
click at [531, 144] on label "New - Initial" at bounding box center [532, 142] width 40 height 7
click at [533, 259] on button "Apply" at bounding box center [537, 259] width 26 height 14
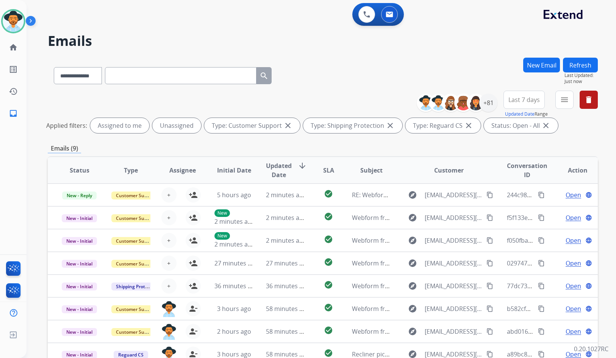
click at [30, 20] on img at bounding box center [32, 22] width 13 height 14
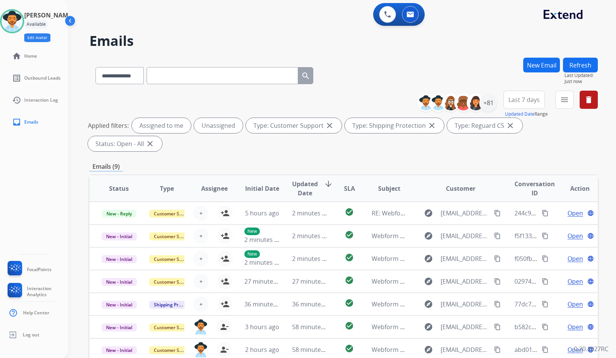
click at [50, 36] on button "Edit Avatar" at bounding box center [37, 37] width 26 height 9
select select "***"
select select
select select "**********"
select select "******"
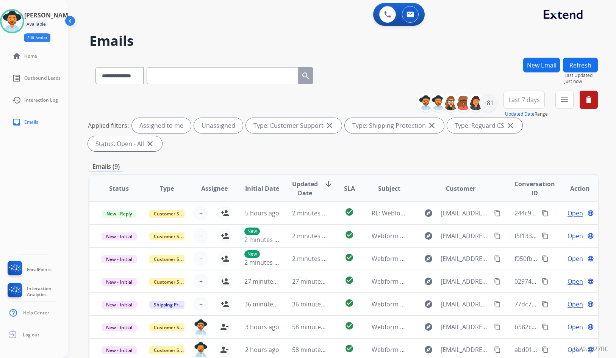
select select "**********"
select select "****"
select select "**********"
select select "*********"
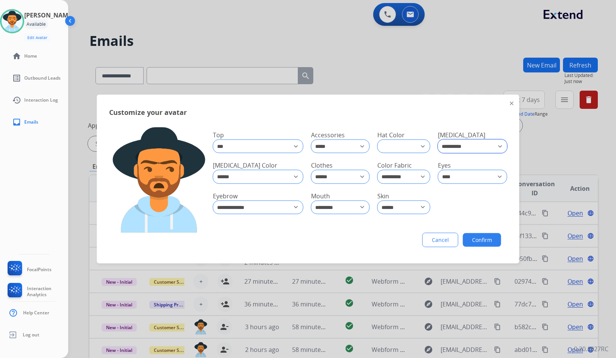
click at [468, 141] on select "**********" at bounding box center [472, 146] width 69 height 14
click at [467, 149] on select "**********" at bounding box center [472, 146] width 69 height 14
drag, startPoint x: 467, startPoint y: 149, endPoint x: 326, endPoint y: 157, distance: 141.2
click at [467, 149] on select "**********" at bounding box center [472, 145] width 69 height 13
click at [438, 139] on select "**********" at bounding box center [472, 145] width 69 height 13
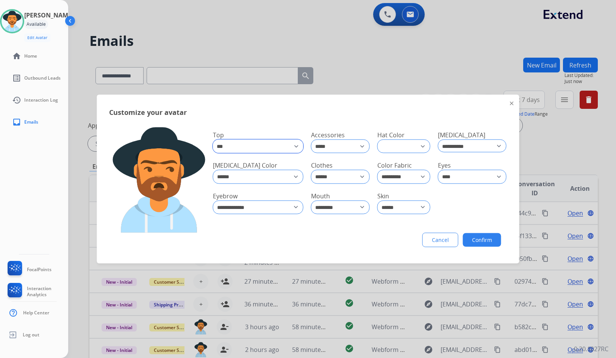
click at [266, 148] on select "**********" at bounding box center [258, 146] width 91 height 14
click at [476, 151] on select "**********" at bounding box center [471, 146] width 69 height 14
select select "*****"
click at [438, 139] on select "**********" at bounding box center [472, 145] width 69 height 13
click at [247, 202] on select "**********" at bounding box center [258, 207] width 91 height 14
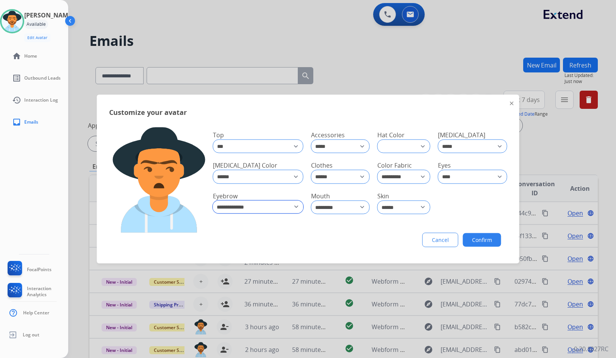
select select "*******"
click at [213, 200] on select "**********" at bounding box center [258, 206] width 91 height 13
click at [244, 175] on select "**********" at bounding box center [258, 177] width 91 height 14
click at [415, 205] on select "**** ****** ****** **** ***** ***** ********* *****" at bounding box center [403, 207] width 53 height 14
select select "*****"
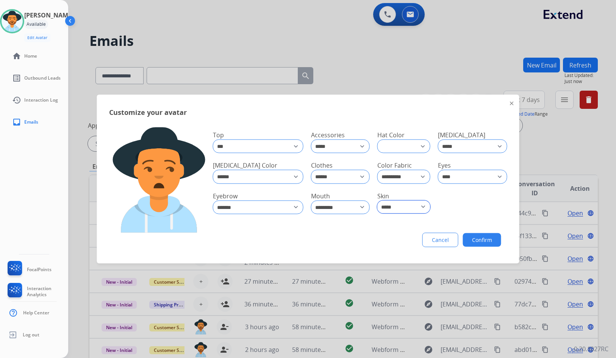
click at [377, 200] on select "**** ****** ****** **** ***** ***** ********* *****" at bounding box center [403, 206] width 53 height 13
click at [344, 211] on select "**********" at bounding box center [340, 206] width 59 height 13
select select "*******"
click at [311, 200] on select "**********" at bounding box center [340, 206] width 59 height 13
click at [266, 147] on select "**********" at bounding box center [258, 146] width 91 height 14
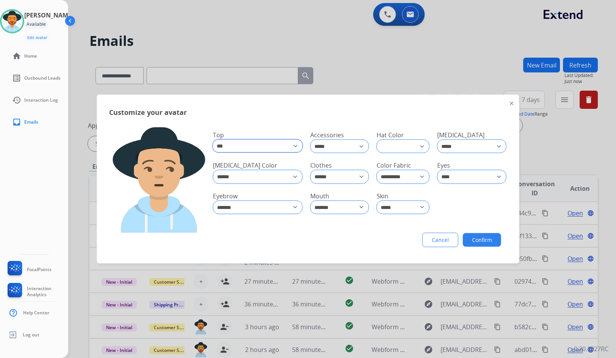
select select "**********"
click at [213, 139] on select "**********" at bounding box center [258, 145] width 90 height 13
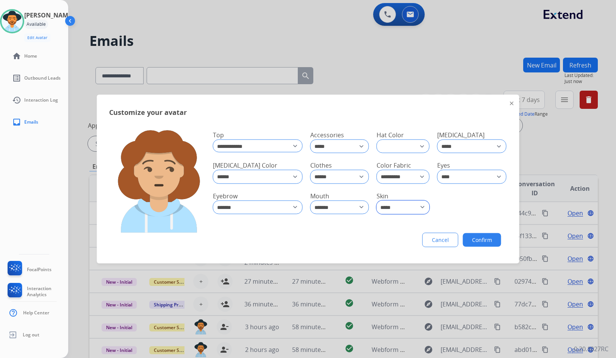
click at [398, 203] on select "**** ****** ****** **** ***** ***** ********* *****" at bounding box center [403, 207] width 53 height 14
click at [404, 167] on span "Color Fabric" at bounding box center [394, 165] width 34 height 8
click at [402, 173] on select "**********" at bounding box center [403, 177] width 53 height 14
select select "**********"
click at [377, 170] on select "**********" at bounding box center [403, 176] width 53 height 13
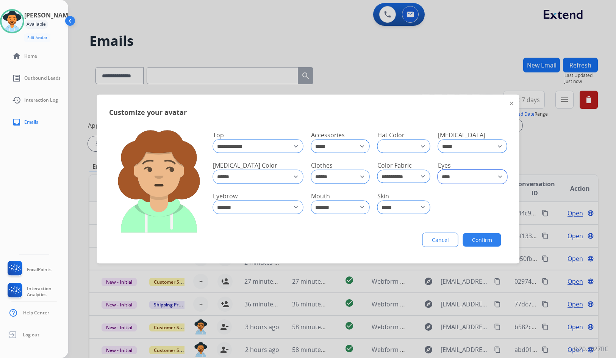
click at [457, 175] on select "**** ***** *** ******* ***** ******* ***** ****** **** ****** ********* **** **…" at bounding box center [472, 177] width 69 height 14
select select "*****"
click at [438, 170] on select "**** ***** *** ******* ***** ******* ***** ****** **** ****** ********* **** **…" at bounding box center [472, 176] width 69 height 13
click at [469, 237] on button "Confirm" at bounding box center [482, 240] width 38 height 14
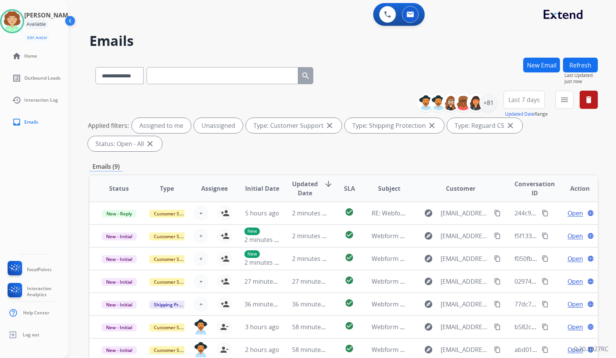
click at [70, 22] on img at bounding box center [71, 22] width 14 height 14
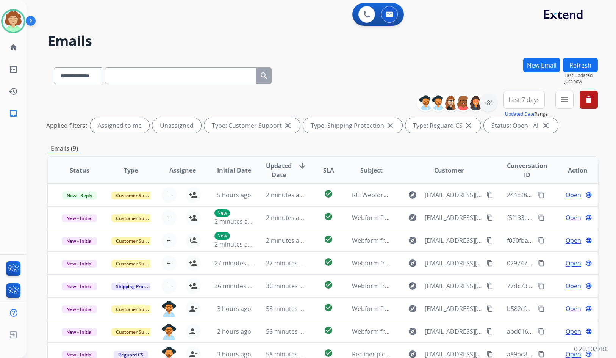
click at [30, 20] on img at bounding box center [32, 22] width 13 height 14
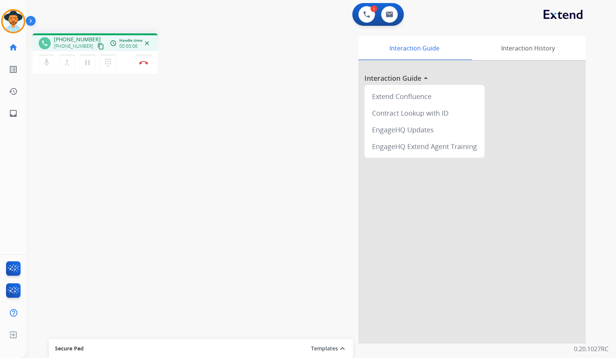
click at [97, 47] on mat-icon "content_copy" at bounding box center [100, 46] width 7 height 7
click at [138, 63] on button "Disconnect" at bounding box center [144, 63] width 16 height 16
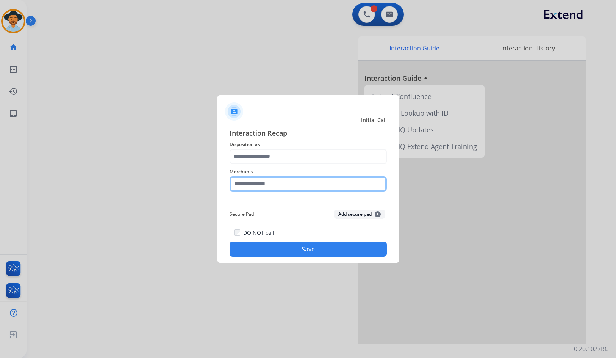
click at [305, 187] on input "text" at bounding box center [308, 183] width 157 height 15
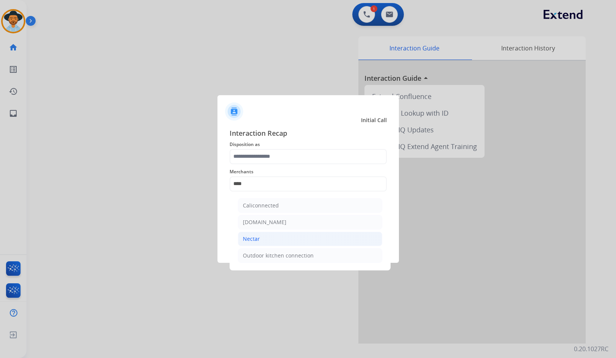
click at [264, 236] on li "Nectar" at bounding box center [310, 239] width 144 height 14
type input "******"
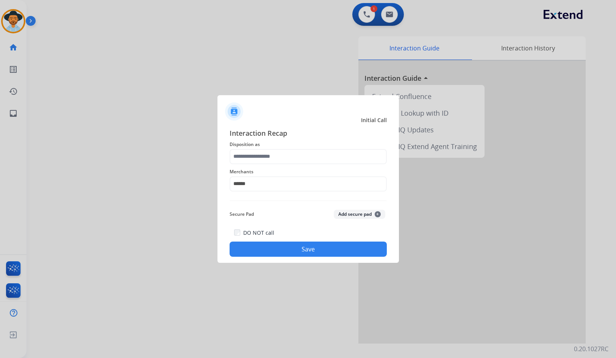
click at [269, 148] on span "Disposition as" at bounding box center [308, 144] width 157 height 9
click at [270, 156] on input "text" at bounding box center [308, 156] width 157 height 15
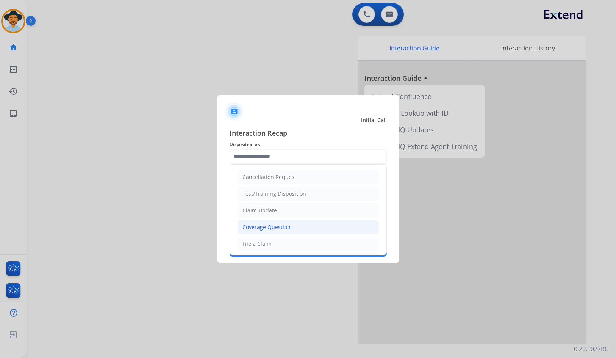
click at [263, 229] on div "Coverage Question" at bounding box center [267, 227] width 48 height 8
type input "**********"
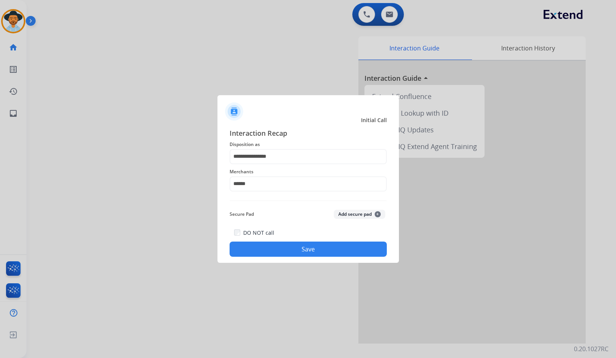
click at [286, 248] on button "Save" at bounding box center [308, 248] width 157 height 15
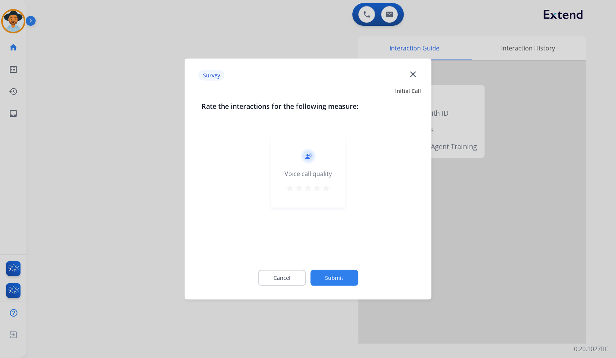
click at [347, 277] on button "Submit" at bounding box center [334, 278] width 48 height 16
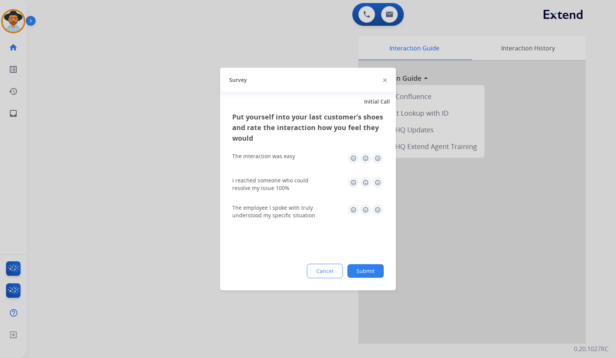
drag, startPoint x: 378, startPoint y: 272, endPoint x: 90, endPoint y: 117, distance: 327.1
click at [377, 272] on button "Submit" at bounding box center [366, 271] width 36 height 14
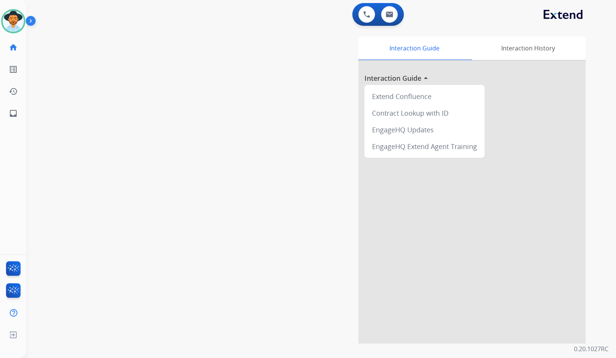
drag, startPoint x: 193, startPoint y: 159, endPoint x: 233, endPoint y: 185, distance: 47.7
click at [193, 159] on div "swap_horiz Break voice bridge close_fullscreen Connect 3-Way Call merge_type Se…" at bounding box center [312, 185] width 571 height 316
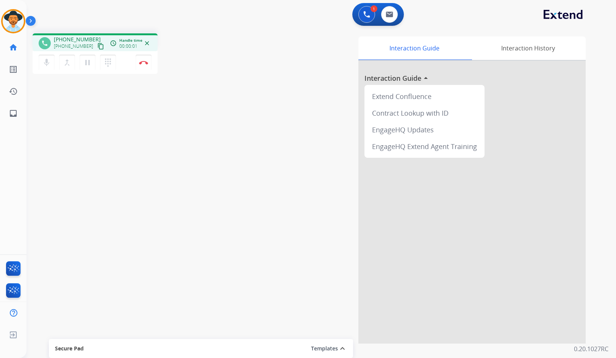
click at [97, 46] on mat-icon "content_copy" at bounding box center [100, 46] width 7 height 7
click at [144, 67] on button "Disconnect" at bounding box center [144, 63] width 16 height 16
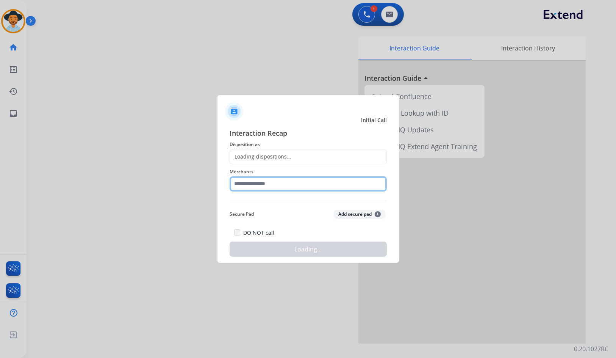
click at [324, 183] on input "text" at bounding box center [308, 183] width 157 height 15
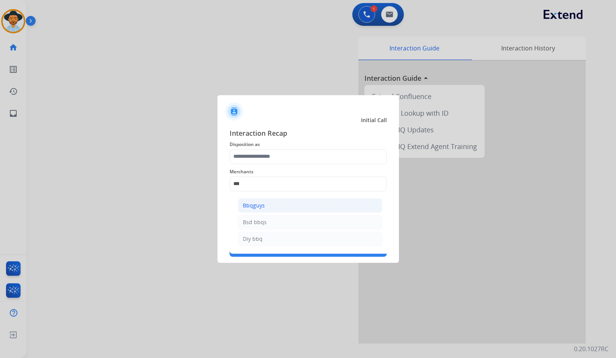
click at [271, 210] on li "Bbqguys" at bounding box center [310, 205] width 144 height 14
type input "*******"
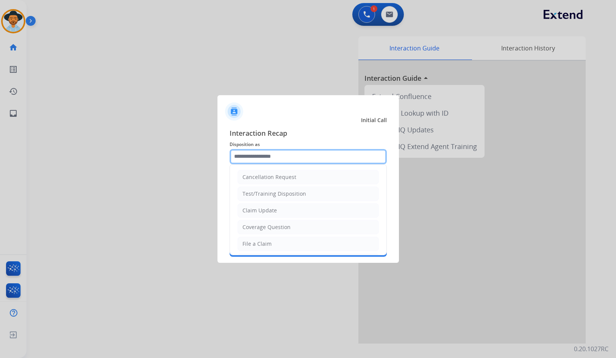
click at [276, 163] on input "text" at bounding box center [308, 156] width 157 height 15
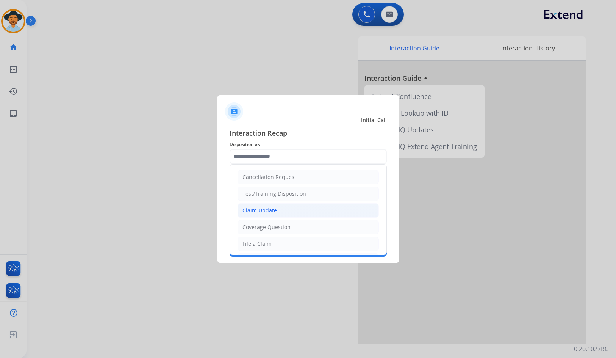
click at [277, 205] on li "Claim Update" at bounding box center [308, 210] width 141 height 14
type input "**********"
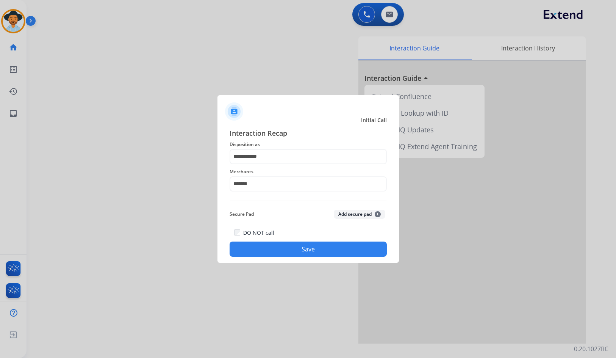
click at [299, 243] on button "Save" at bounding box center [308, 248] width 157 height 15
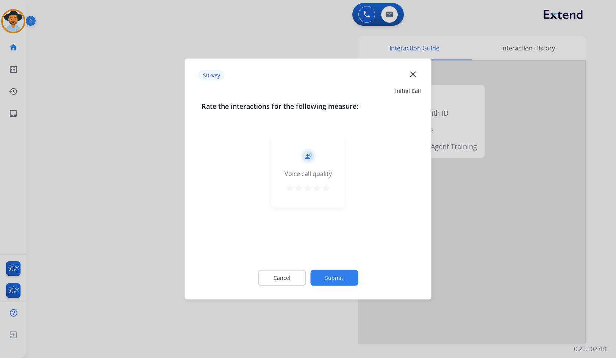
click at [349, 279] on button "Submit" at bounding box center [334, 278] width 48 height 16
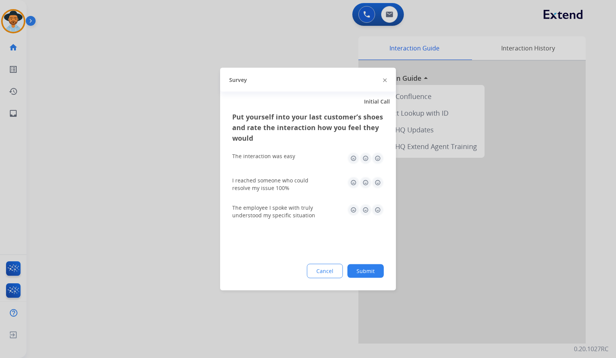
click at [382, 268] on button "Submit" at bounding box center [366, 271] width 36 height 14
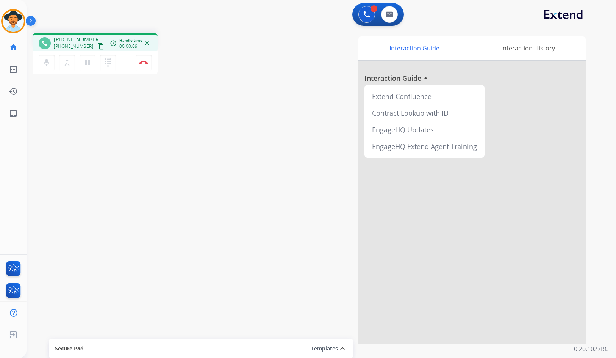
click at [97, 44] on mat-icon "content_copy" at bounding box center [100, 46] width 7 height 7
click at [146, 68] on button "Disconnect" at bounding box center [144, 63] width 16 height 16
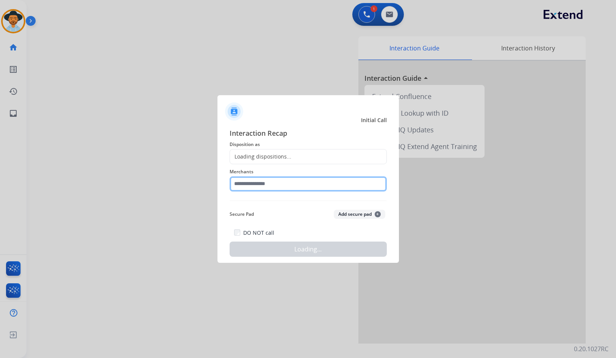
click at [268, 189] on input "text" at bounding box center [308, 183] width 157 height 15
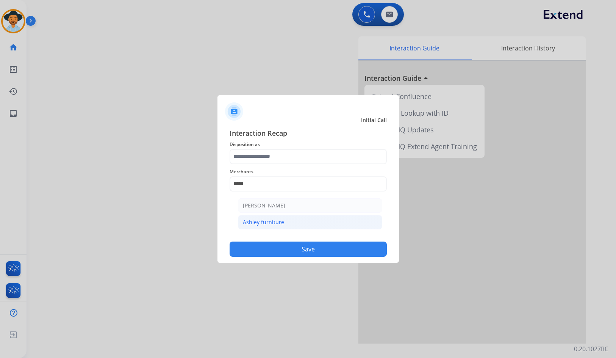
click at [277, 222] on div "Ashley furniture" at bounding box center [263, 222] width 41 height 8
type input "**********"
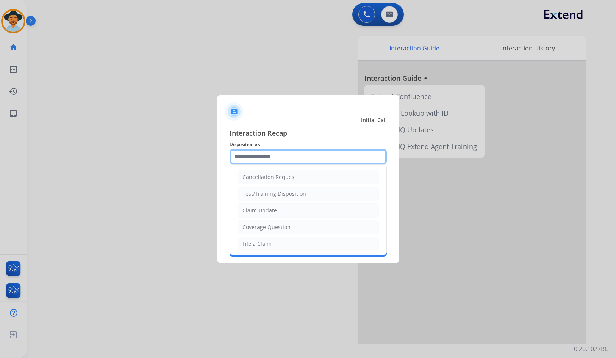
click at [260, 152] on input "text" at bounding box center [308, 156] width 157 height 15
click at [274, 223] on div "Coverage Question" at bounding box center [267, 227] width 48 height 8
type input "**********"
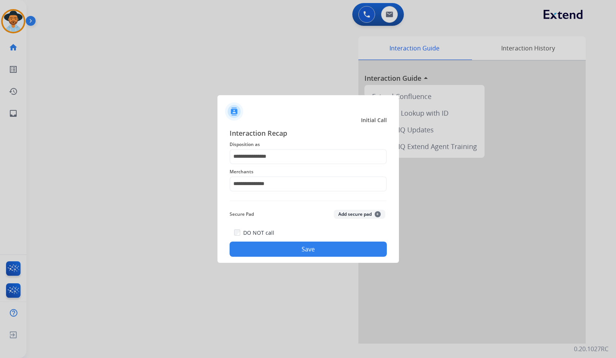
click at [286, 248] on button "Save" at bounding box center [308, 248] width 157 height 15
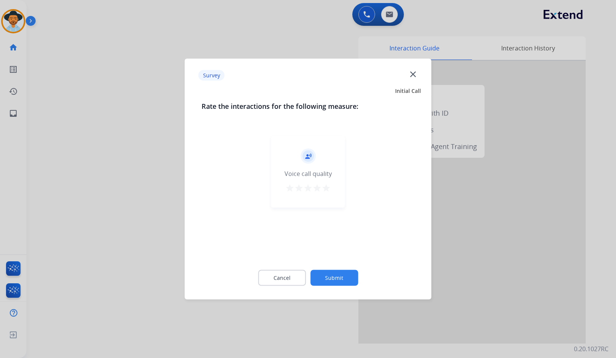
click at [332, 273] on button "Submit" at bounding box center [334, 278] width 48 height 16
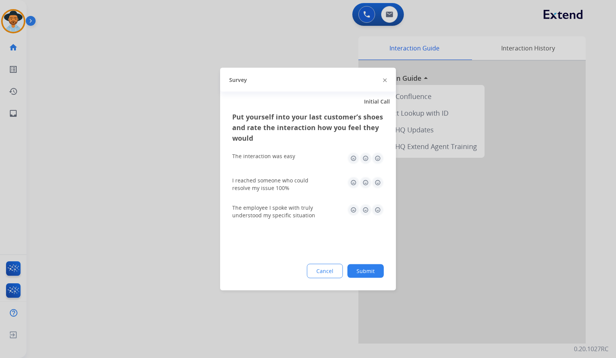
click at [352, 272] on button "Submit" at bounding box center [366, 271] width 36 height 14
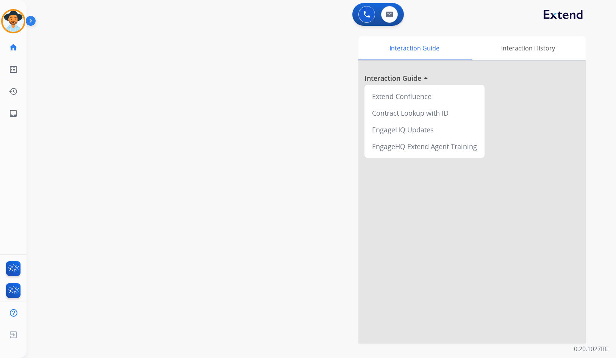
click at [100, 85] on div "swap_horiz Break voice bridge close_fullscreen Connect 3-Way Call merge_type Se…" at bounding box center [312, 185] width 571 height 316
click at [97, 45] on mat-icon "content_copy" at bounding box center [100, 46] width 7 height 7
click at [88, 62] on mat-icon "pause" at bounding box center [87, 62] width 9 height 9
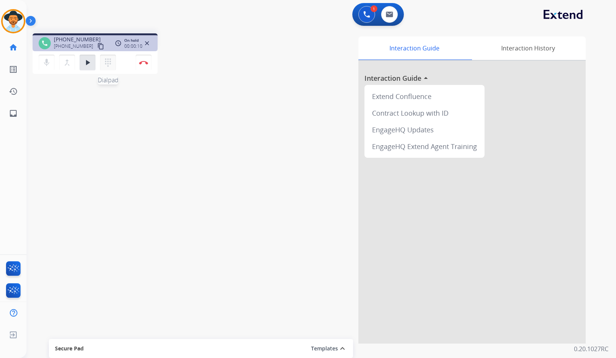
click at [110, 66] on mat-icon "dialpad" at bounding box center [107, 62] width 9 height 9
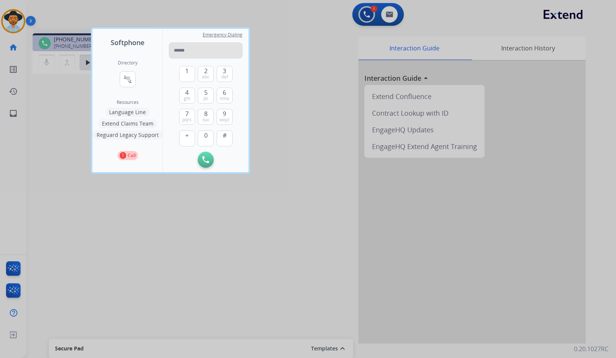
click at [209, 52] on input "tel" at bounding box center [206, 50] width 74 height 16
type input "**********"
click at [208, 160] on img at bounding box center [205, 159] width 7 height 7
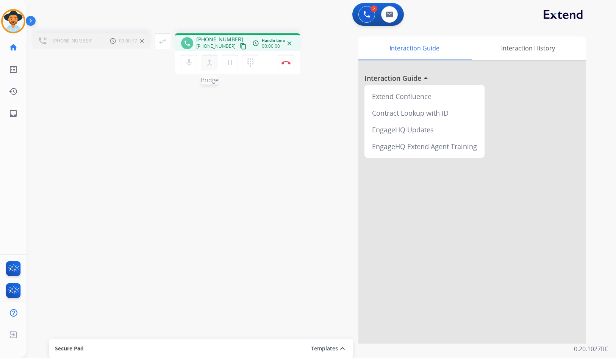
click at [207, 64] on mat-icon "merge_type" at bounding box center [209, 62] width 9 height 9
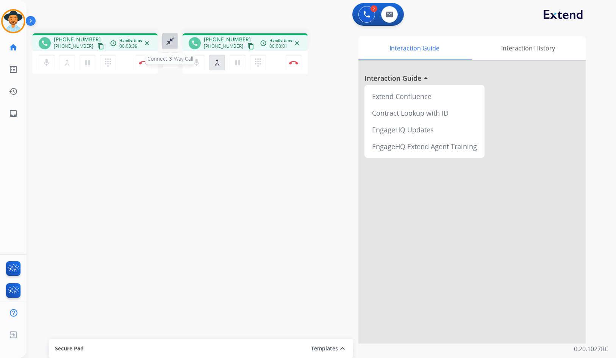
click at [171, 41] on mat-icon "close_fullscreen" at bounding box center [170, 41] width 9 height 9
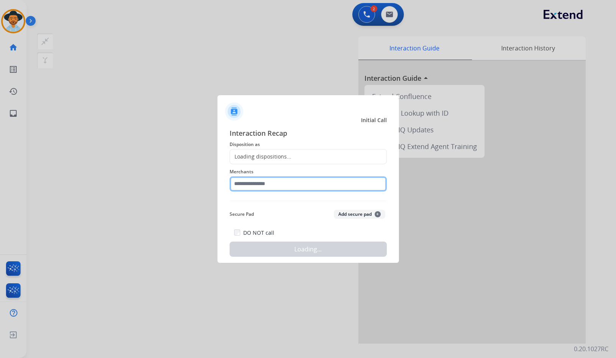
click at [294, 186] on input "text" at bounding box center [308, 183] width 157 height 15
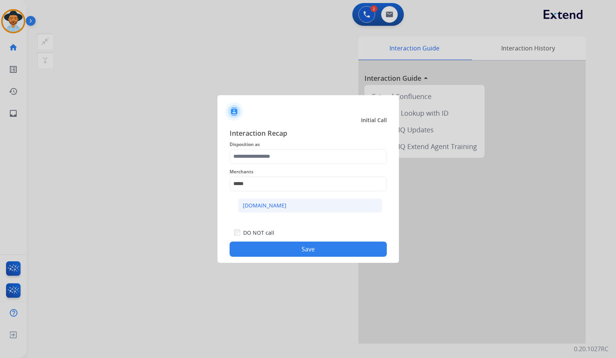
click at [297, 208] on li "[DOMAIN_NAME]" at bounding box center [310, 205] width 144 height 14
type input "**********"
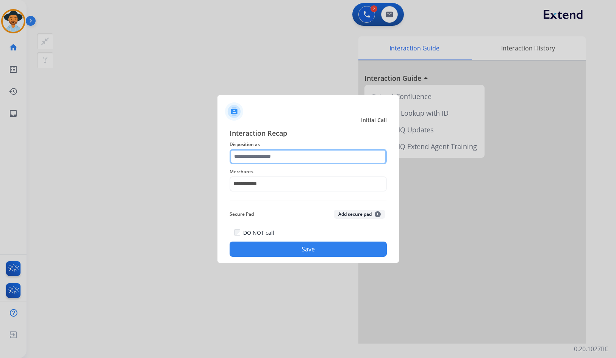
click at [287, 159] on input "text" at bounding box center [308, 156] width 157 height 15
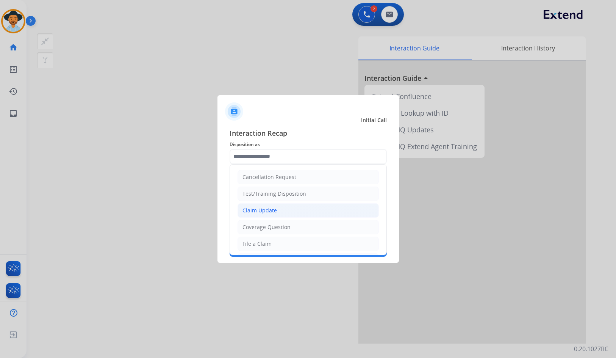
click at [272, 209] on div "Claim Update" at bounding box center [260, 211] width 34 height 8
type input "**********"
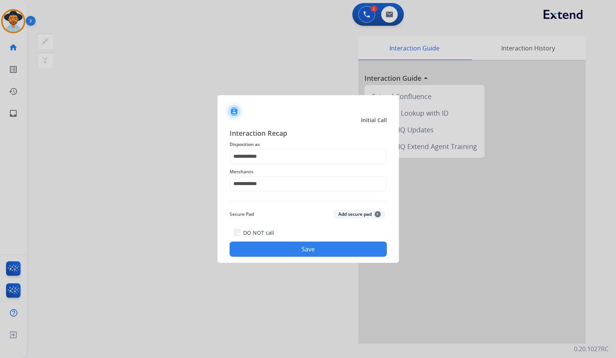
click at [289, 252] on button "Save" at bounding box center [308, 248] width 157 height 15
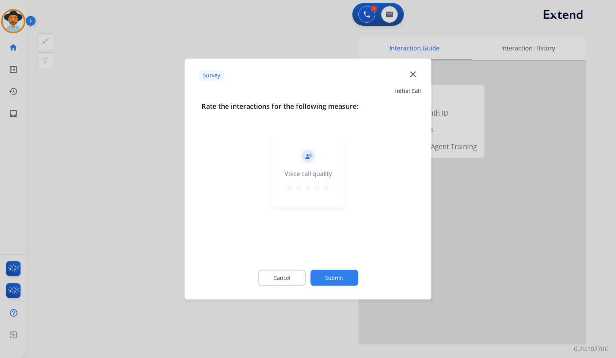
click at [337, 274] on button "Submit" at bounding box center [334, 278] width 48 height 16
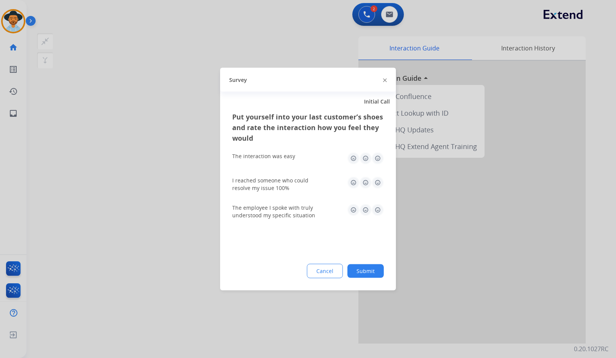
drag, startPoint x: 355, startPoint y: 273, endPoint x: 365, endPoint y: 273, distance: 10.2
click at [358, 273] on button "Submit" at bounding box center [366, 271] width 36 height 14
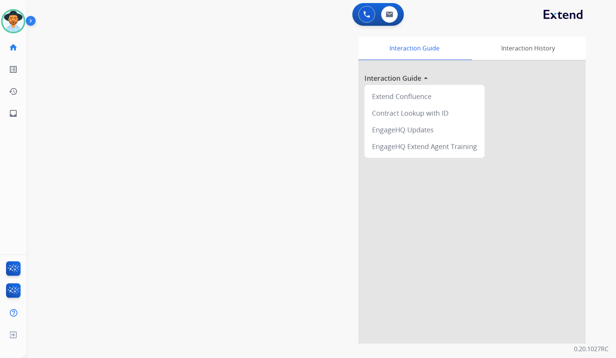
click at [108, 106] on div "swap_horiz Break voice bridge close_fullscreen Connect 3-Way Call merge_type Se…" at bounding box center [312, 185] width 571 height 316
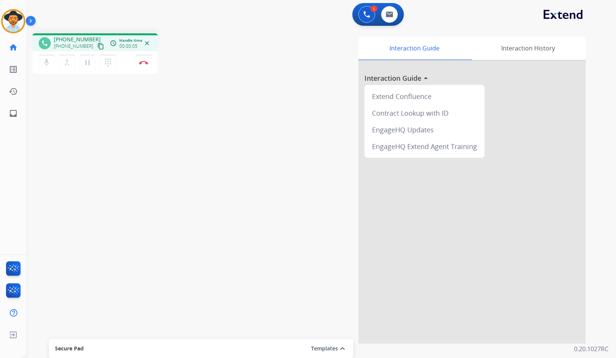
click at [97, 45] on mat-icon "content_copy" at bounding box center [100, 46] width 7 height 7
click at [138, 63] on button "Disconnect" at bounding box center [144, 63] width 16 height 16
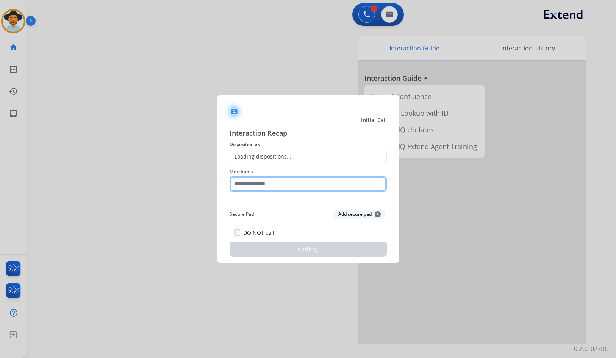
click at [308, 185] on input "text" at bounding box center [308, 183] width 157 height 15
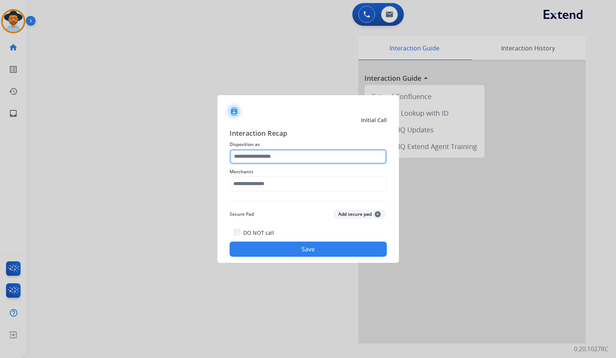
click at [253, 159] on input "text" at bounding box center [308, 156] width 157 height 15
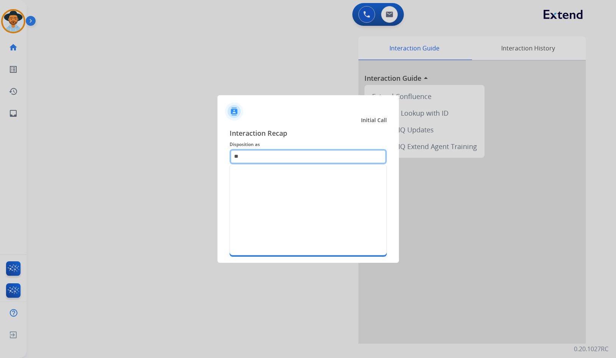
type input "***"
drag, startPoint x: 277, startPoint y: 154, endPoint x: 227, endPoint y: 154, distance: 50.0
click at [227, 154] on div "Interaction Recap Disposition as *** Merchants Secure Pad Add secure pad + DO N…" at bounding box center [309, 192] width 182 height 141
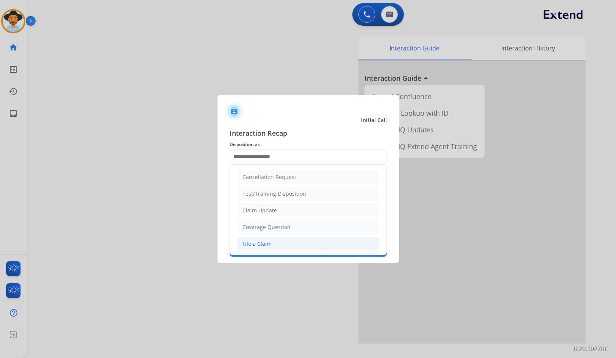
click at [272, 246] on li "File a Claim" at bounding box center [308, 243] width 141 height 14
type input "**********"
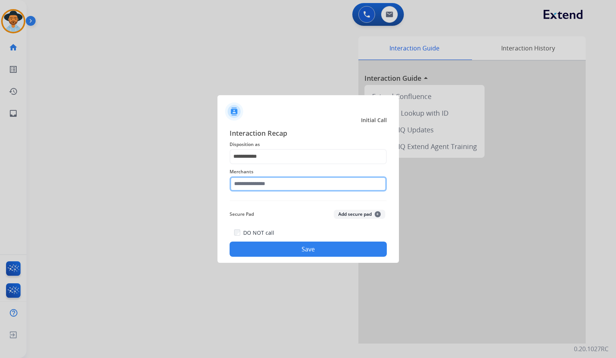
click at [269, 182] on input "text" at bounding box center [308, 183] width 157 height 15
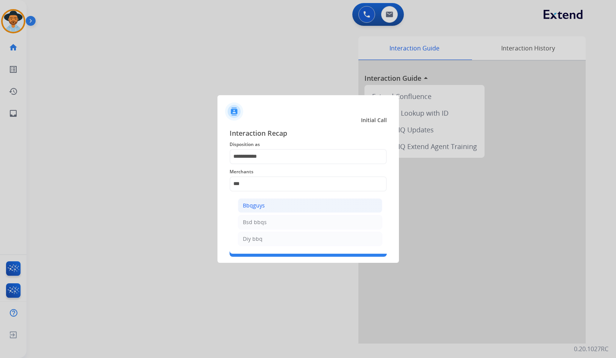
click at [284, 207] on li "Bbqguys" at bounding box center [310, 205] width 144 height 14
type input "*******"
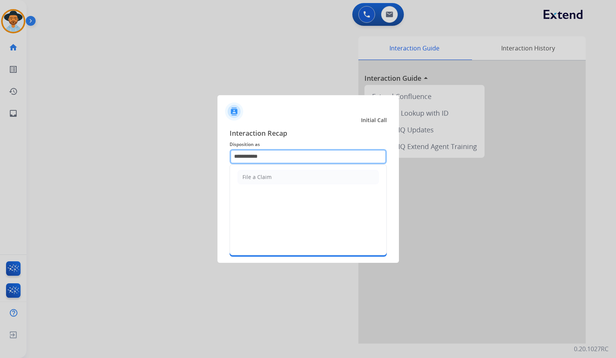
drag, startPoint x: 275, startPoint y: 154, endPoint x: 241, endPoint y: 152, distance: 34.2
click at [241, 152] on input "**********" at bounding box center [308, 156] width 157 height 15
type input "*"
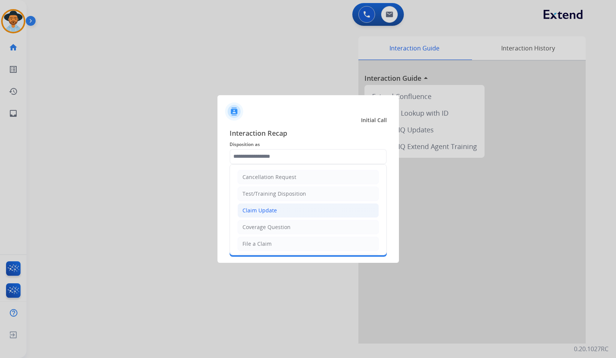
click at [257, 215] on li "Claim Update" at bounding box center [308, 210] width 141 height 14
type input "**********"
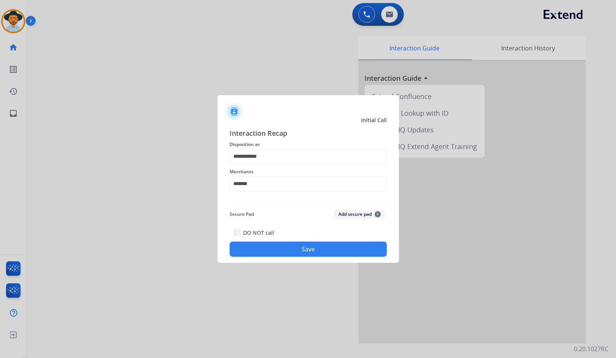
click at [282, 250] on button "Save" at bounding box center [308, 248] width 157 height 15
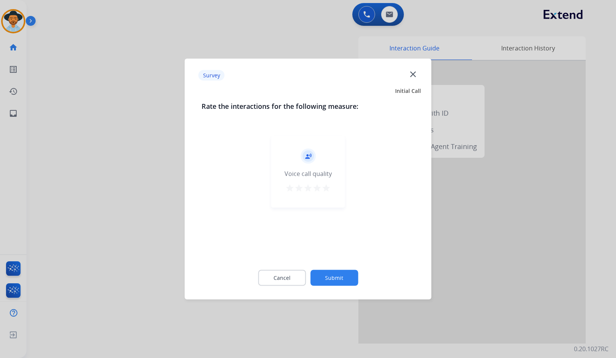
click at [349, 287] on div "Cancel Submit" at bounding box center [308, 278] width 213 height 34
click at [349, 275] on button "Submit" at bounding box center [334, 278] width 48 height 16
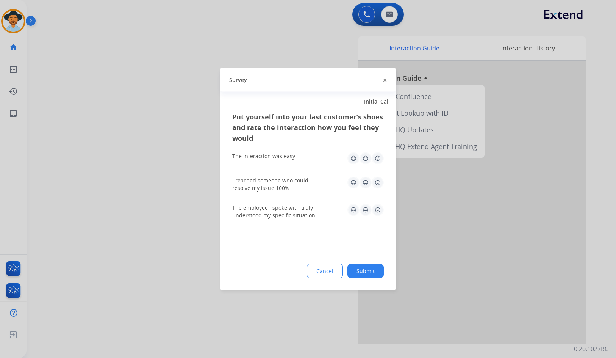
click at [368, 266] on button "Submit" at bounding box center [366, 271] width 36 height 14
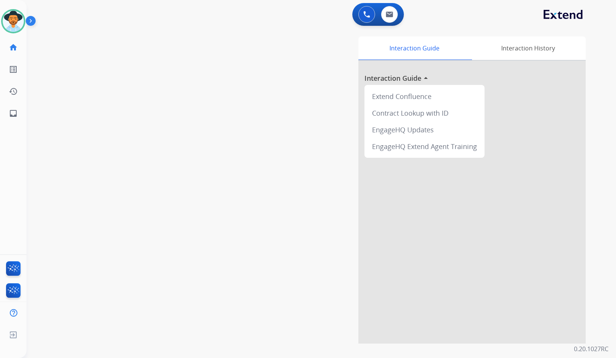
click at [86, 99] on div "swap_horiz Break voice bridge close_fullscreen Connect 3-Way Call merge_type Se…" at bounding box center [312, 185] width 571 height 316
click at [14, 20] on img at bounding box center [13, 21] width 21 height 21
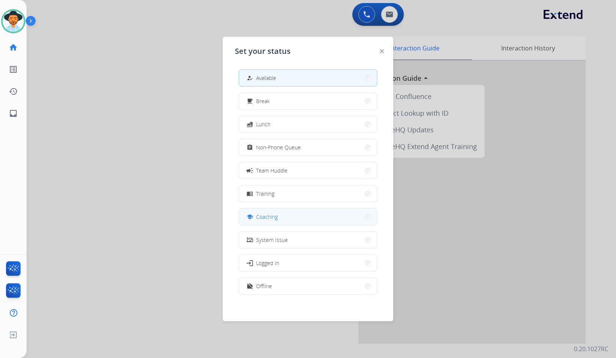
click at [274, 217] on span "Coaching" at bounding box center [267, 217] width 22 height 8
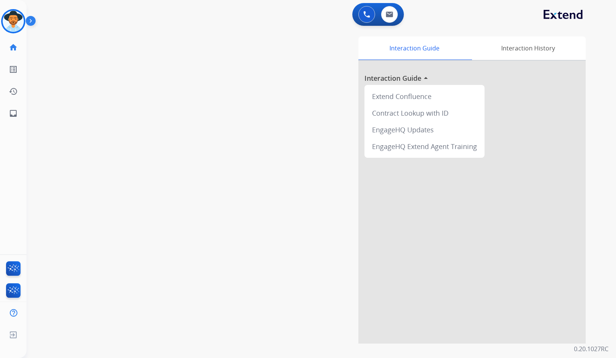
click at [32, 23] on img at bounding box center [32, 22] width 13 height 14
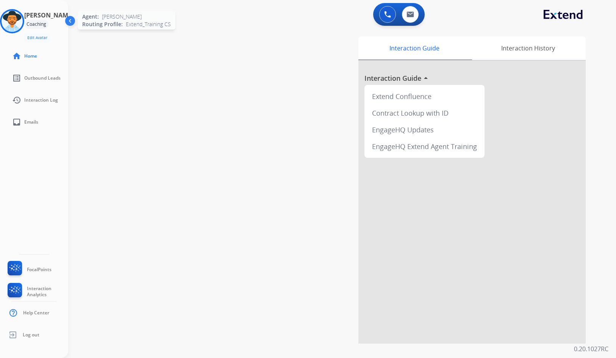
click at [15, 22] on img at bounding box center [12, 21] width 21 height 21
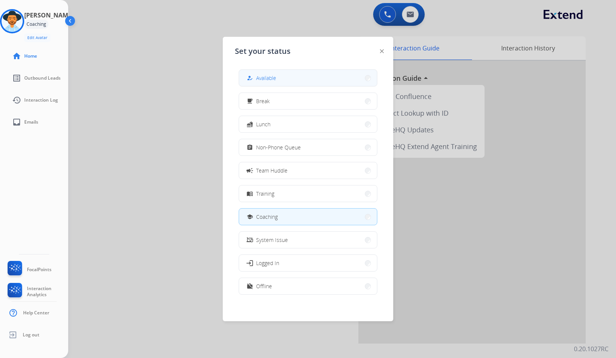
click at [299, 82] on button "how_to_reg Available" at bounding box center [308, 78] width 138 height 16
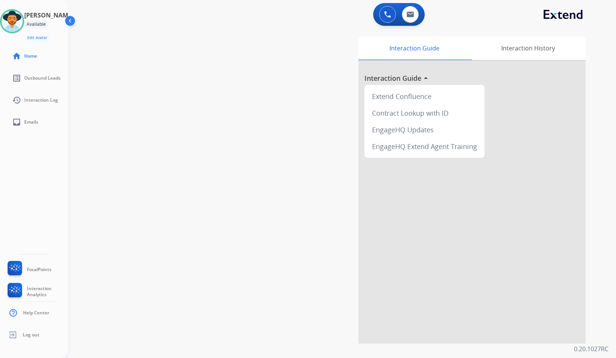
click at [192, 91] on div "swap_horiz Break voice bridge close_fullscreen Connect 3-Way Call merge_type Se…" at bounding box center [333, 185] width 530 height 316
click at [71, 23] on img at bounding box center [71, 22] width 14 height 14
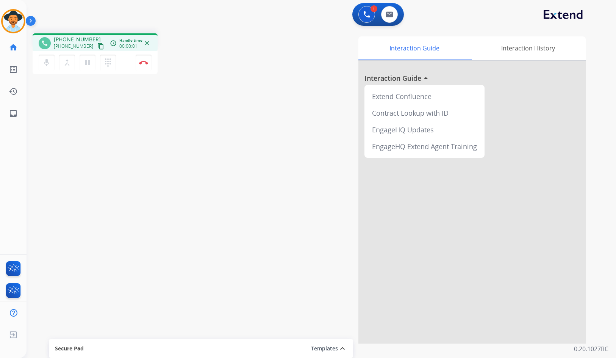
click at [96, 45] on button "content_copy" at bounding box center [100, 46] width 9 height 9
click at [142, 66] on button "Disconnect" at bounding box center [144, 63] width 16 height 16
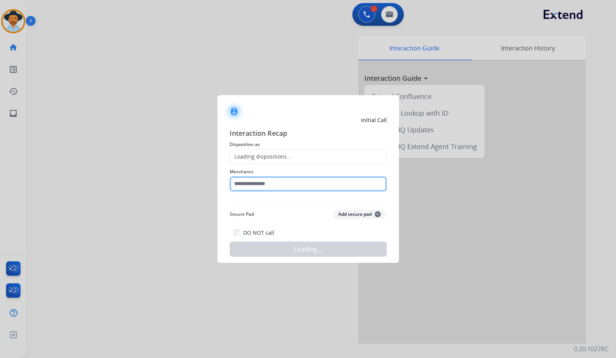
click at [248, 181] on input "text" at bounding box center [308, 183] width 157 height 15
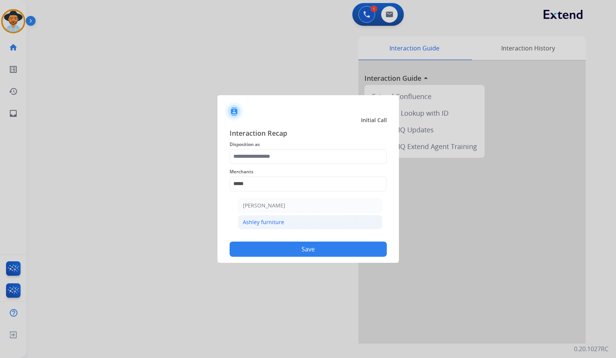
click at [257, 221] on div "Ashley furniture" at bounding box center [263, 222] width 41 height 8
type input "**********"
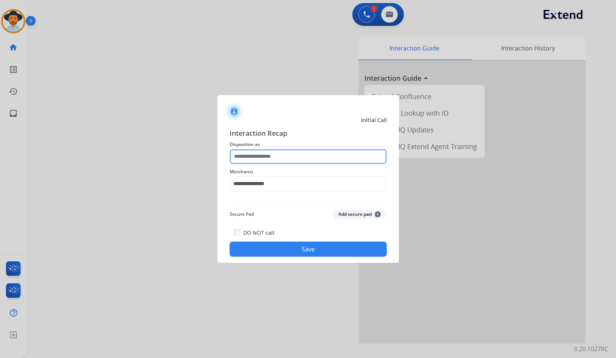
click at [261, 160] on input "text" at bounding box center [308, 156] width 157 height 15
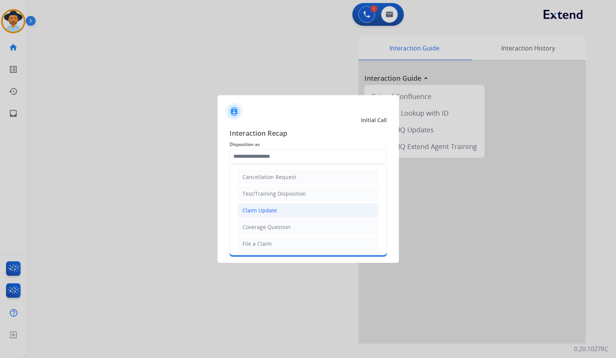
click at [280, 207] on li "Claim Update" at bounding box center [308, 210] width 141 height 14
type input "**********"
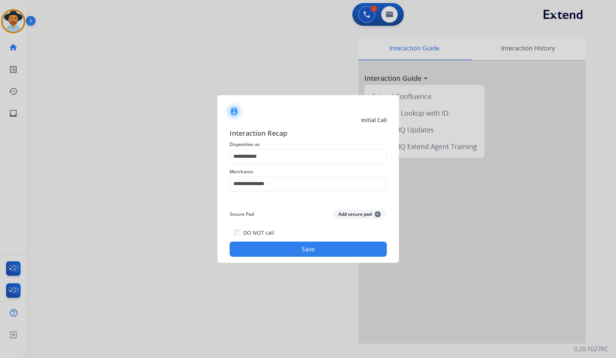
click at [309, 241] on div "DO NOT call Save" at bounding box center [308, 242] width 157 height 29
click at [332, 259] on div "**********" at bounding box center [309, 192] width 182 height 141
click at [335, 252] on button "Save" at bounding box center [308, 248] width 157 height 15
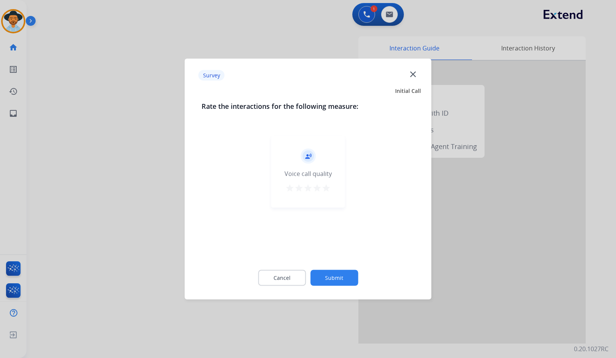
click at [352, 275] on button "Submit" at bounding box center [334, 278] width 48 height 16
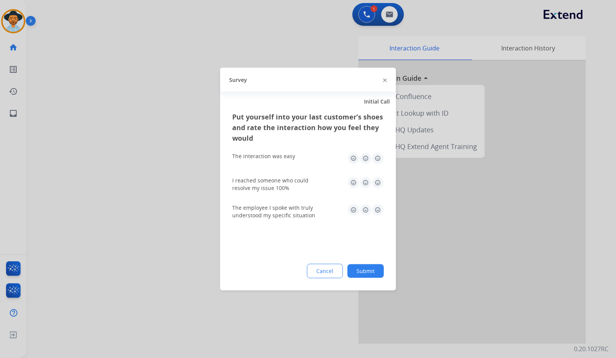
click at [369, 273] on button "Submit" at bounding box center [366, 271] width 36 height 14
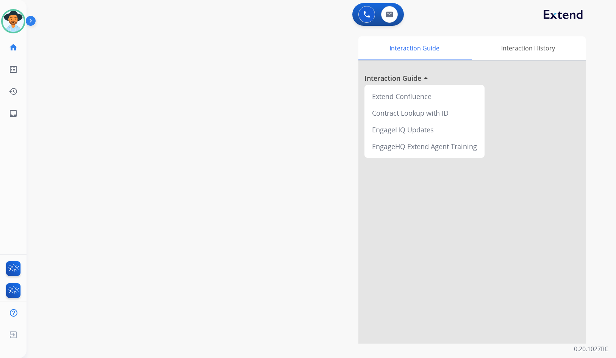
drag, startPoint x: 191, startPoint y: 96, endPoint x: 227, endPoint y: 30, distance: 75.1
click at [220, 47] on div "swap_horiz Break voice bridge close_fullscreen Connect 3-Way Call merge_type Se…" at bounding box center [312, 185] width 571 height 316
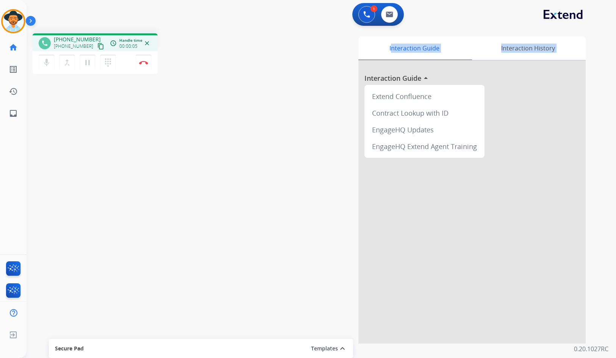
click at [97, 47] on mat-icon "content_copy" at bounding box center [100, 46] width 7 height 7
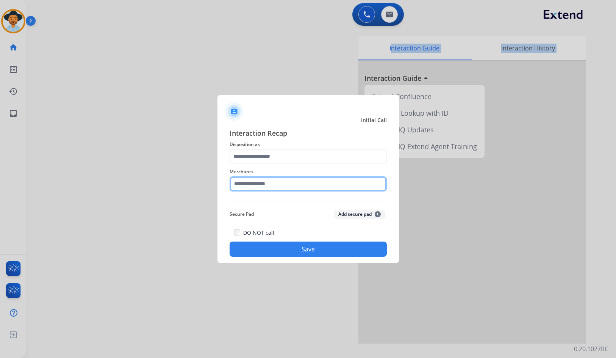
click at [318, 190] on input "text" at bounding box center [308, 183] width 157 height 15
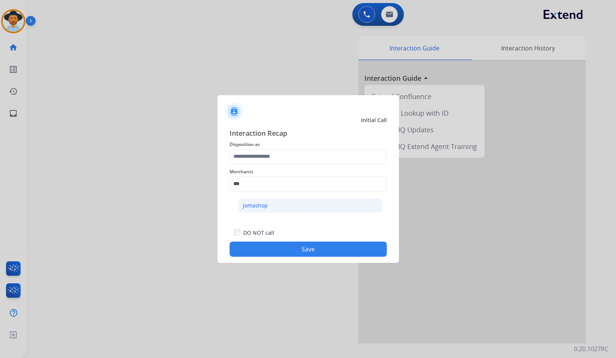
drag, startPoint x: 316, startPoint y: 208, endPoint x: 294, endPoint y: 185, distance: 31.4
click at [316, 208] on li "Jomashop" at bounding box center [310, 205] width 144 height 14
type input "********"
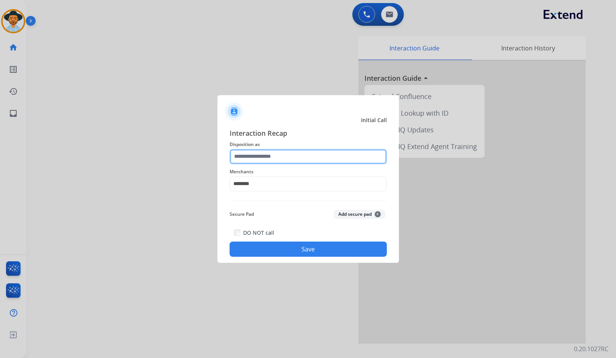
click at [285, 164] on div at bounding box center [308, 156] width 157 height 15
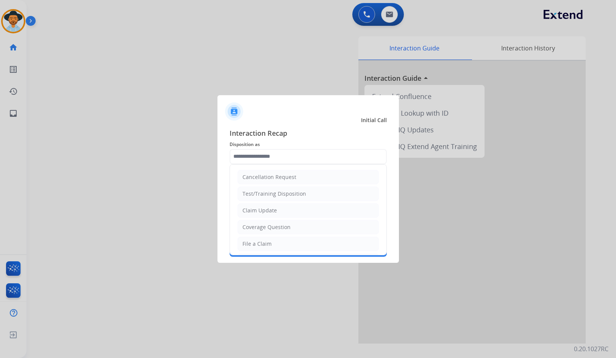
click at [270, 210] on div "Claim Update" at bounding box center [260, 211] width 34 height 8
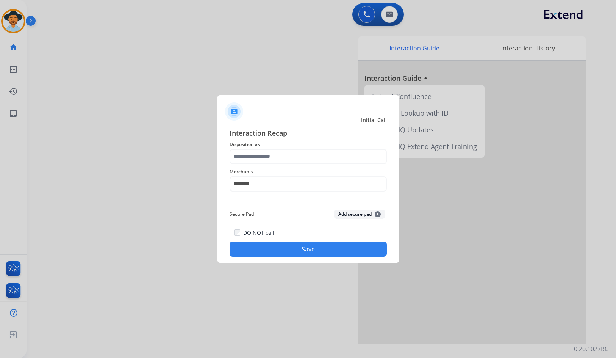
type input "**********"
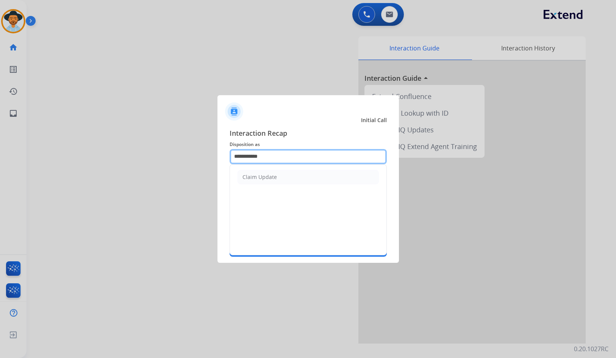
drag, startPoint x: 279, startPoint y: 158, endPoint x: 221, endPoint y: 155, distance: 58.4
click at [221, 155] on div "**********" at bounding box center [309, 192] width 182 height 141
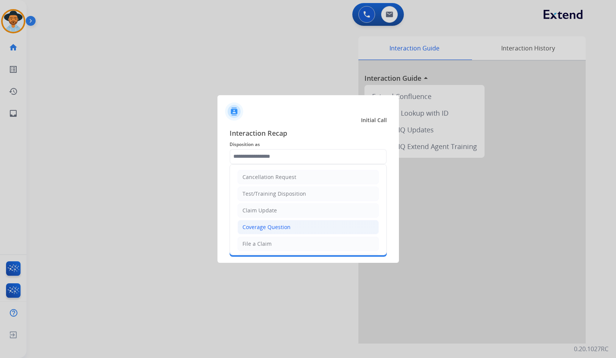
click at [286, 230] on div "Coverage Question" at bounding box center [267, 227] width 48 height 8
type input "**********"
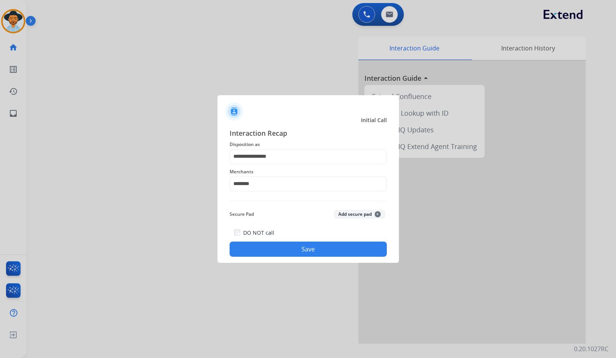
click at [291, 253] on button "Save" at bounding box center [308, 248] width 157 height 15
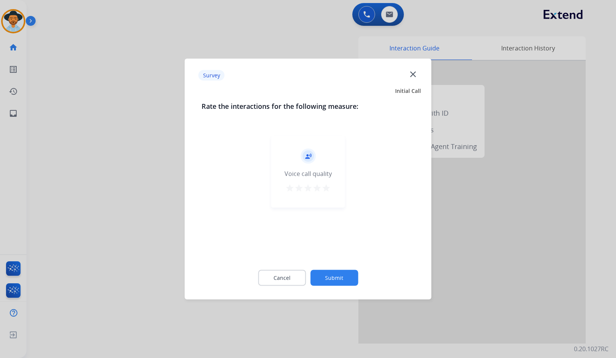
click at [349, 275] on button "Submit" at bounding box center [334, 278] width 48 height 16
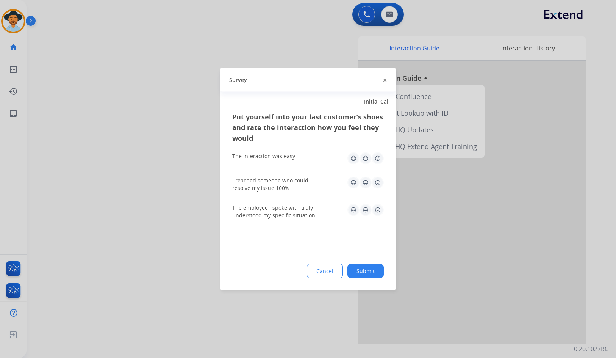
click at [366, 275] on button "Submit" at bounding box center [366, 271] width 36 height 14
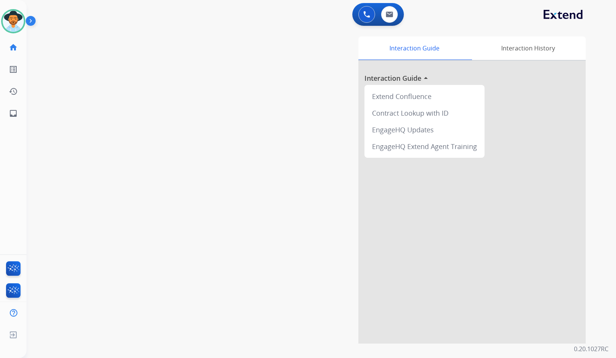
click at [145, 157] on div "swap_horiz Break voice bridge close_fullscreen Connect 3-Way Call merge_type Se…" at bounding box center [312, 185] width 571 height 316
click at [34, 21] on img at bounding box center [32, 22] width 13 height 14
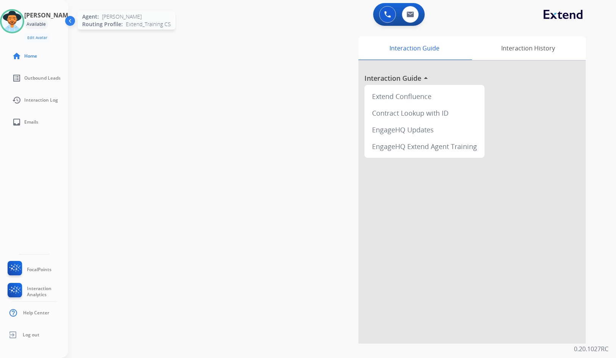
click at [15, 27] on img at bounding box center [12, 21] width 21 height 21
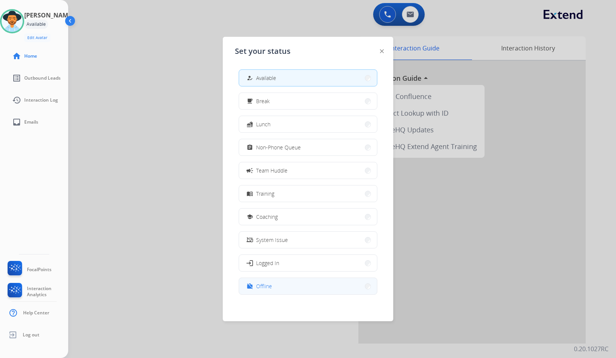
click at [281, 286] on button "work_off Offline" at bounding box center [308, 286] width 138 height 16
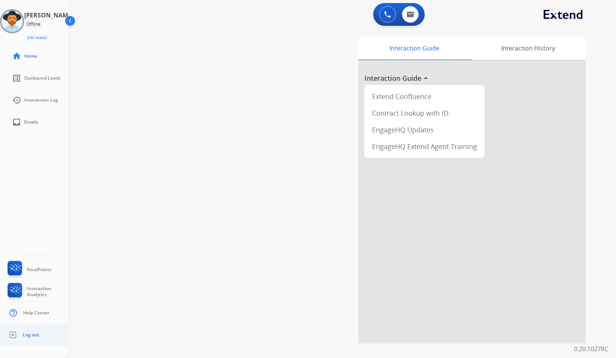
click at [19, 339] on img at bounding box center [13, 334] width 14 height 14
click at [30, 337] on span "Log out" at bounding box center [31, 335] width 17 height 6
